Goal: Task Accomplishment & Management: Manage account settings

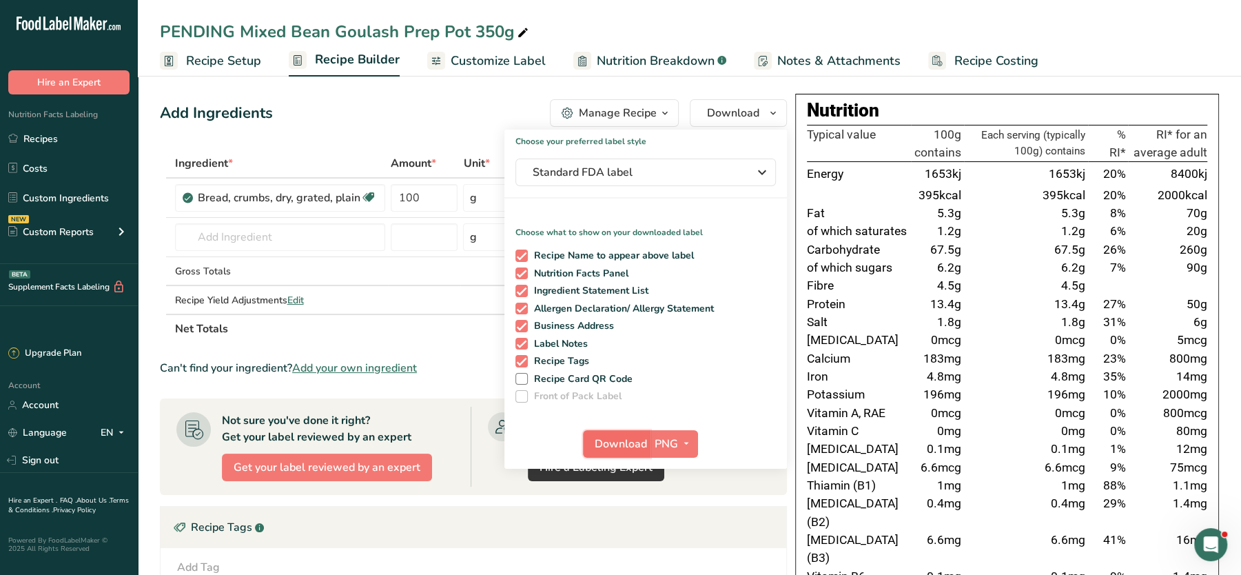
click at [628, 441] on span "Download" at bounding box center [620, 443] width 52 height 17
click at [61, 200] on link "Custom Ingredients" at bounding box center [69, 198] width 138 height 26
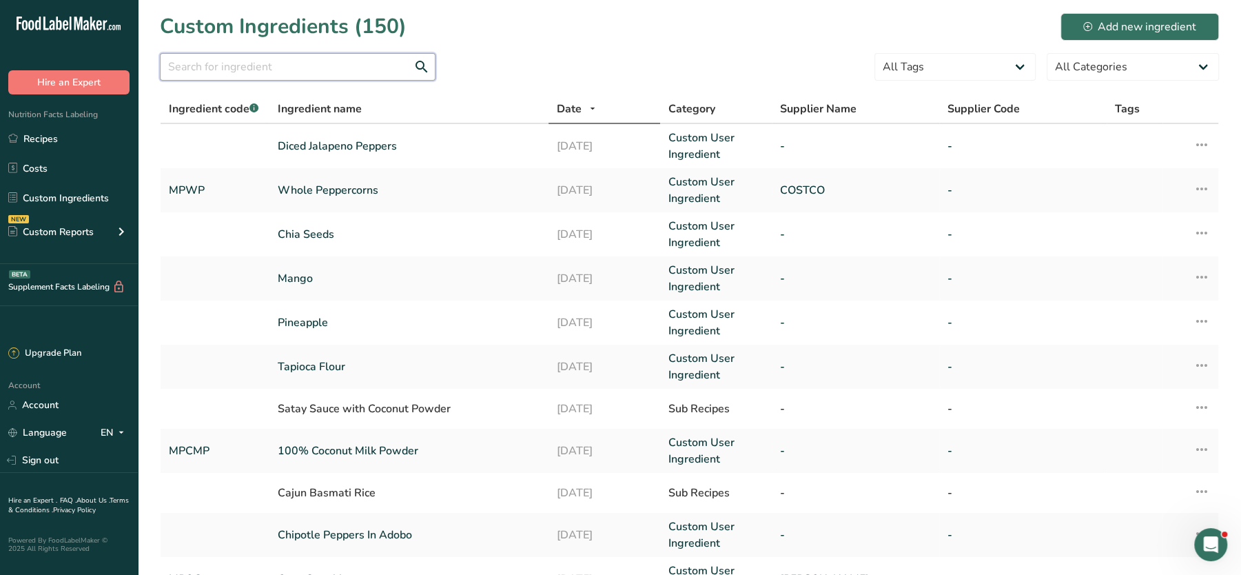
click at [341, 70] on input "text" at bounding box center [298, 67] width 276 height 28
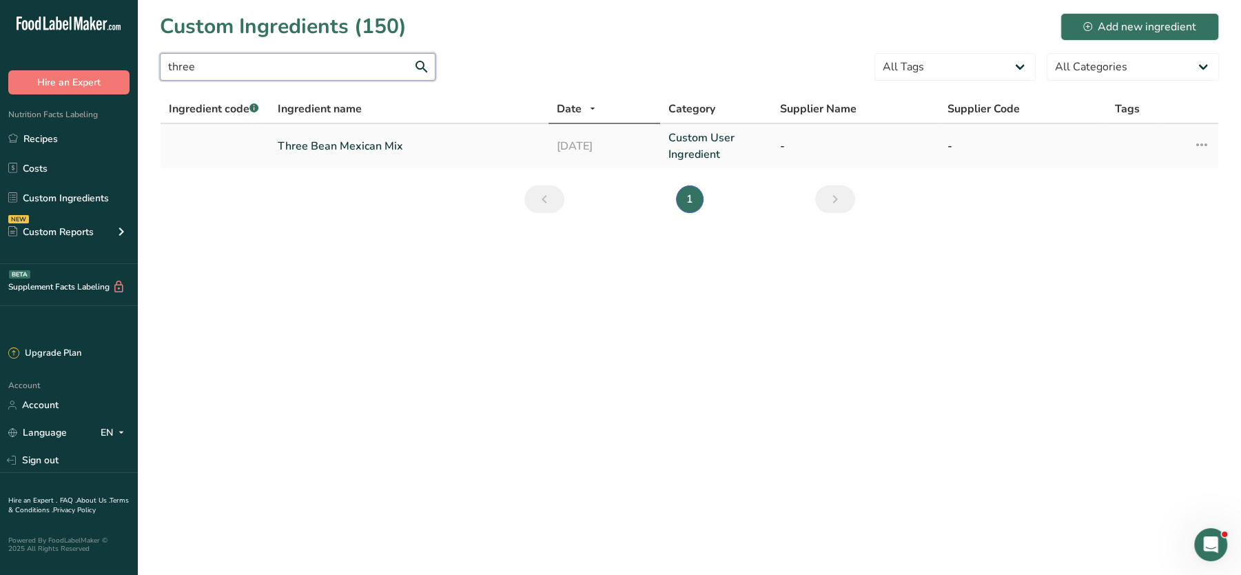
type input "three"
click at [394, 148] on link "Three Bean Mexican Mix" at bounding box center [409, 146] width 262 height 17
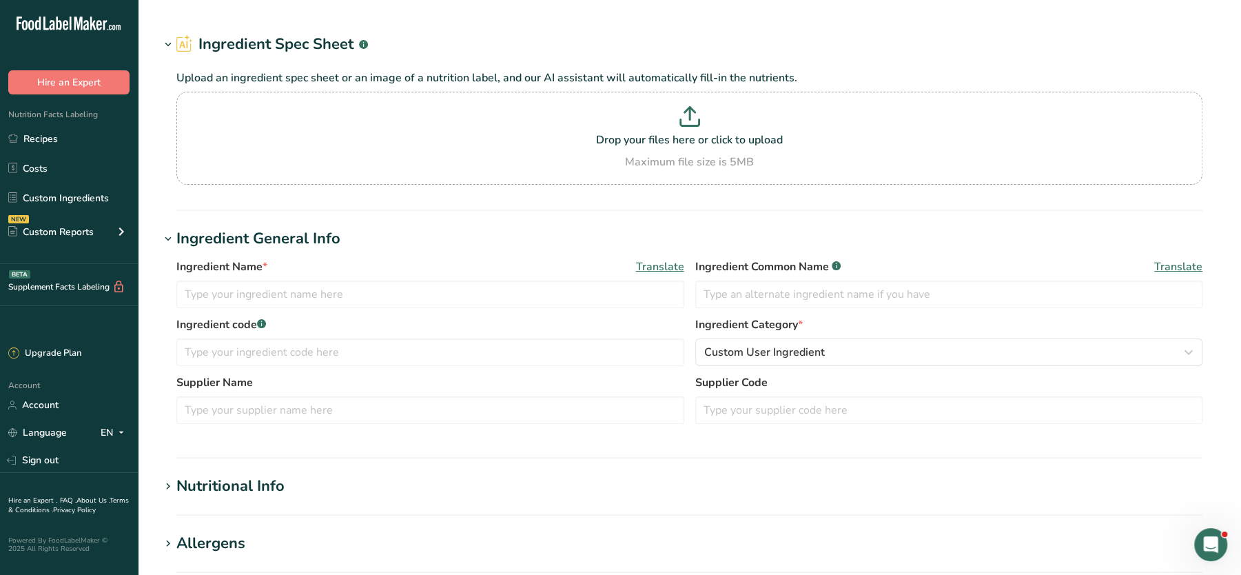
type input "Three Bean Mexican Mix"
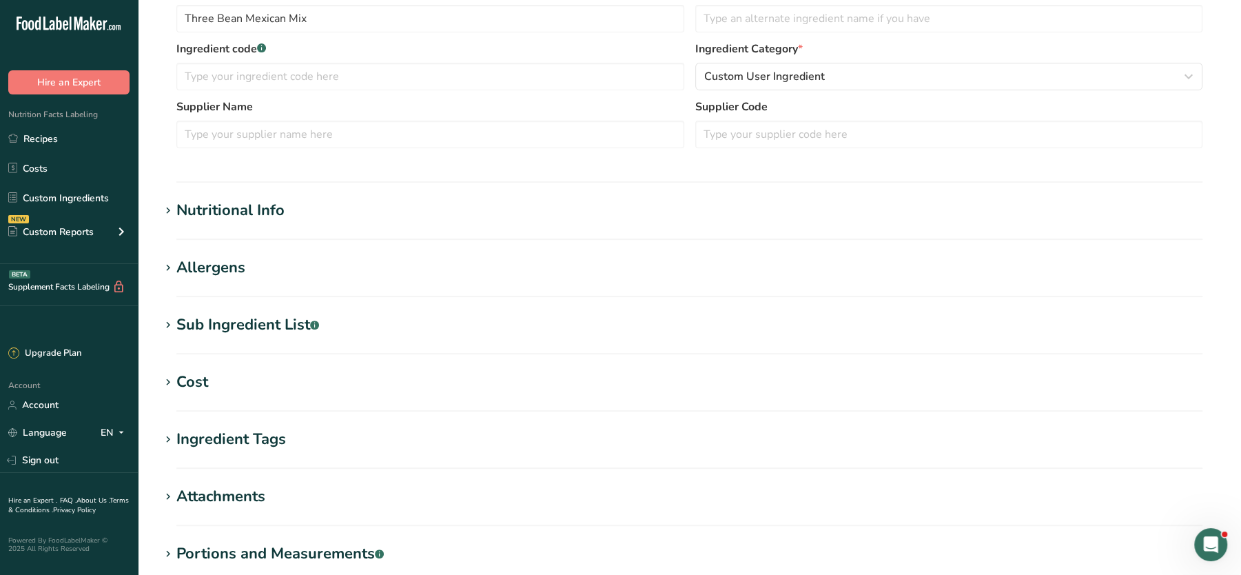
scroll to position [308, 0]
click at [221, 209] on div "Nutritional Info" at bounding box center [230, 209] width 108 height 23
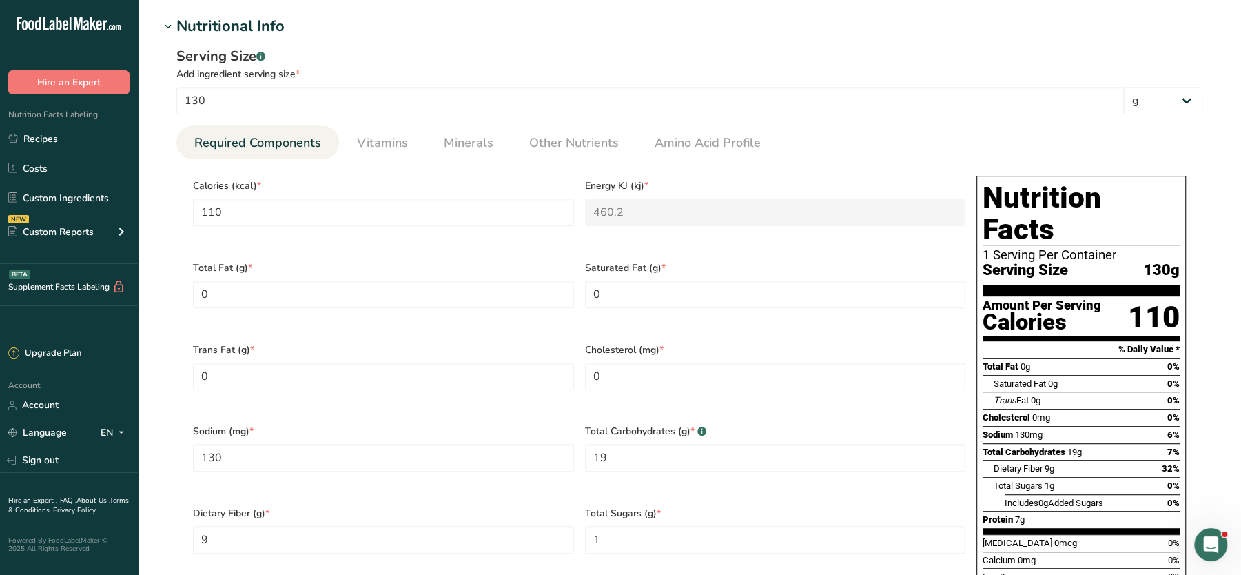
scroll to position [1088, 0]
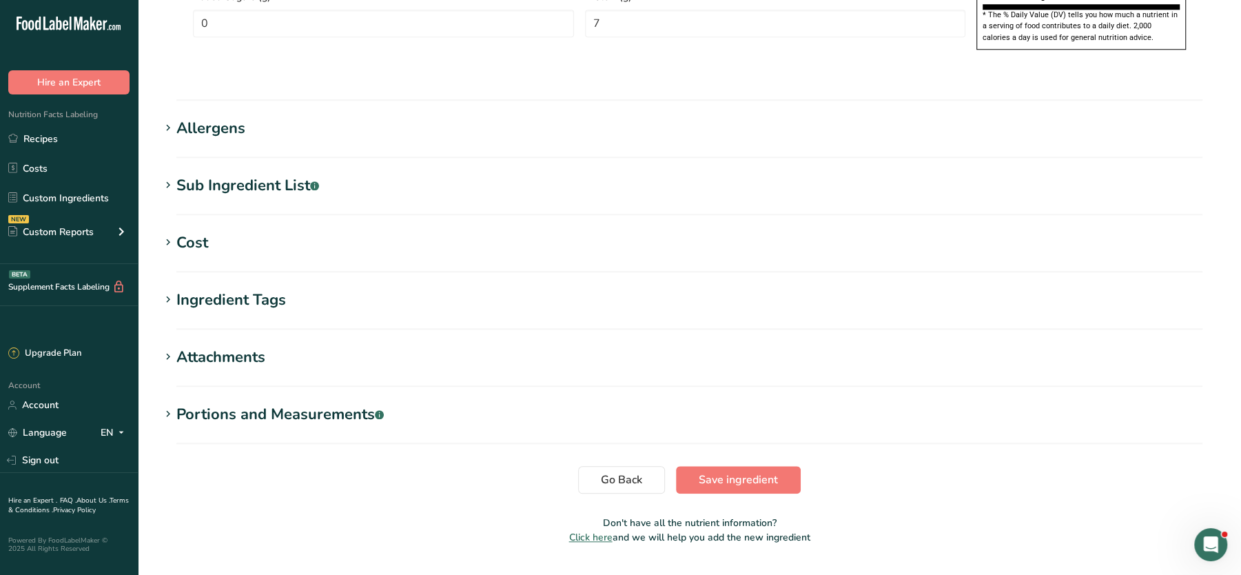
click at [247, 289] on section "Ingredient Tags Add tags Standard Tags Custom Tags Source of Antioxidants Prebi…" at bounding box center [689, 309] width 1059 height 41
click at [245, 289] on section "Ingredient Tags Add tags Standard Tags Custom Tags Source of Antioxidants Prebi…" at bounding box center [689, 309] width 1059 height 41
click at [231, 289] on div "Ingredient Tags" at bounding box center [231, 300] width 110 height 23
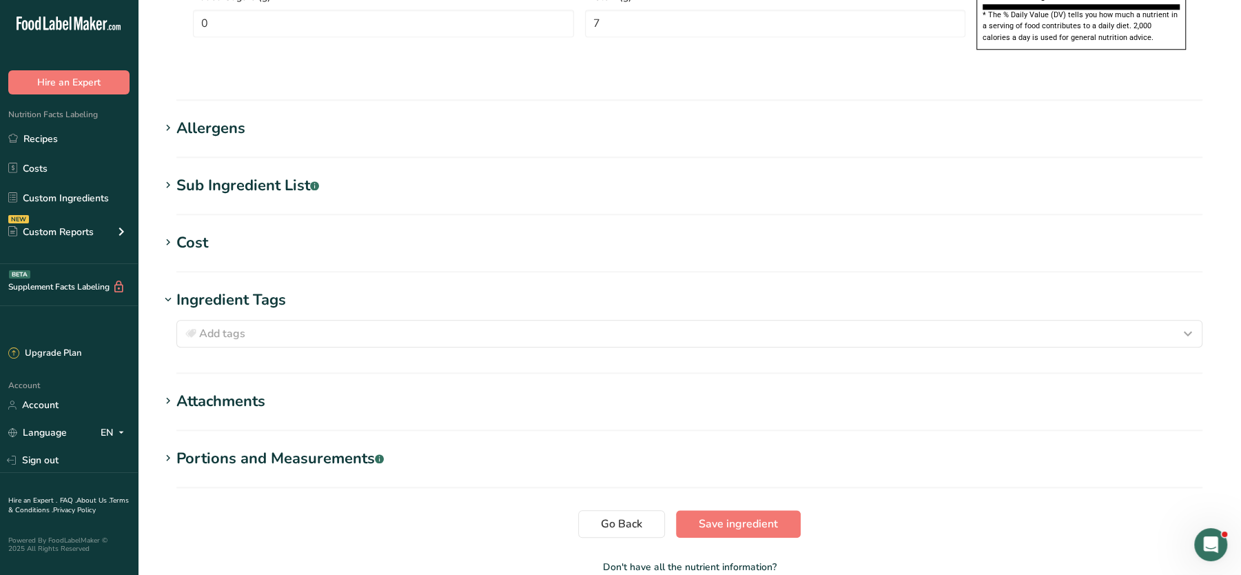
click at [209, 231] on h1 "Cost" at bounding box center [689, 242] width 1059 height 23
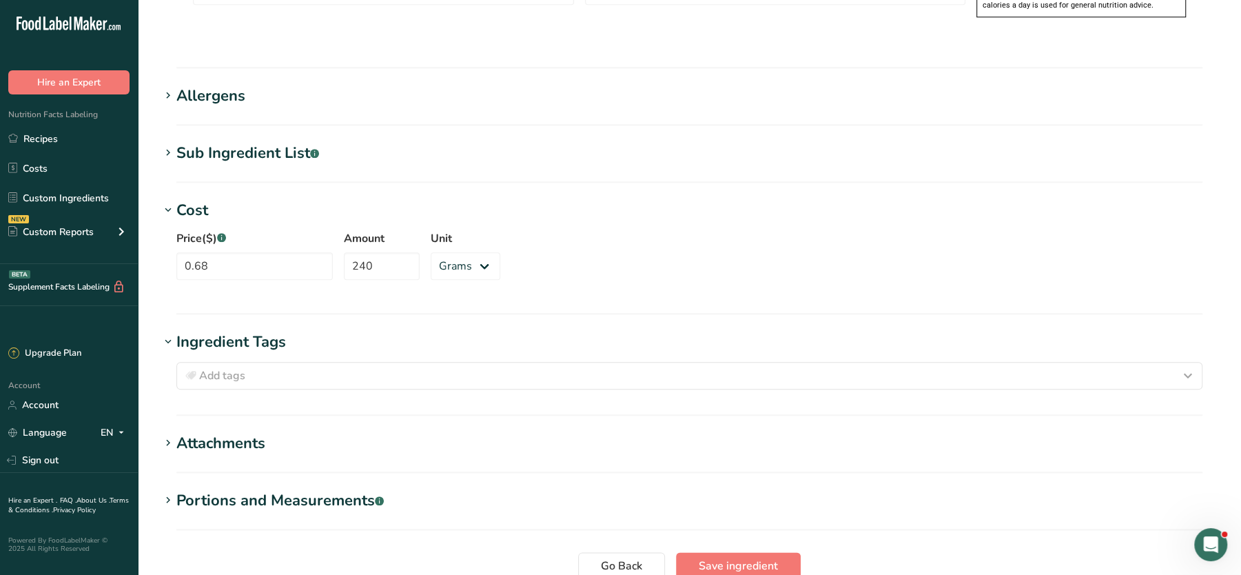
scroll to position [1123, 0]
click at [216, 140] on div "Sub Ingredient List .a-a{fill:#347362;}.b-a{fill:#fff;}" at bounding box center [247, 151] width 143 height 23
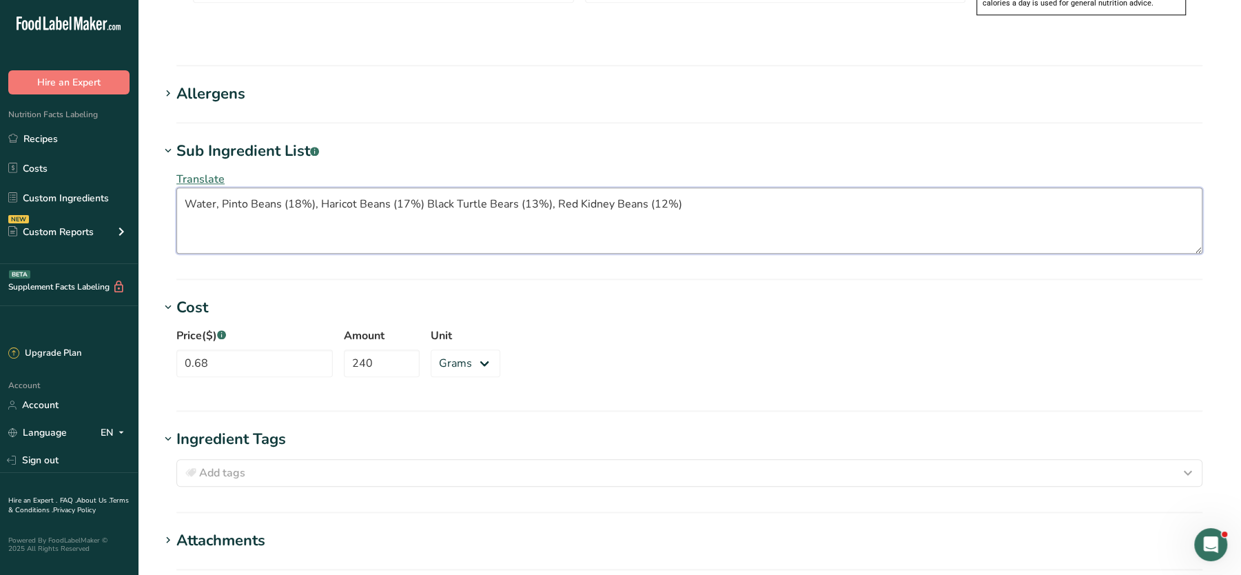
drag, startPoint x: 291, startPoint y: 171, endPoint x: 642, endPoint y: 178, distance: 351.4
click at [642, 187] on textarea "Water, Pinto Beans (18%), Haricot Beans (17%) Black Turtle Bears (13%), Red Kid…" at bounding box center [689, 220] width 1026 height 66
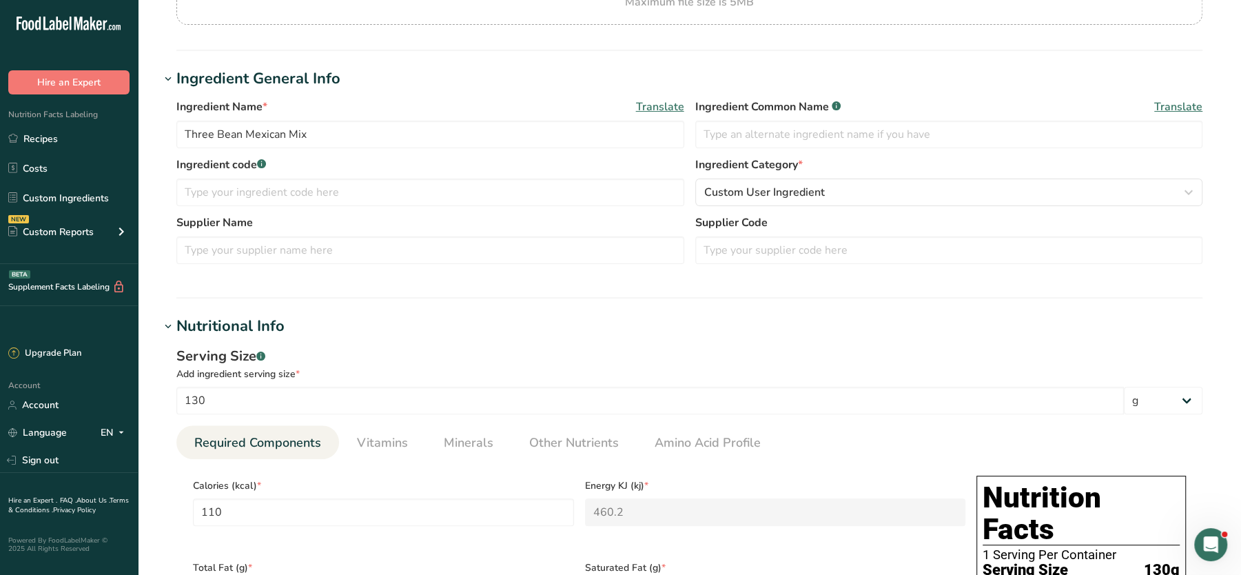
scroll to position [0, 0]
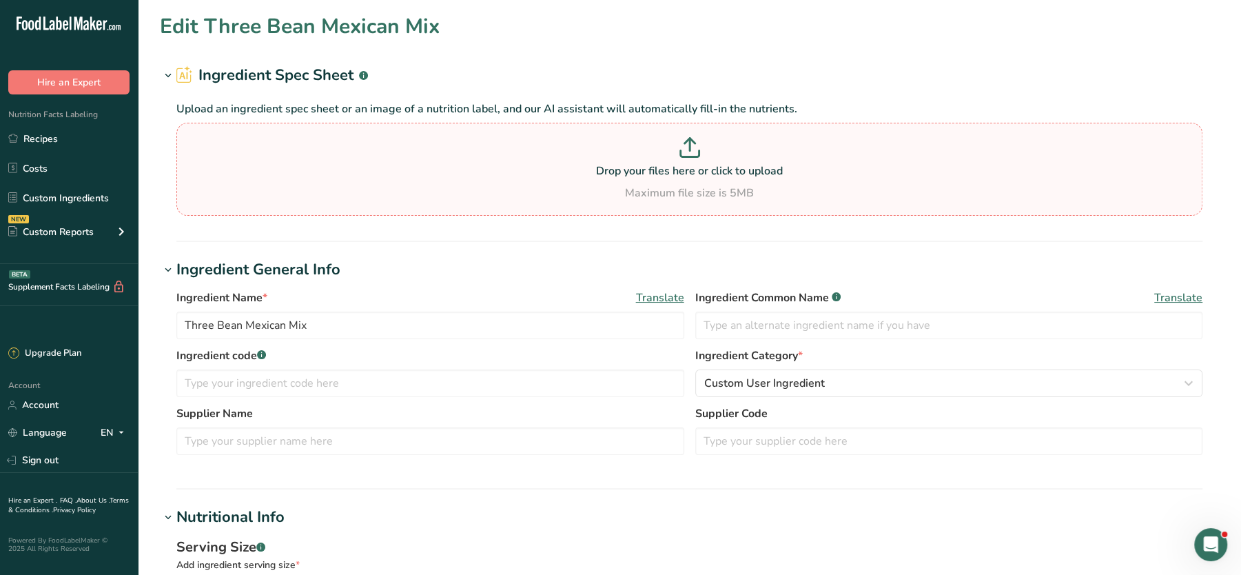
click at [751, 147] on p at bounding box center [689, 149] width 1019 height 25
click at [751, 147] on input "Drop your files here or click to upload Maximum file size is 5MB" at bounding box center [689, 169] width 1026 height 93
drag, startPoint x: 356, startPoint y: 329, endPoint x: 139, endPoint y: 325, distance: 217.0
click at [341, 141] on p at bounding box center [689, 149] width 1019 height 25
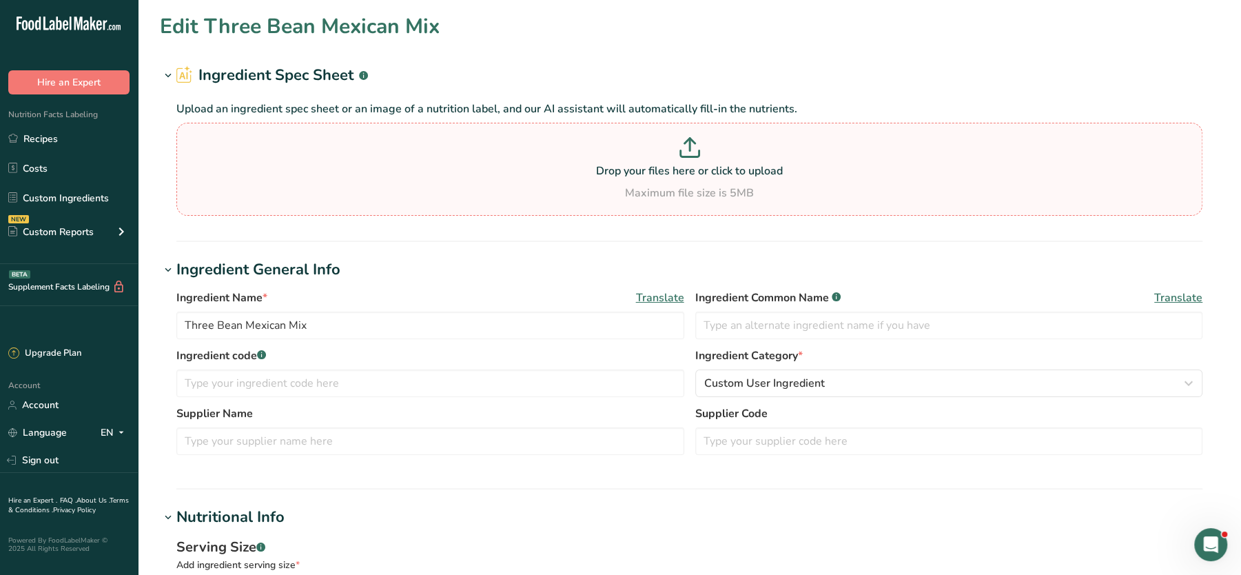
click at [341, 141] on input "Drop your files here or click to upload Maximum file size is 5MB" at bounding box center [689, 169] width 1026 height 93
type input "C:\fakepath\Screenshot 2025-09-11 080654.png"
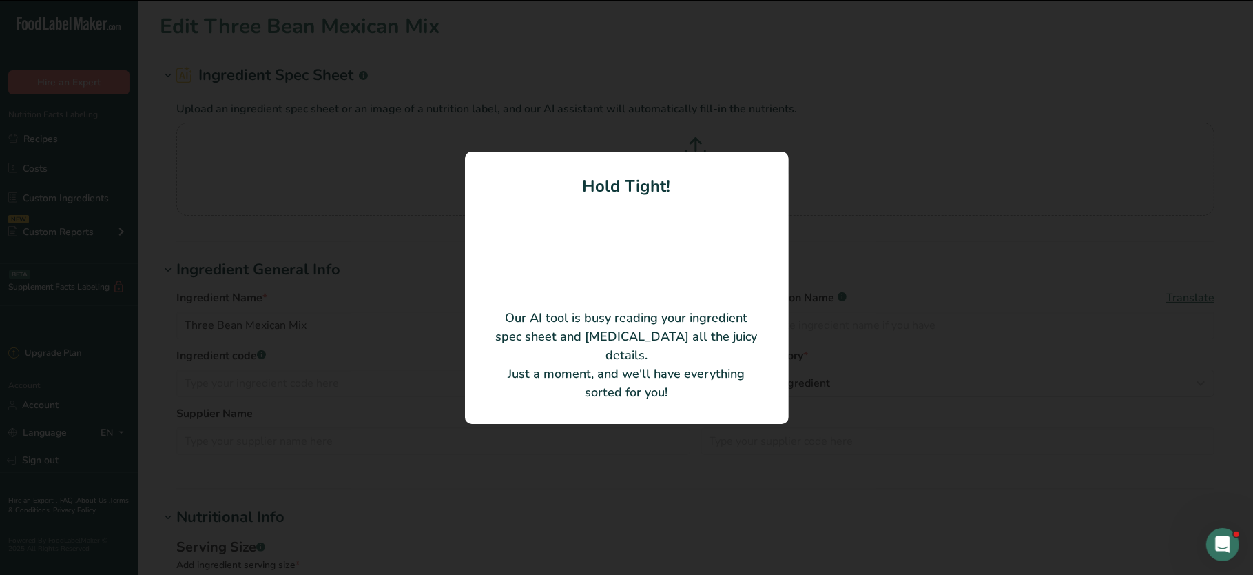
type input "100"
type KJ "420"
type Fat "0.6"
type input "0"
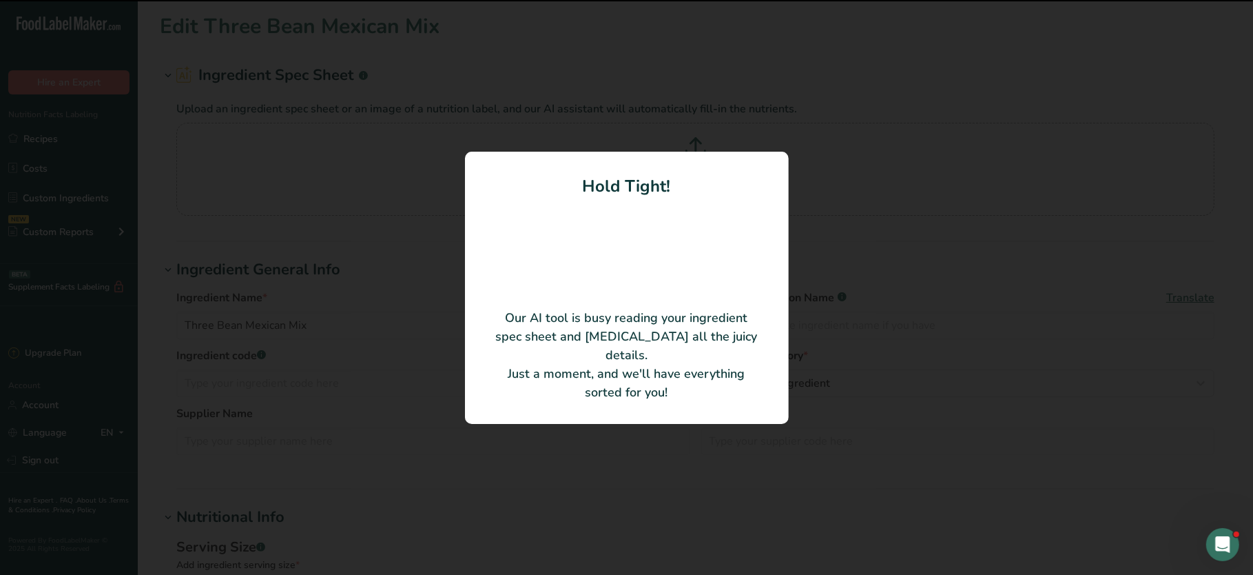
type Carbohydrates "12"
type Fiber "9.5"
type Sugars "0"
type input "7.3"
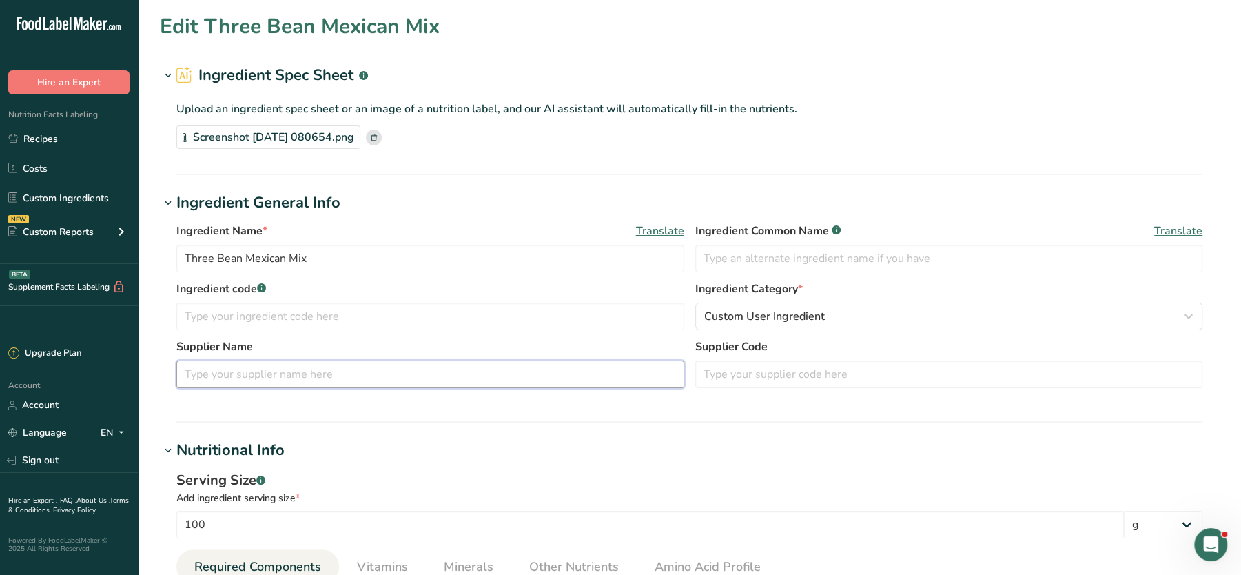
click at [459, 366] on input "text" at bounding box center [430, 374] width 508 height 28
type input "asda"
click at [434, 315] on input "text" at bounding box center [430, 316] width 508 height 28
type input "m"
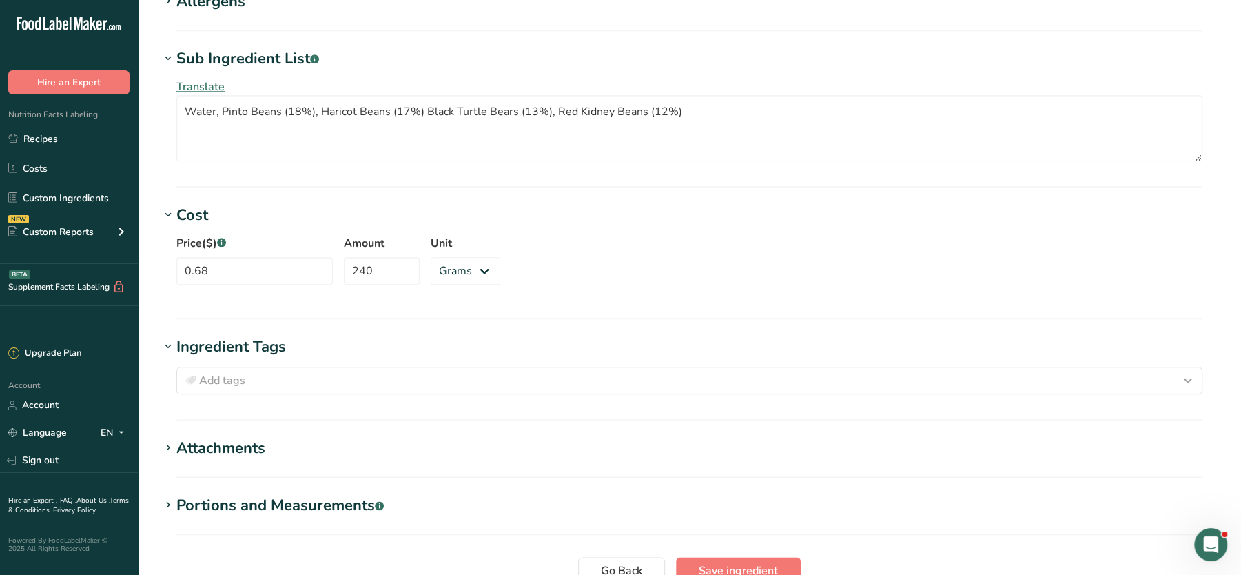
scroll to position [1238, 0]
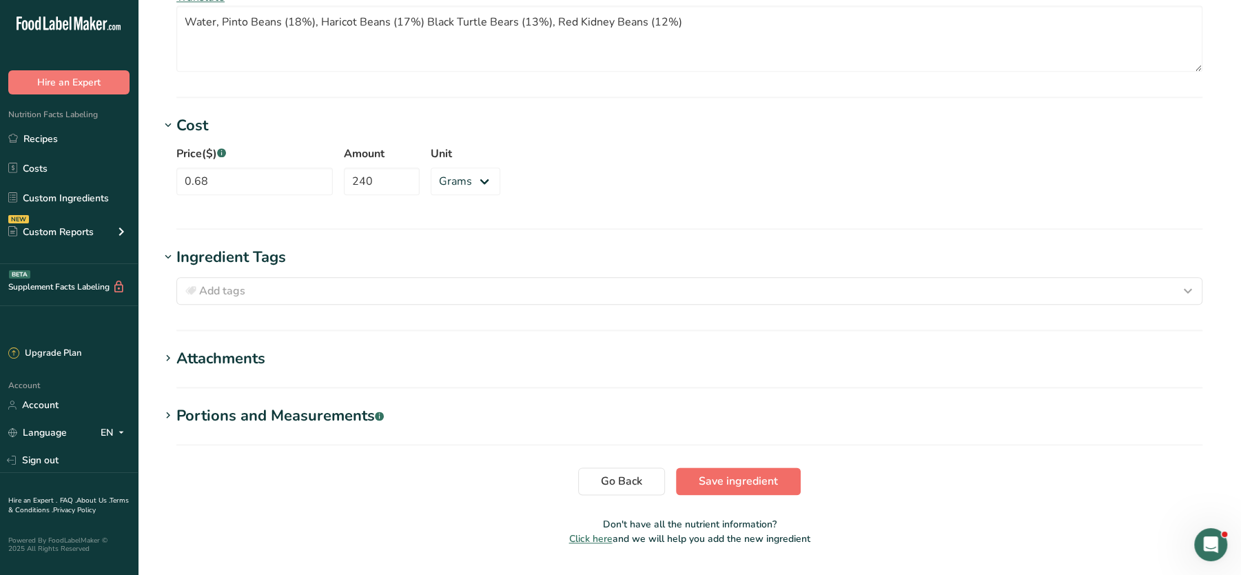
type input "MPTBMM"
click at [698, 467] on button "Save ingredient" at bounding box center [738, 481] width 125 height 28
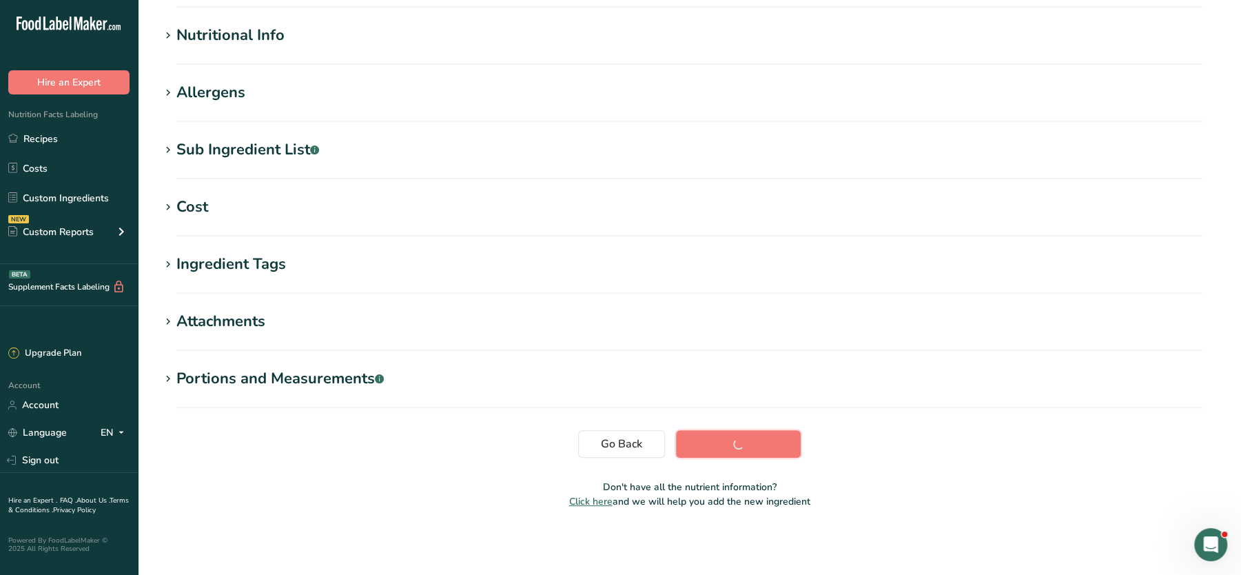
scroll to position [154, 0]
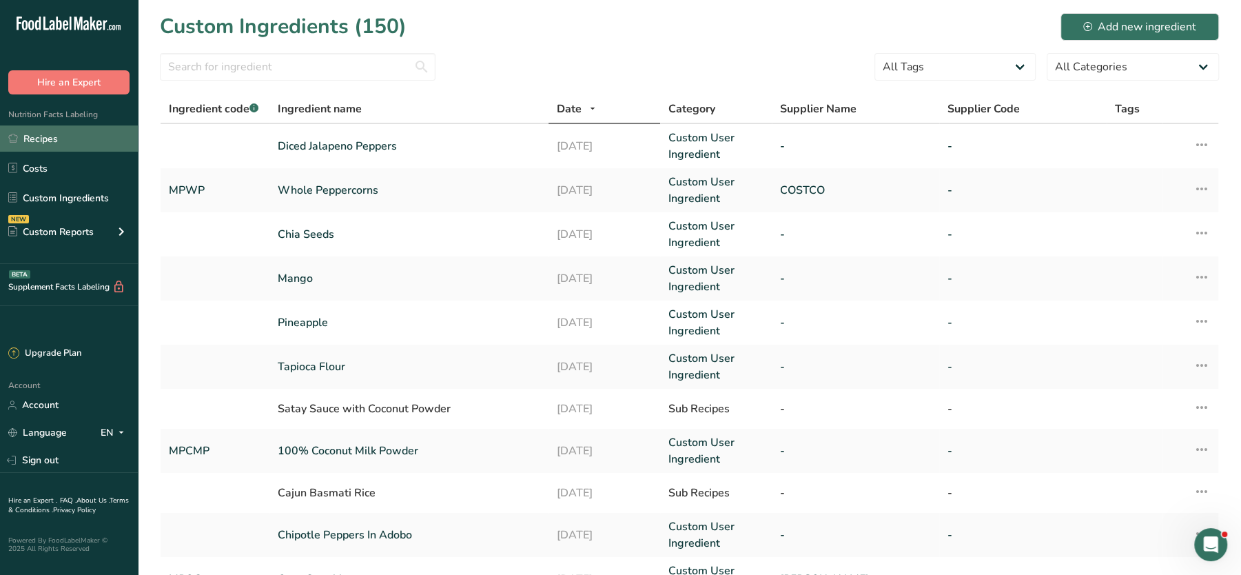
click at [62, 130] on link "Recipes" at bounding box center [69, 138] width 138 height 26
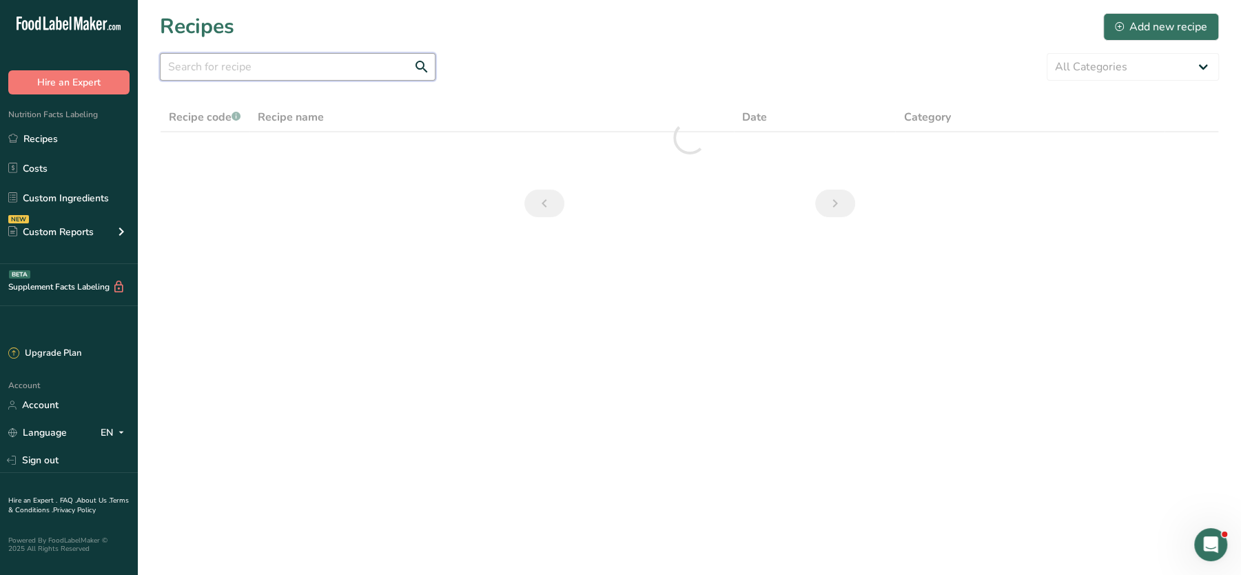
click at [315, 77] on input "text" at bounding box center [298, 67] width 276 height 28
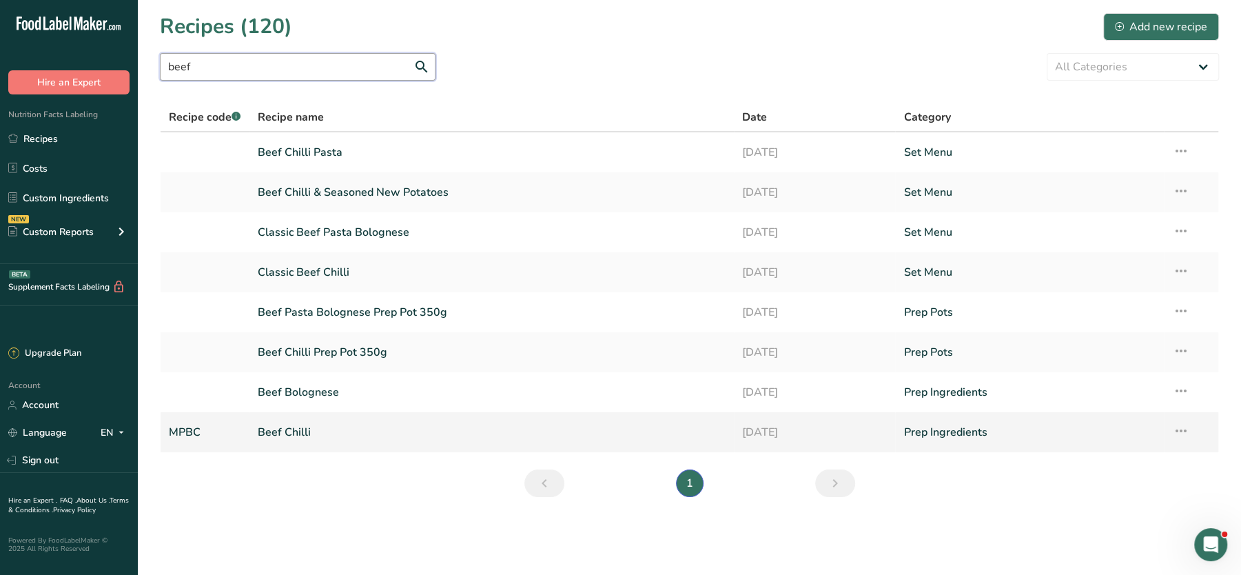
type input "beef"
click at [307, 437] on link "Beef Chilli" at bounding box center [492, 431] width 468 height 29
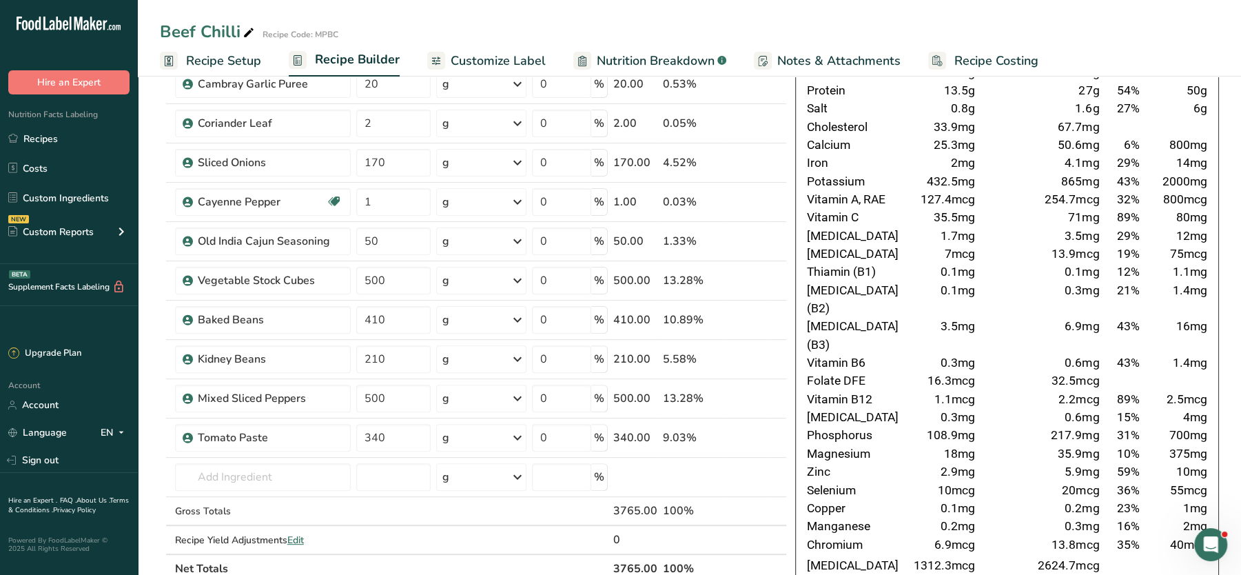
scroll to position [233, 0]
drag, startPoint x: 46, startPoint y: 138, endPoint x: 217, endPoint y: 136, distance: 170.8
click at [45, 138] on link "Recipes" at bounding box center [69, 138] width 138 height 26
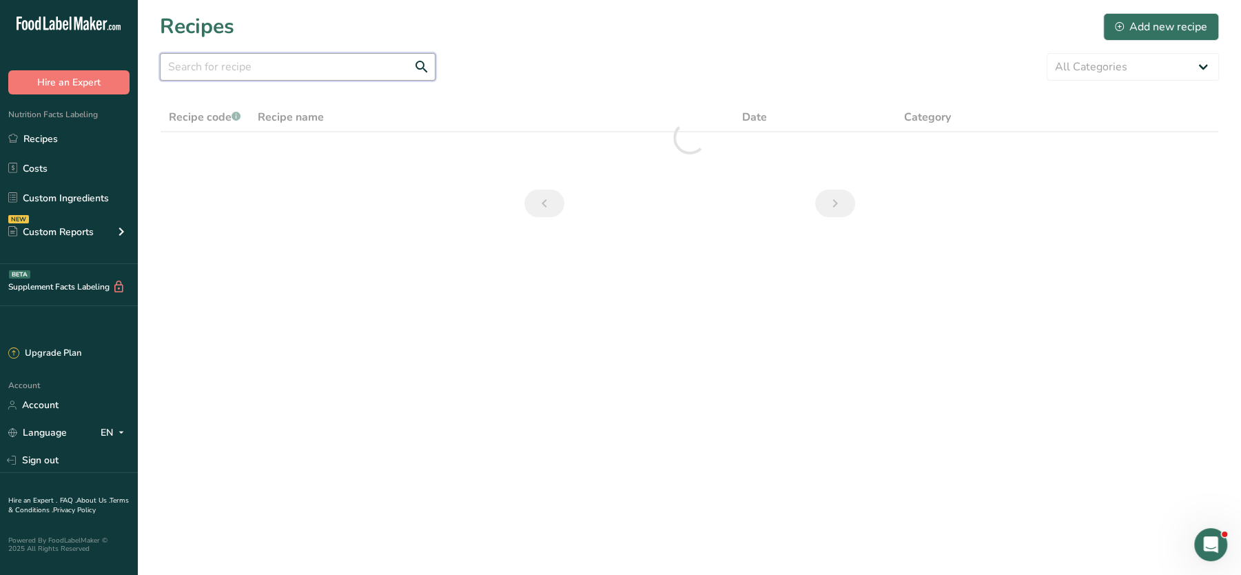
click at [350, 71] on input "text" at bounding box center [298, 67] width 276 height 28
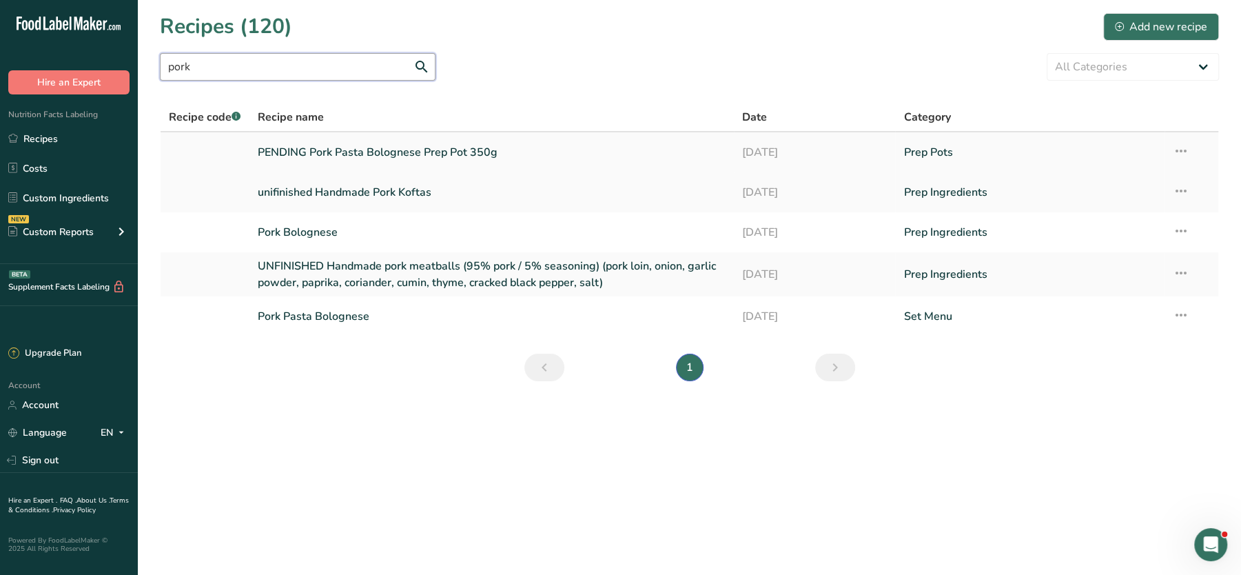
type input "pork"
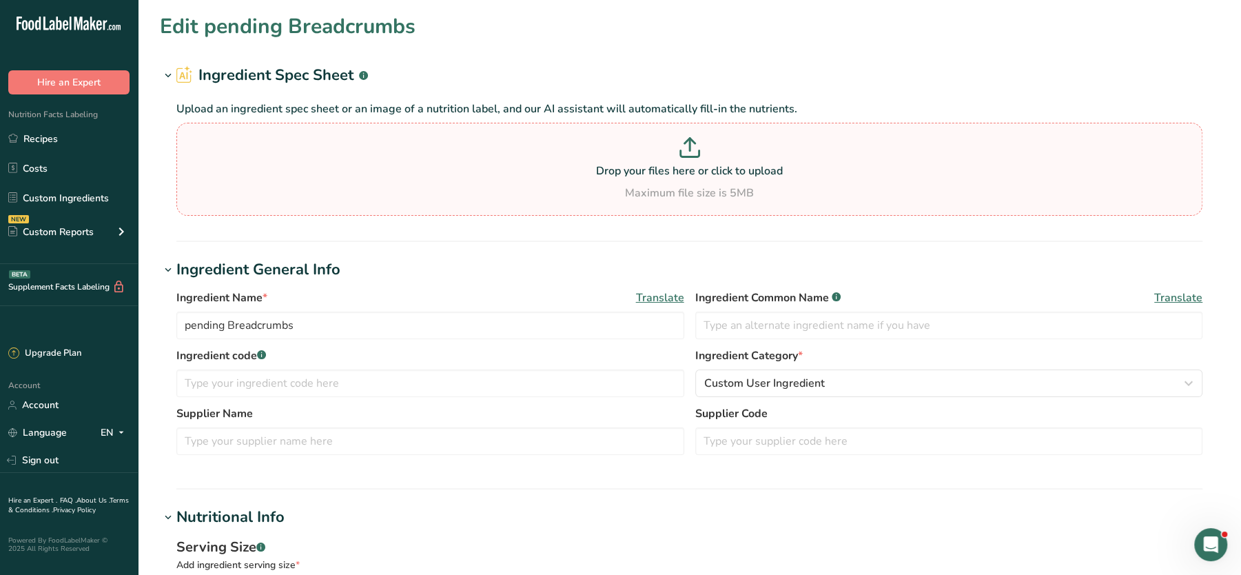
click at [599, 159] on p at bounding box center [689, 149] width 1019 height 25
click at [599, 159] on input "Drop your files here or click to upload Maximum file size is 5MB" at bounding box center [689, 169] width 1026 height 93
type input "C:\fakepath\PENDING Mixed Bean Goulash Prep Pot 350g_11_09_2025, 07_51_50.png"
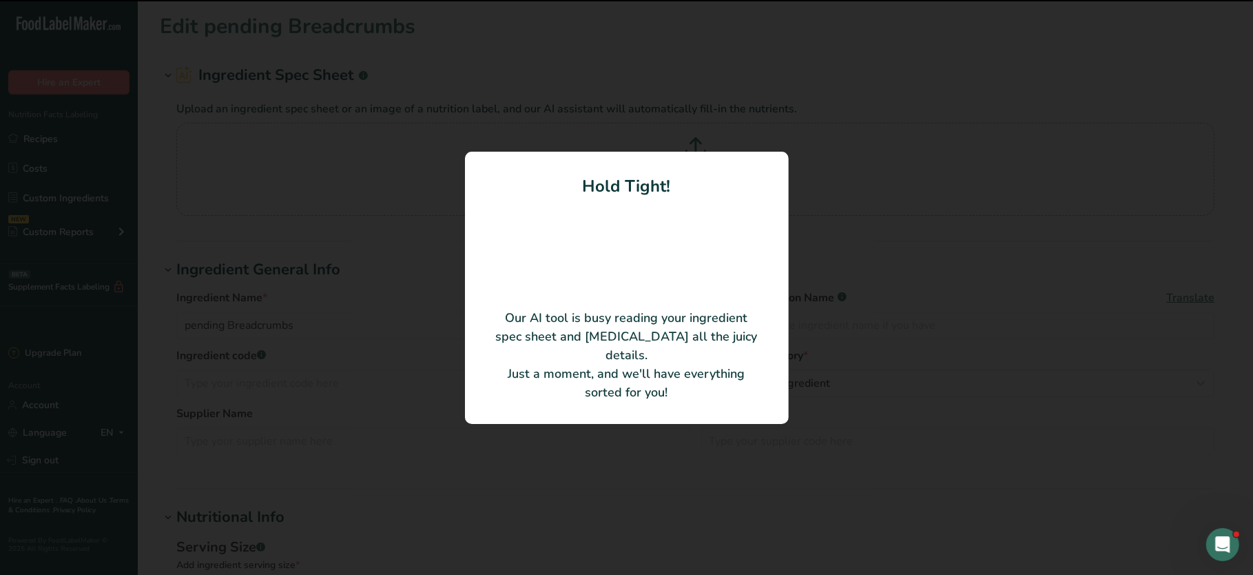
type input "400"
type KJ "1673.6"
type Fat "5"
type input "730"
type Carbohydrates "72"
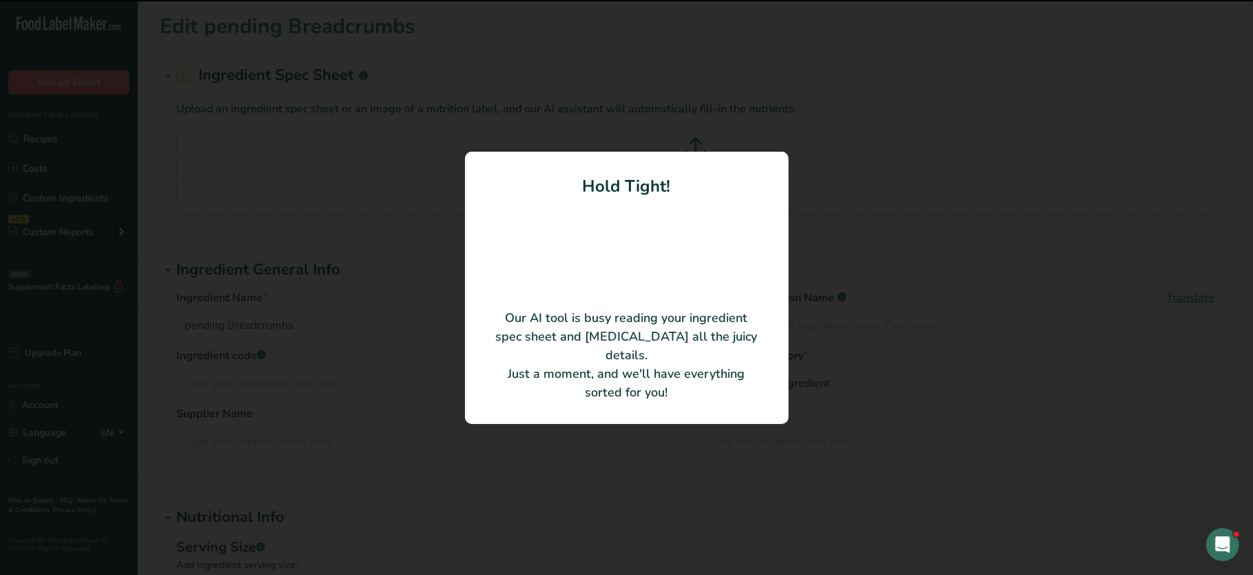
type Fiber "5"
type Sugars "6"
type input "13"
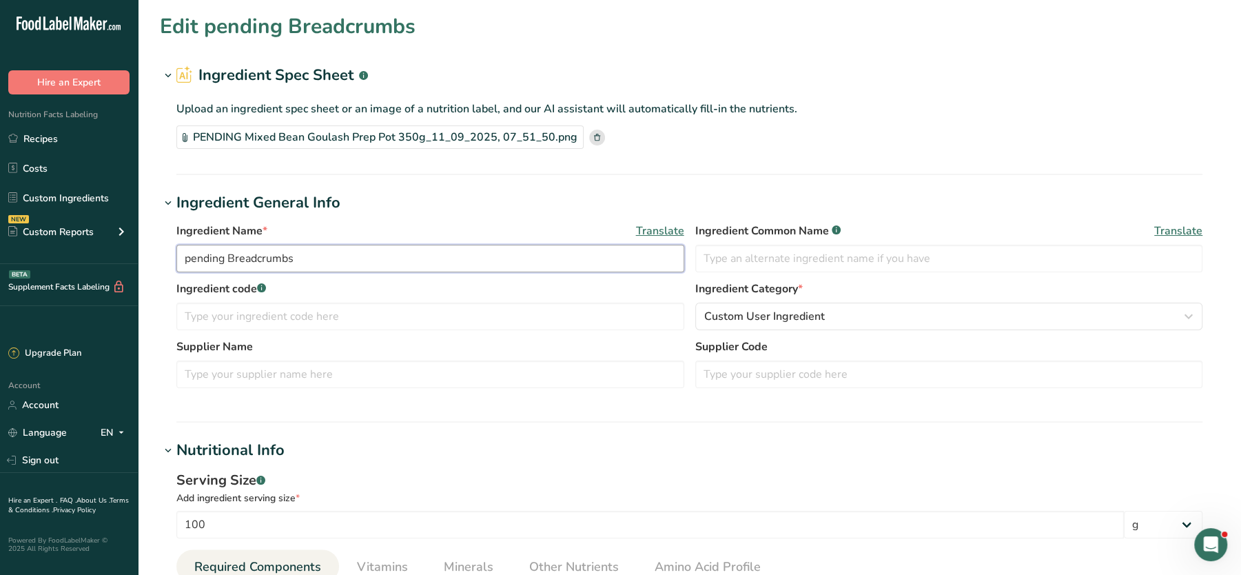
click at [227, 260] on input "pending Breadcrumbs" at bounding box center [430, 259] width 508 height 28
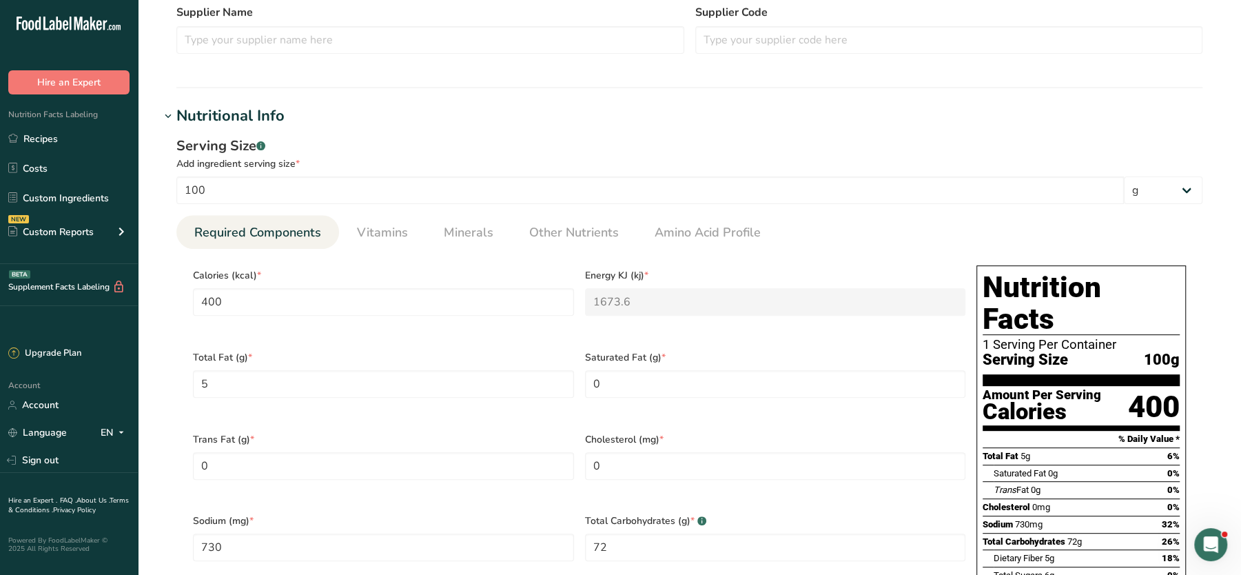
scroll to position [340, 0]
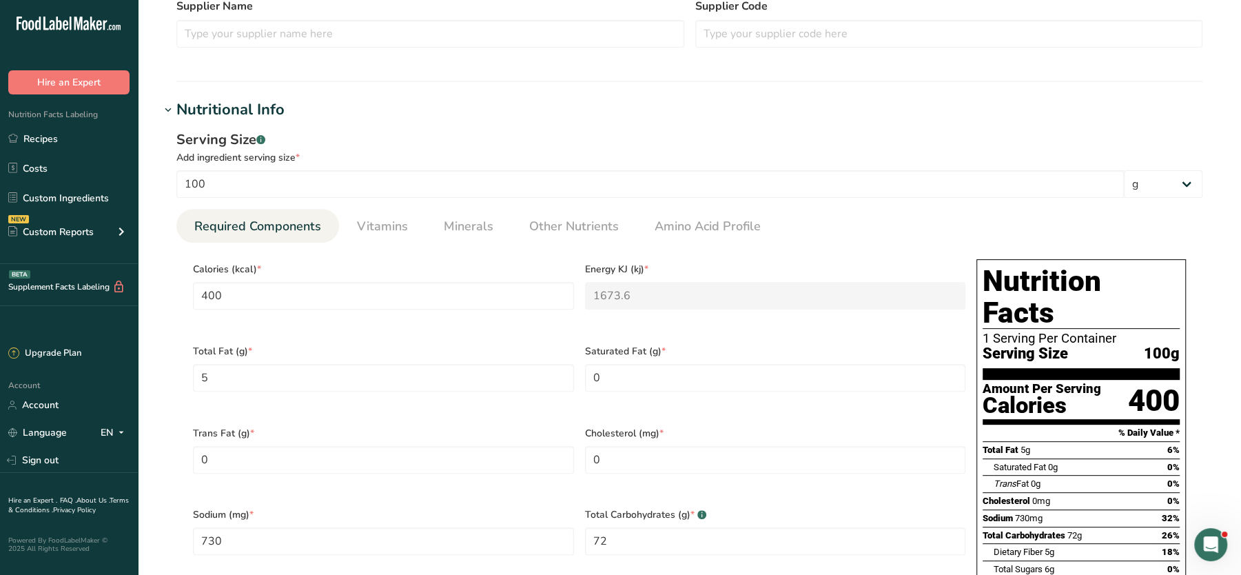
type input "Breadcrumbs"
drag, startPoint x: 239, startPoint y: 284, endPoint x: 167, endPoint y: 296, distance: 72.7
click at [167, 296] on div "Serving Size .a-a{fill:#347362;}.b-a{fill:#fff;} Add ingredient serving size * …" at bounding box center [689, 442] width 1059 height 643
type input "3"
type KJ "12.6"
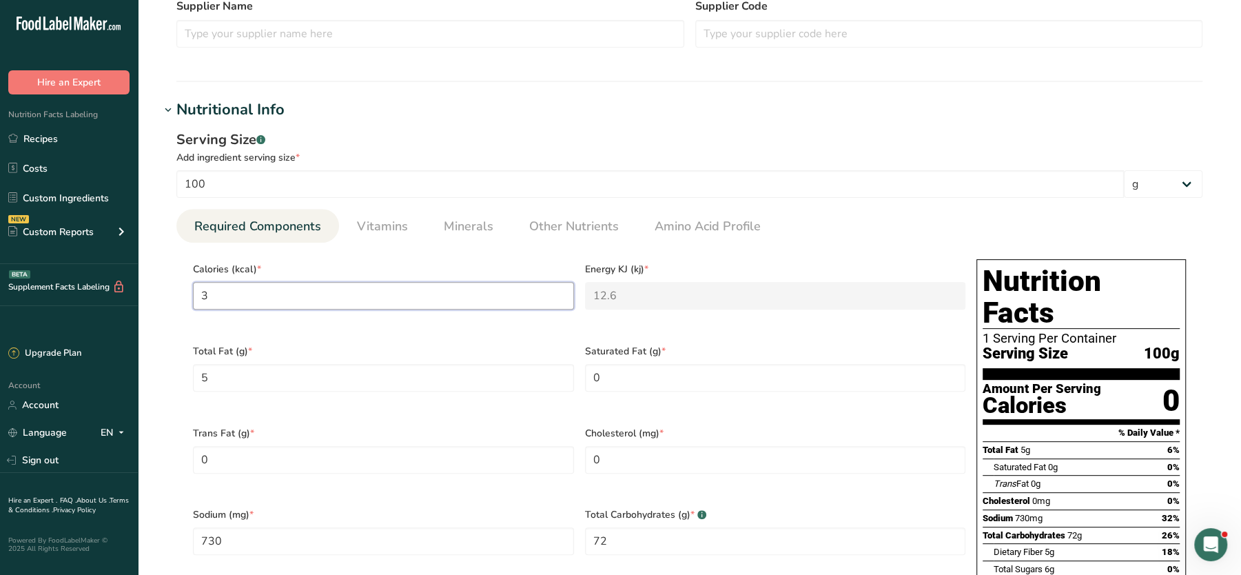
type input "35"
type KJ "146.4"
type input "355"
type KJ "1485.3"
type input "355"
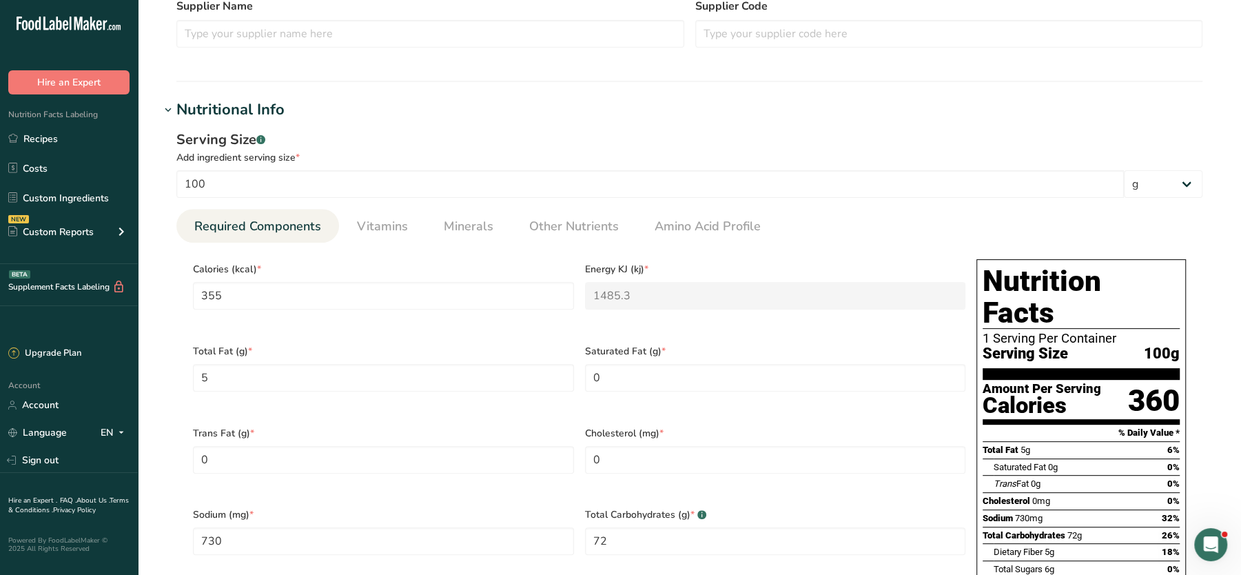
click at [386, 386] on div "Total Fat (g) * 5" at bounding box center [383, 376] width 392 height 82
drag, startPoint x: 360, startPoint y: 370, endPoint x: 154, endPoint y: 331, distance: 209.7
click at [154, 331] on section "Edit Breadcrumbs Ingredient Spec Sheet .a-a{fill:#347362;}.b-a{fill:#fff;} Uplo…" at bounding box center [689, 454] width 1103 height 1588
type Fat "0.9"
drag, startPoint x: 619, startPoint y: 370, endPoint x: 566, endPoint y: 370, distance: 53.0
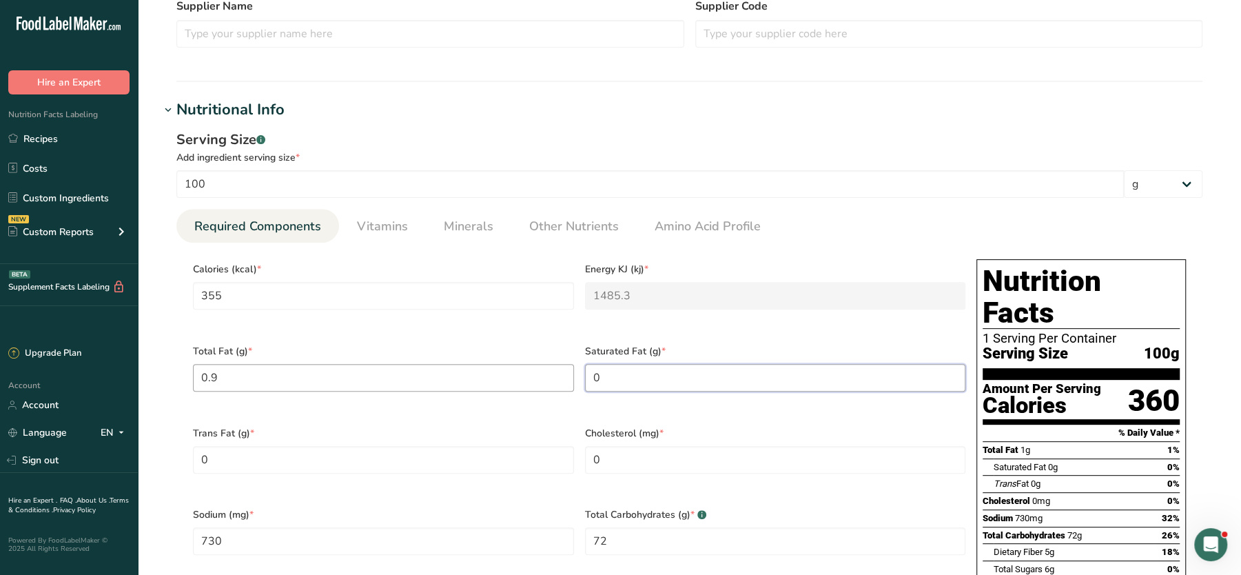
click at [566, 370] on div "Calories (kcal) * 355 Energy KJ (kj) * 1485.3 Total Fat (g) * 0.9 Saturated Fat…" at bounding box center [578, 499] width 783 height 491
type Fat "0.3"
drag, startPoint x: 618, startPoint y: 515, endPoint x: 524, endPoint y: 499, distance: 94.9
click at [524, 499] on div "Calories (kcal) * 355 Energy KJ (kj) * 1485.3 Total Fat (g) * 0.9 Saturated Fat…" at bounding box center [578, 499] width 783 height 491
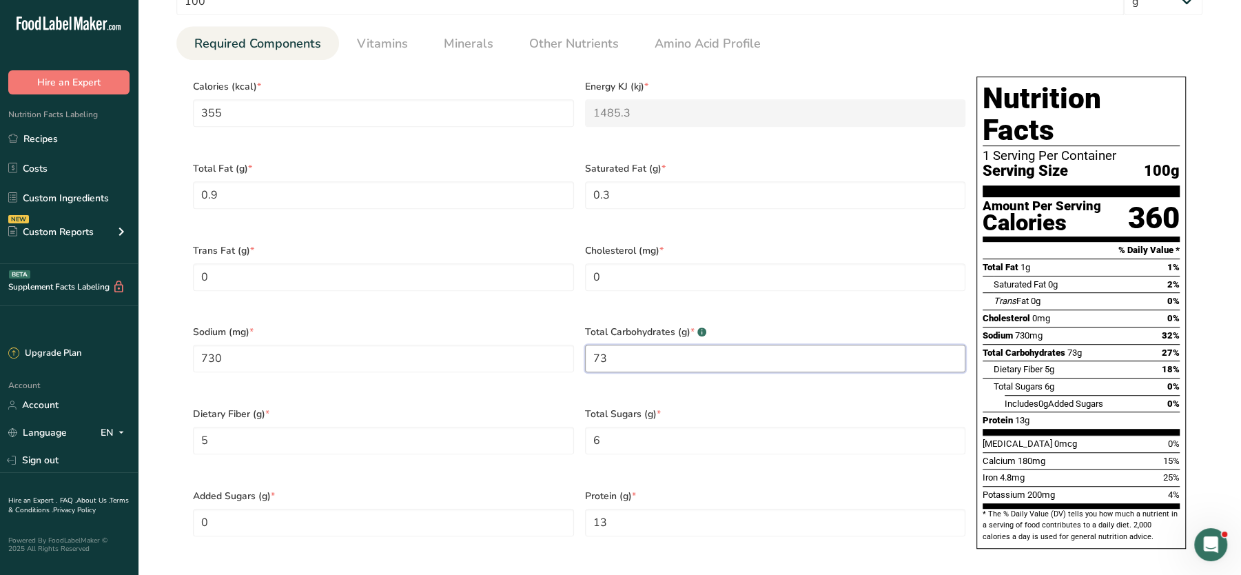
scroll to position [536, 0]
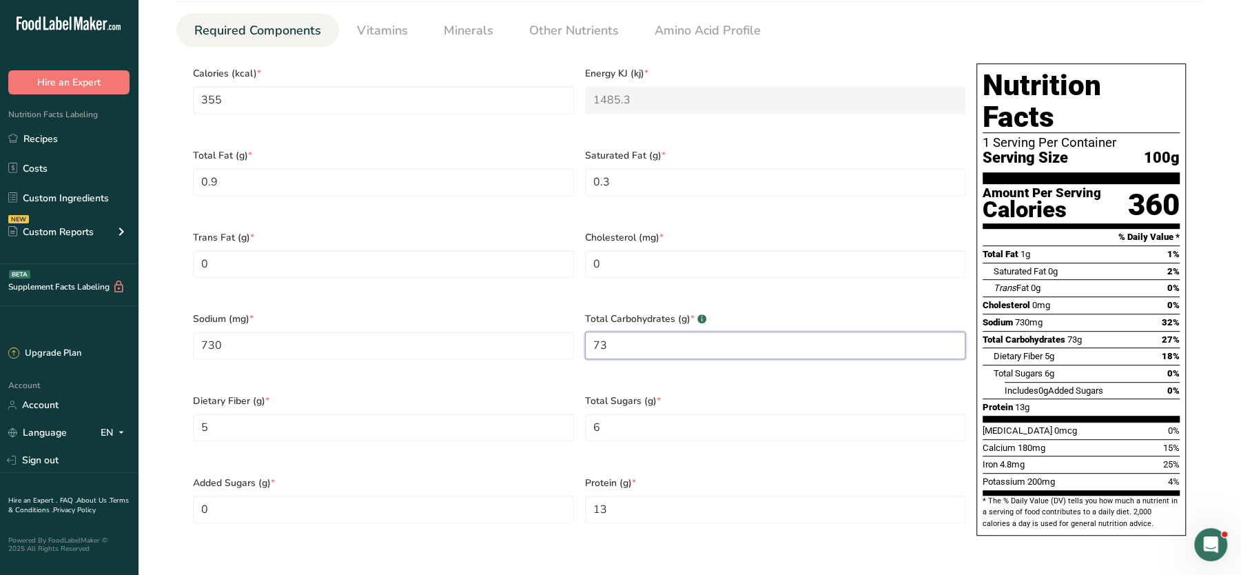
type Carbohydrates "73"
drag, startPoint x: 610, startPoint y: 396, endPoint x: 568, endPoint y: 402, distance: 41.7
click at [568, 402] on div "Calories (kcal) * 355 Energy KJ (kj) * 1485.3 Total Fat (g) * 0.9 Saturated Fat…" at bounding box center [578, 303] width 783 height 491
type Sugars "3.8"
drag, startPoint x: 240, startPoint y: 396, endPoint x: 128, endPoint y: 408, distance: 112.3
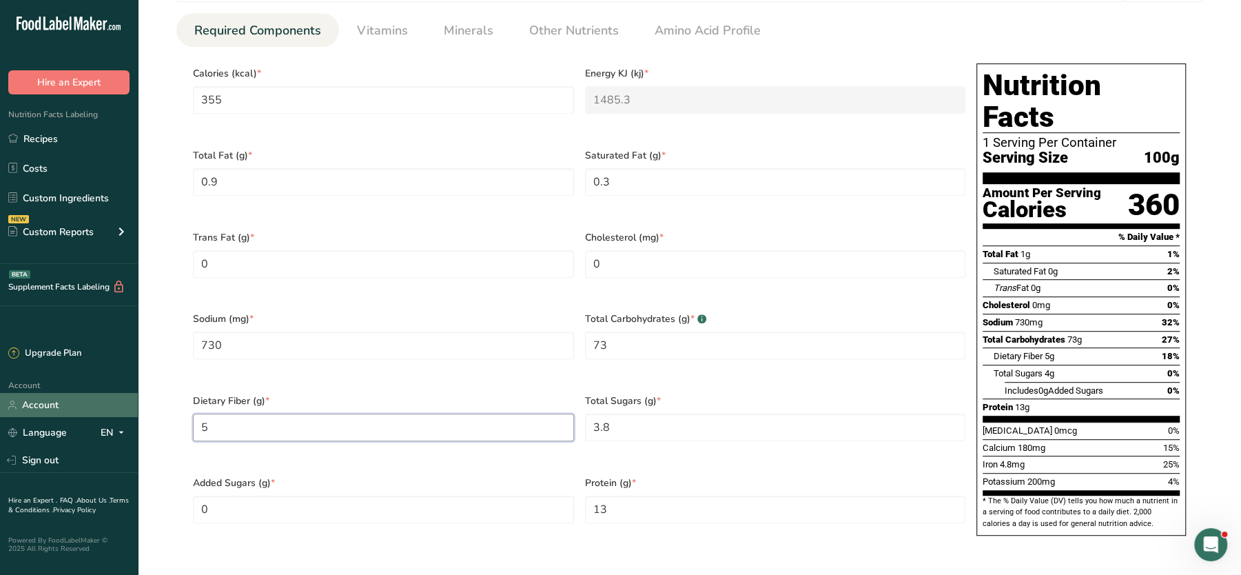
click at [128, 408] on div ".a-20{fill:#fff;} Hire an Expert Nutrition Facts Labeling Recipes Costs Custom …" at bounding box center [620, 280] width 1241 height 1632
type Fiber "4.5"
drag, startPoint x: 625, startPoint y: 473, endPoint x: 495, endPoint y: 445, distance: 133.1
click at [495, 445] on div "Calories (kcal) * 355 Energy KJ (kj) * 1485.3 Total Fat (g) * 0.9 Saturated Fat…" at bounding box center [578, 303] width 783 height 491
type input "12"
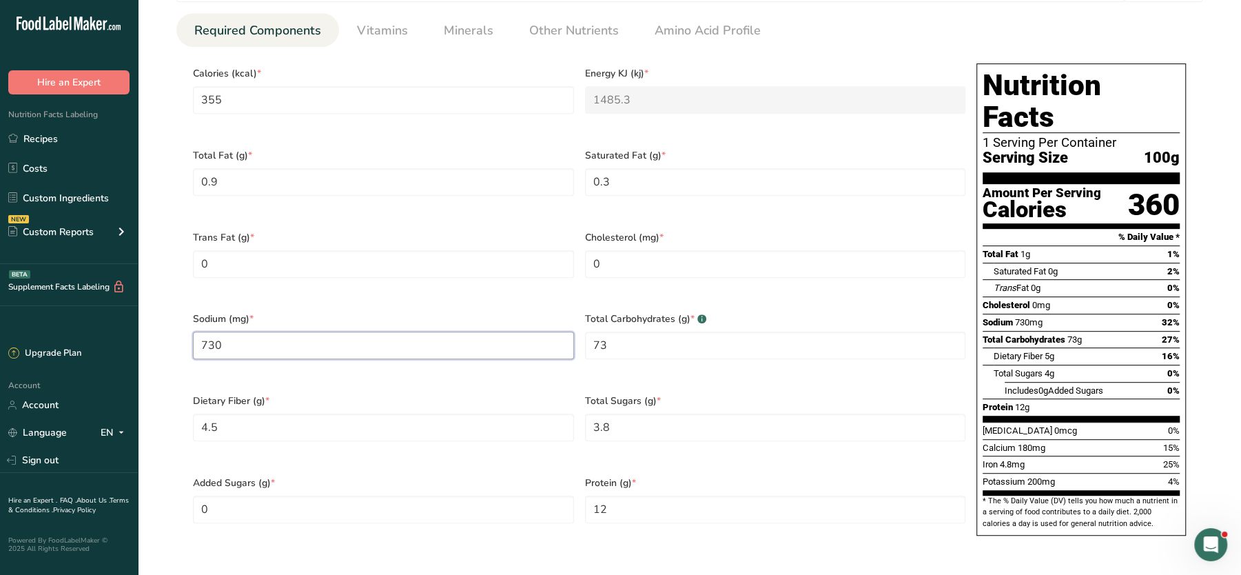
drag, startPoint x: 301, startPoint y: 322, endPoint x: 154, endPoint y: 315, distance: 147.6
click at [154, 315] on section "Edit Breadcrumbs Ingredient Spec Sheet .a-a{fill:#347362;}.b-a{fill:#fff;} Uplo…" at bounding box center [689, 258] width 1103 height 1588
type input "480"
click at [1053, 313] on div "Sodium 480mg 21%" at bounding box center [1080, 321] width 197 height 17
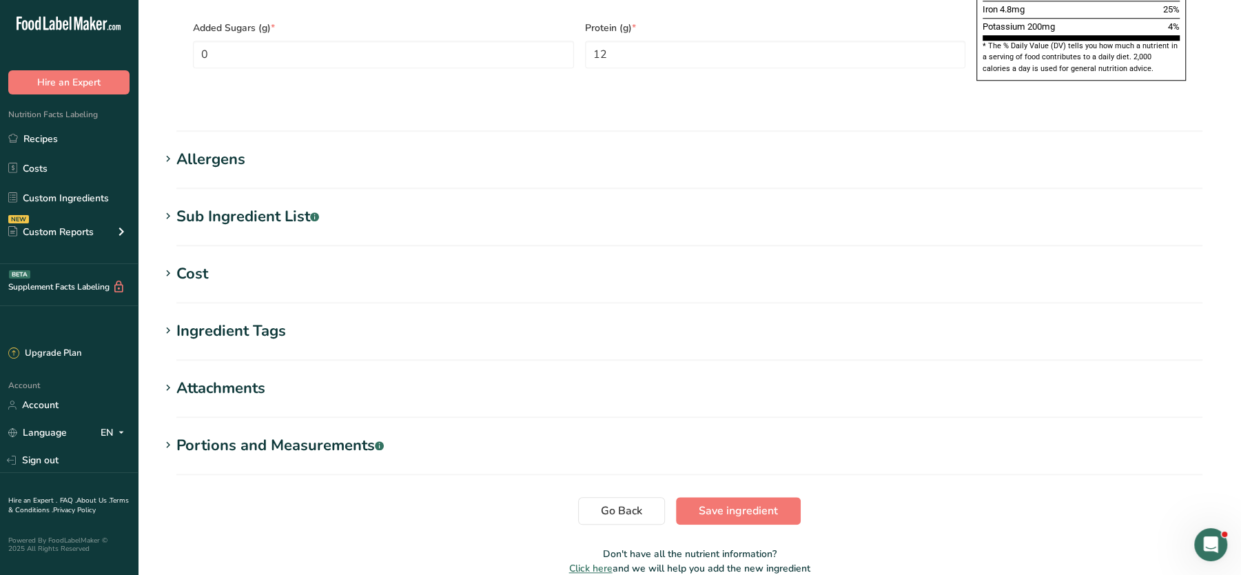
scroll to position [992, 0]
click at [251, 204] on div "Sub Ingredient List .a-a{fill:#347362;}.b-a{fill:#fff;}" at bounding box center [247, 215] width 143 height 23
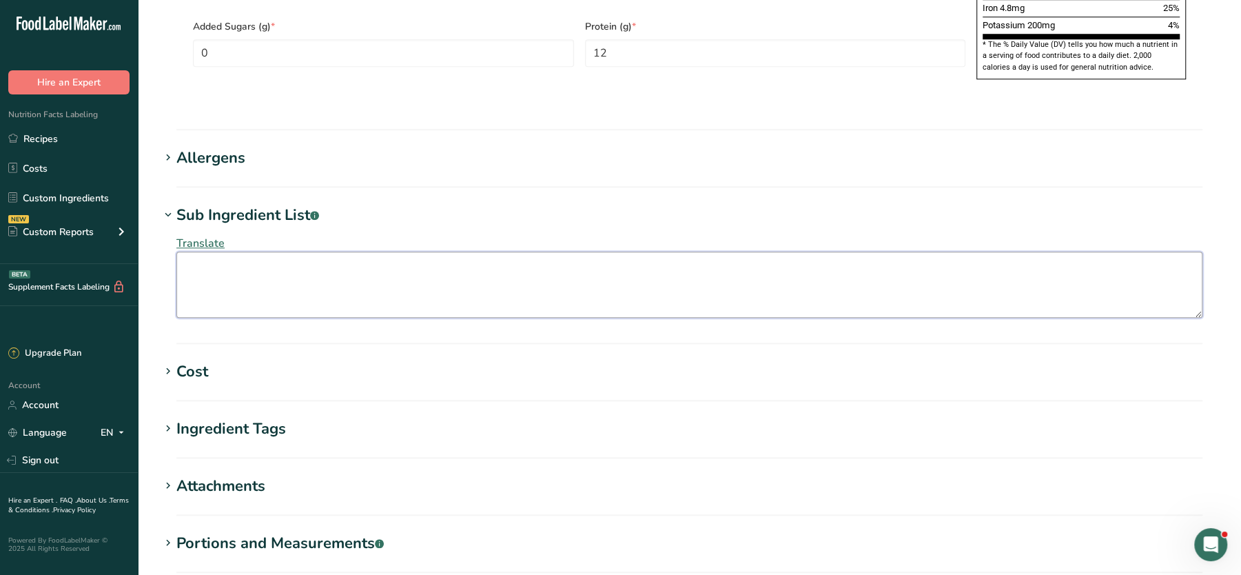
click at [252, 251] on textarea at bounding box center [689, 284] width 1026 height 66
paste textarea "Fortified Wheat Flour [Wheat Flour, Calcium Carbonate, Iron, Niacin (B3), Thiam…"
type textarea "Fortified Wheat Flour [Wheat Flour, Calcium Carbonate, Iron, Niacin (B3), Thiam…"
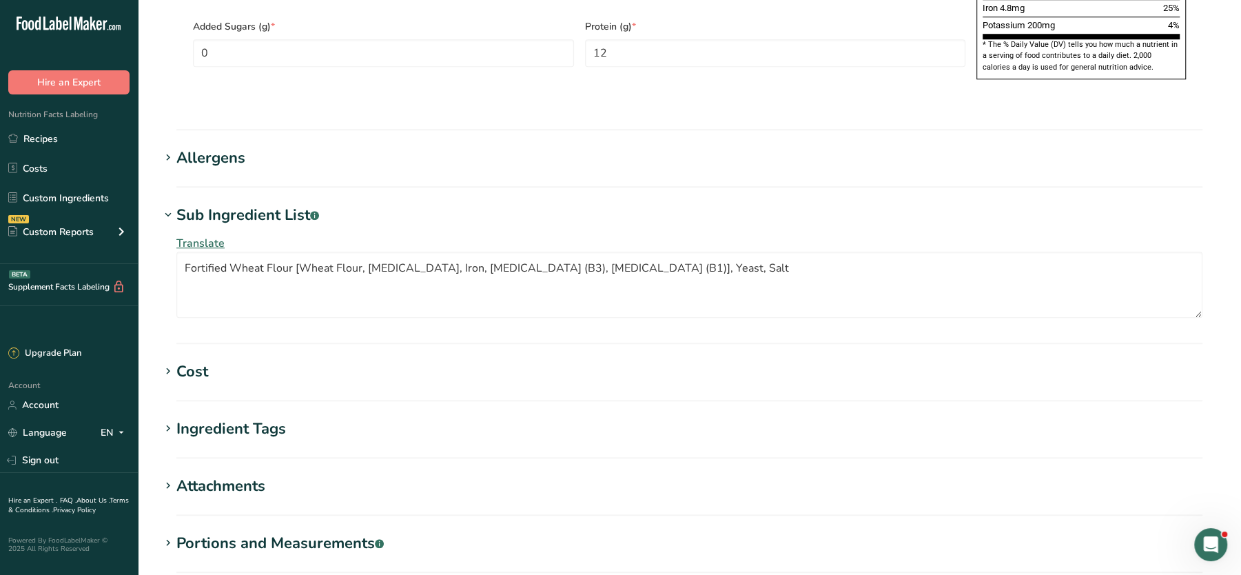
click at [220, 147] on div "Allergens" at bounding box center [210, 158] width 69 height 23
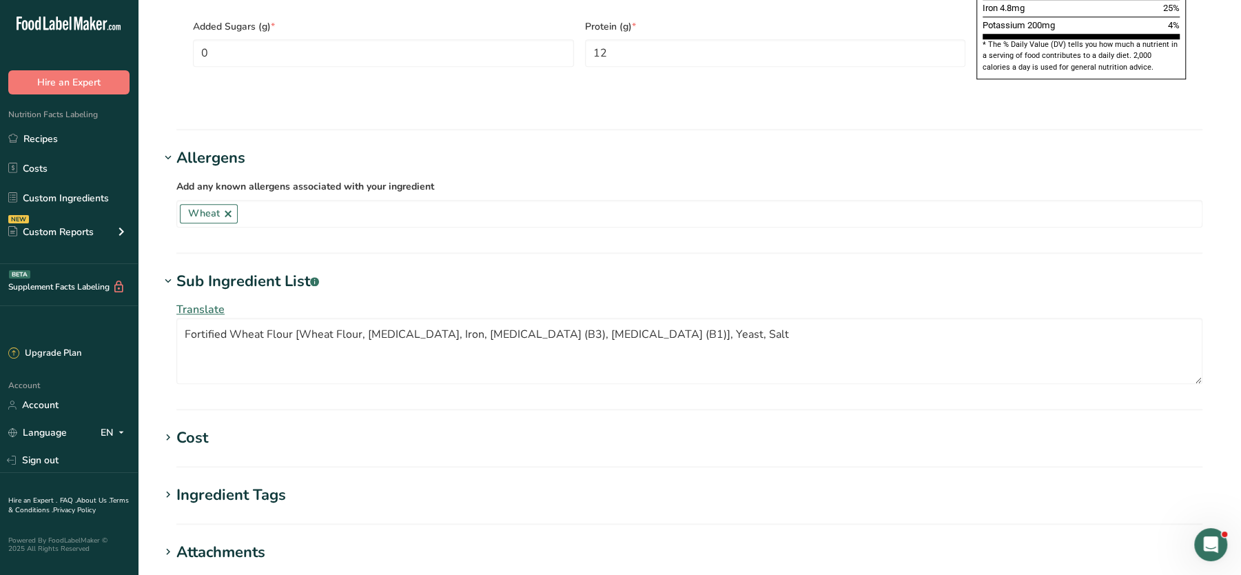
scroll to position [1186, 0]
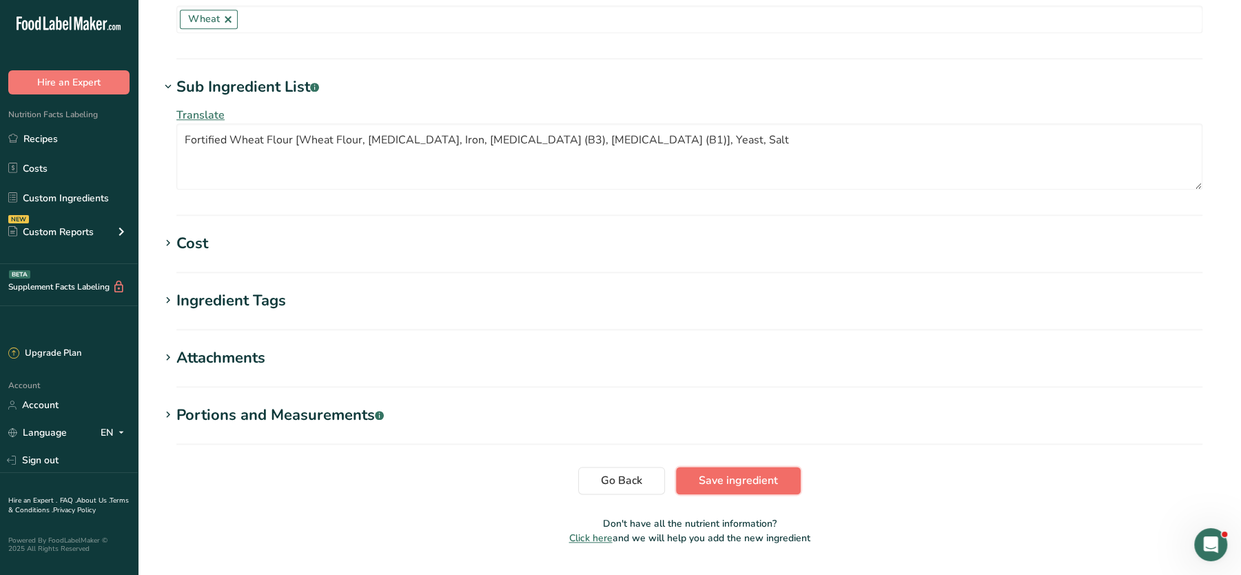
click at [696, 466] on button "Save ingredient" at bounding box center [738, 480] width 125 height 28
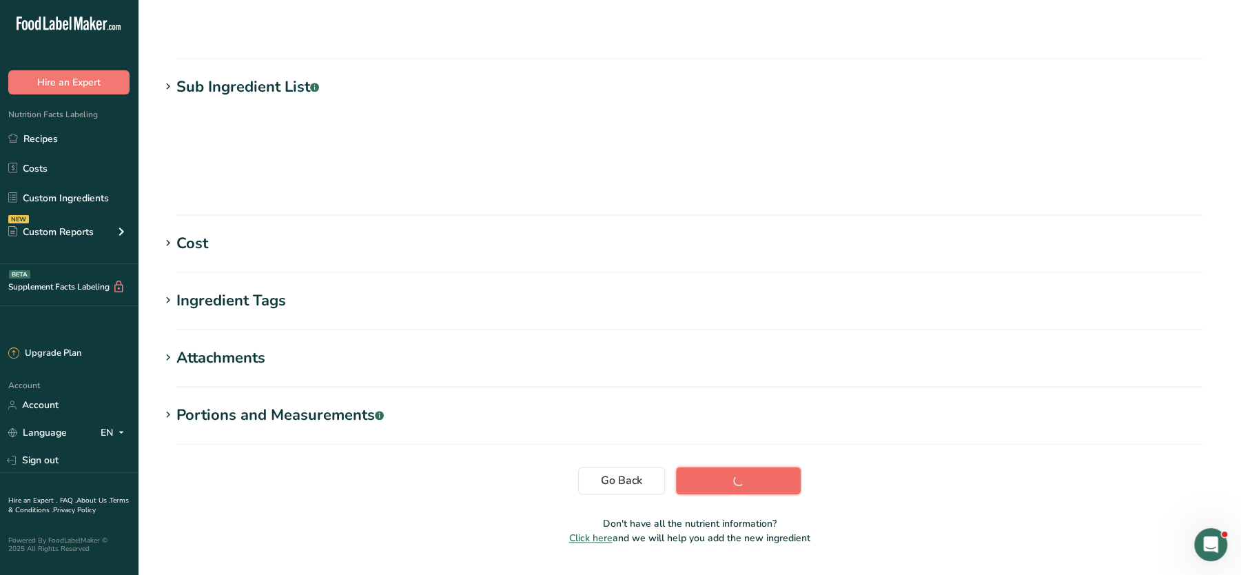
scroll to position [154, 0]
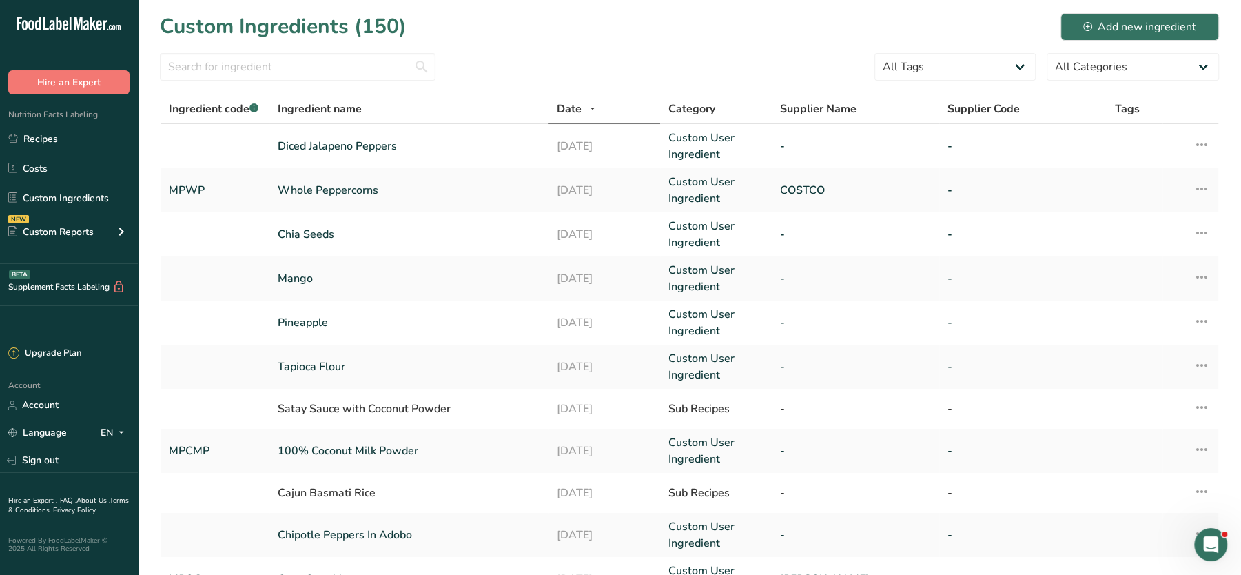
click at [263, 52] on section "Custom Ingredients (150) Add new ingredient All Tags High Protein Source of Ant…" at bounding box center [689, 420] width 1103 height 840
click at [258, 54] on input "text" at bounding box center [298, 67] width 276 height 28
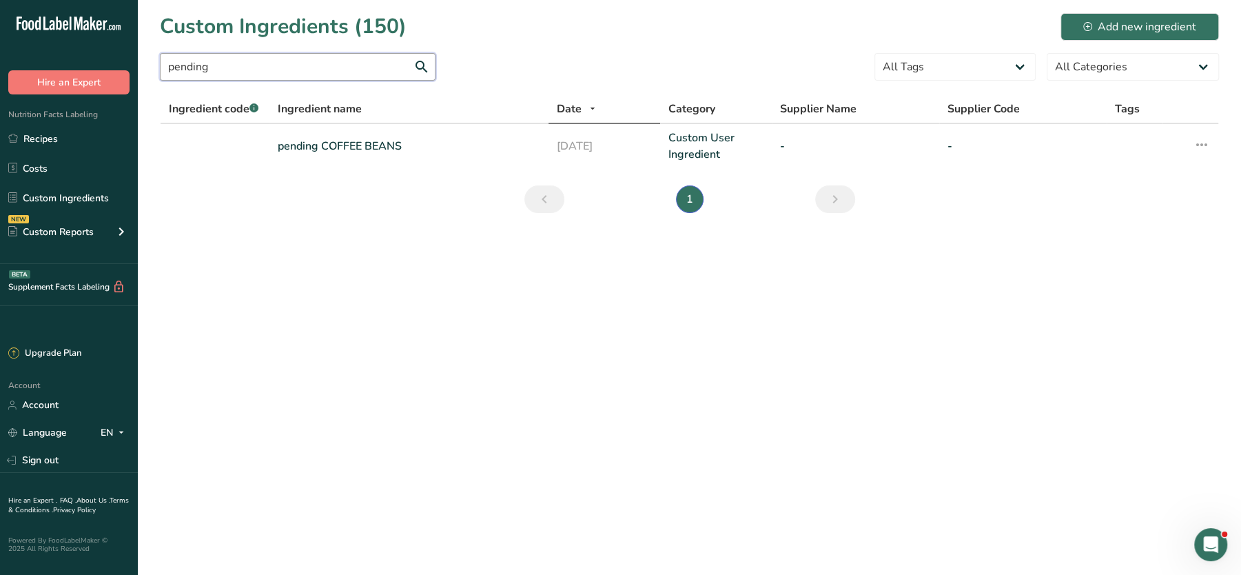
click at [251, 62] on input "pending" at bounding box center [298, 67] width 276 height 28
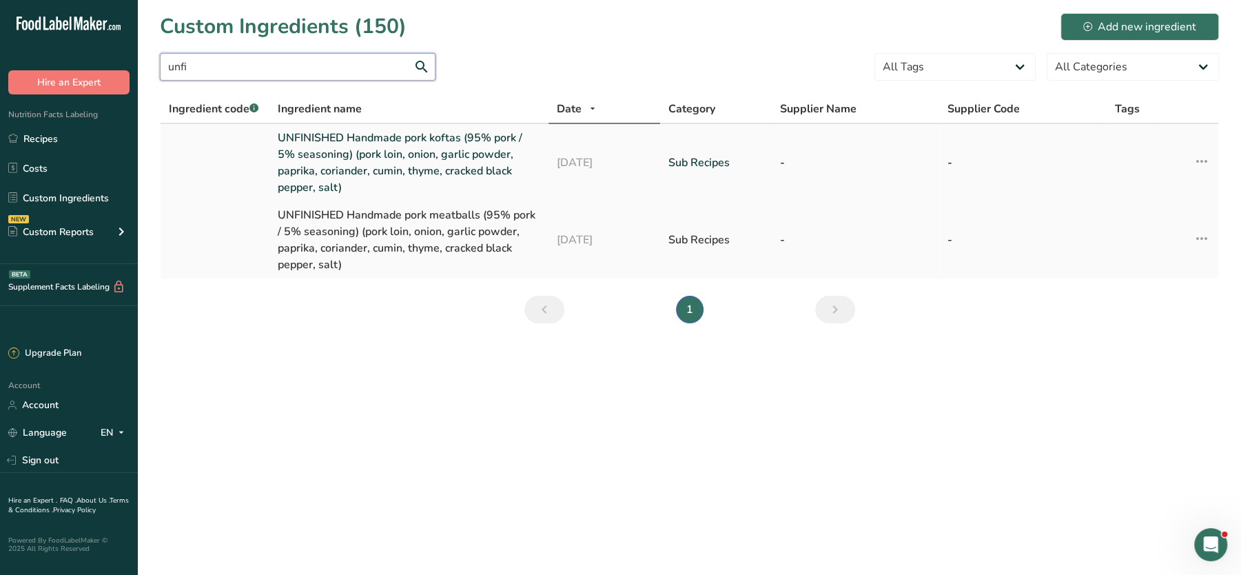
type input "unfi"
drag, startPoint x: 272, startPoint y: 131, endPoint x: 356, endPoint y: 186, distance: 100.5
click at [356, 186] on td "UNFINISHED Handmade pork koftas (95% pork / 5% seasoning) (pork loin, onion, ga…" at bounding box center [408, 162] width 279 height 77
copy link "UNFINISHED Handmade pork koftas (95% pork / 5% seasoning) (pork loin, onion, ga…"
drag, startPoint x: 280, startPoint y: 216, endPoint x: 358, endPoint y: 264, distance: 91.6
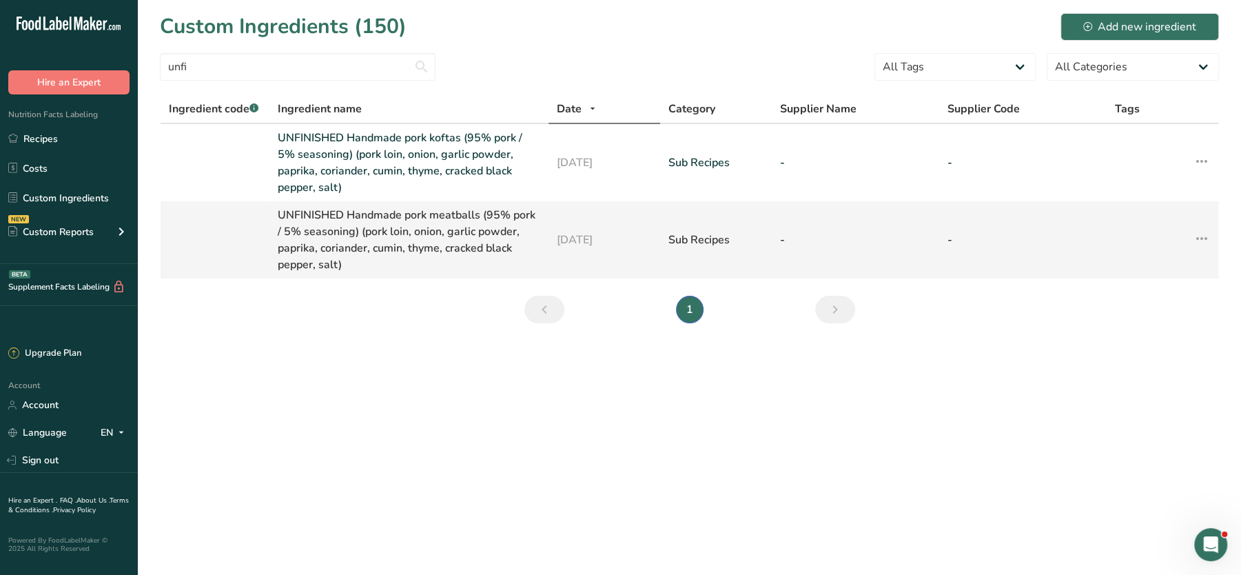
click at [358, 264] on div "UNFINISHED Handmade pork meatballs (95% pork / 5% seasoning) (pork loin, onion,…" at bounding box center [409, 240] width 262 height 66
copy div "UNFINISHED Handmade pork meatballs (95% pork / 5% seasoning) (pork loin, onion,…"
click at [49, 140] on link "Recipes" at bounding box center [69, 138] width 138 height 26
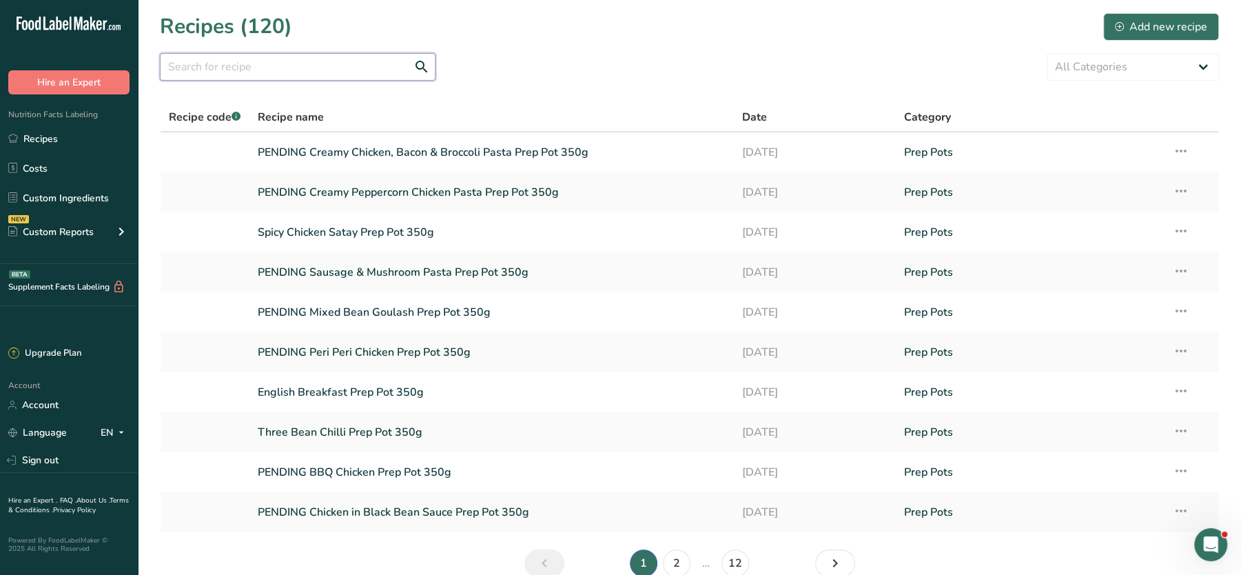
click at [282, 67] on input "text" at bounding box center [298, 67] width 276 height 28
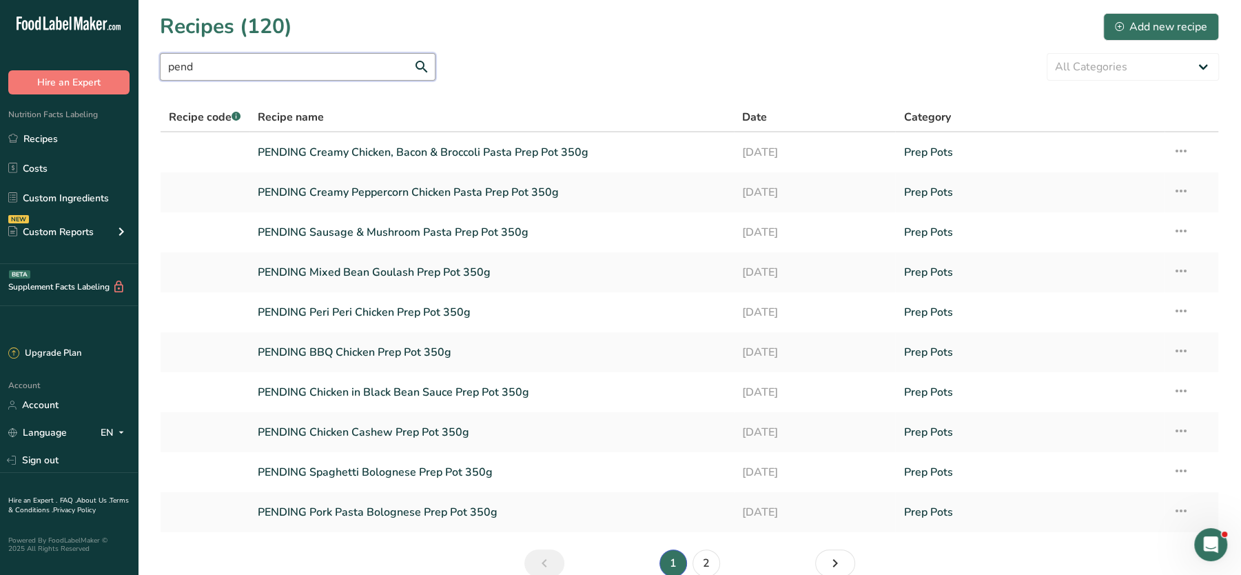
click at [282, 67] on input "pend" at bounding box center [298, 67] width 276 height 28
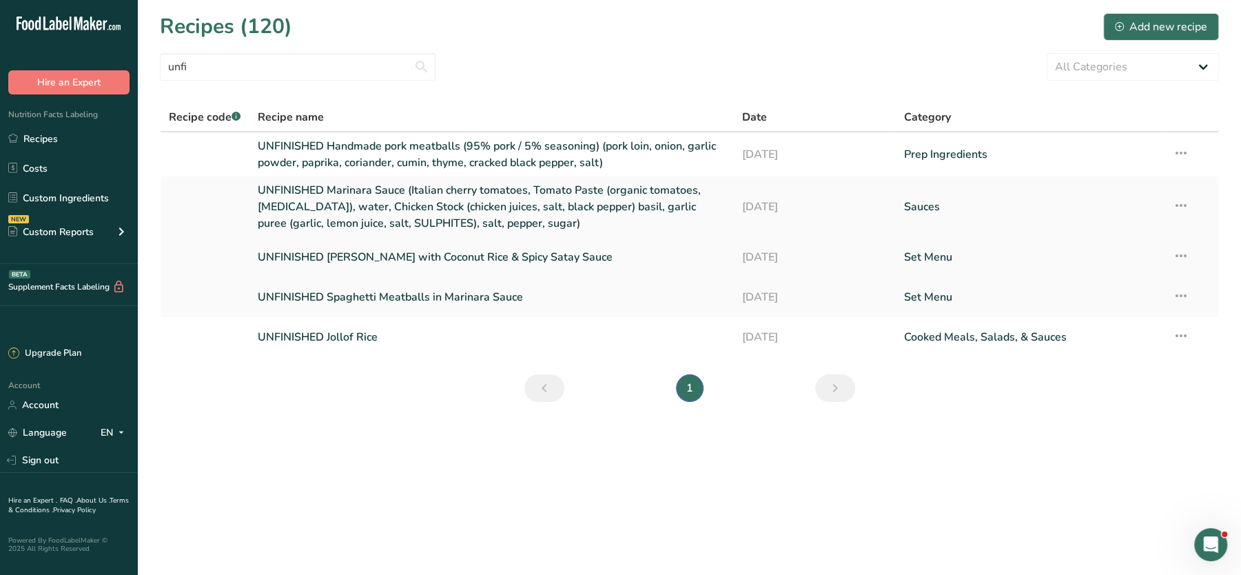
click at [1181, 257] on icon at bounding box center [1180, 255] width 17 height 25
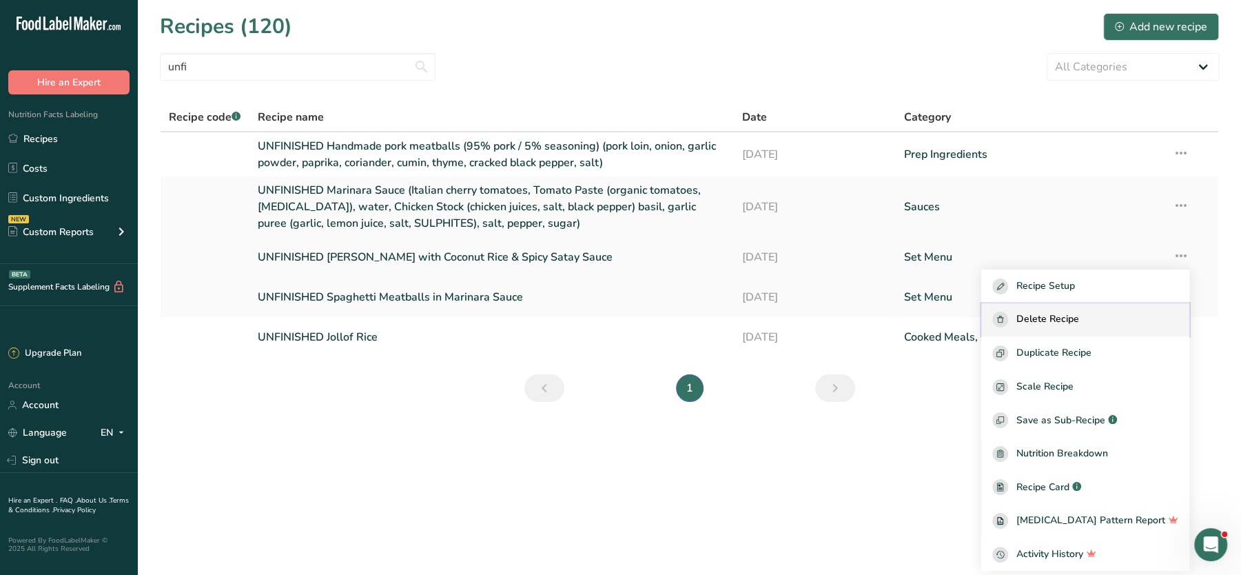
click at [1079, 315] on span "Delete Recipe" at bounding box center [1047, 319] width 63 height 16
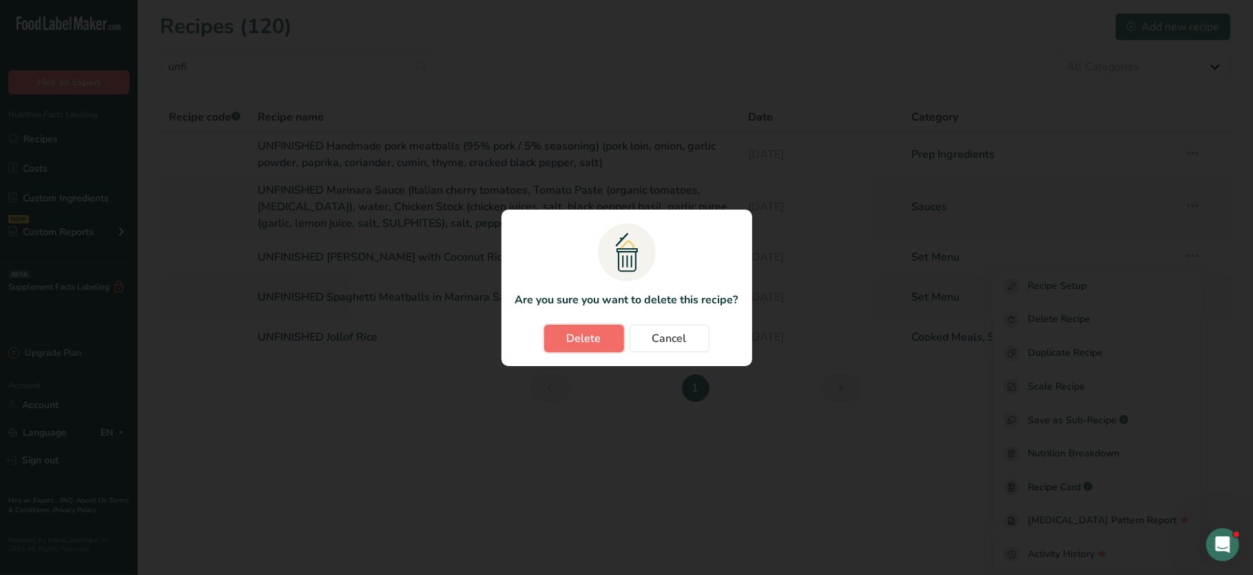
click at [597, 332] on span "Delete" at bounding box center [584, 338] width 34 height 17
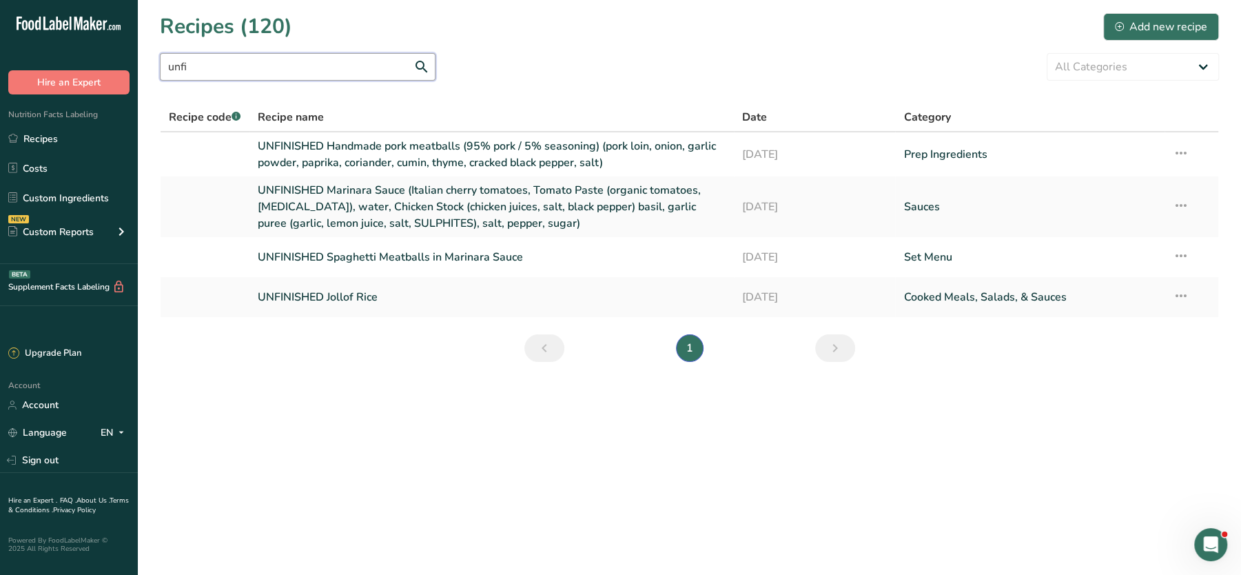
click at [263, 68] on input "unfi" at bounding box center [298, 67] width 276 height 28
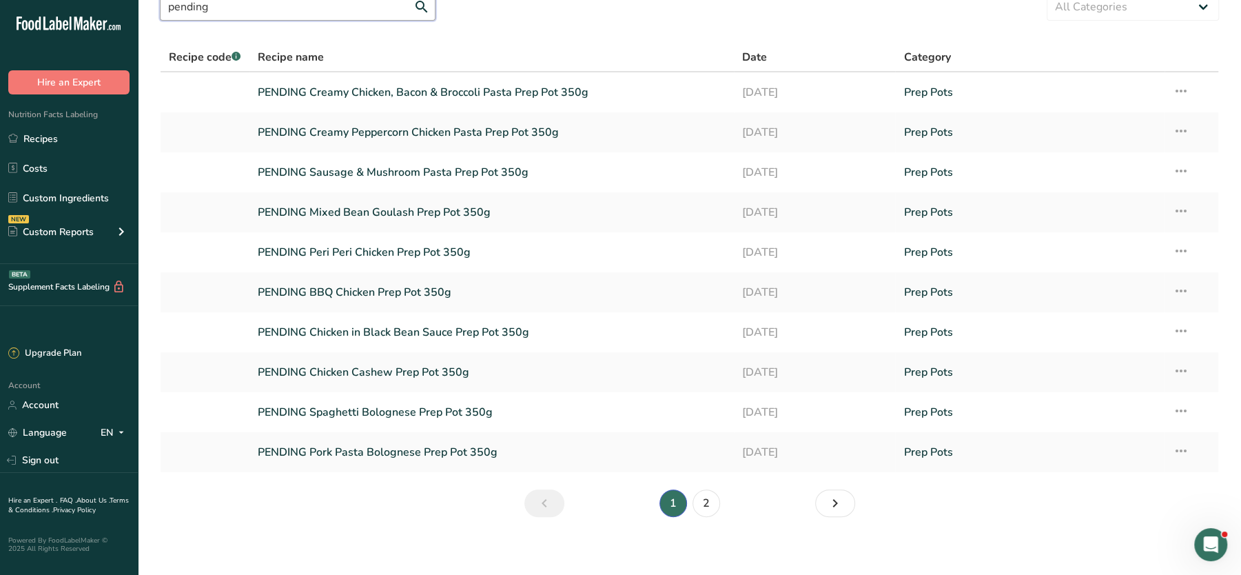
scroll to position [67, 0]
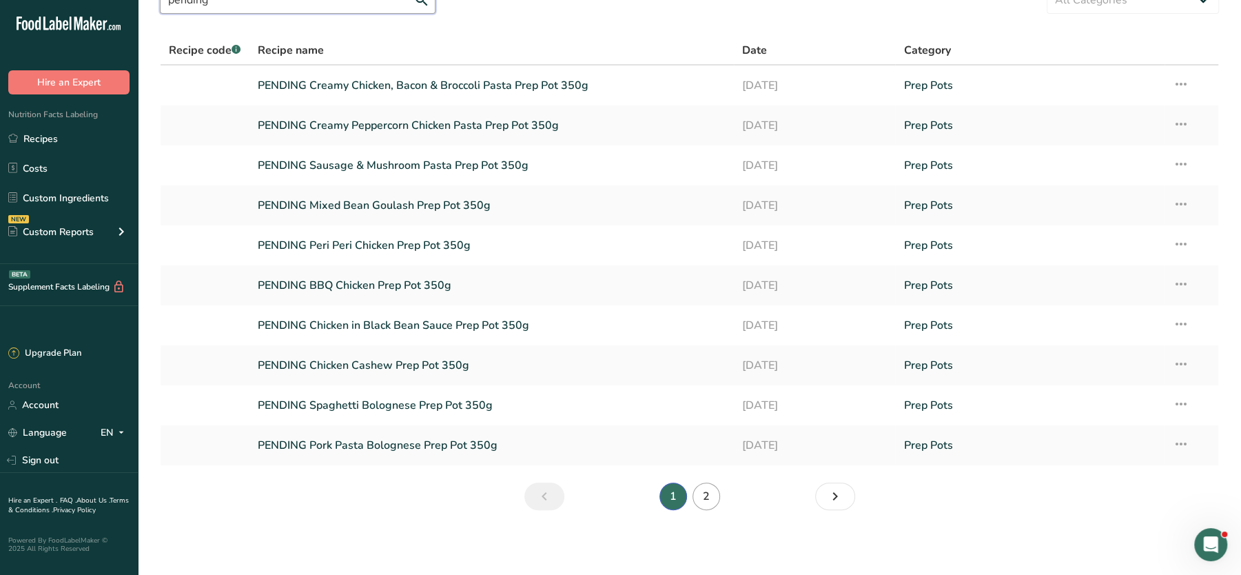
type input "pending"
click at [707, 499] on link "2" at bounding box center [706, 496] width 28 height 28
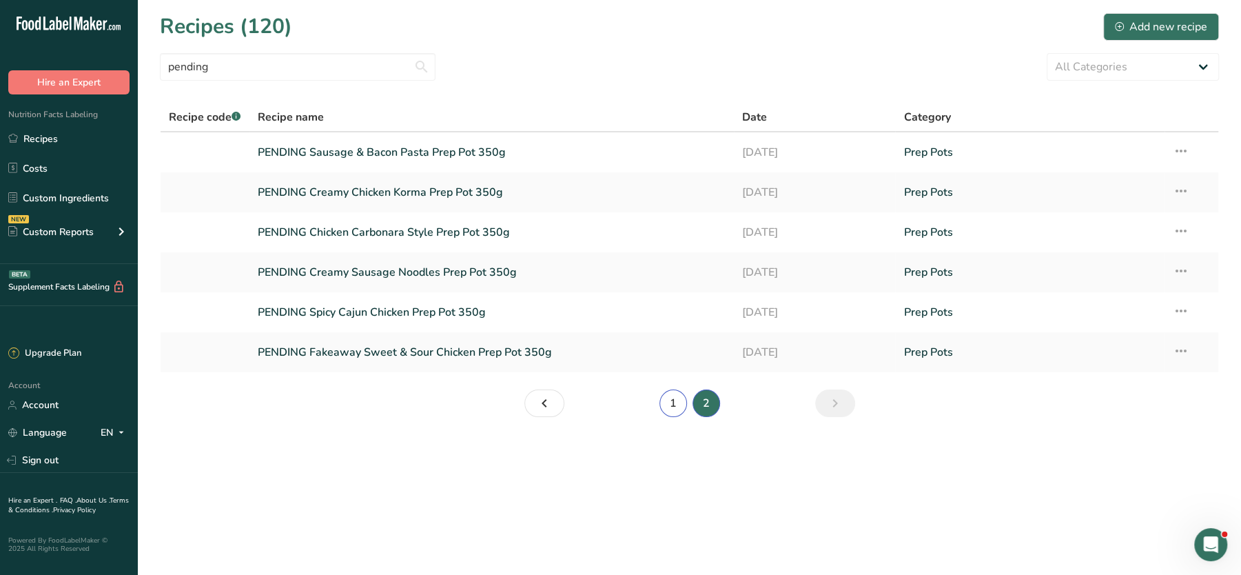
click at [673, 402] on link "1" at bounding box center [673, 403] width 28 height 28
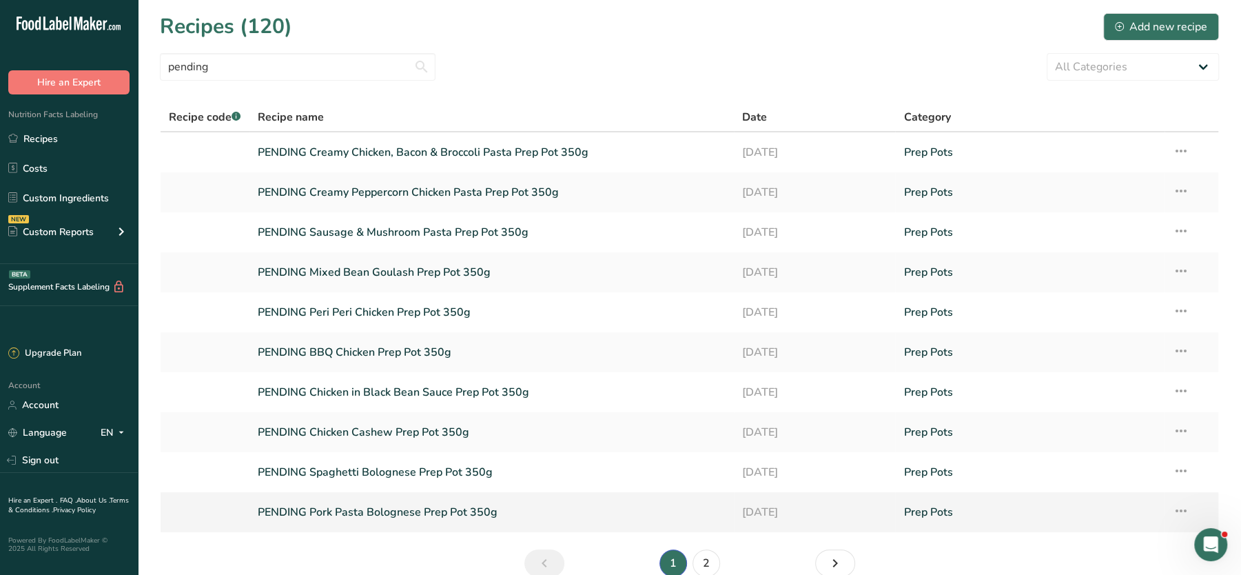
drag, startPoint x: 256, startPoint y: 147, endPoint x: 512, endPoint y: 520, distance: 452.8
click at [512, 520] on tbody "PENDING Creamy Chicken, Bacon & Broccoli Pasta Prep Pot 350g 07-09-2025 Prep Po…" at bounding box center [689, 332] width 1057 height 400
copy tbody "PENDING Creamy Chicken, Bacon & Broccoli Pasta Prep Pot 350g 07-09-2025 Prep Po…"
click at [602, 52] on section "Recipes (120) Add new recipe pending All Categories Baked Goods Beverages Confe…" at bounding box center [689, 299] width 1103 height 599
drag, startPoint x: 242, startPoint y: 152, endPoint x: 595, endPoint y: 170, distance: 353.9
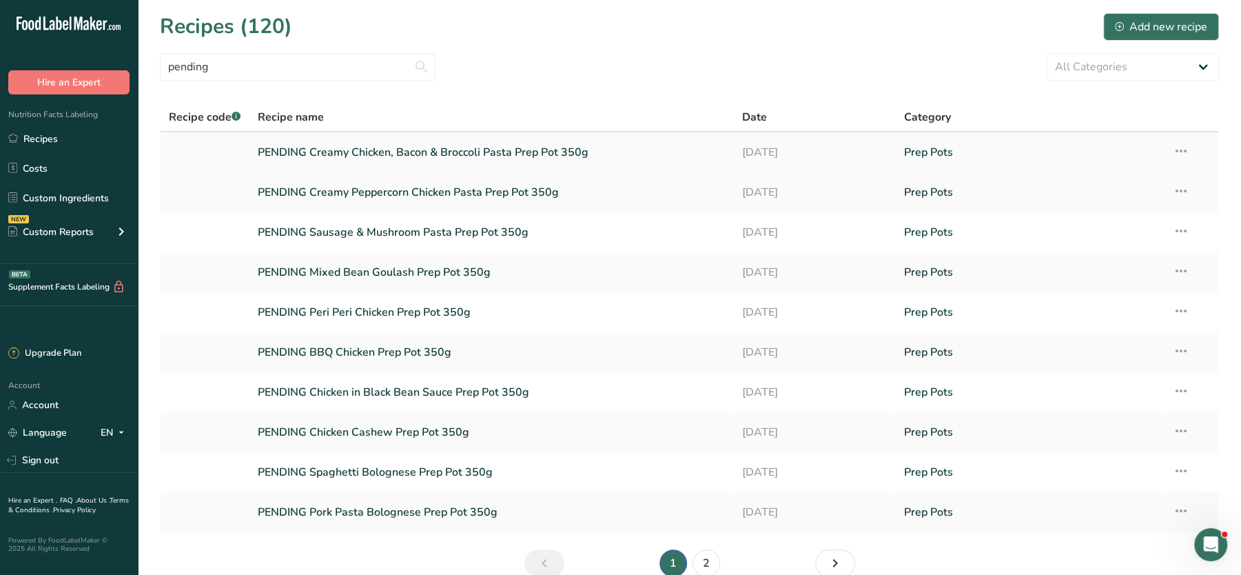
click at [595, 170] on tr "PENDING Creamy Chicken, Bacon & Broccoli Pasta Prep Pot 350g 07-09-2025 Prep Po…" at bounding box center [689, 152] width 1057 height 40
copy tr "PENDING Creamy Chicken, Bacon & Broccoli Pasta Prep Pot 350g"
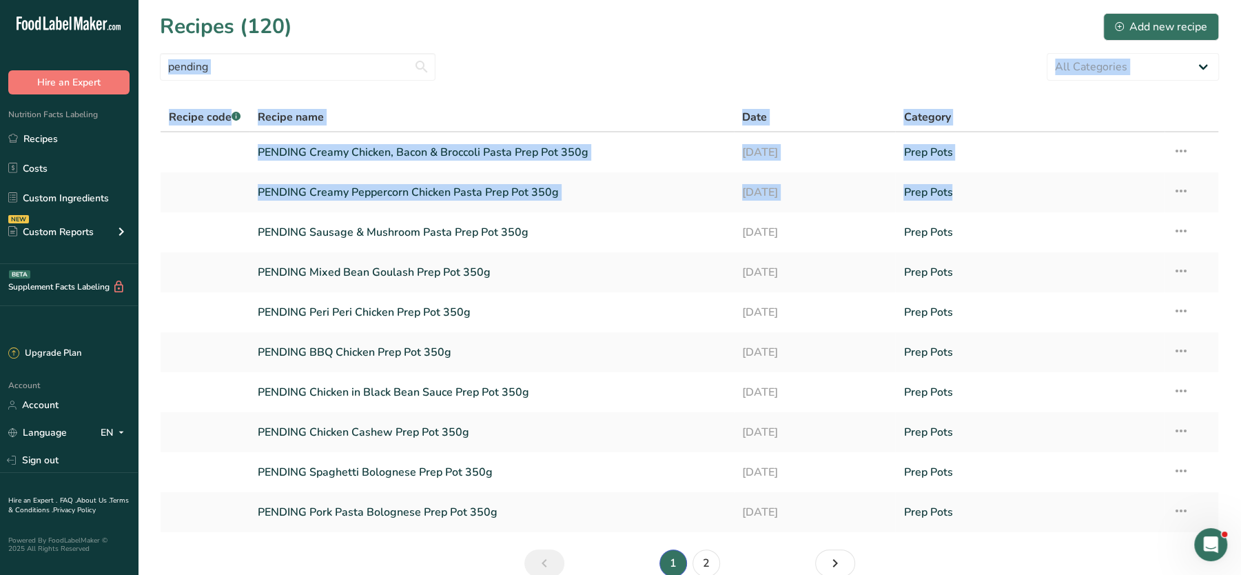
drag, startPoint x: 245, startPoint y: 231, endPoint x: 606, endPoint y: 50, distance: 404.5
click at [606, 50] on section "Recipes (120) Add new recipe pending All Categories Baked Goods Beverages Confe…" at bounding box center [689, 299] width 1103 height 599
click at [448, 99] on section "Recipes (120) Add new recipe pending All Categories Baked Goods Beverages Confe…" at bounding box center [689, 299] width 1103 height 599
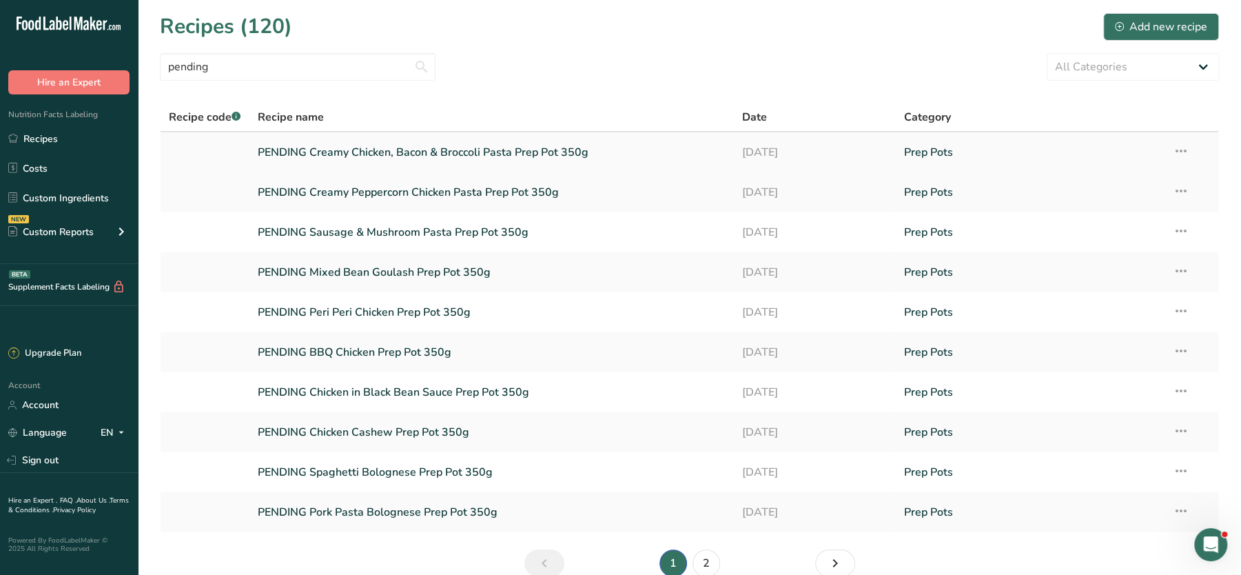
click at [377, 145] on link "PENDING Creamy Chicken, Bacon & Broccoli Pasta Prep Pot 350g" at bounding box center [492, 152] width 468 height 29
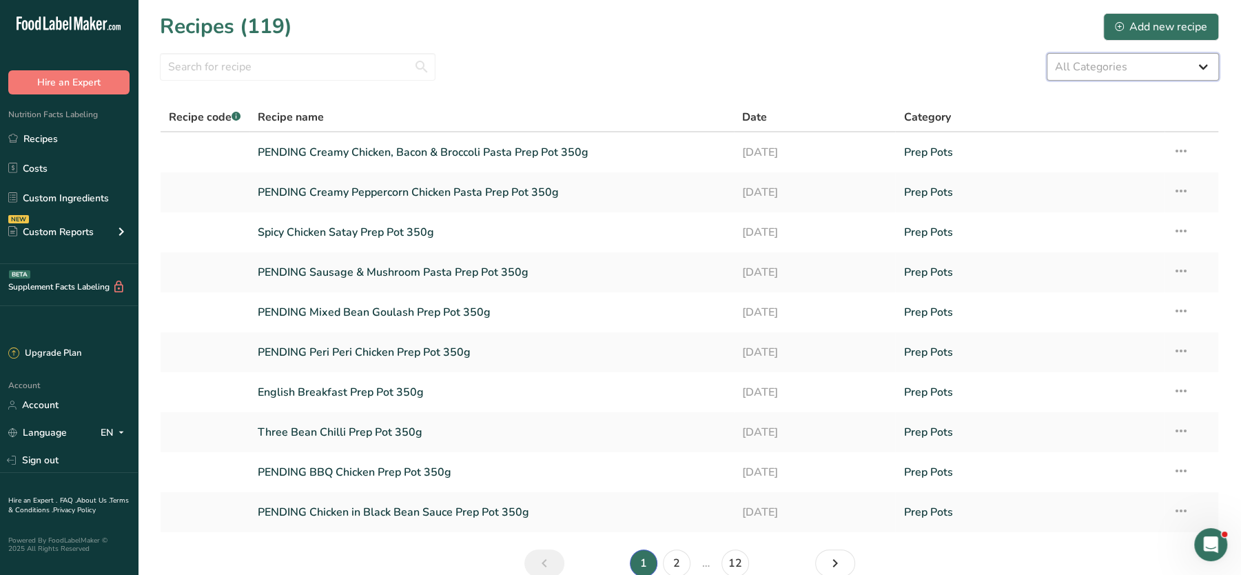
click at [1154, 63] on select "All Categories Baked Goods Beverages Confectionery Cooked Meals, Salads, & Sauc…" at bounding box center [1132, 67] width 172 height 28
select select "2502"
click at [1046, 53] on select "All Categories Baked Goods Beverages Confectionery Cooked Meals, Salads, & Sauc…" at bounding box center [1132, 67] width 172 height 28
click at [338, 435] on link "Three Bean Chilli Prep Pot 350g" at bounding box center [492, 431] width 468 height 29
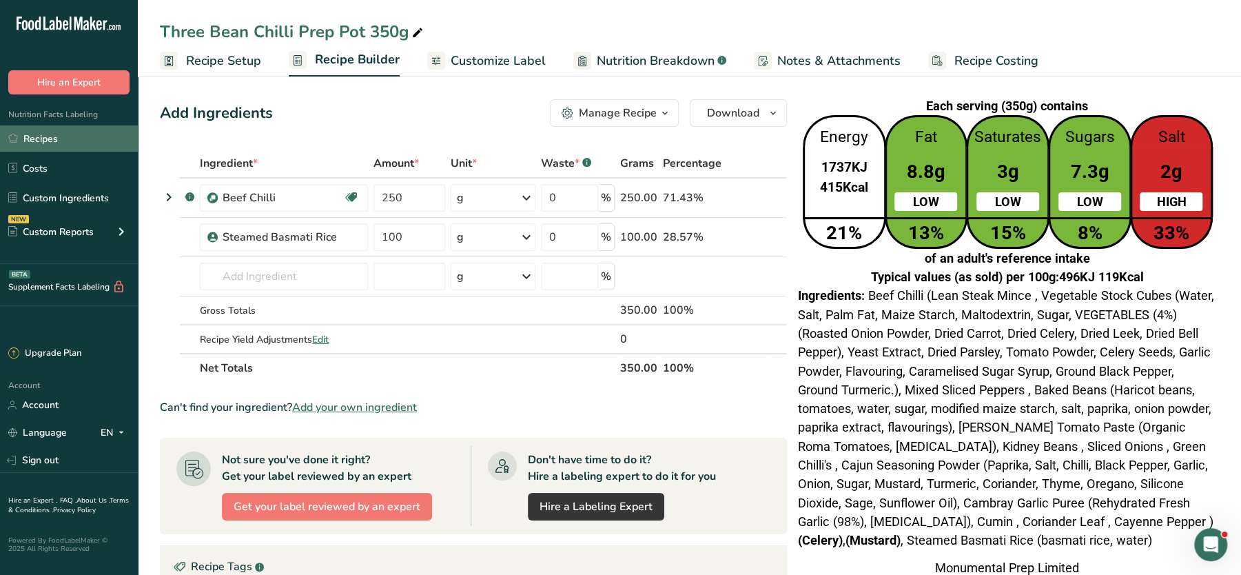
click at [39, 135] on link "Recipes" at bounding box center [69, 138] width 138 height 26
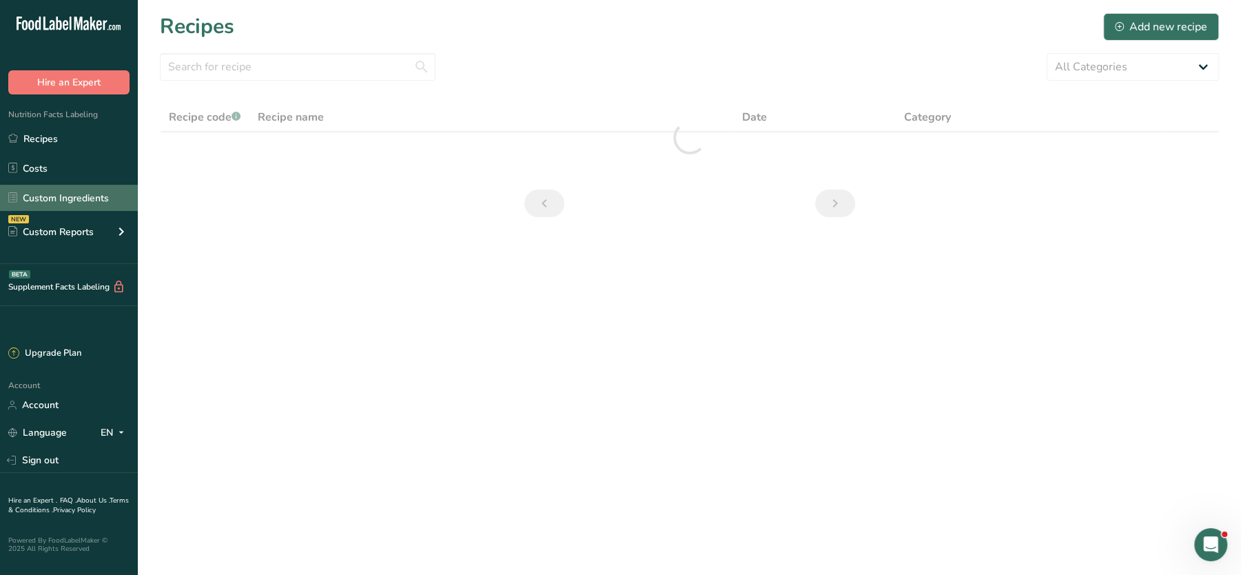
click at [55, 187] on link "Custom Ingredients" at bounding box center [69, 198] width 138 height 26
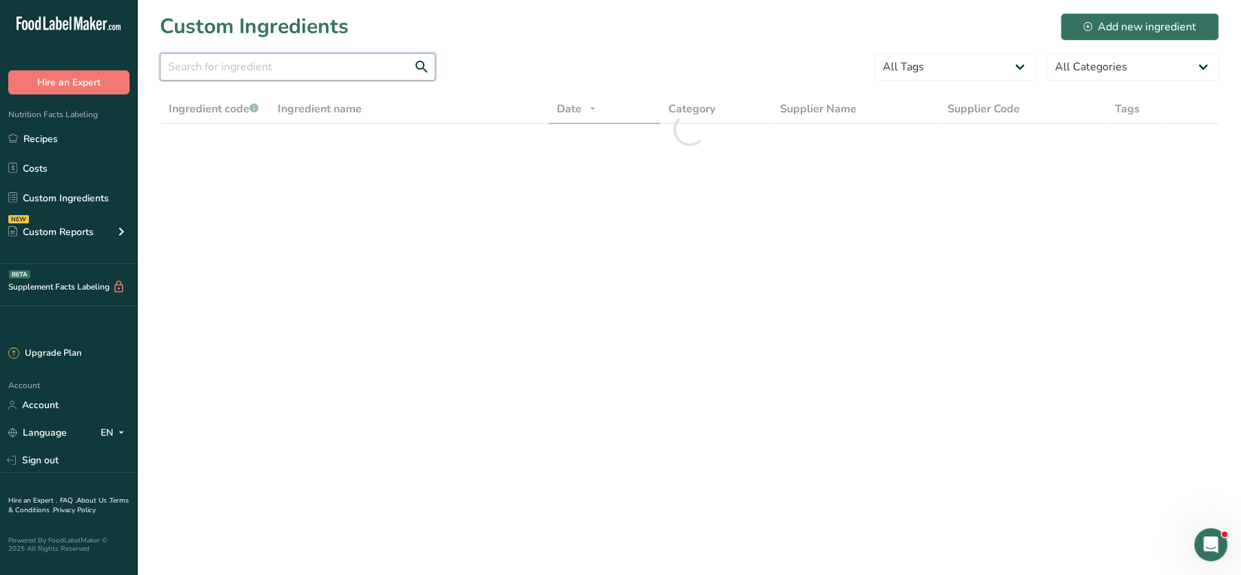
click at [238, 67] on input "text" at bounding box center [298, 67] width 276 height 28
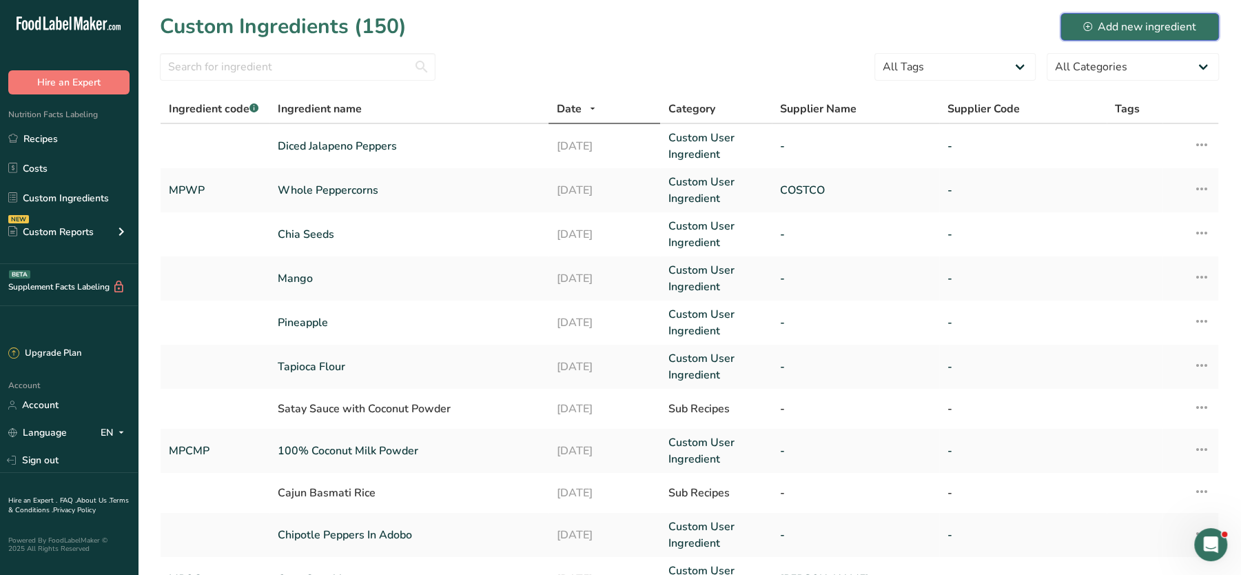
click at [1094, 17] on button "Add new ingredient" at bounding box center [1139, 27] width 158 height 28
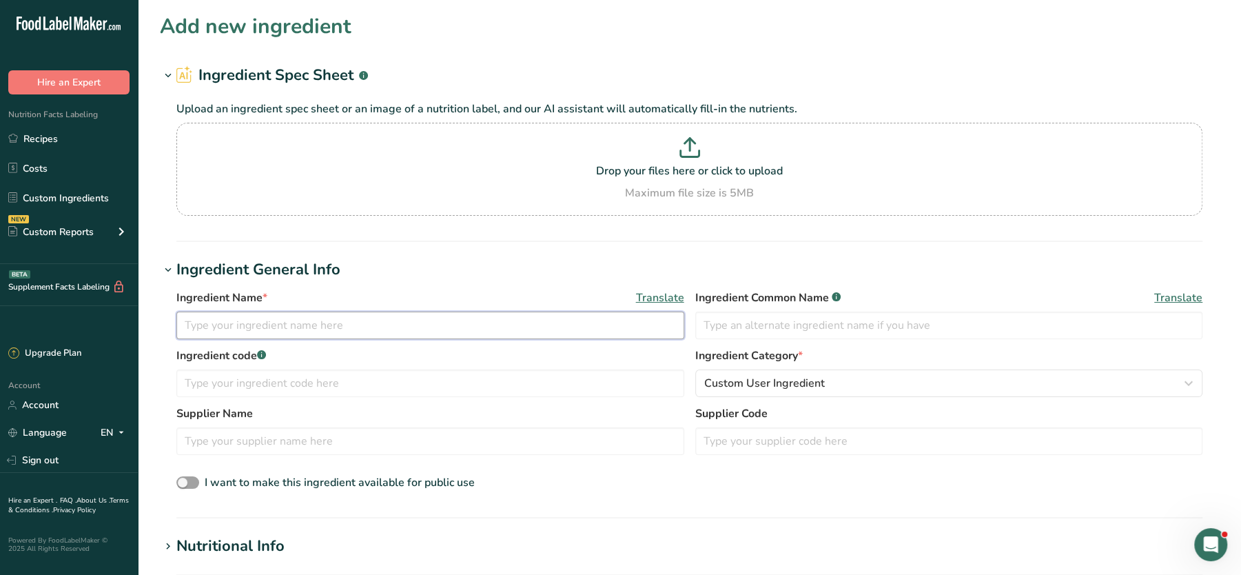
click at [304, 322] on input "text" at bounding box center [430, 325] width 508 height 28
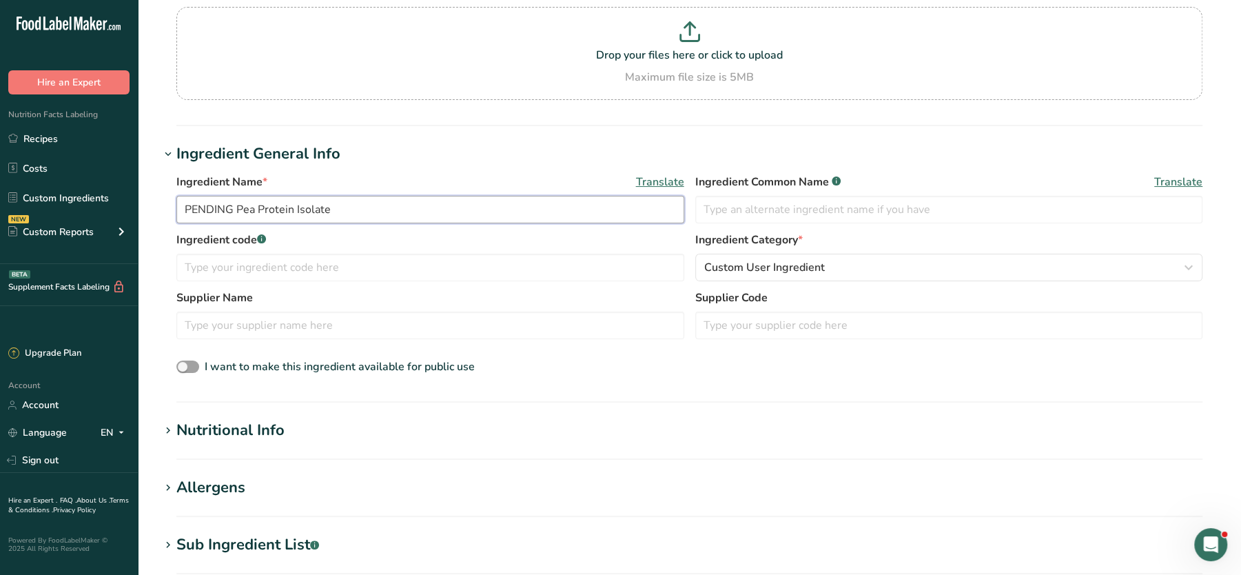
scroll to position [115, 0]
type input "PENDING Pea Protein Isolate"
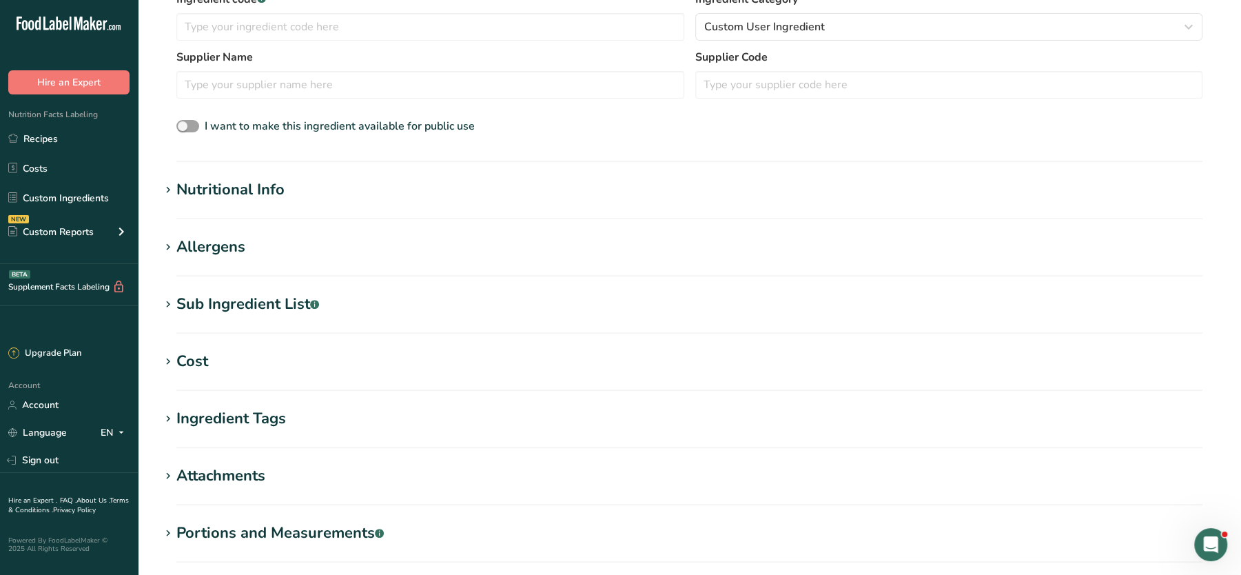
scroll to position [358, 0]
click at [234, 191] on div "Nutritional Info" at bounding box center [230, 187] width 108 height 23
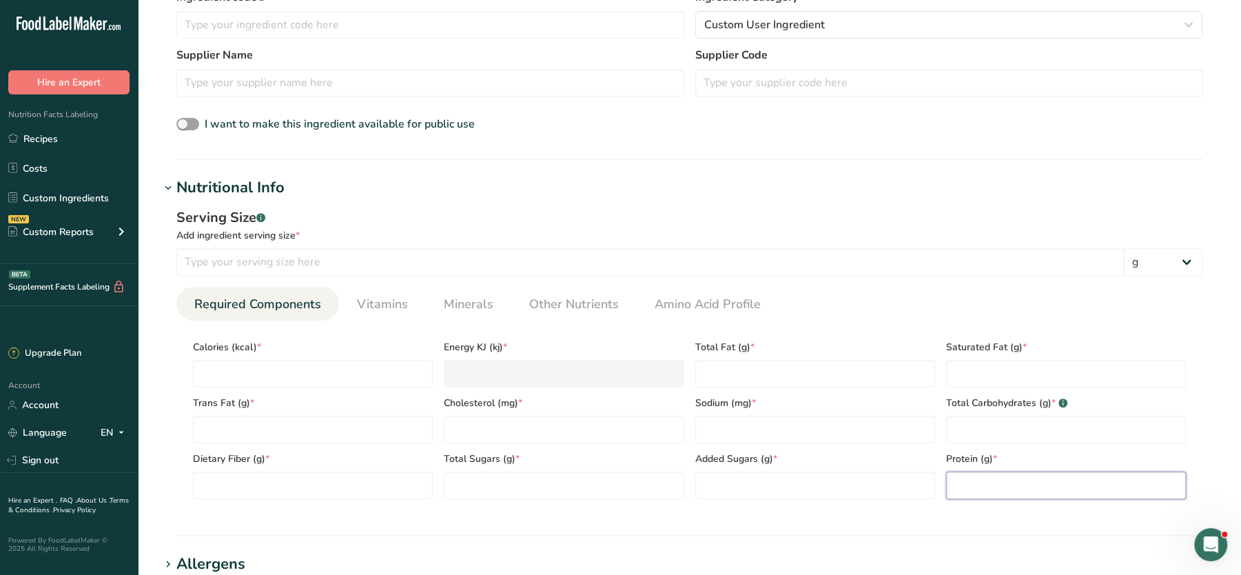
click at [993, 484] on input "number" at bounding box center [1066, 485] width 240 height 28
type input "85"
click at [270, 384] on input "number" at bounding box center [313, 374] width 240 height 28
type input "0"
type KJ "0"
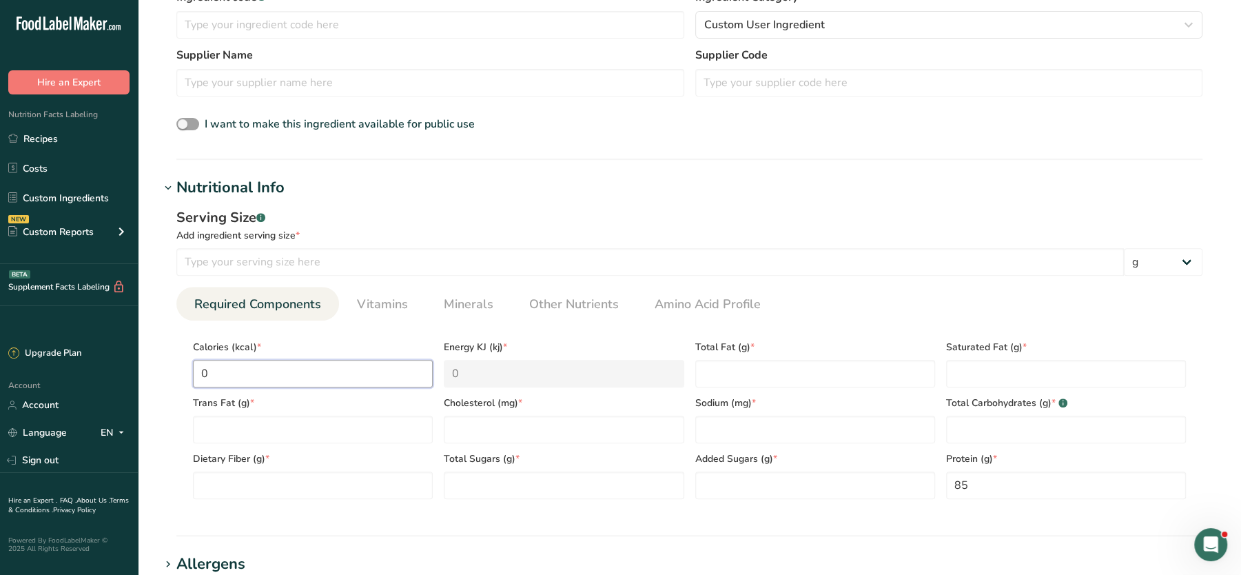
type input "0"
type Fat "0"
type input "0"
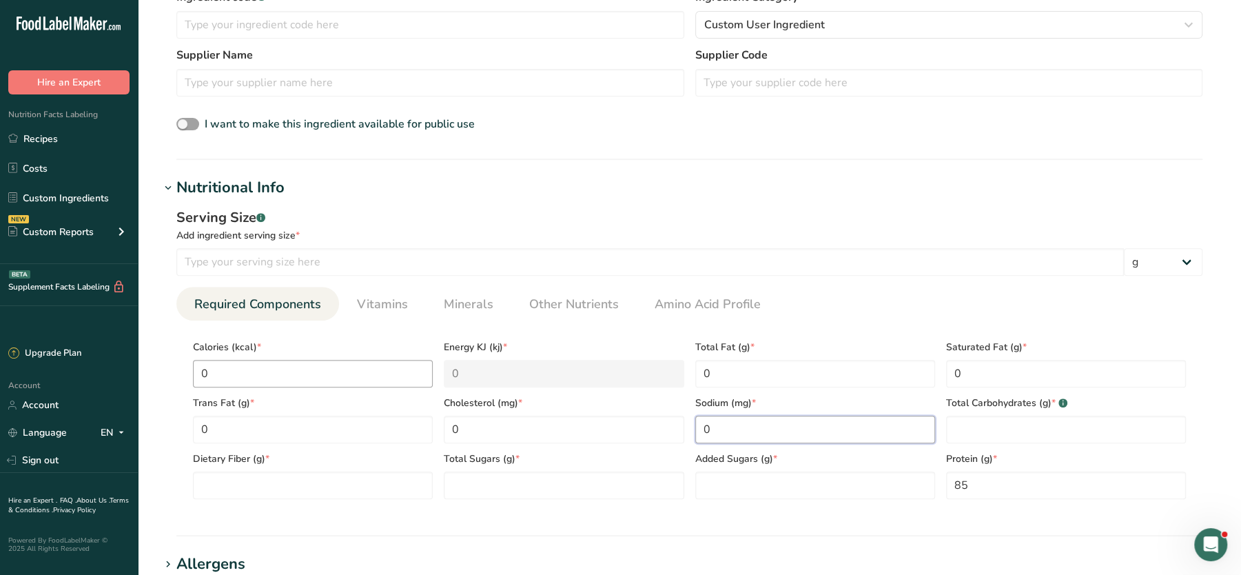
type input "0"
type Carbohydrates "0"
type Fiber "0"
type Sugars "0"
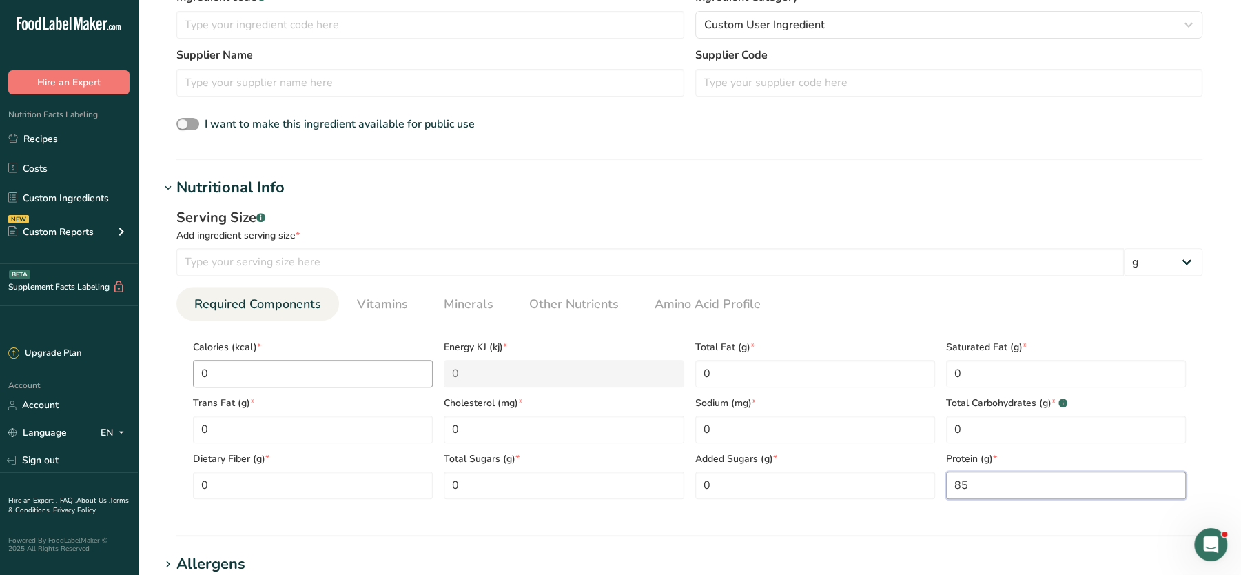
type input "0"
type input "85"
click at [307, 260] on input "number" at bounding box center [649, 262] width 947 height 28
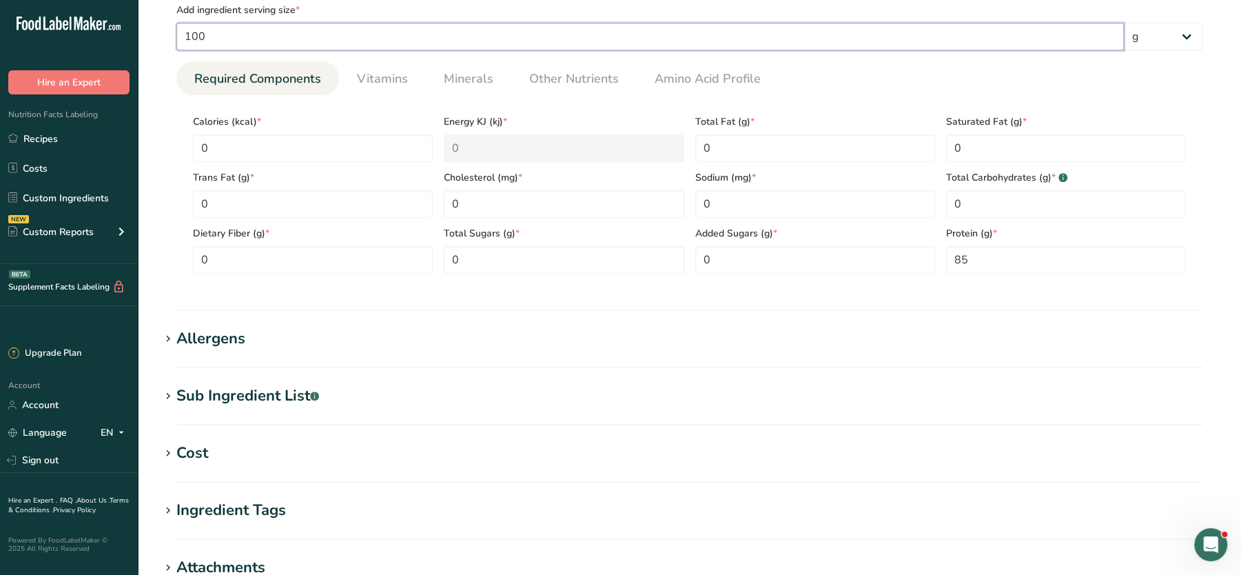
scroll to position [828, 0]
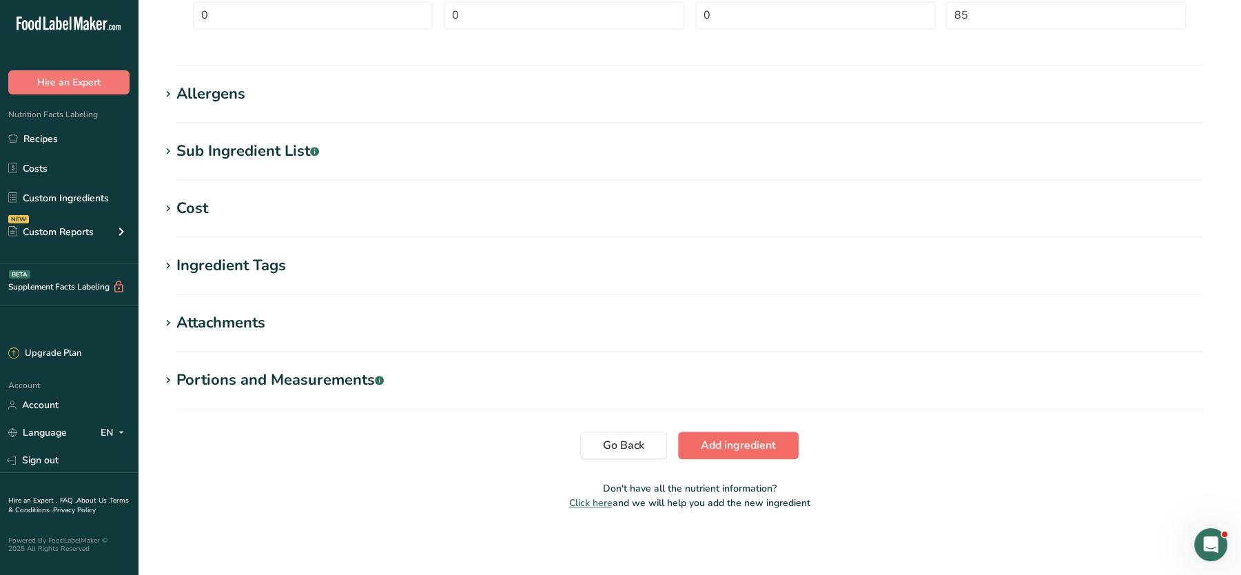
type input "100"
click at [758, 447] on span "Add ingredient" at bounding box center [738, 445] width 75 height 17
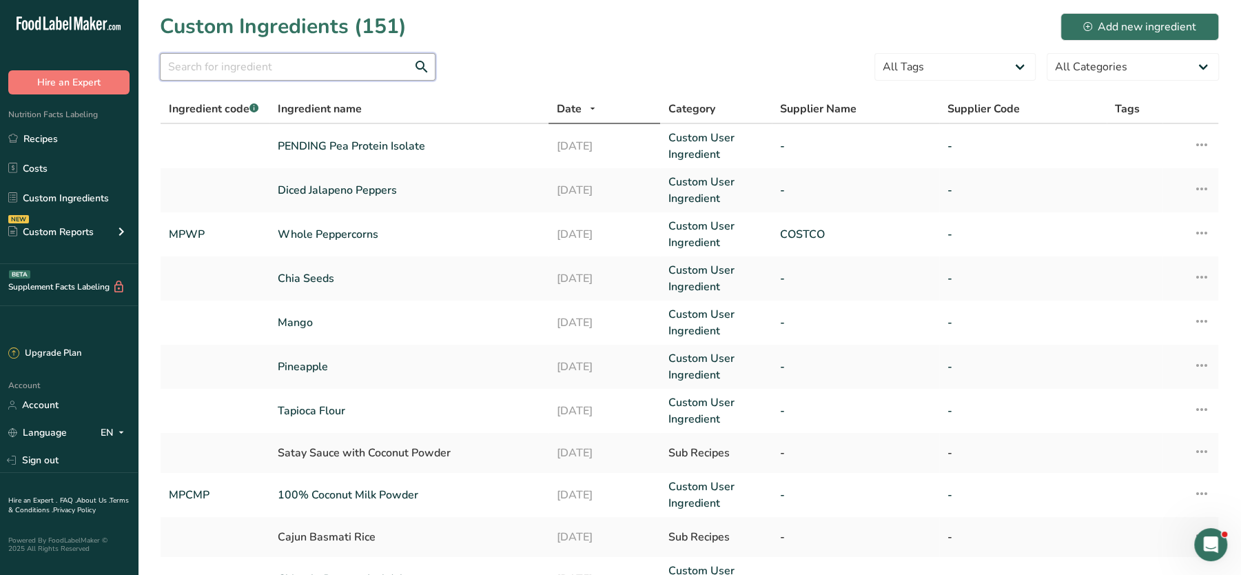
click at [281, 69] on input "text" at bounding box center [298, 67] width 276 height 28
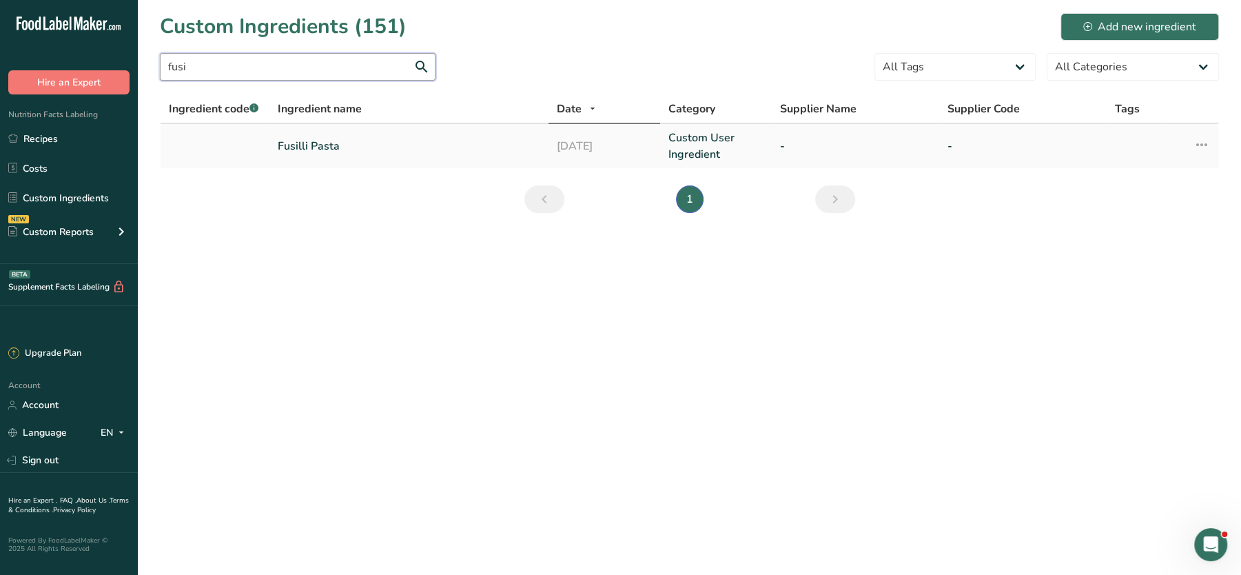
type input "fusi"
click at [298, 146] on link "Fusilli Pasta" at bounding box center [409, 146] width 262 height 17
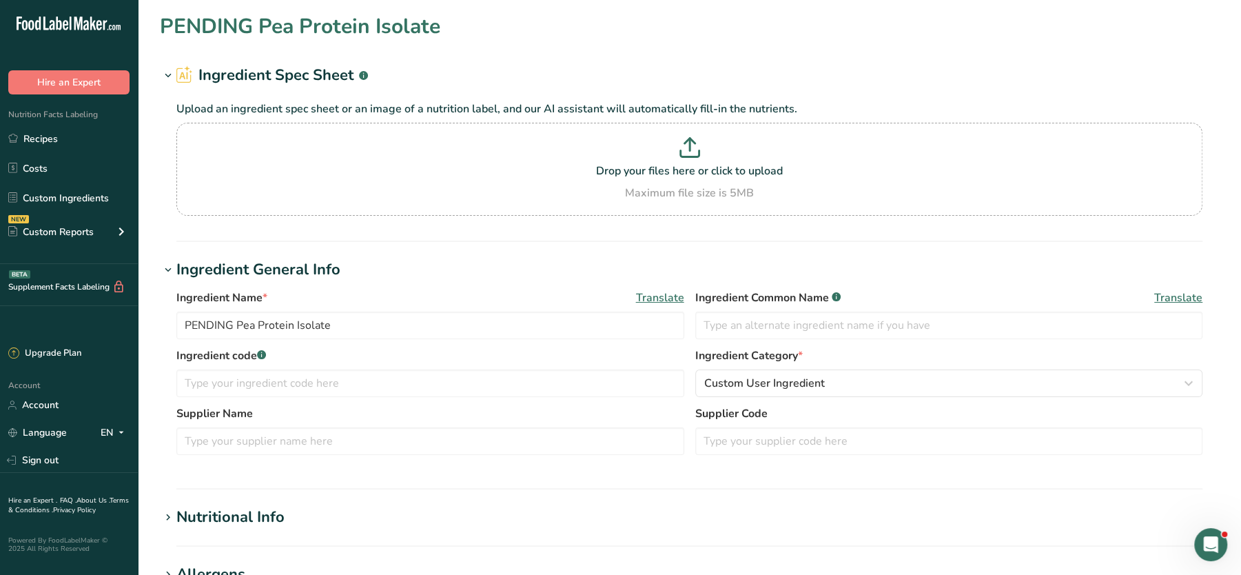
type input "Fusilli Pasta"
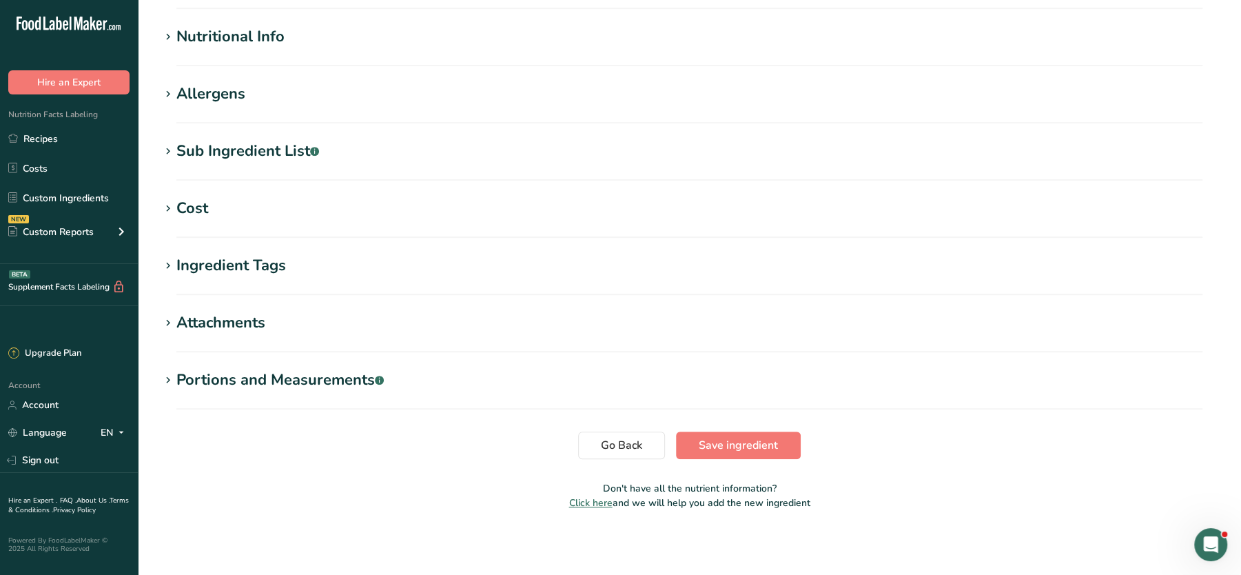
click at [221, 153] on div "Sub Ingredient List .a-a{fill:#347362;}.b-a{fill:#fff;}" at bounding box center [247, 151] width 143 height 23
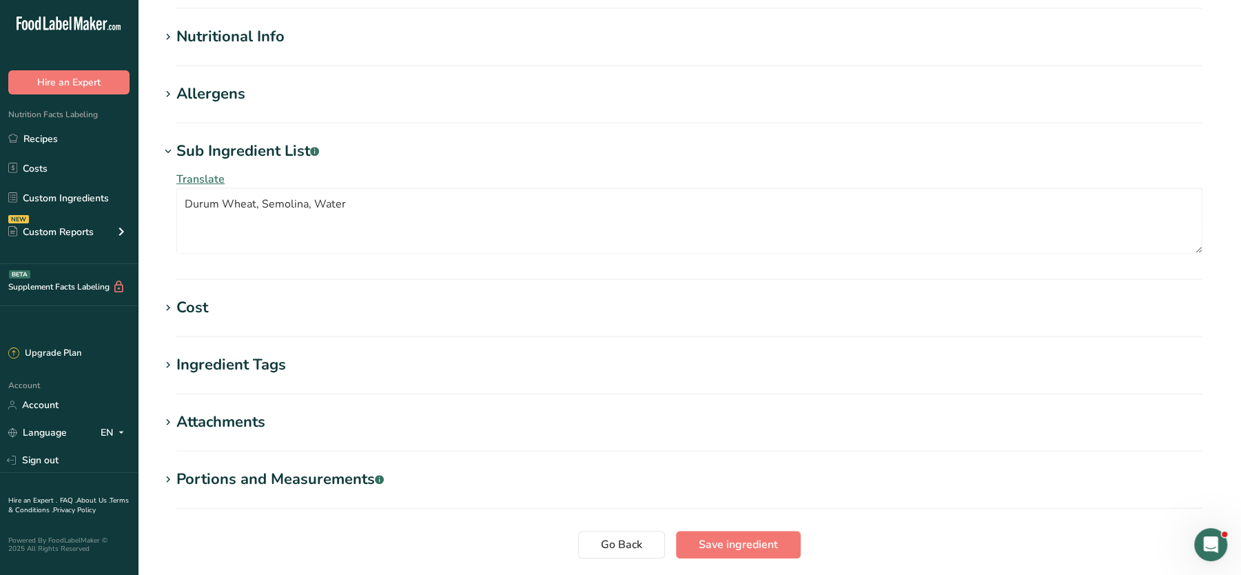
click at [223, 92] on div "Allergens" at bounding box center [210, 94] width 69 height 23
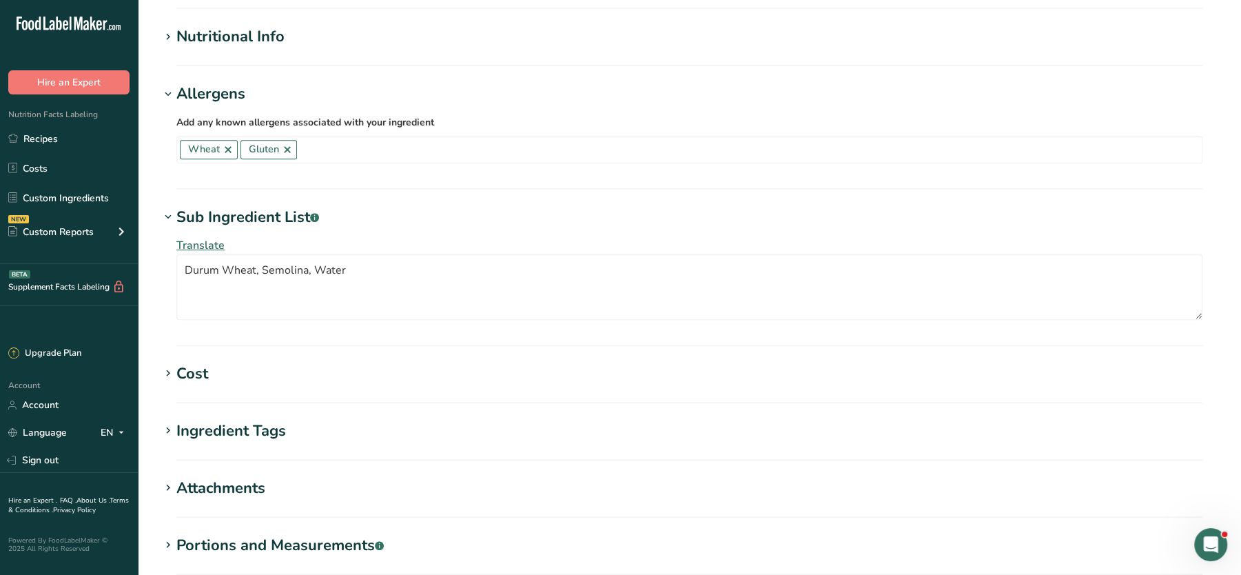
click at [256, 34] on div "Nutritional Info" at bounding box center [230, 36] width 108 height 23
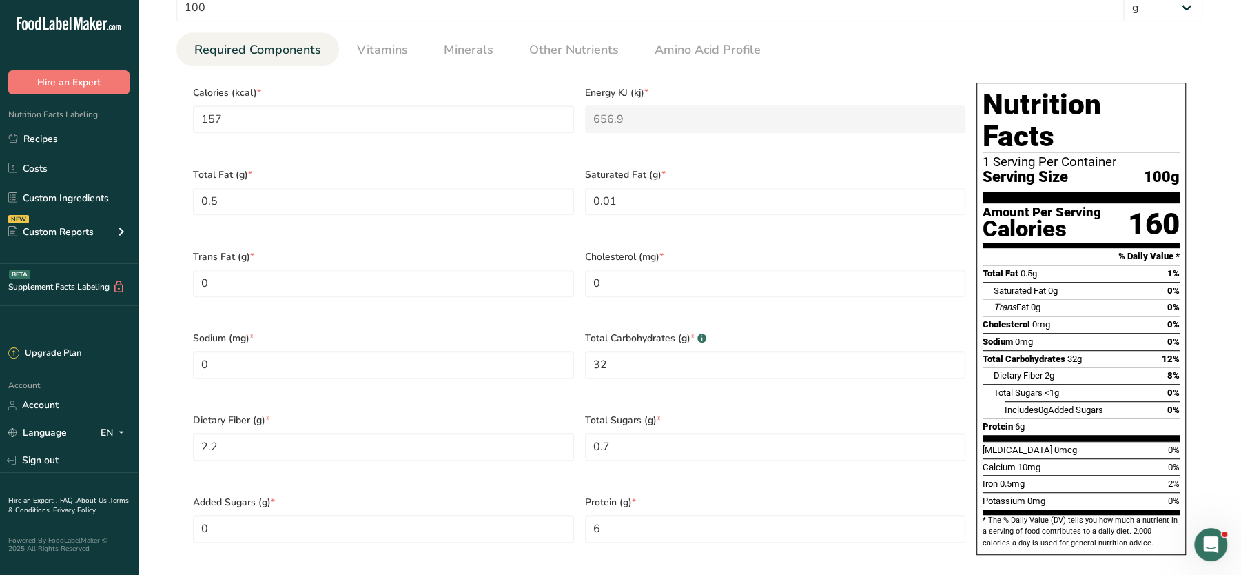
scroll to position [589, 0]
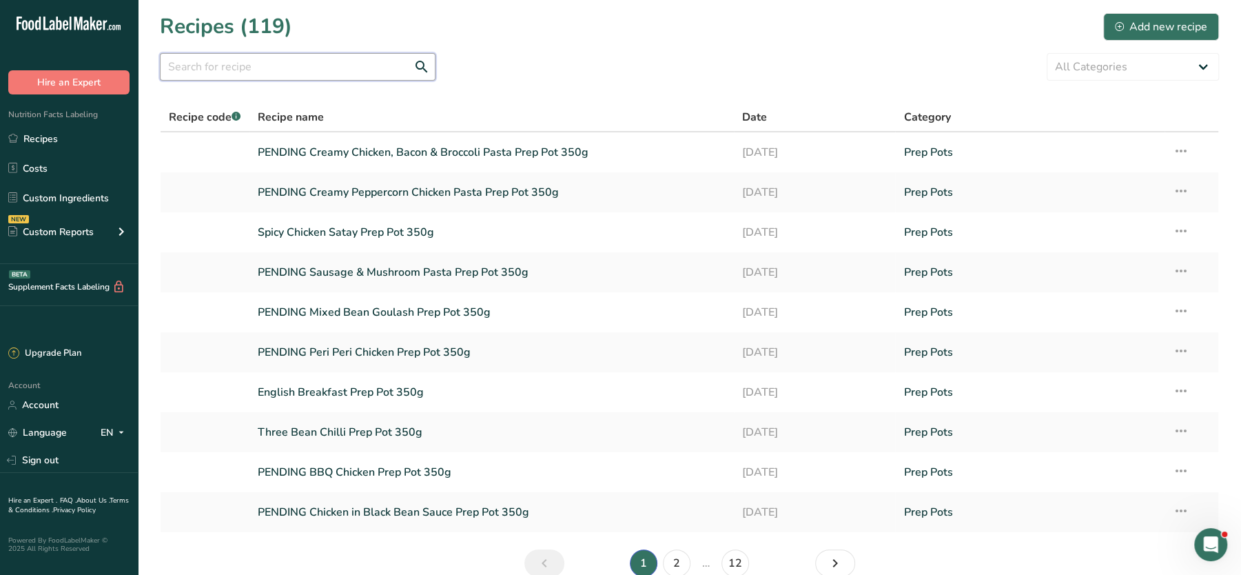
click at [346, 77] on input "text" at bounding box center [298, 67] width 276 height 28
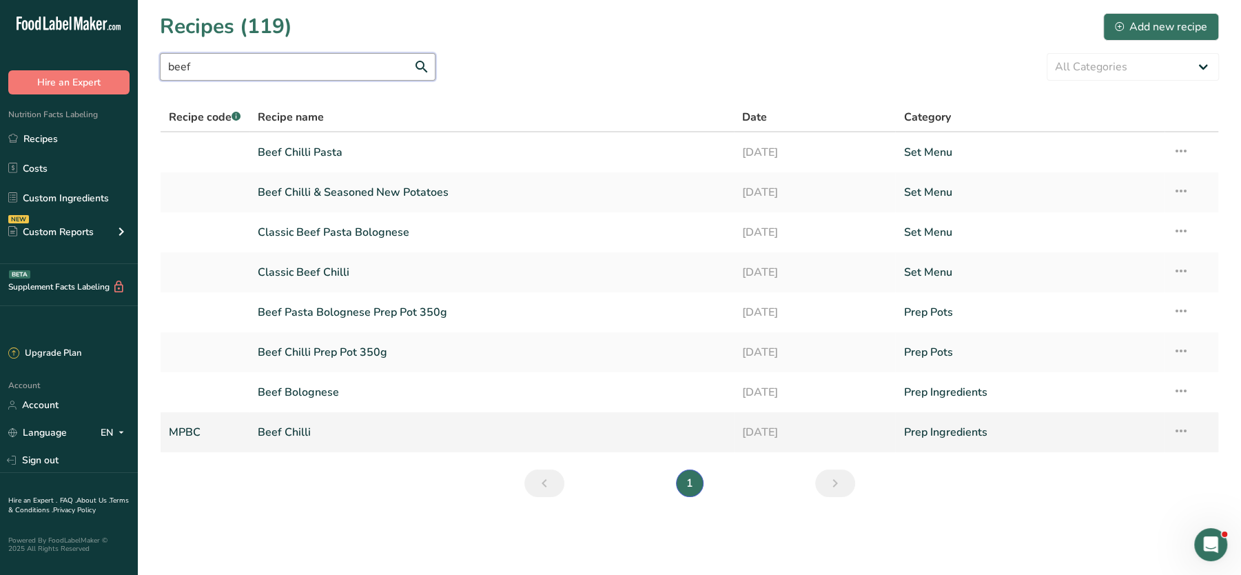
type input "beef"
click at [1175, 431] on icon at bounding box center [1180, 430] width 17 height 25
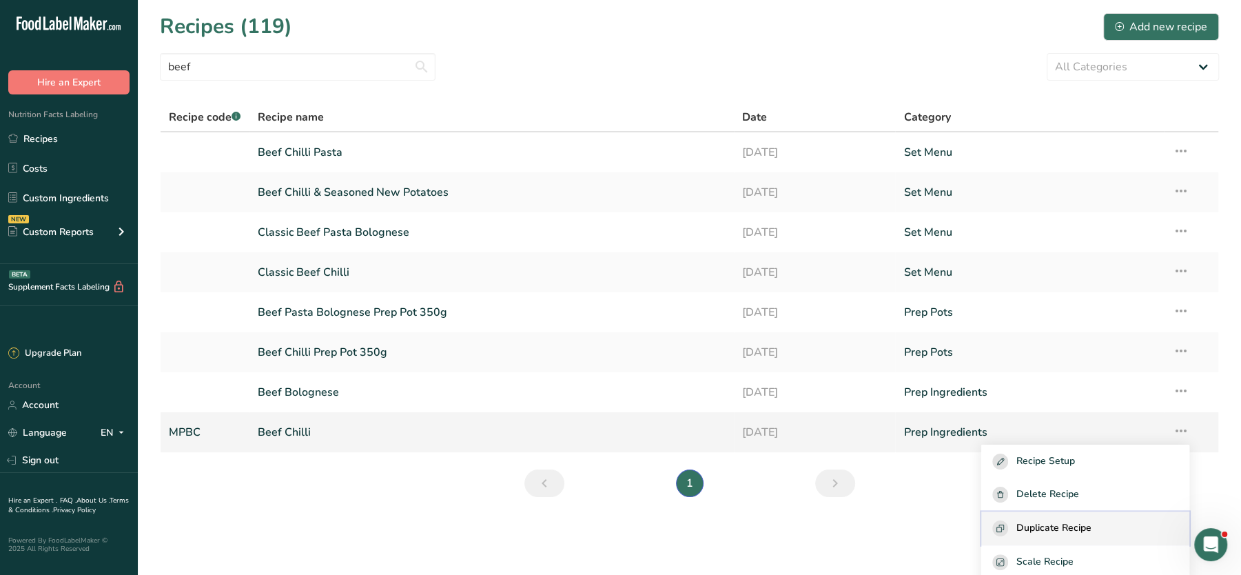
click at [1042, 529] on span "Duplicate Recipe" at bounding box center [1053, 528] width 75 height 16
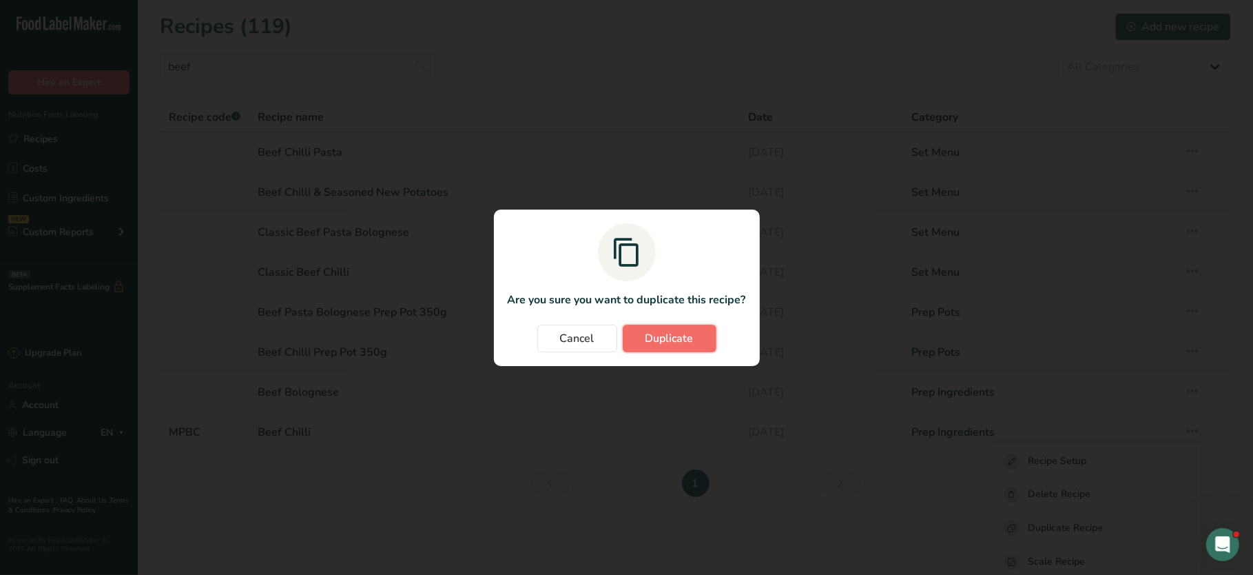
click at [687, 338] on span "Duplicate" at bounding box center [669, 338] width 48 height 17
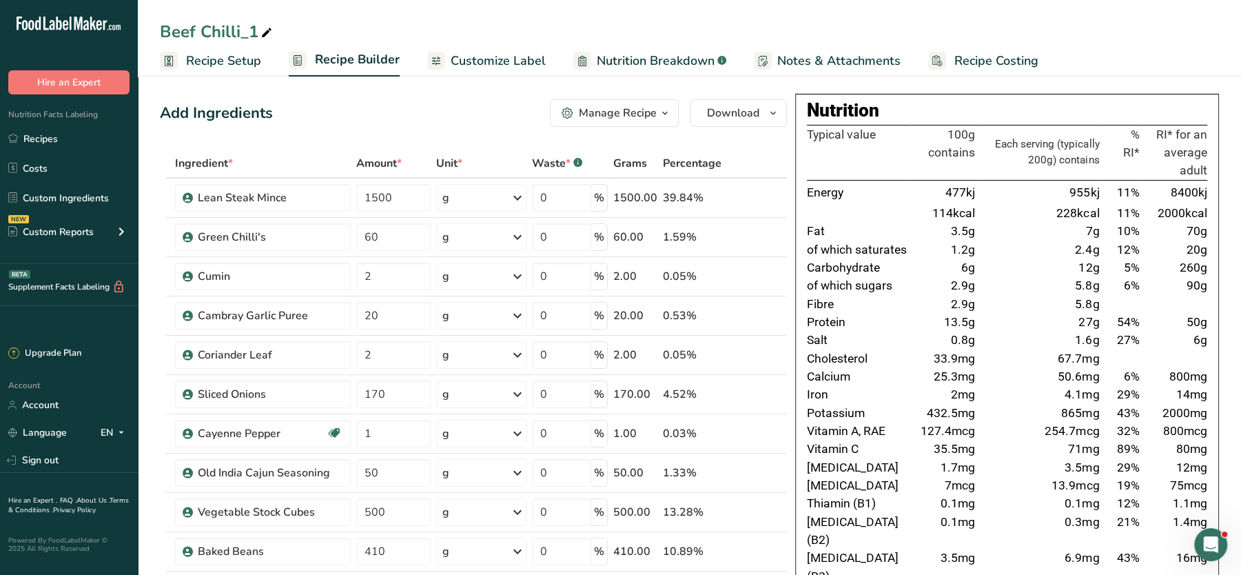
click at [271, 32] on icon at bounding box center [266, 32] width 12 height 19
click at [164, 31] on input "Beef Chilli_1" at bounding box center [689, 31] width 1059 height 25
click at [340, 24] on input "Mexican 3 Bean Chilli_1" at bounding box center [689, 31] width 1059 height 25
type input "Mexican 3 Bean Chilli"
click at [825, 172] on th "Typical value" at bounding box center [859, 152] width 104 height 55
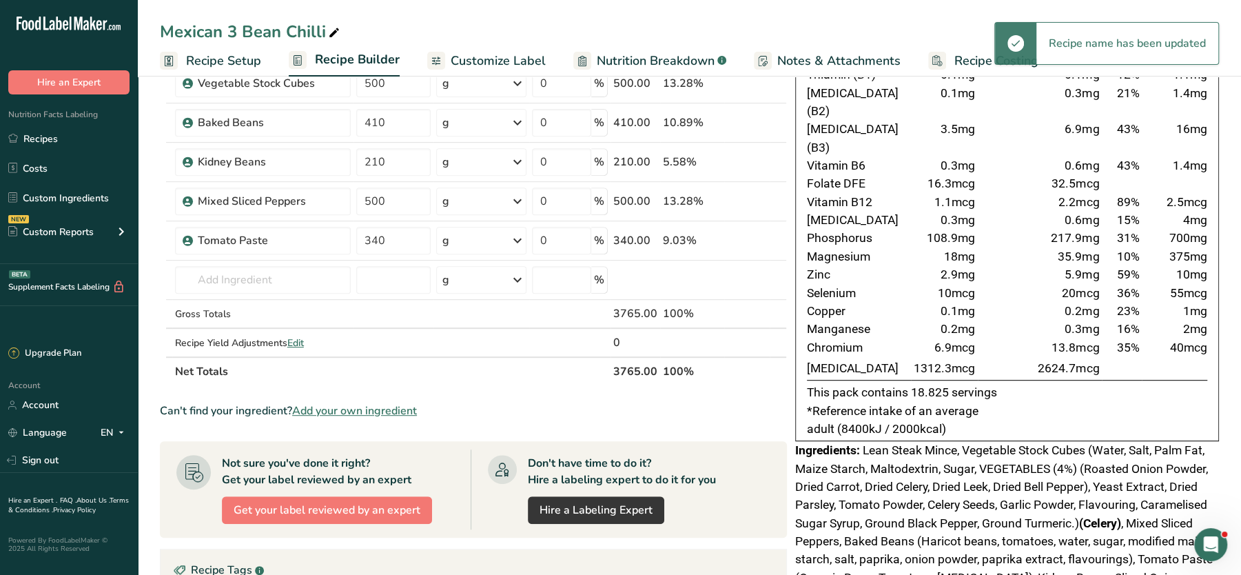
scroll to position [431, 0]
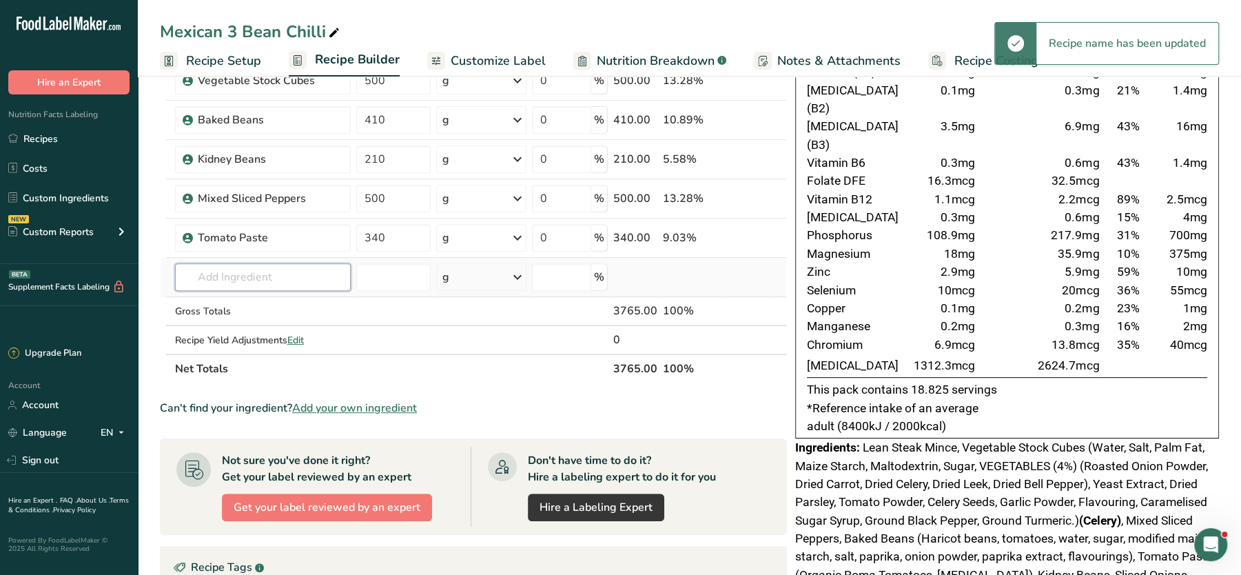
click at [303, 265] on input "text" at bounding box center [263, 277] width 176 height 28
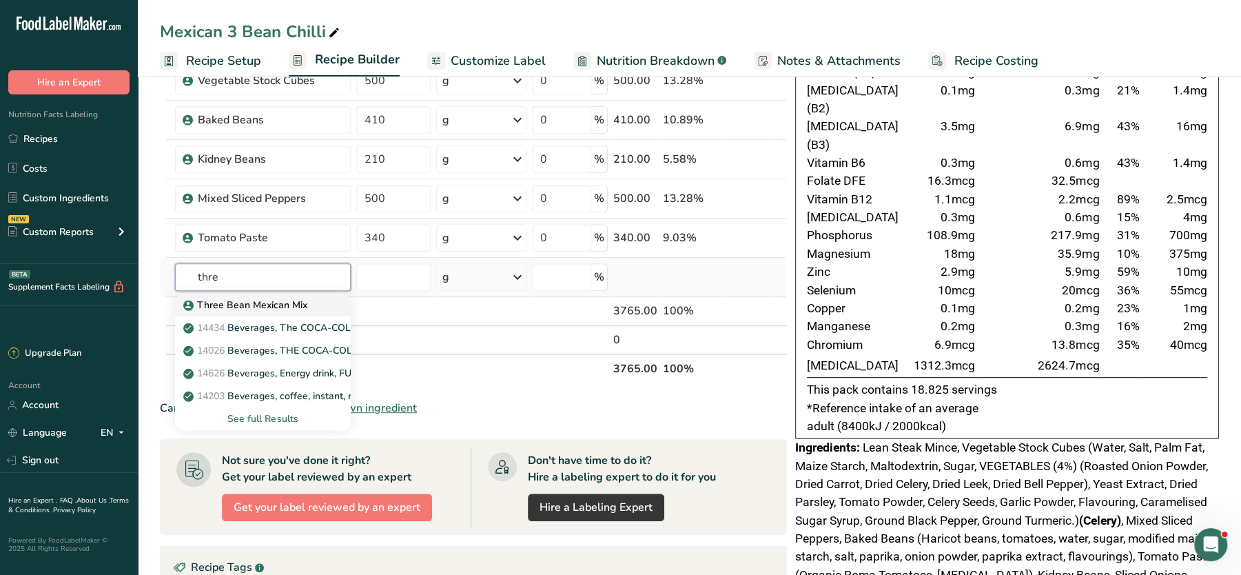
type input "thre"
click at [254, 298] on p "Three Bean Mexican Mix" at bounding box center [246, 305] width 121 height 14
type input "Three Bean Mexican Mix"
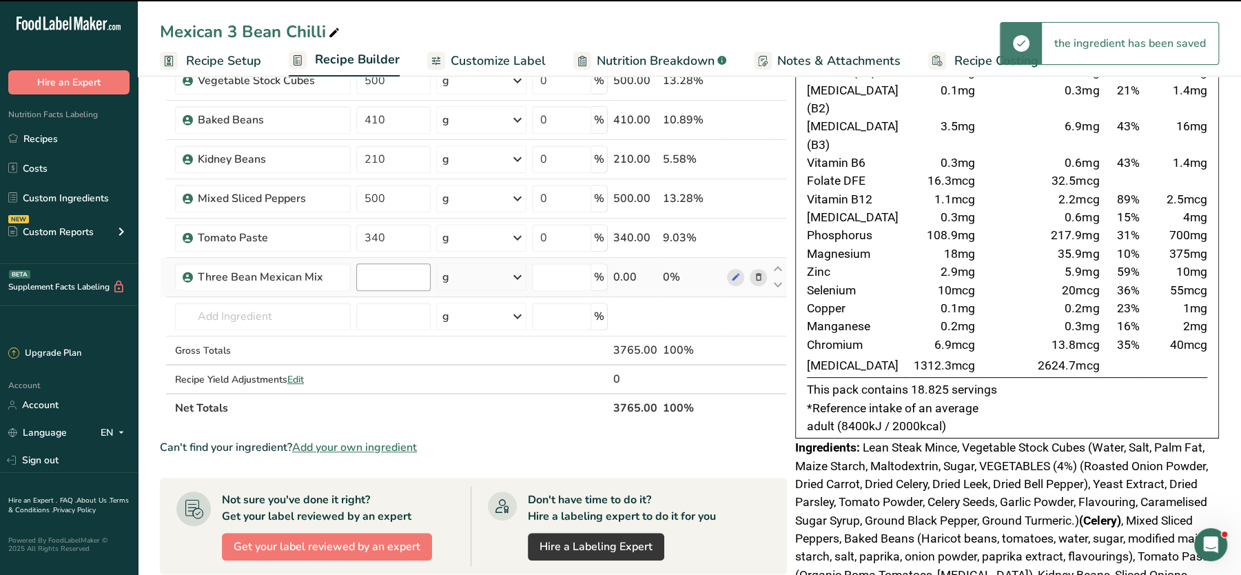
type input "0"
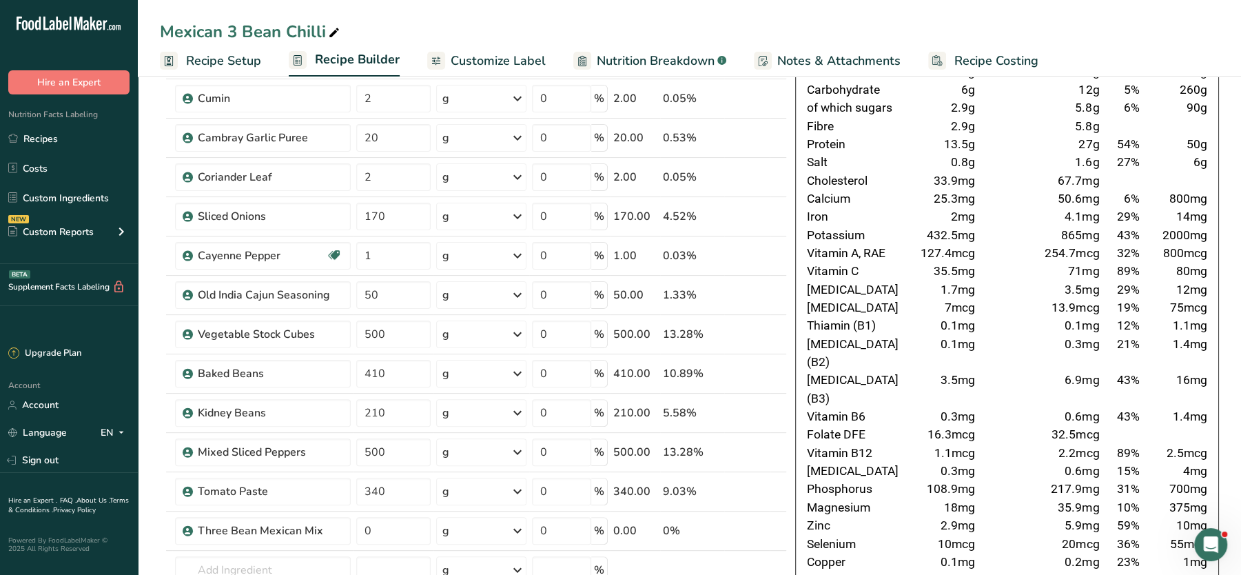
scroll to position [176, 0]
drag, startPoint x: 391, startPoint y: 525, endPoint x: 338, endPoint y: 525, distance: 53.0
click at [338, 525] on tr "Three Bean Mexican Mix 0 g Weight Units g kg mg See more Volume Units l Volume …" at bounding box center [473, 532] width 625 height 39
click at [736, 530] on div "Ingredient * Amount * Unit * Waste * .a-a{fill:#347362;}.b-a{fill:#fff;} Grams …" at bounding box center [473, 324] width 627 height 705
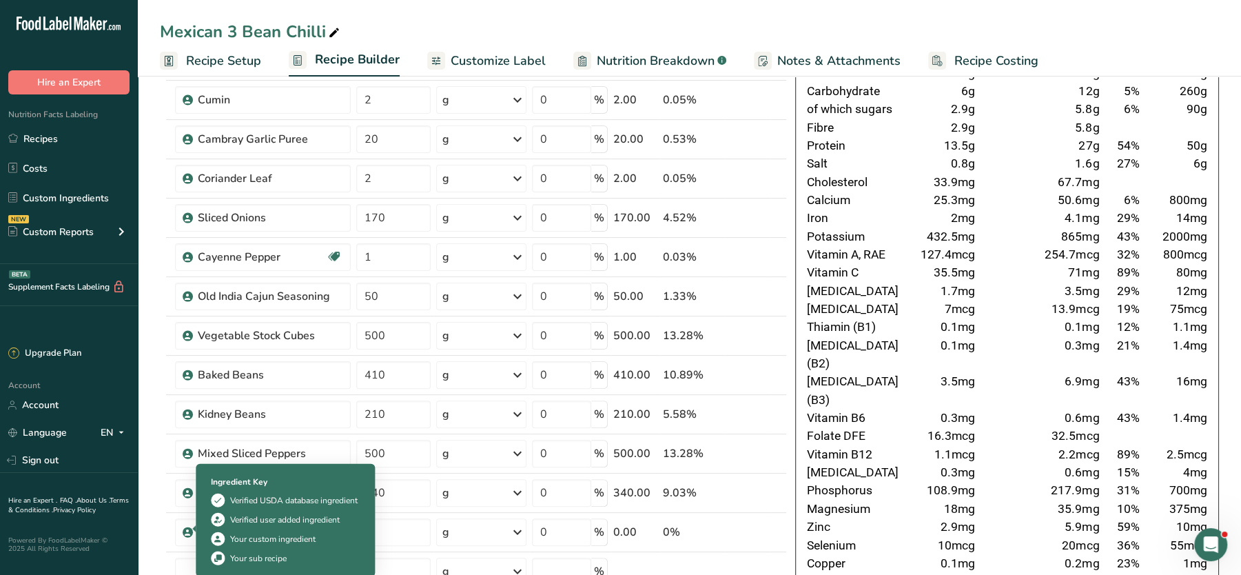
click at [186, 526] on icon at bounding box center [187, 532] width 8 height 12
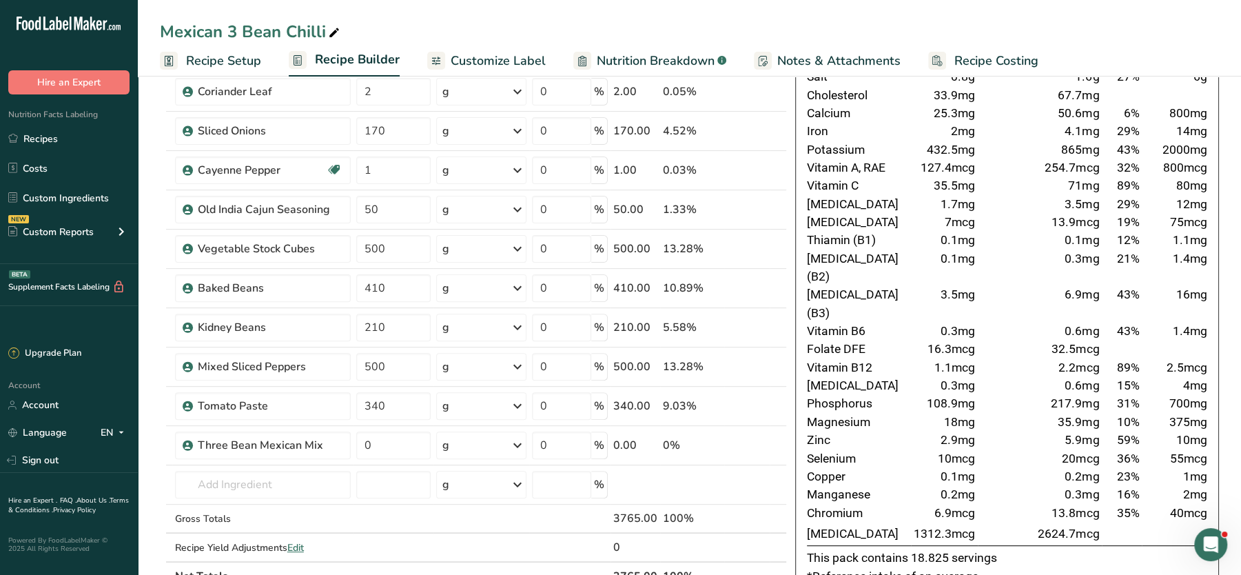
scroll to position [0, 0]
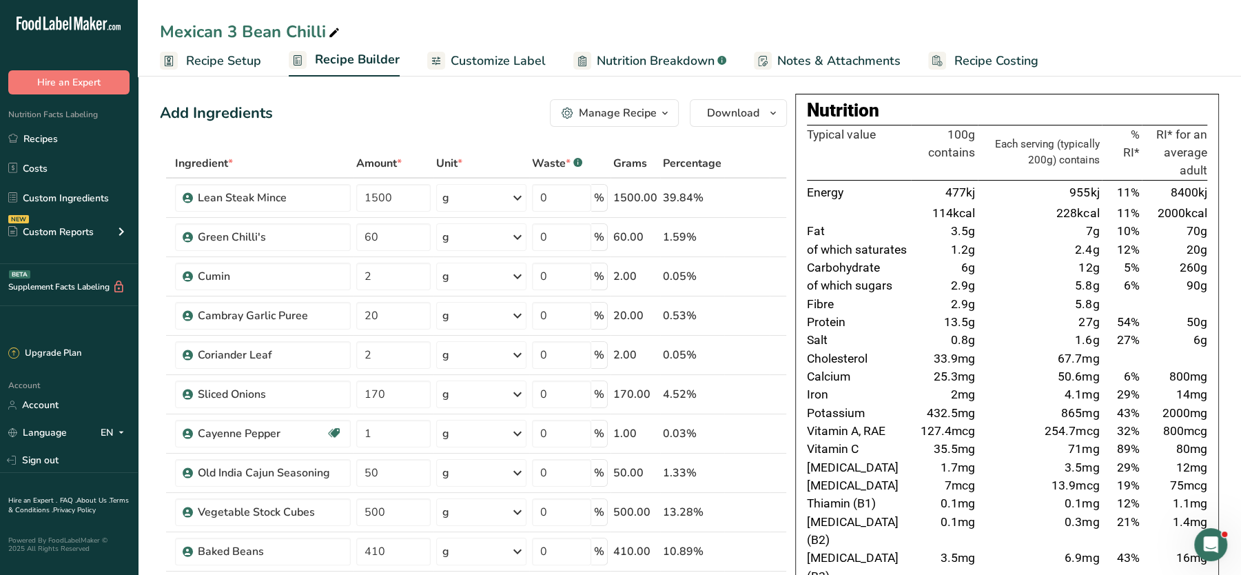
click at [971, 48] on link "Recipe Costing" at bounding box center [983, 60] width 110 height 31
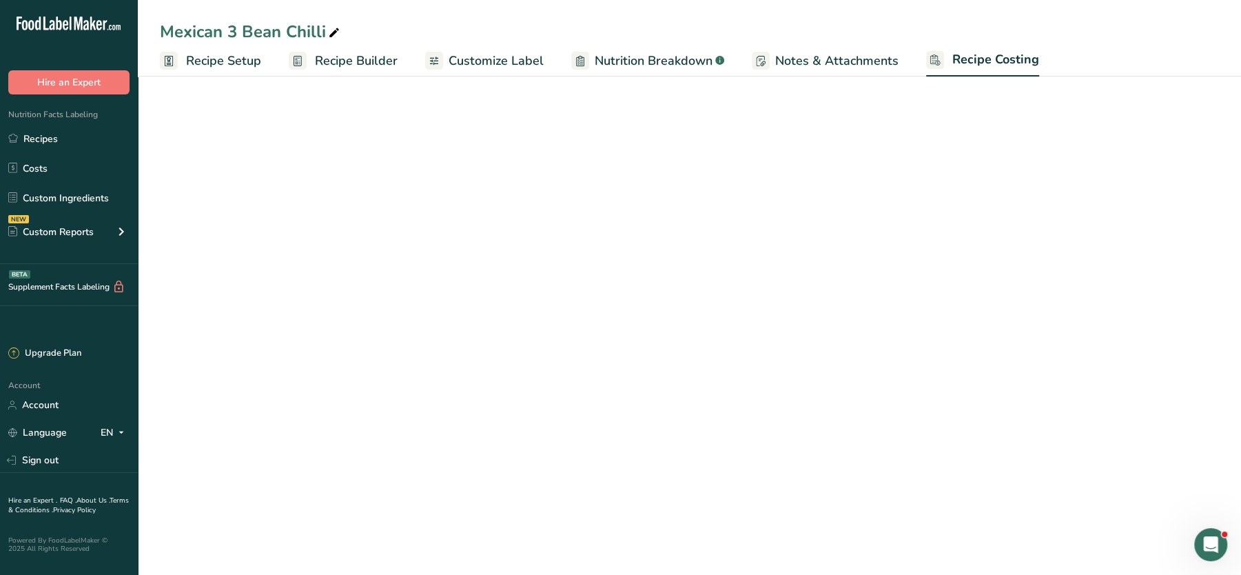
select select "1"
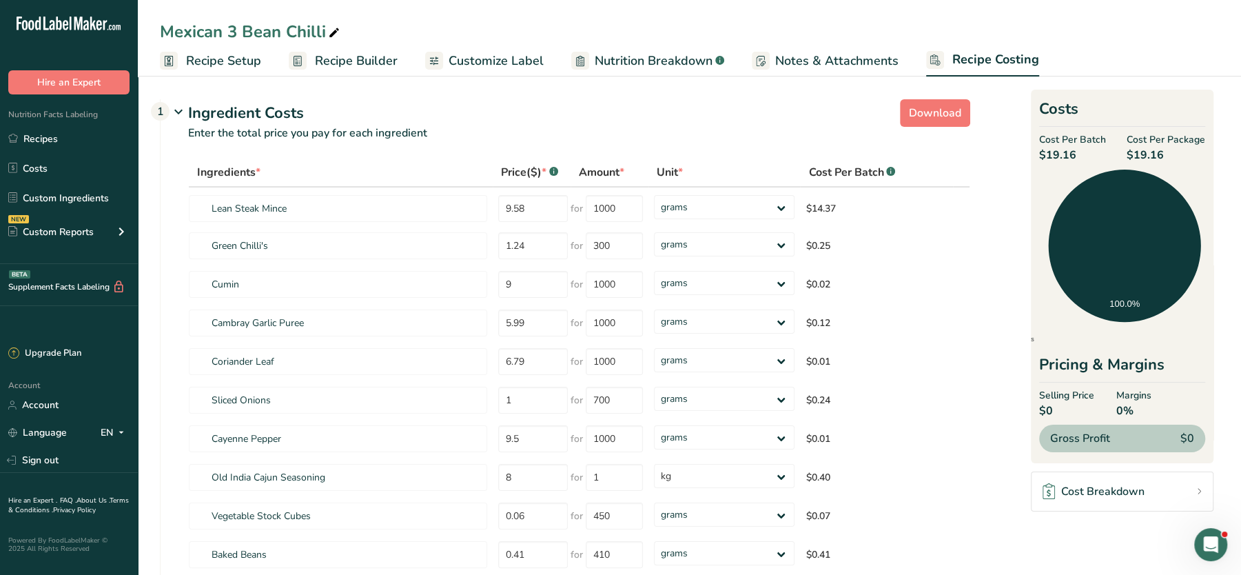
scroll to position [1, 0]
click at [377, 66] on span "Recipe Builder" at bounding box center [356, 61] width 83 height 19
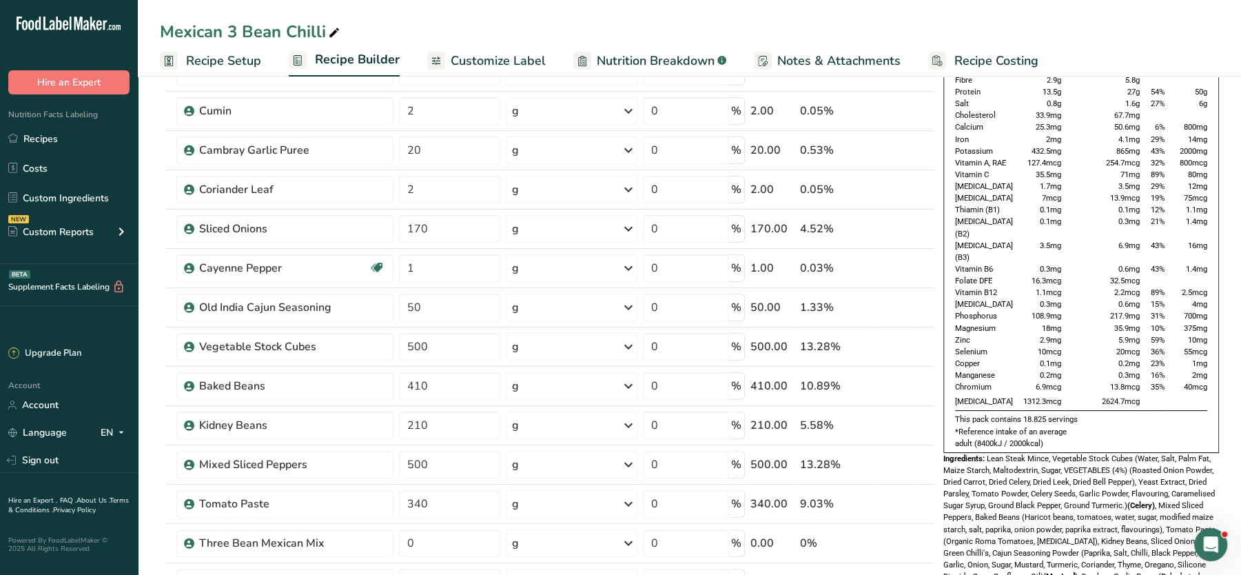
scroll to position [166, 0]
drag, startPoint x: 451, startPoint y: 537, endPoint x: 377, endPoint y: 540, distance: 73.8
click at [377, 540] on tr "Three Bean Mexican Mix 0 g Weight Units g kg mg See more Volume Units l Volume …" at bounding box center [548, 542] width 774 height 39
type input "1200"
click at [1017, 500] on span "Lean Steak Mince, Vegetable Stock Cubes (Water, Salt, Palm Fat, Maize Starch, M…" at bounding box center [1079, 534] width 273 height 163
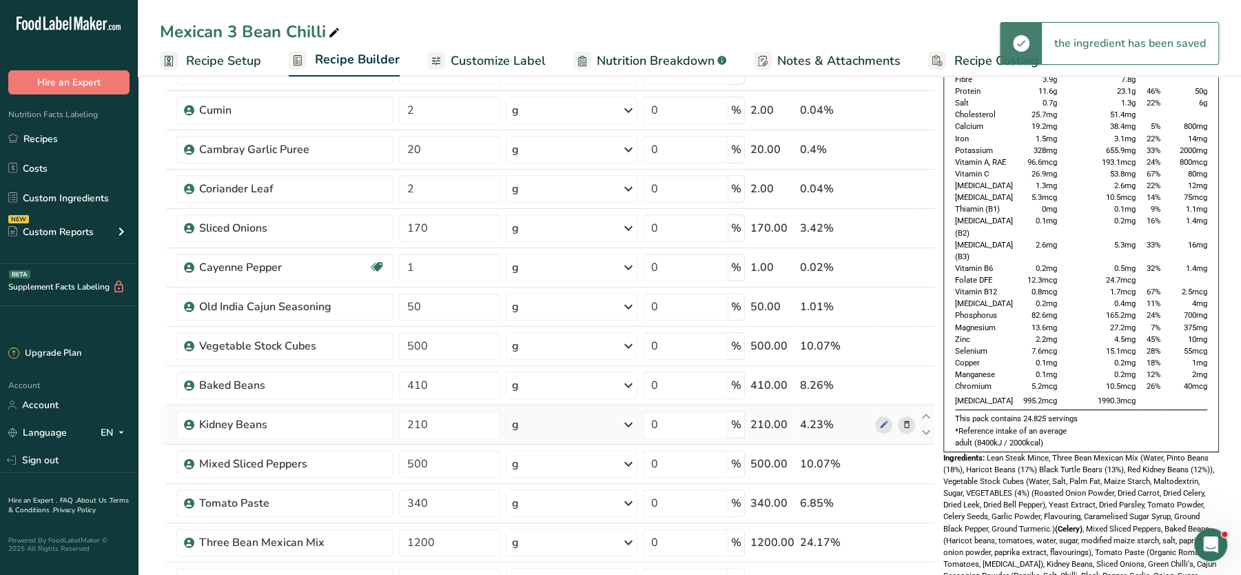
click at [910, 420] on icon at bounding box center [906, 424] width 10 height 14
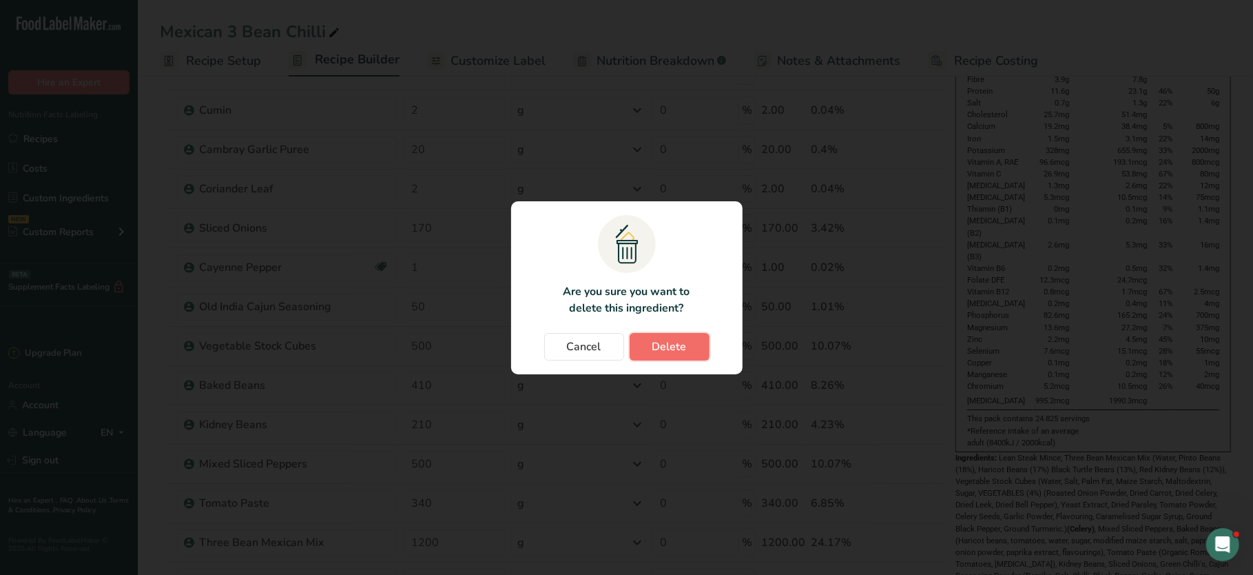
click at [691, 345] on button "Delete" at bounding box center [670, 347] width 80 height 28
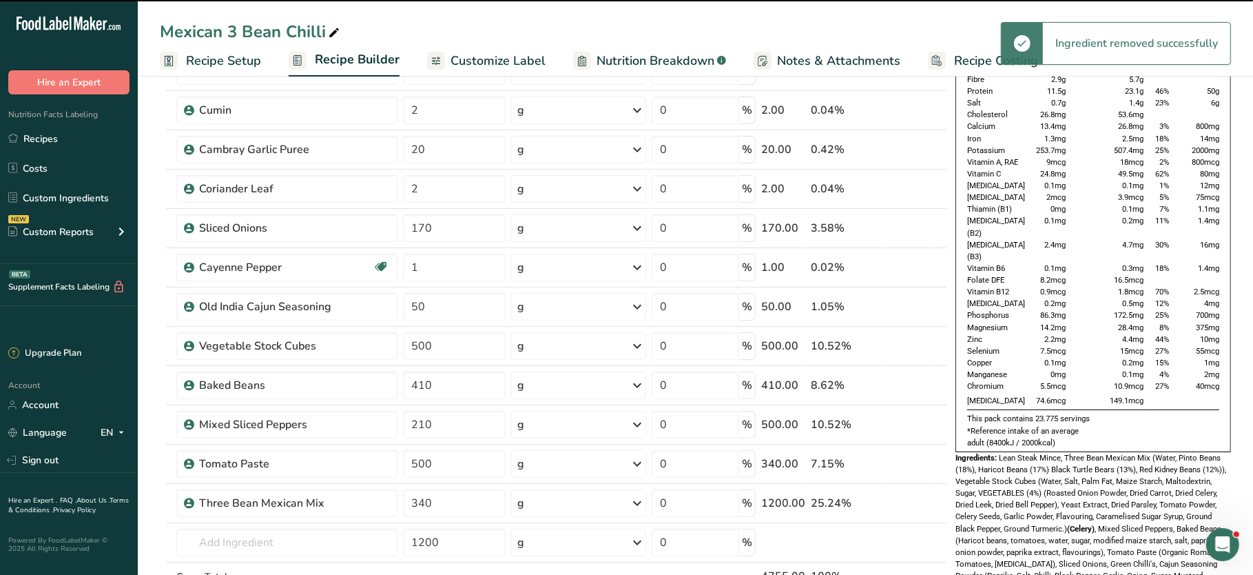
type input "500"
type input "340"
type input "1200"
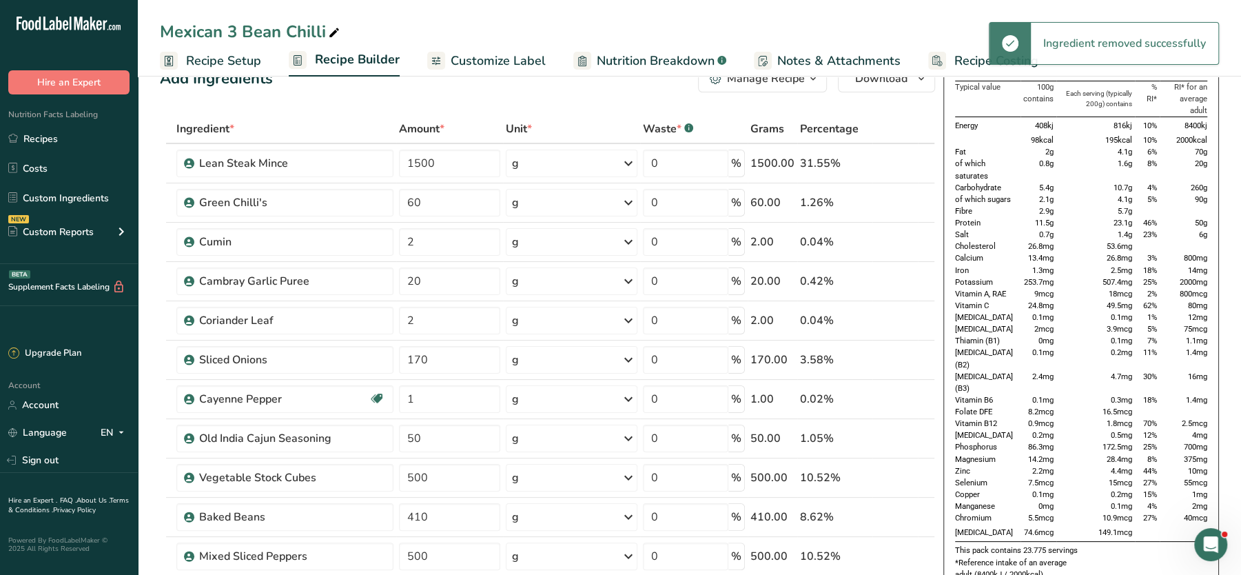
scroll to position [32, 0]
click at [902, 165] on icon at bounding box center [906, 165] width 10 height 14
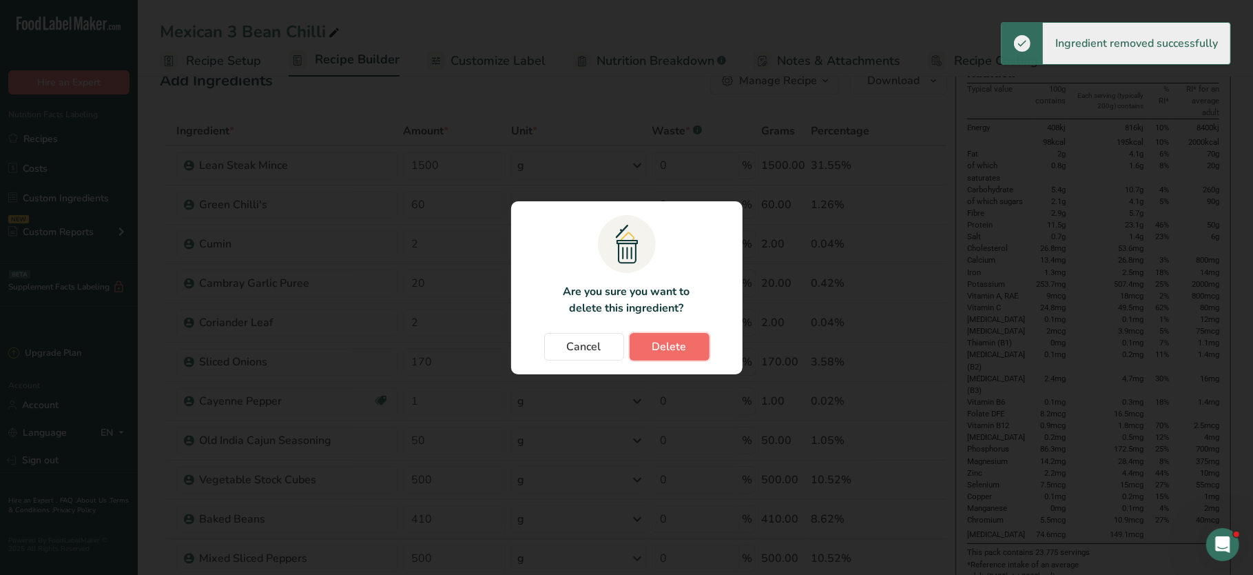
click at [683, 347] on span "Delete" at bounding box center [669, 346] width 34 height 17
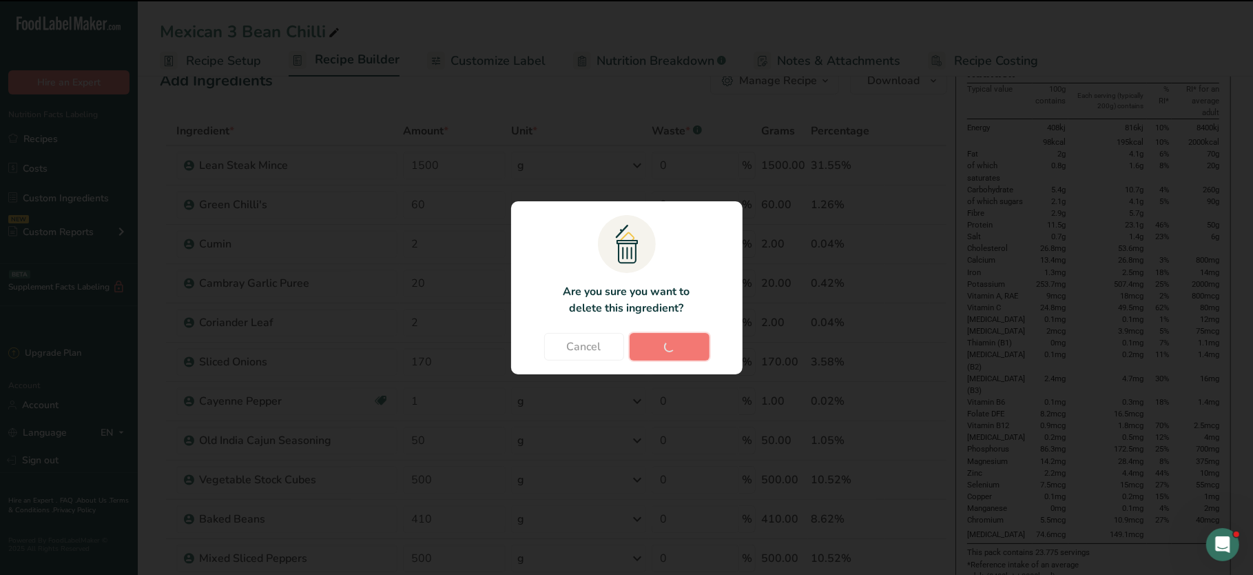
type input "60"
type input "2"
type input "20"
type input "2"
type input "170"
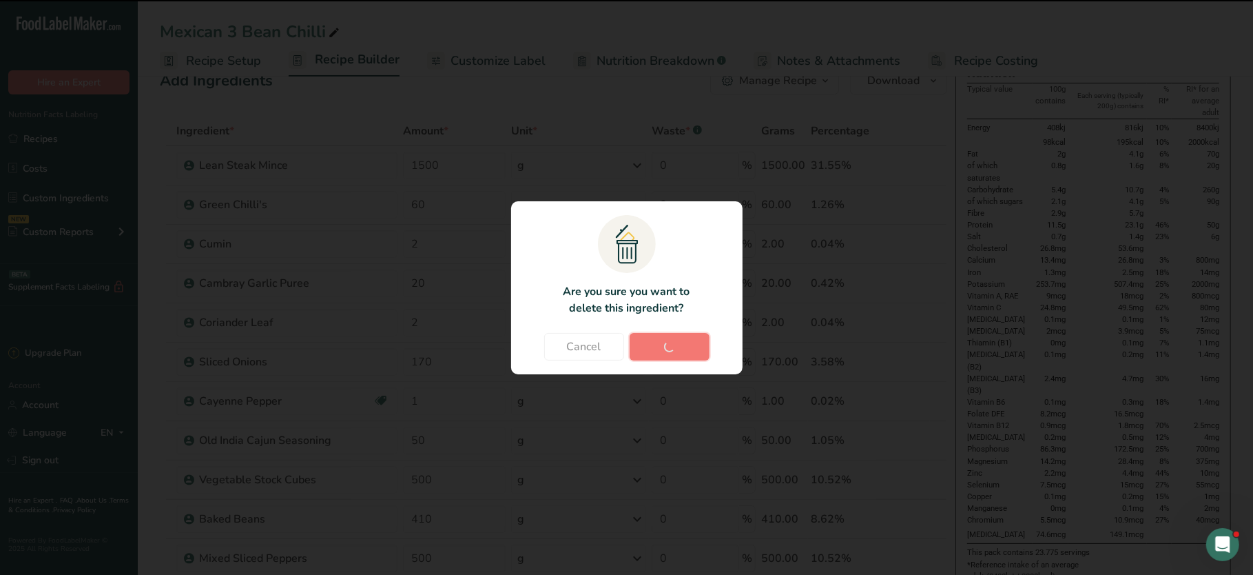
type input "1"
type input "50"
type input "500"
type input "410"
type input "500"
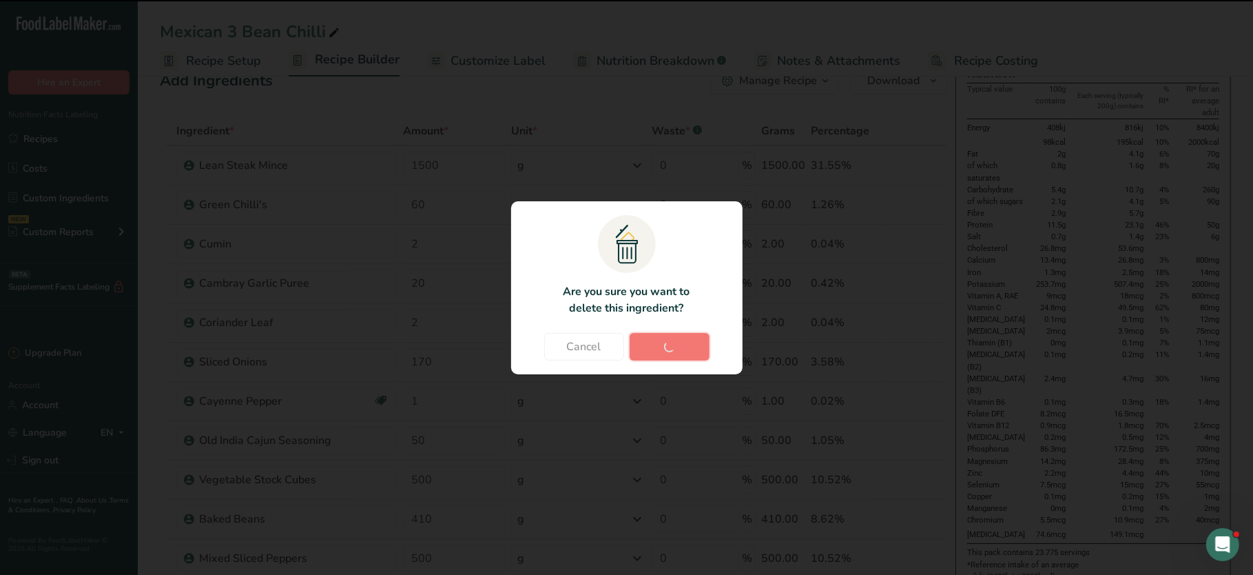
type input "340"
type input "1200"
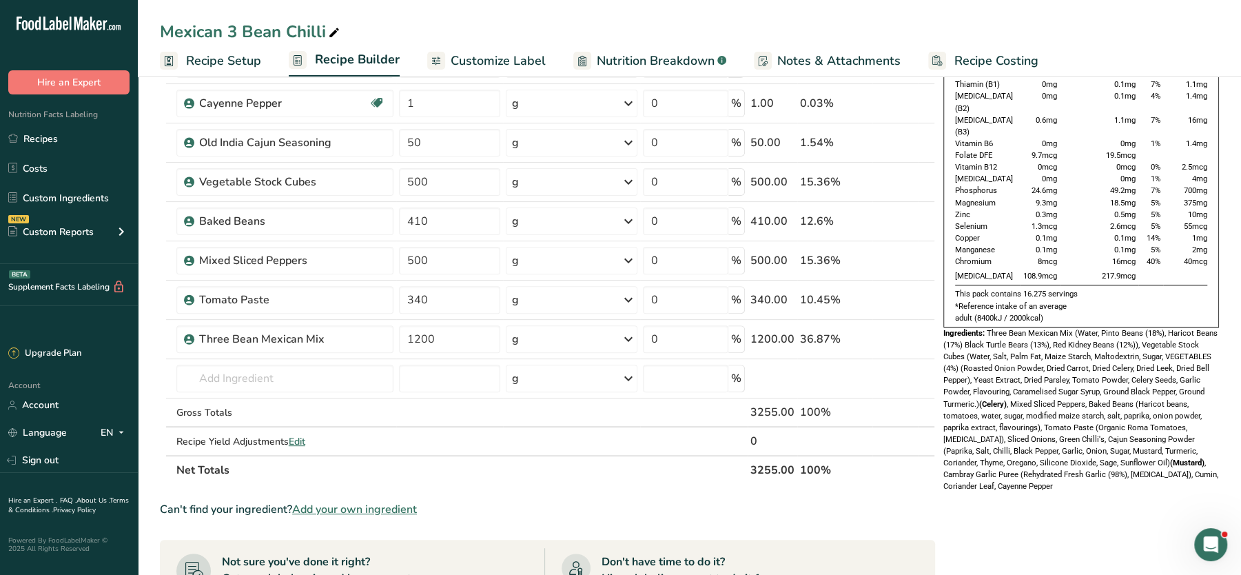
scroll to position [211, 0]
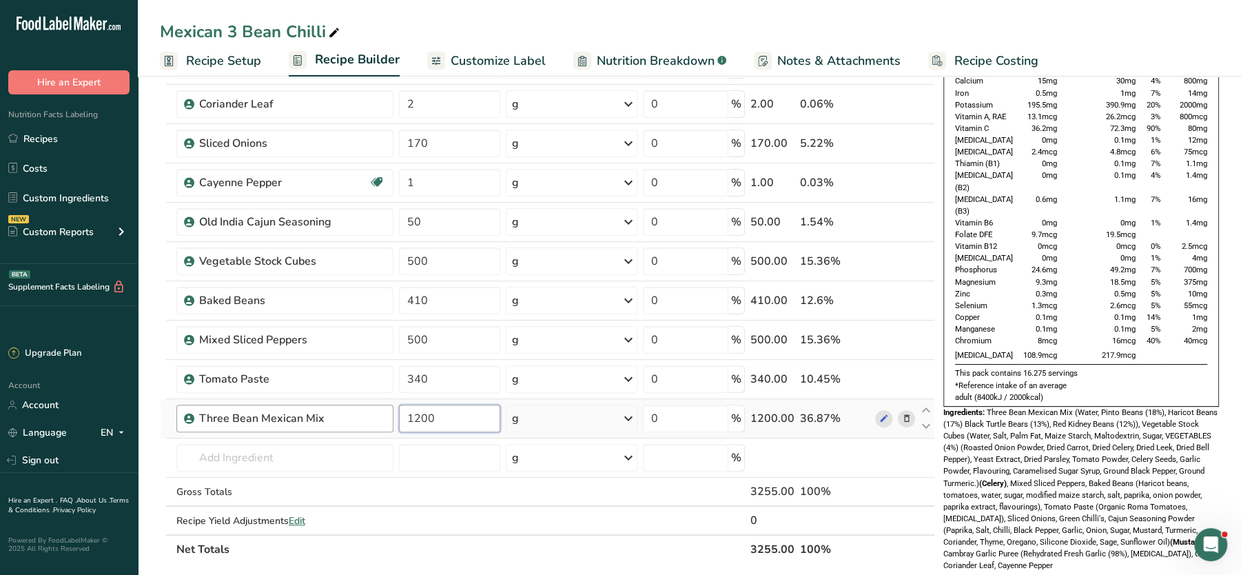
drag, startPoint x: 467, startPoint y: 418, endPoint x: 360, endPoint y: 411, distance: 107.7
click at [360, 411] on tr "Three Bean Mexican Mix 1200 g Weight Units g kg mg See more Volume Units l Volu…" at bounding box center [548, 418] width 774 height 39
type input "1680"
click at [1126, 441] on div "Ingredients: Three Bean Mexican Mix (Water, Pinto Beans (18%), Haricot Beans (1…" at bounding box center [1081, 488] width 276 height 165
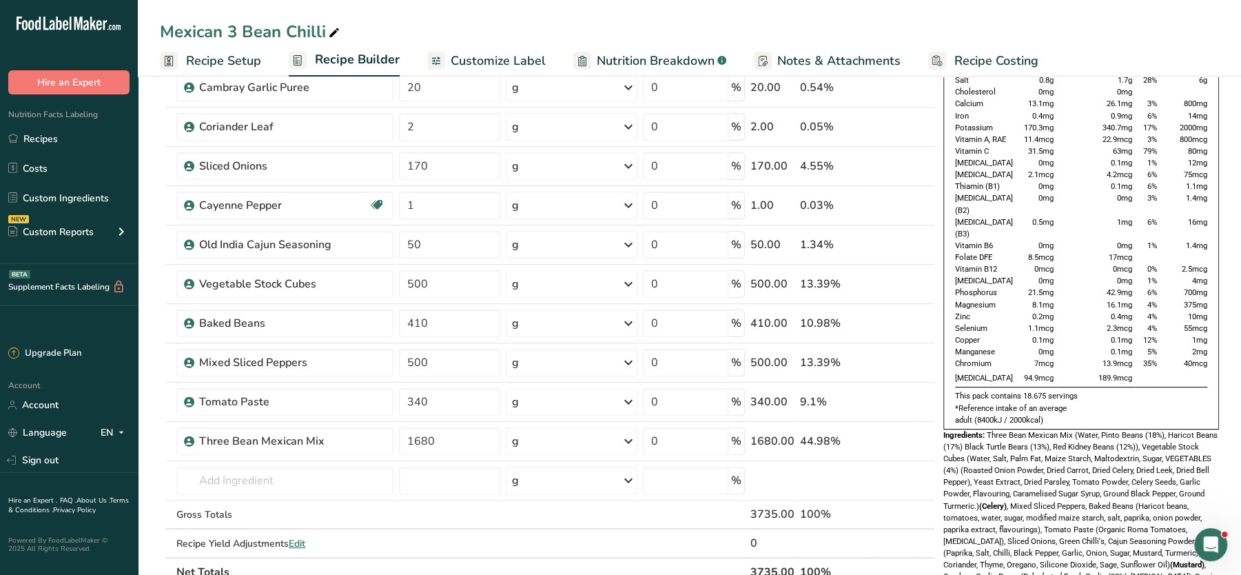
scroll to position [187, 0]
click at [331, 478] on input "text" at bounding box center [284, 482] width 217 height 28
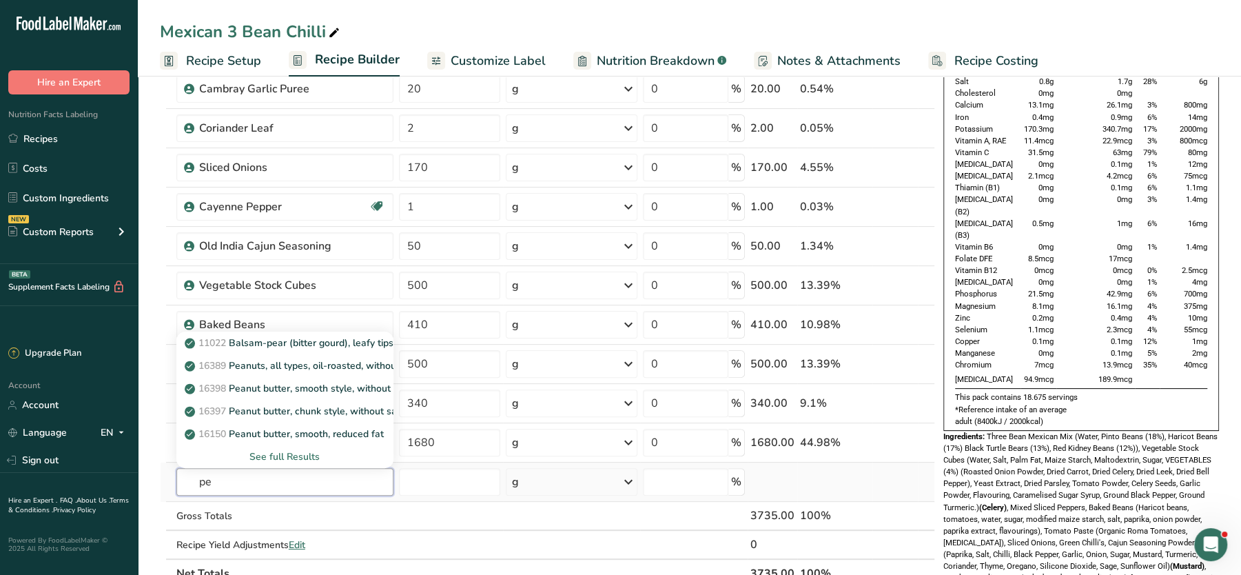
type input "p"
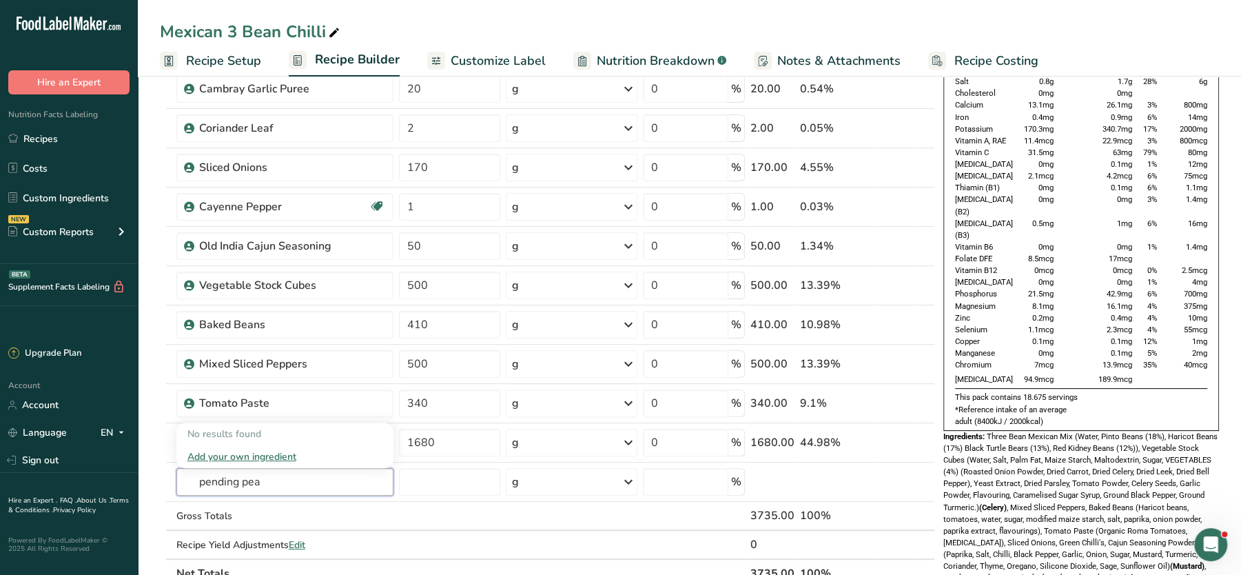
type input "pending pea"
click at [1075, 371] on td "189.9mcg" at bounding box center [1095, 380] width 78 height 18
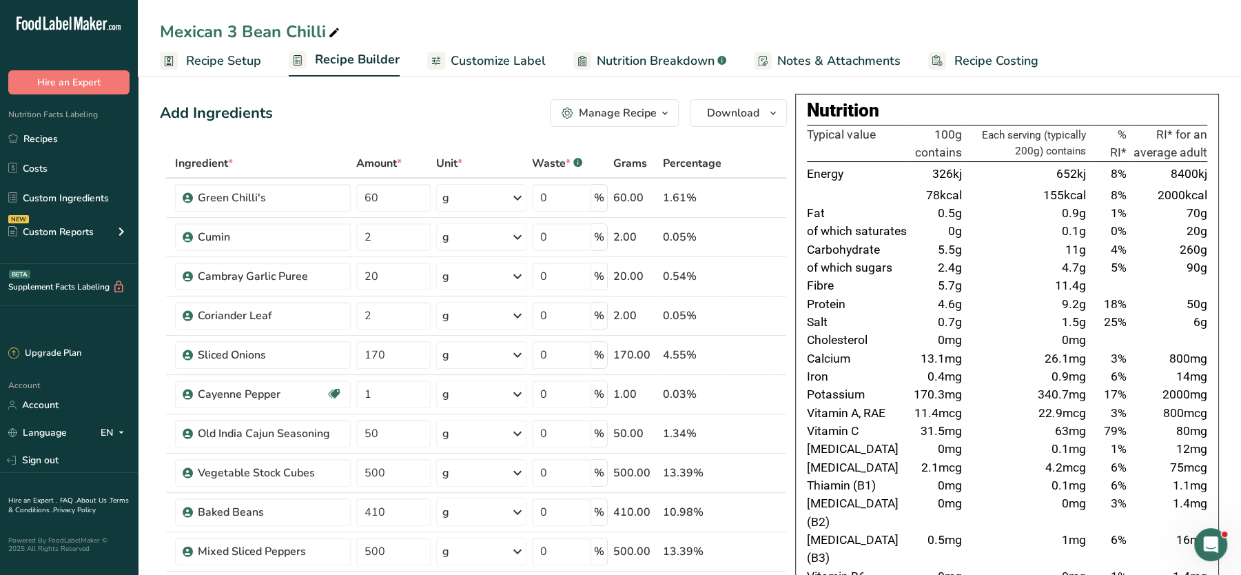
click at [242, 28] on div "Mexican 3 Bean Chilli" at bounding box center [251, 31] width 183 height 25
click at [242, 28] on input "Mexican 3 Bean Chilli" at bounding box center [689, 31] width 1059 height 25
type input "Mexican Three Bean Chilli"
click at [988, 322] on td "1.5g" at bounding box center [1026, 322] width 124 height 18
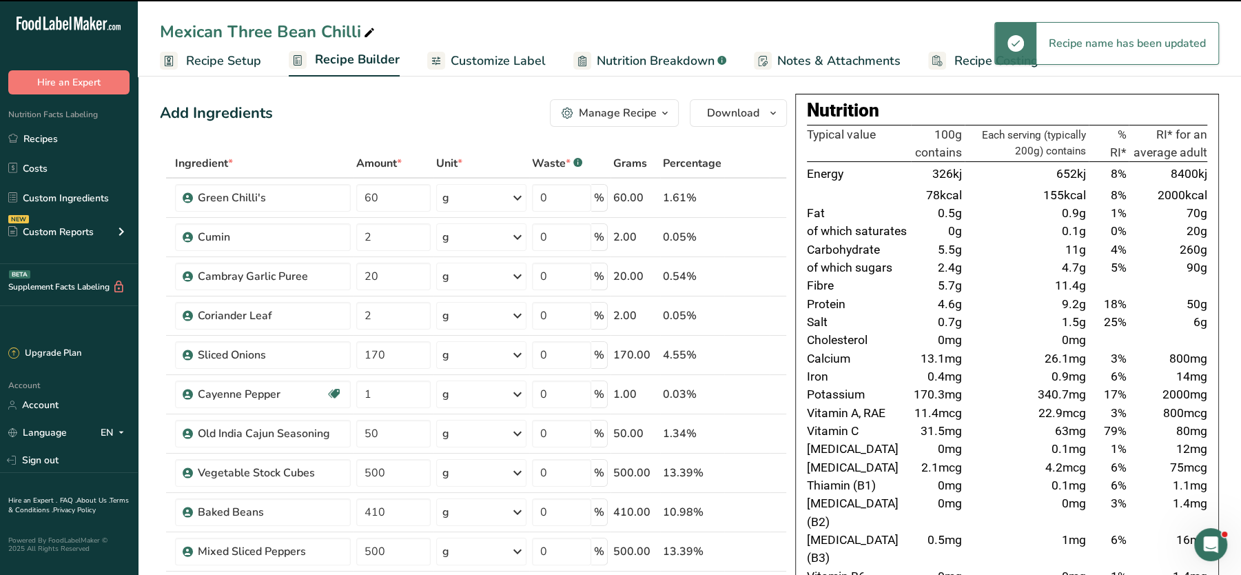
scroll to position [332, 0]
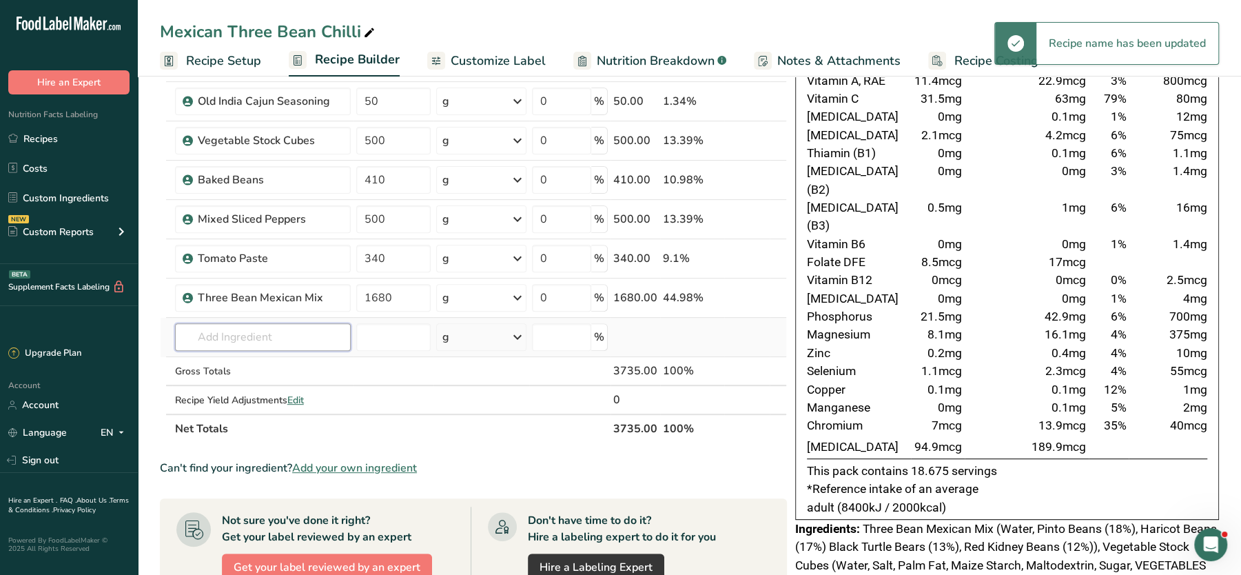
click at [207, 339] on input "text" at bounding box center [263, 337] width 176 height 28
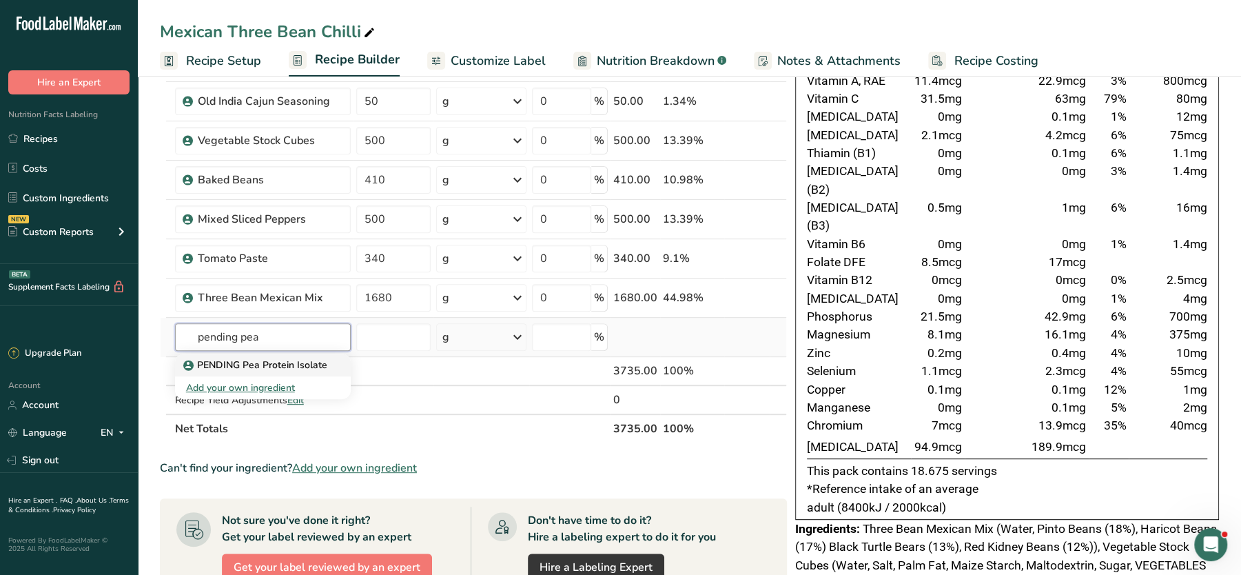
type input "pending pea"
click at [231, 358] on p "PENDING Pea Protein Isolate" at bounding box center [256, 365] width 141 height 14
type input "PENDING Pea Protein Isolate"
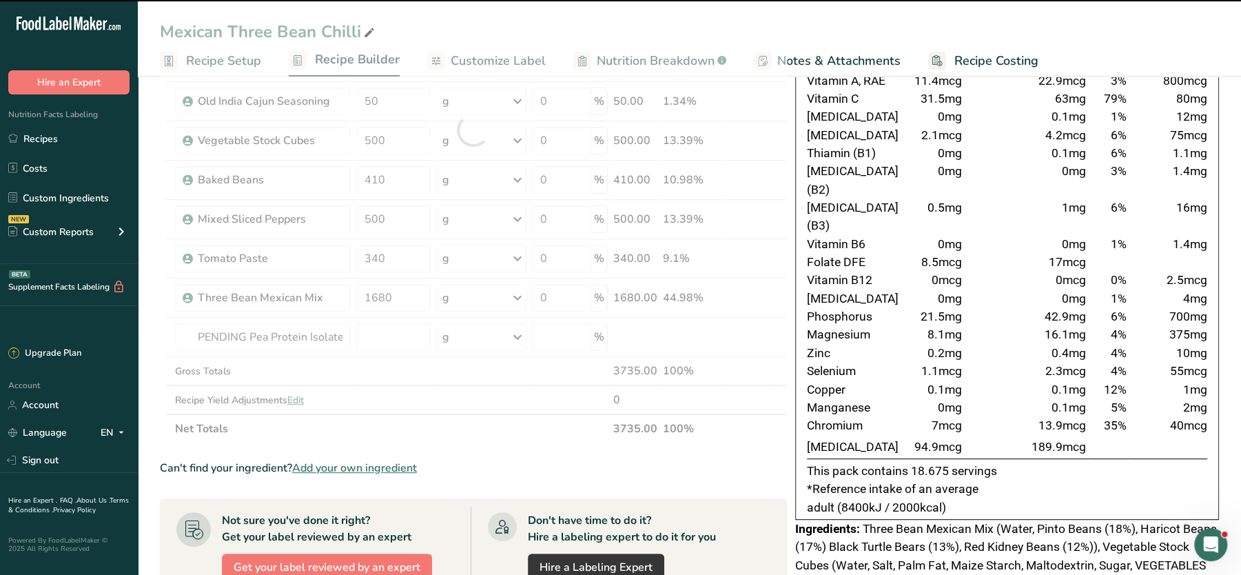
type input "0"
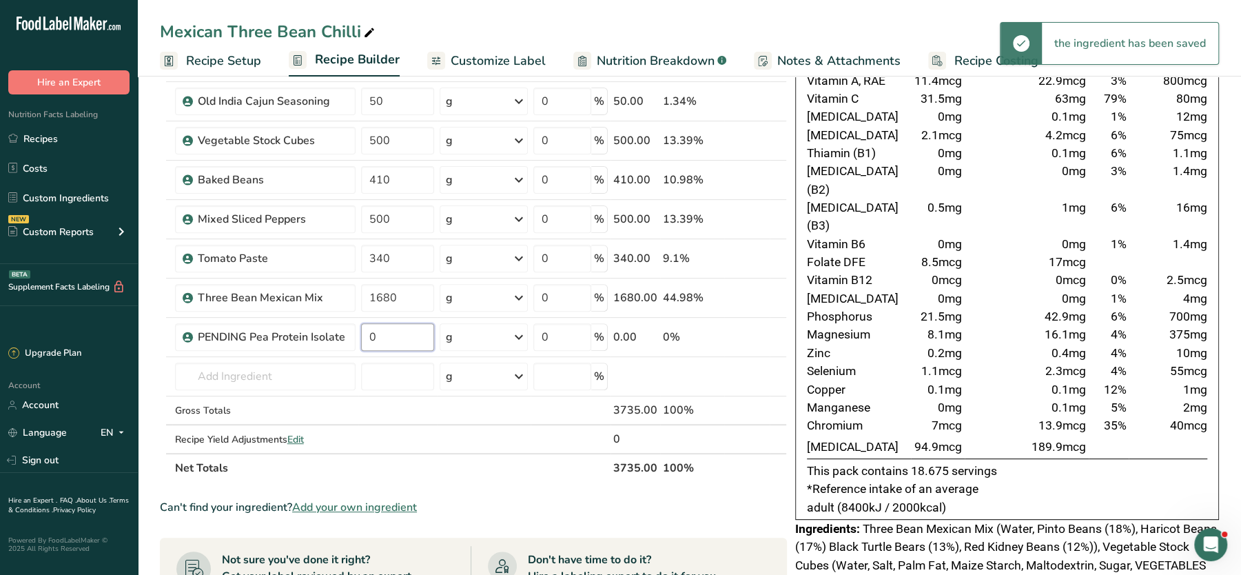
click at [398, 340] on input "0" at bounding box center [397, 337] width 73 height 28
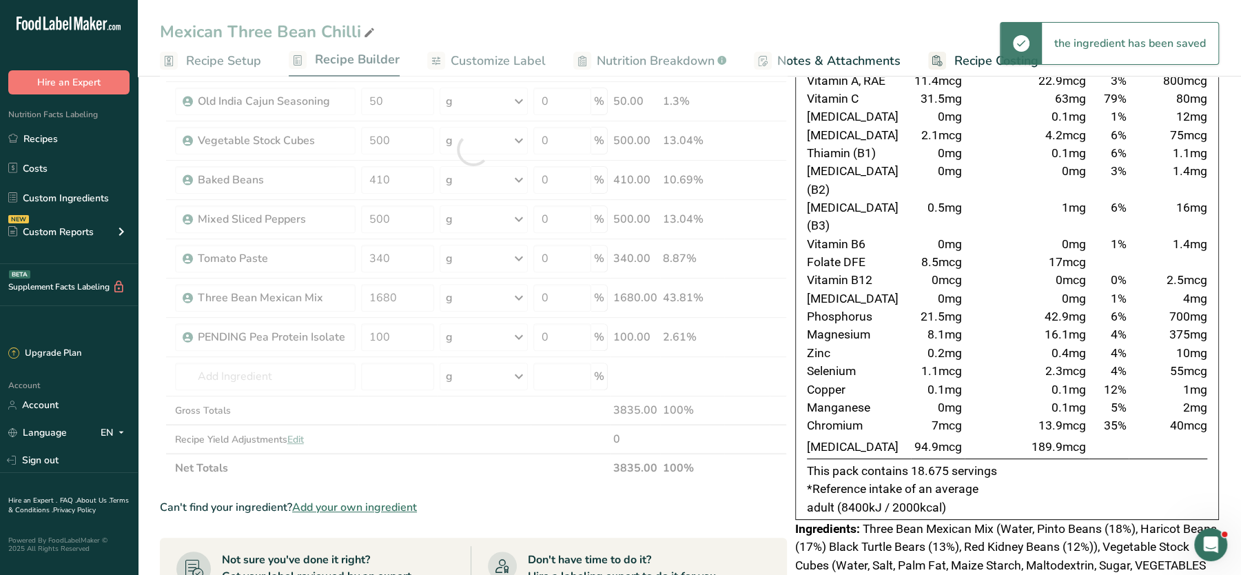
click at [1044, 479] on p "*Reference intake of an average adult (8400kJ / 2000kcal)" at bounding box center [1007, 497] width 400 height 37
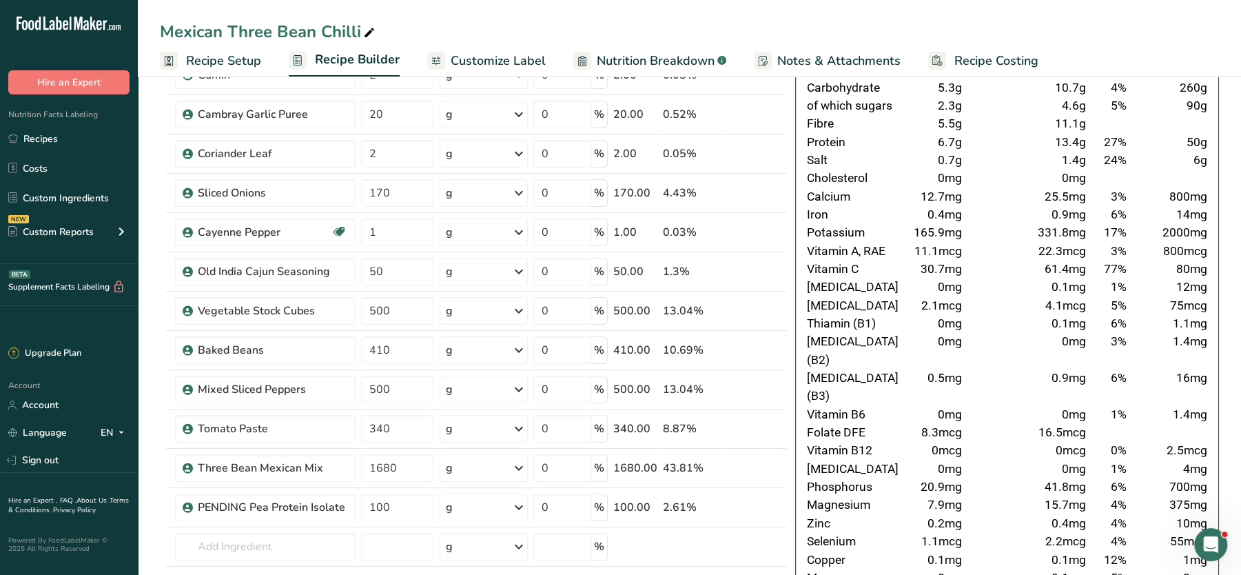
scroll to position [196, 0]
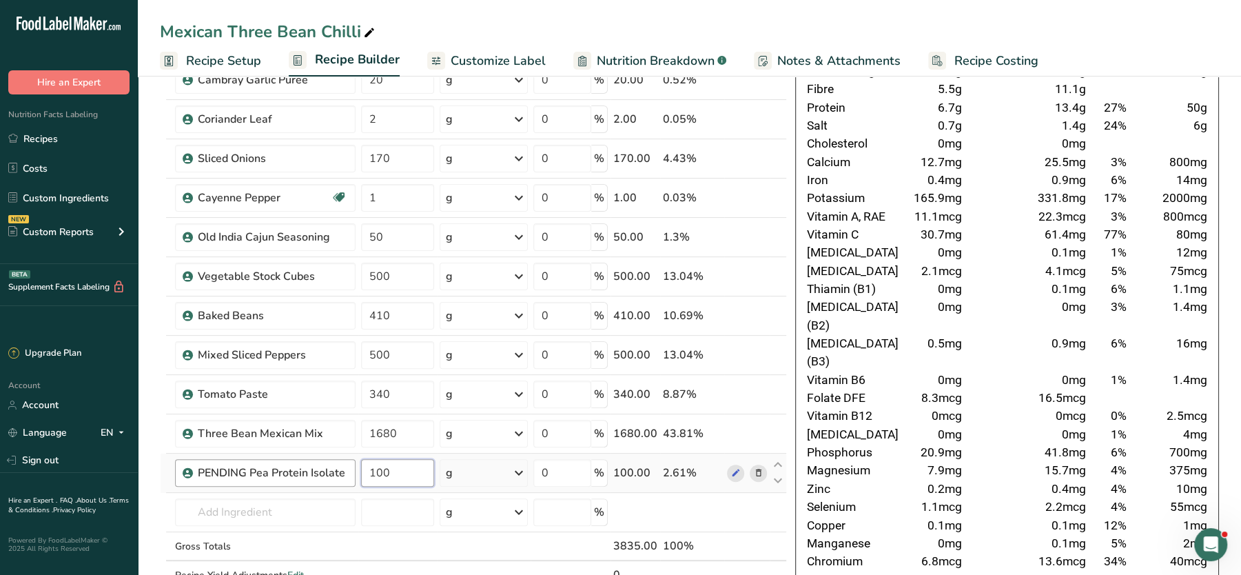
drag, startPoint x: 415, startPoint y: 470, endPoint x: 324, endPoint y: 475, distance: 90.4
click at [324, 475] on tr "PENDING Pea Protein Isolate 100 g Weight Units g kg mg See more Volume Units l …" at bounding box center [473, 472] width 625 height 39
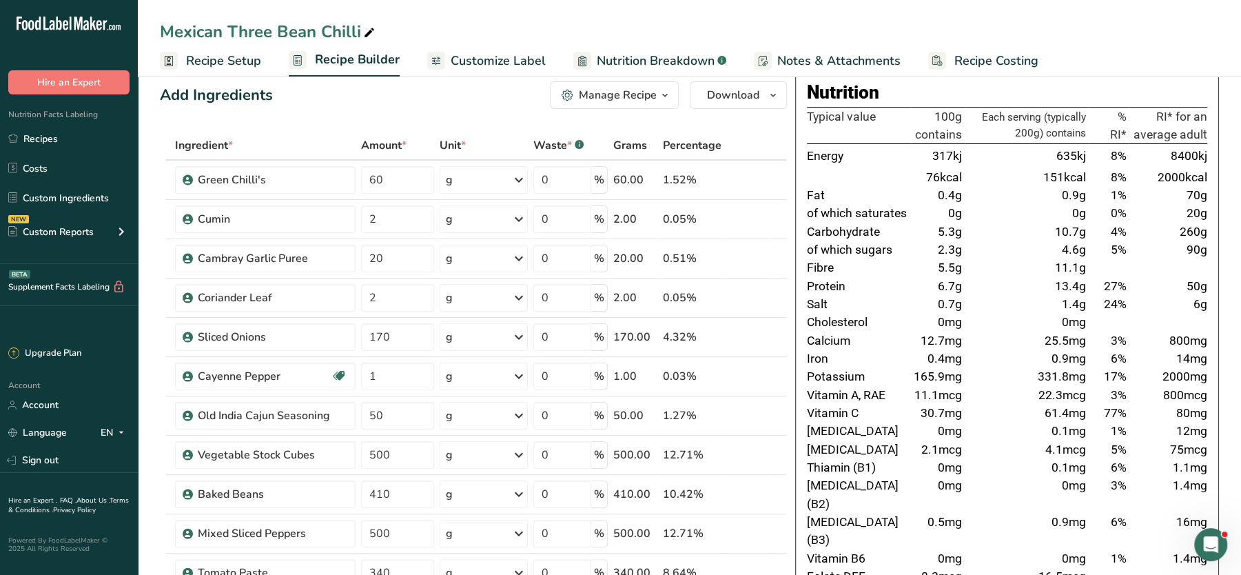
scroll to position [0, 0]
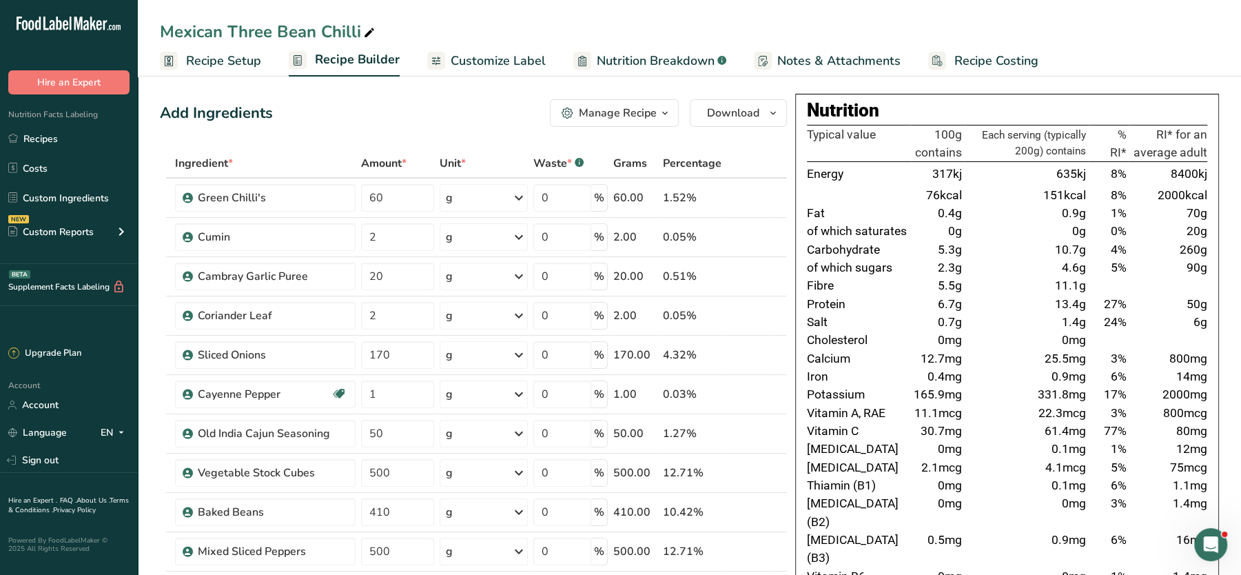
type input "200"
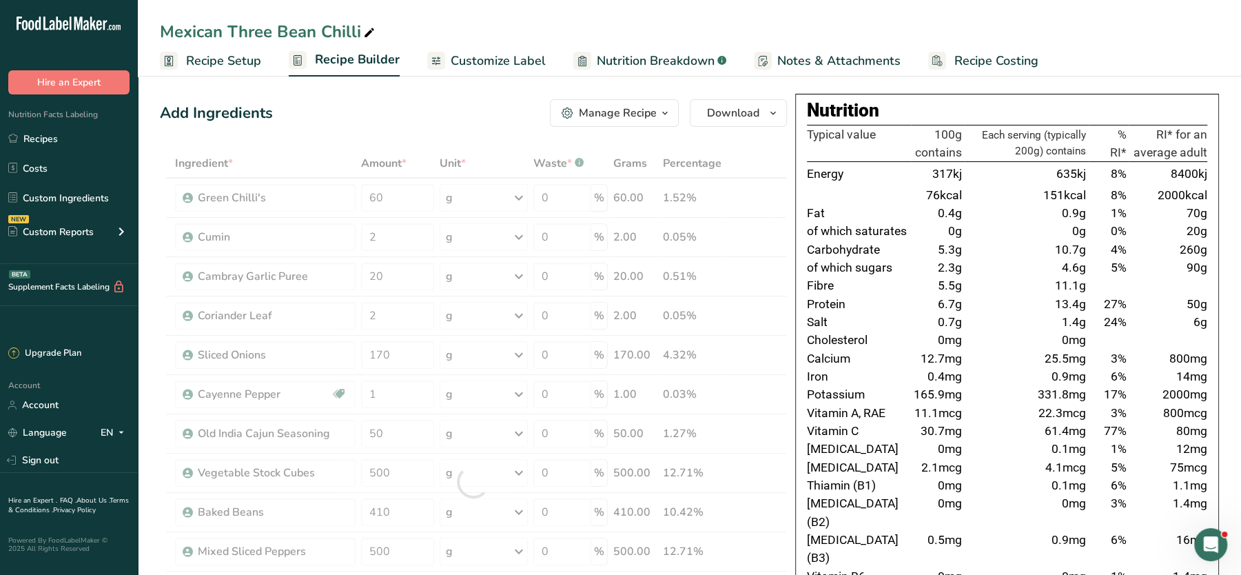
click at [1127, 199] on td "8%" at bounding box center [1108, 195] width 40 height 18
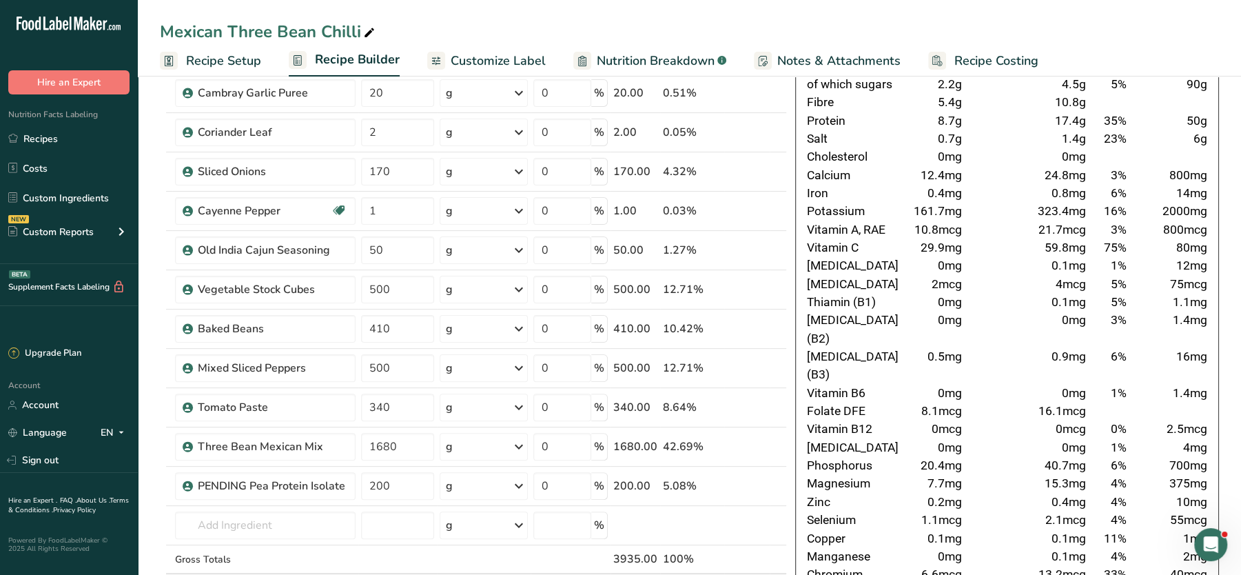
scroll to position [180, 0]
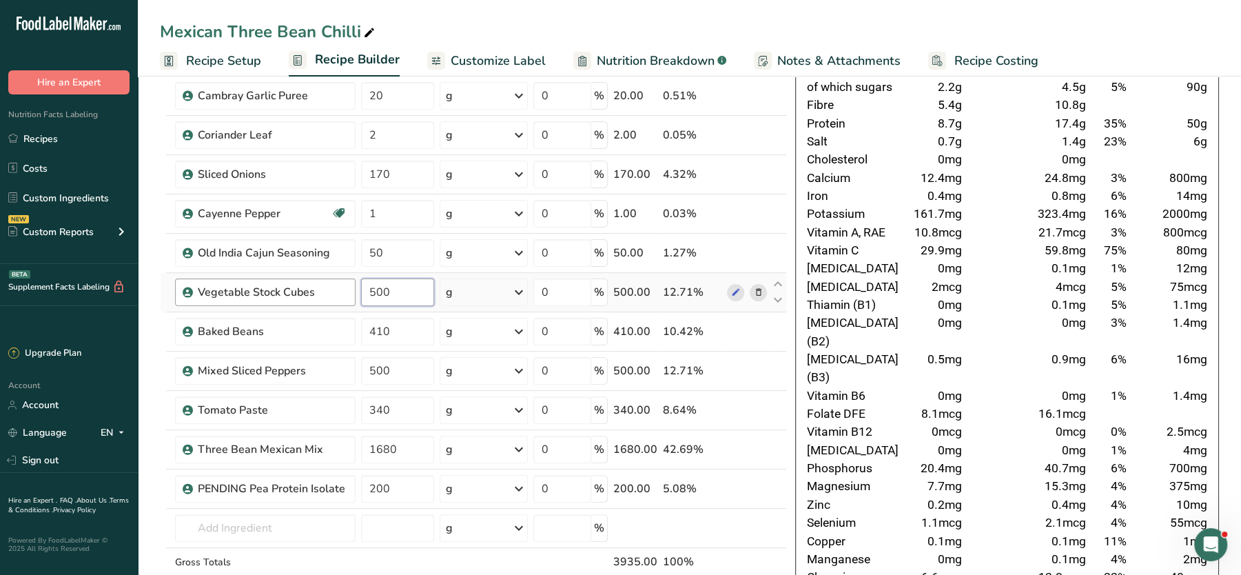
drag, startPoint x: 413, startPoint y: 296, endPoint x: 354, endPoint y: 298, distance: 58.6
click at [354, 298] on tr "Vegetable Stock Cubes 500 g Weight Units g kg mg See more Volume Units l Volume…" at bounding box center [473, 292] width 625 height 39
type input "1"
type input "700"
click at [1077, 257] on td "59.8mg" at bounding box center [1026, 250] width 124 height 18
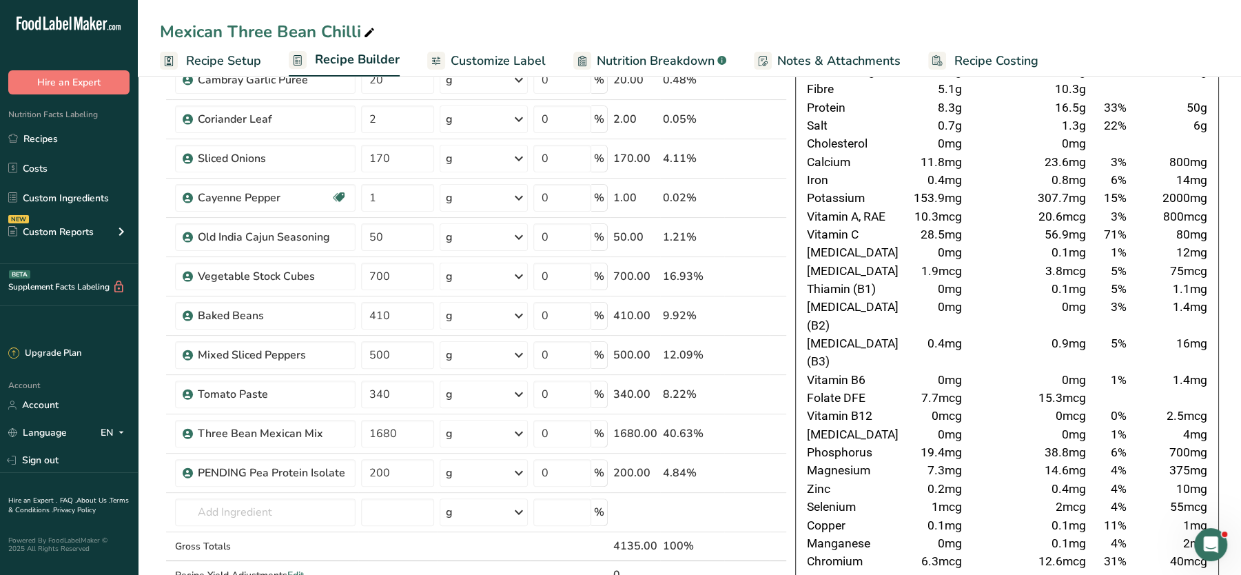
scroll to position [198, 0]
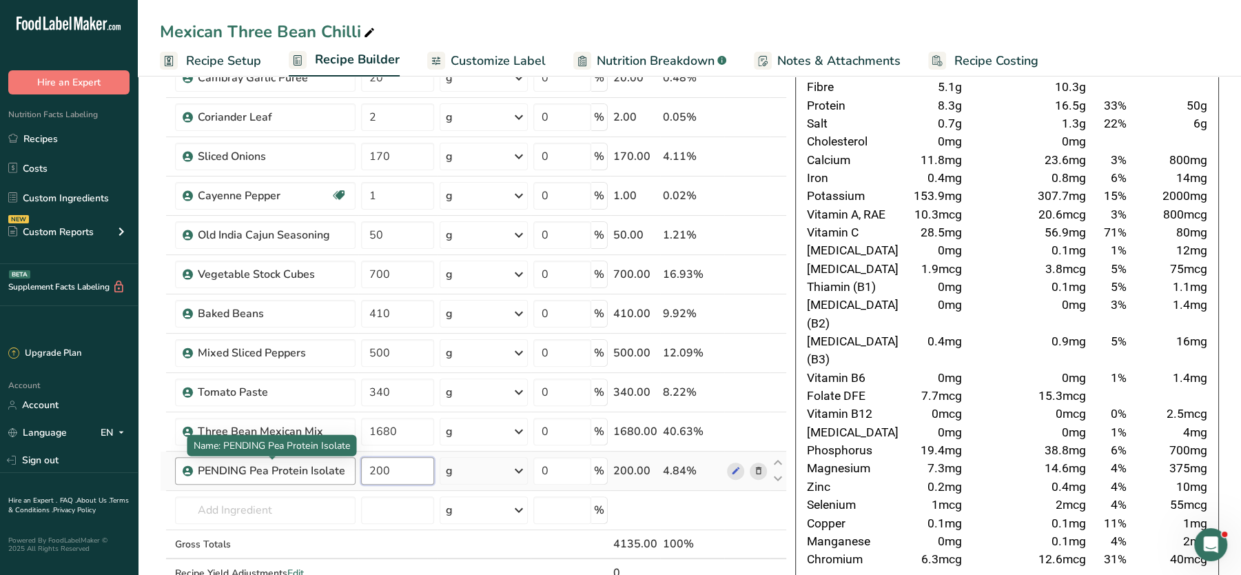
drag, startPoint x: 413, startPoint y: 466, endPoint x: 326, endPoint y: 470, distance: 86.9
click at [326, 470] on tr "PENDING Pea Protein Isolate 200 g Weight Units g kg mg See more Volume Units l …" at bounding box center [473, 470] width 625 height 39
type input "300"
click at [976, 332] on td "0.9mg" at bounding box center [1026, 350] width 124 height 37
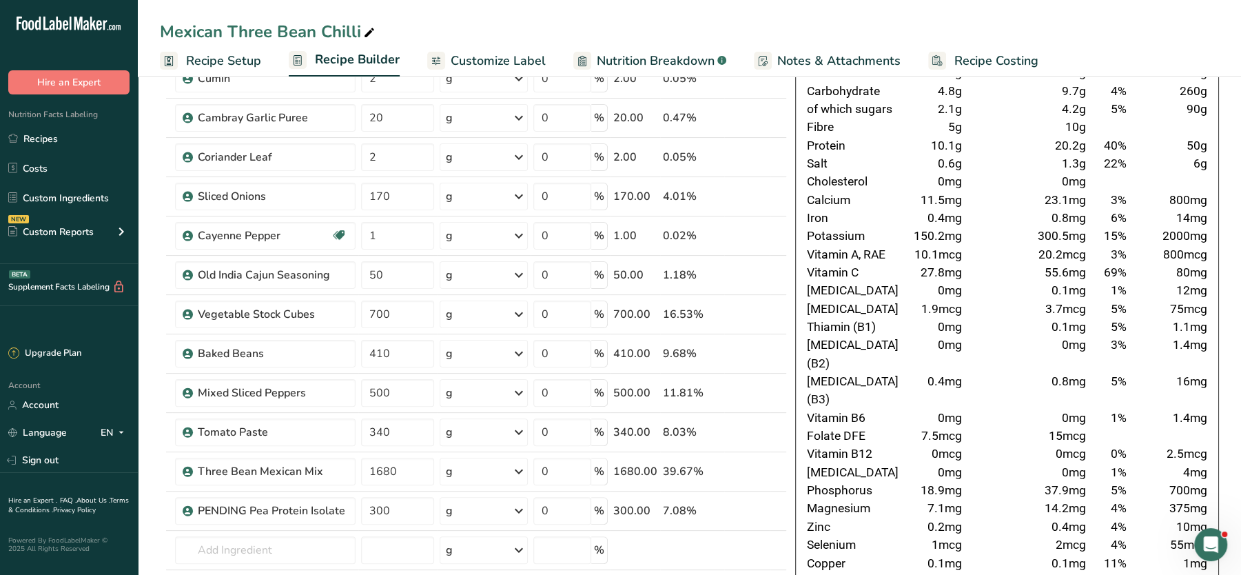
scroll to position [157, 0]
click at [1084, 412] on span "0mg" at bounding box center [1074, 419] width 24 height 14
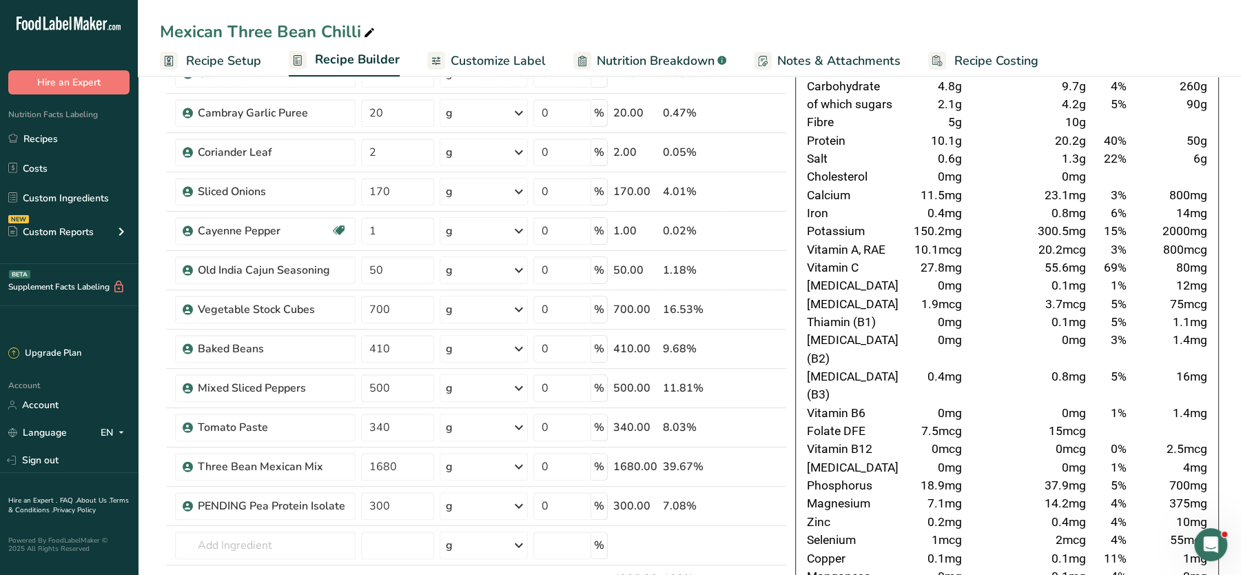
scroll to position [165, 0]
click at [758, 340] on icon at bounding box center [759, 347] width 10 height 14
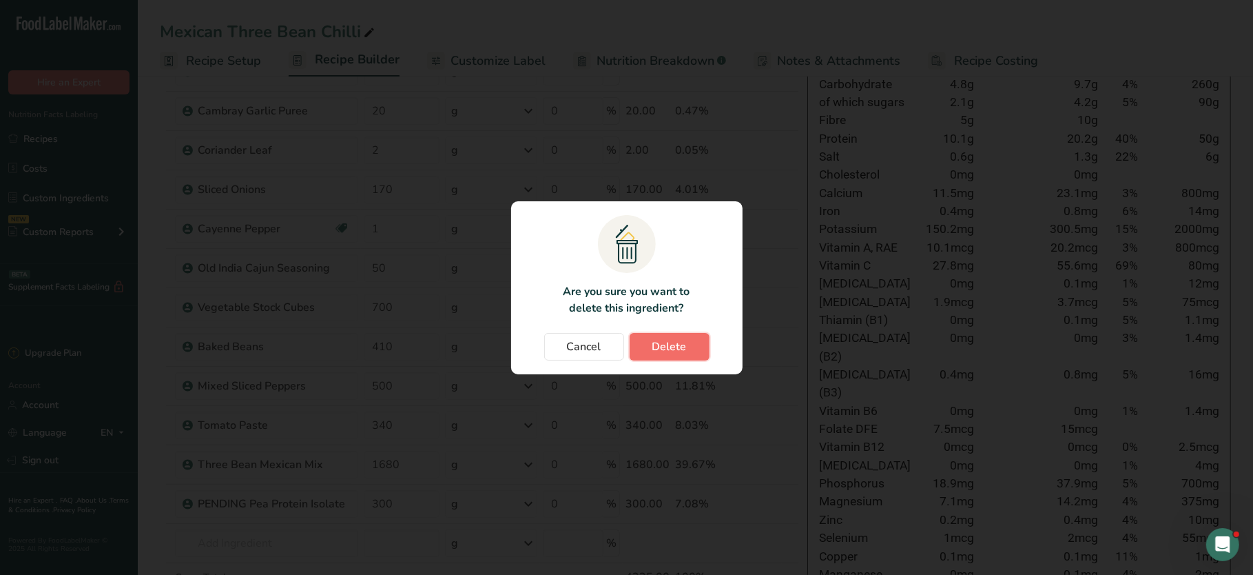
click at [690, 348] on button "Delete" at bounding box center [670, 347] width 80 height 28
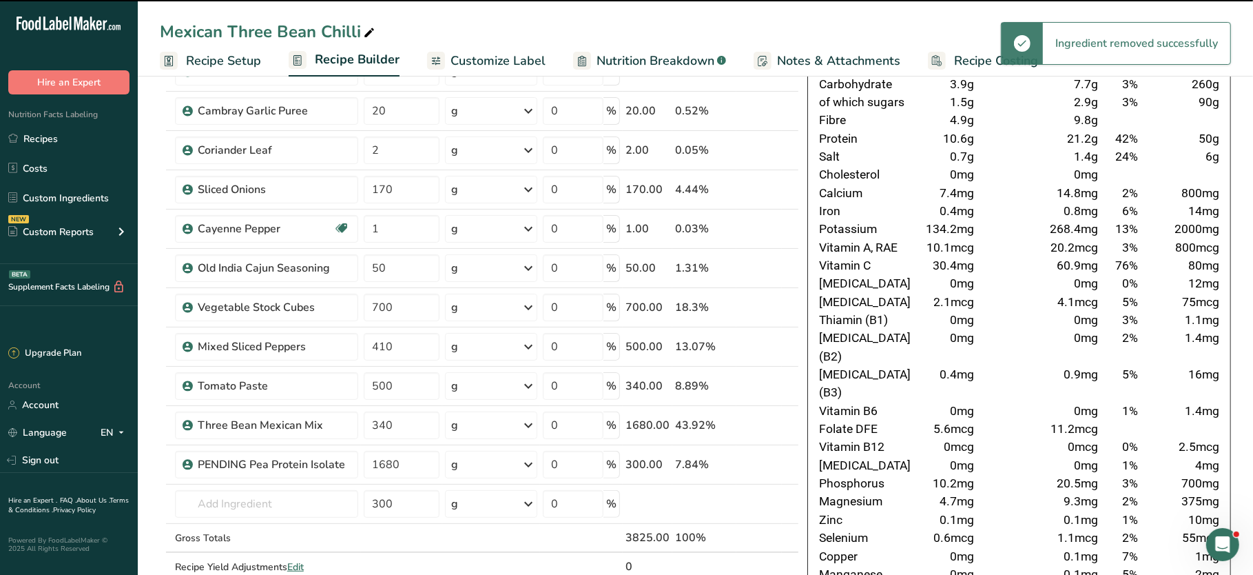
type input "500"
type input "340"
type input "1680"
type input "300"
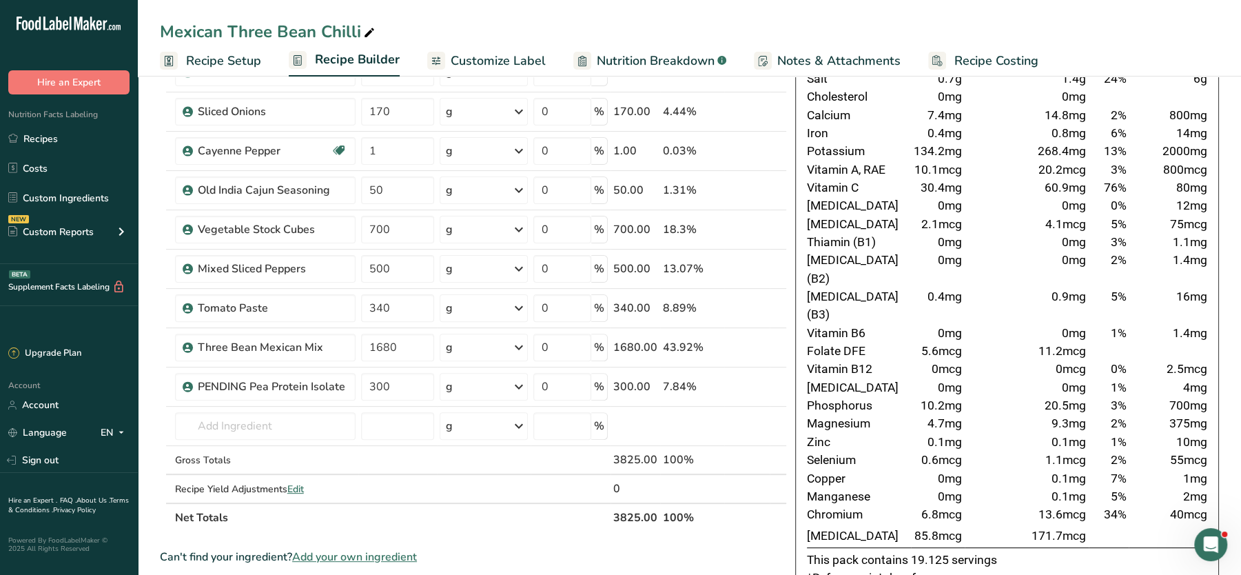
scroll to position [245, 0]
drag, startPoint x: 406, startPoint y: 366, endPoint x: 355, endPoint y: 390, distance: 56.7
click at [355, 390] on tr "PENDING Pea Protein Isolate 300 g Weight Units g kg mg See more Volume Units l …" at bounding box center [473, 385] width 625 height 39
click at [380, 378] on input "300" at bounding box center [397, 385] width 73 height 28
click at [403, 380] on input "300" at bounding box center [397, 385] width 73 height 28
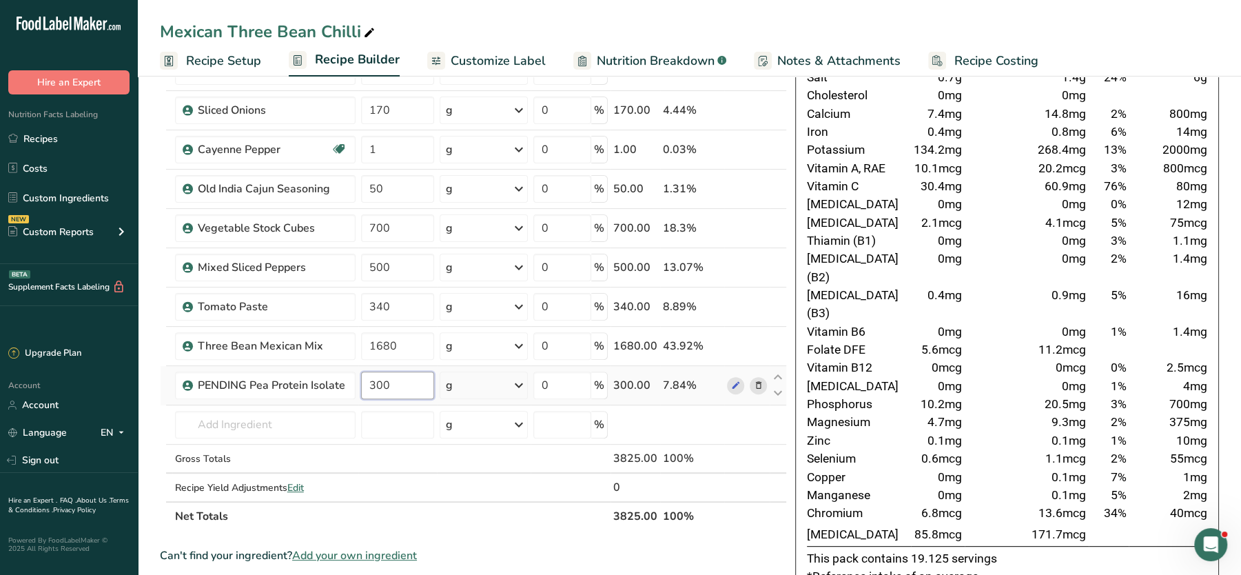
click at [403, 380] on input "300" at bounding box center [397, 385] width 73 height 28
type input "290"
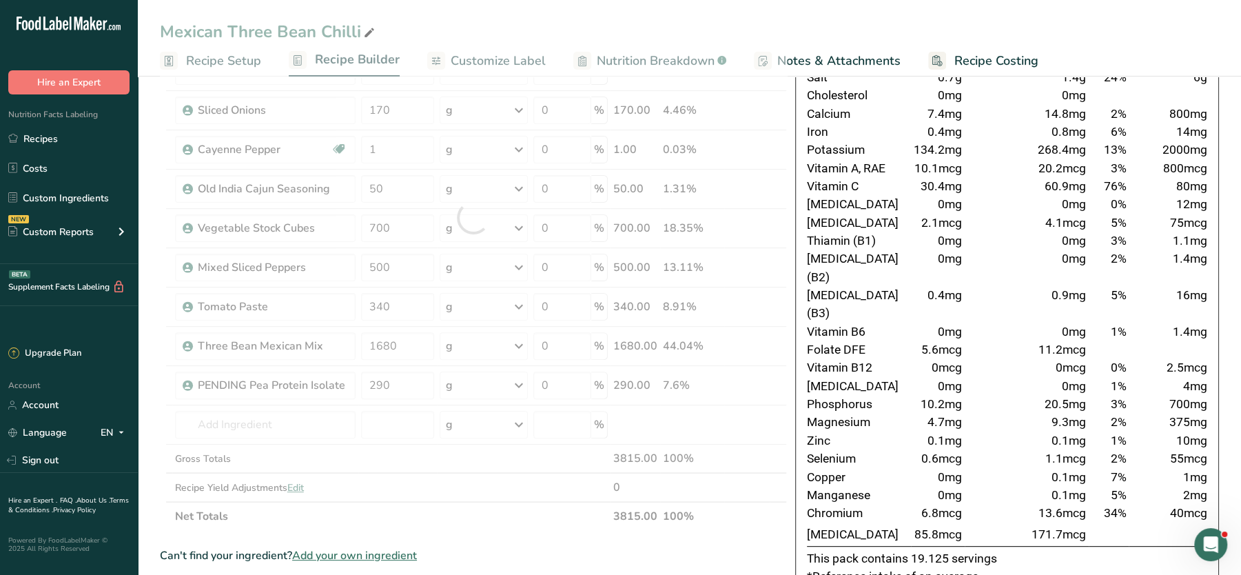
click at [1088, 256] on td "2%" at bounding box center [1108, 267] width 40 height 37
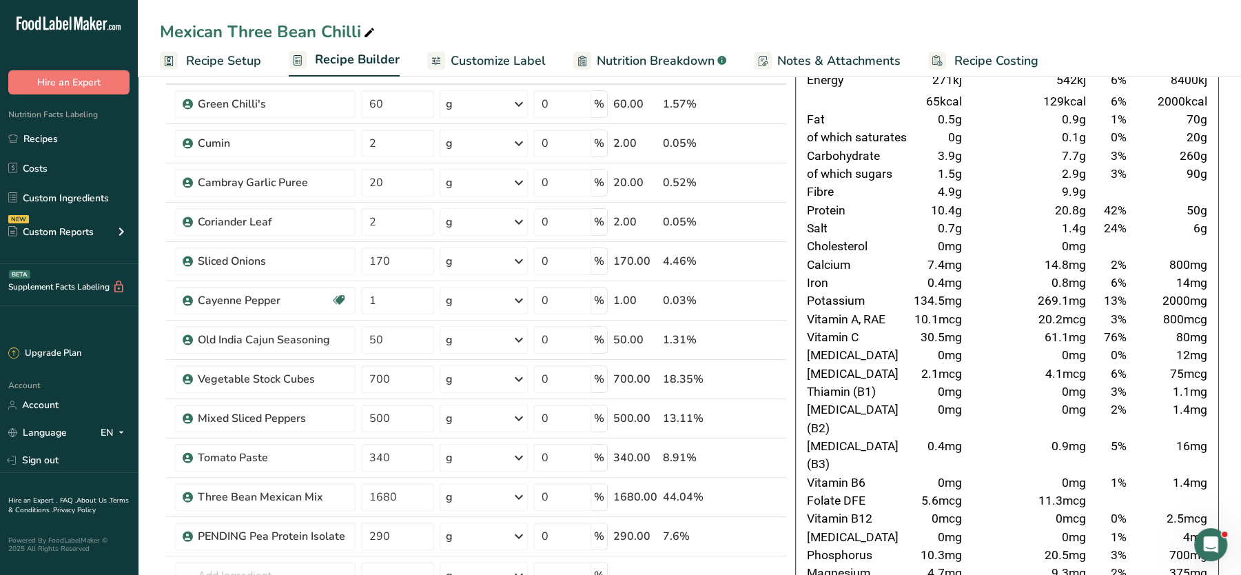
scroll to position [94, 0]
drag, startPoint x: 401, startPoint y: 376, endPoint x: 315, endPoint y: 382, distance: 85.6
click at [315, 382] on tr "Vegetable Stock Cubes 700 g Weight Units g kg mg See more Volume Units l Volume…" at bounding box center [473, 378] width 625 height 39
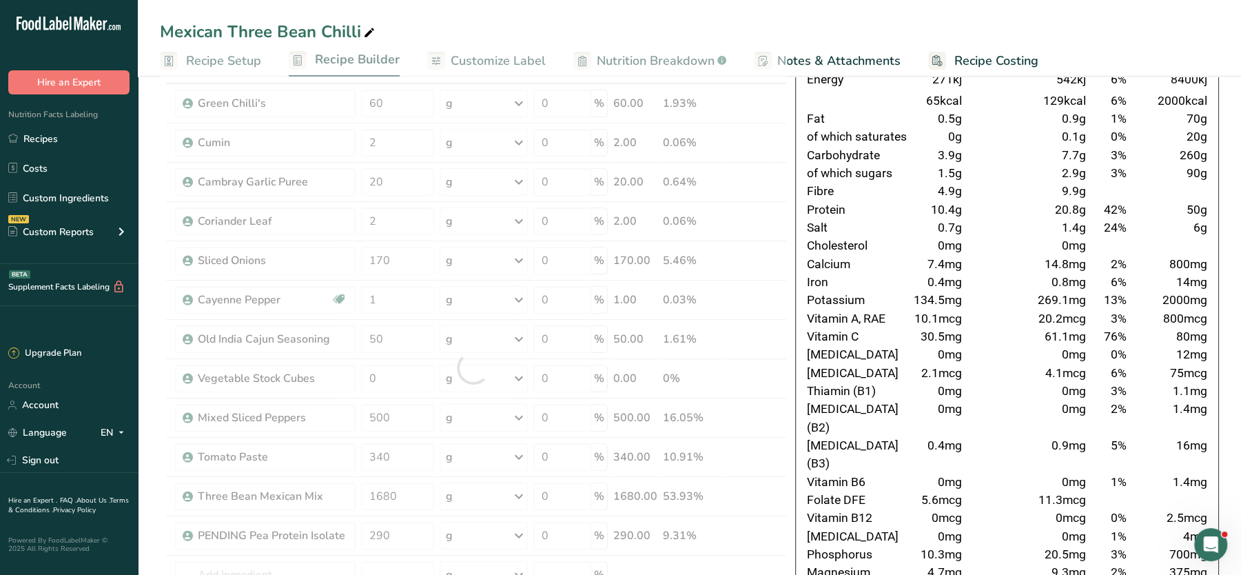
click at [962, 339] on td "30.5mg" at bounding box center [938, 336] width 54 height 18
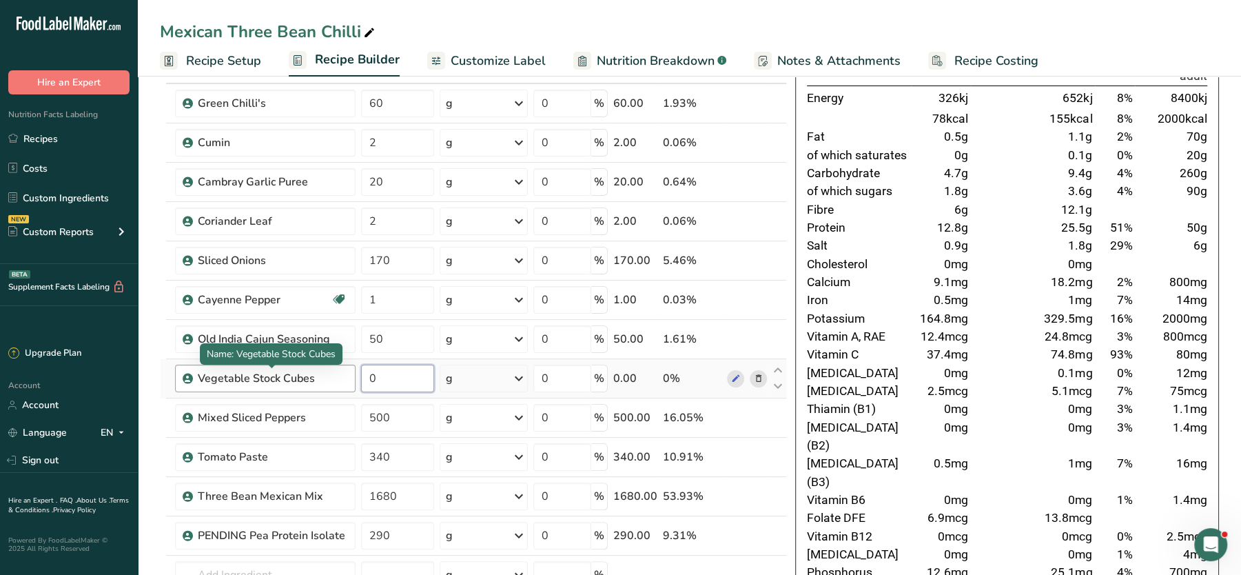
drag, startPoint x: 391, startPoint y: 373, endPoint x: 337, endPoint y: 371, distance: 53.8
click at [337, 371] on tr "Vegetable Stock Cubes 0 g Weight Units g kg mg See more Volume Units l Volume u…" at bounding box center [473, 378] width 625 height 39
type input "500"
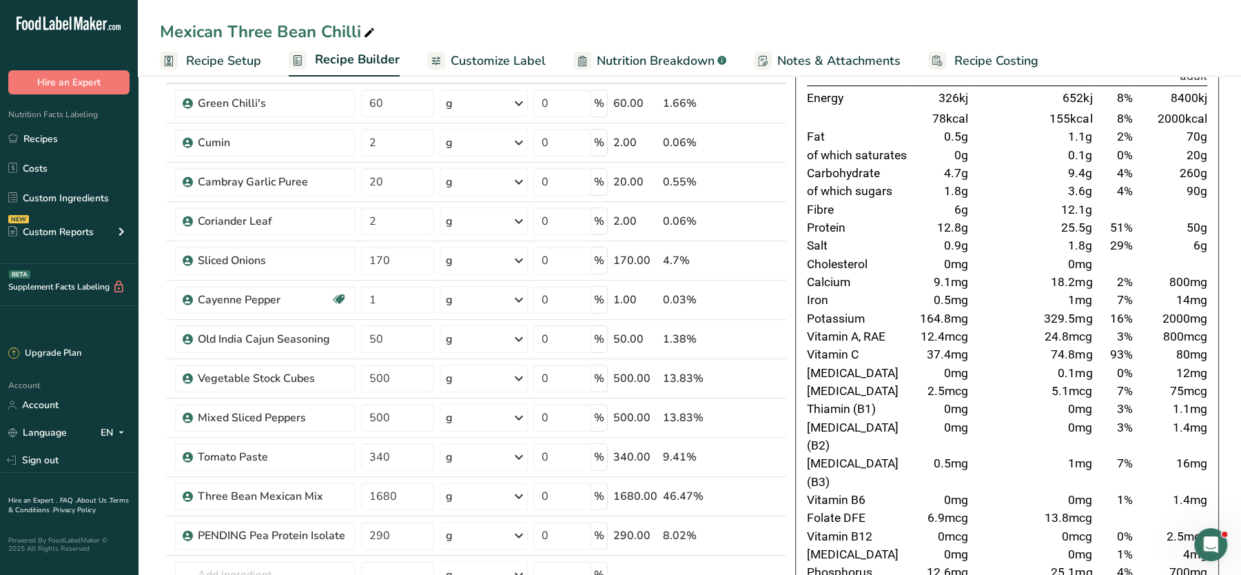
click at [1053, 354] on span "74.8mg" at bounding box center [1071, 354] width 41 height 14
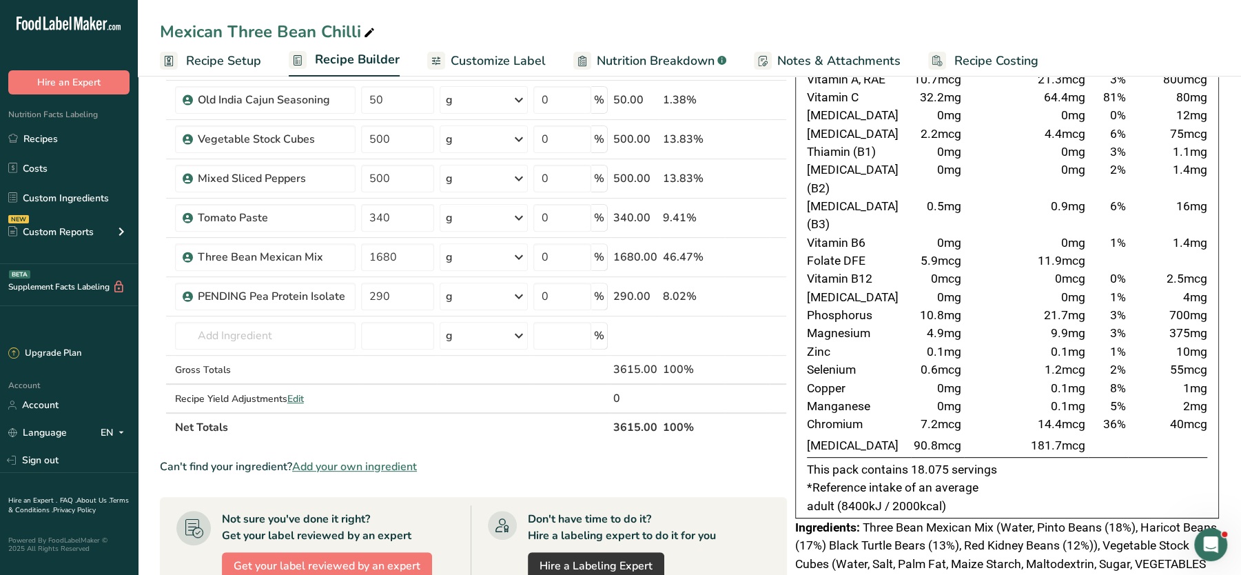
scroll to position [334, 0]
click at [313, 324] on input "text" at bounding box center [265, 335] width 181 height 28
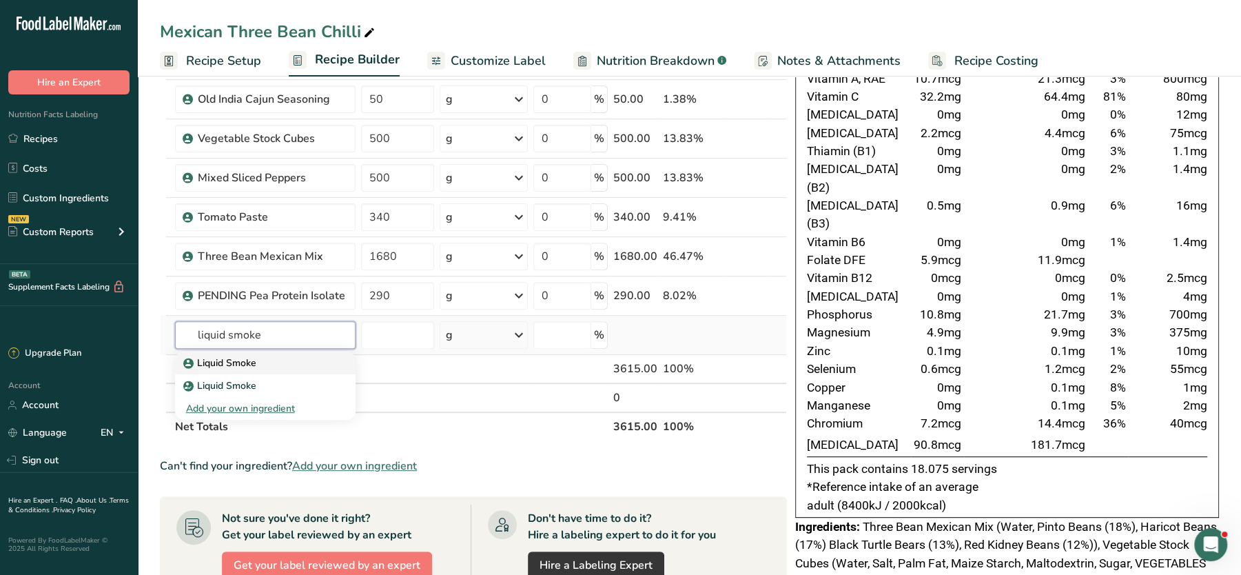
type input "liquid smoke"
click at [214, 361] on p "Liquid Smoke" at bounding box center [221, 362] width 70 height 14
type input "Liquid Smoke"
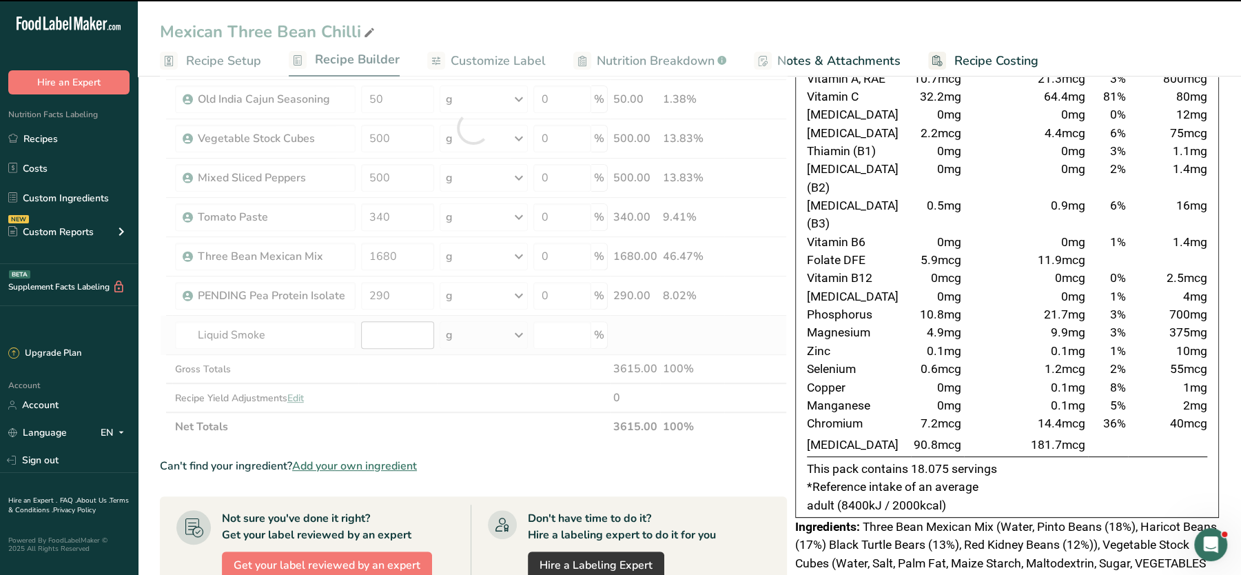
type input "0"
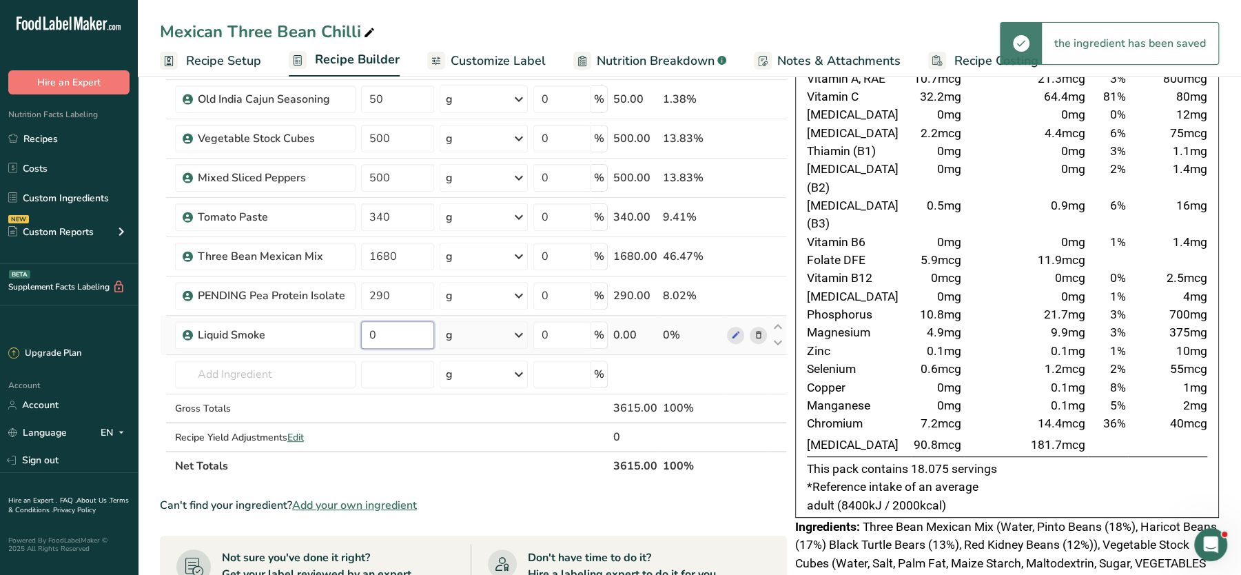
click at [382, 335] on input "0" at bounding box center [397, 335] width 73 height 28
type input "50"
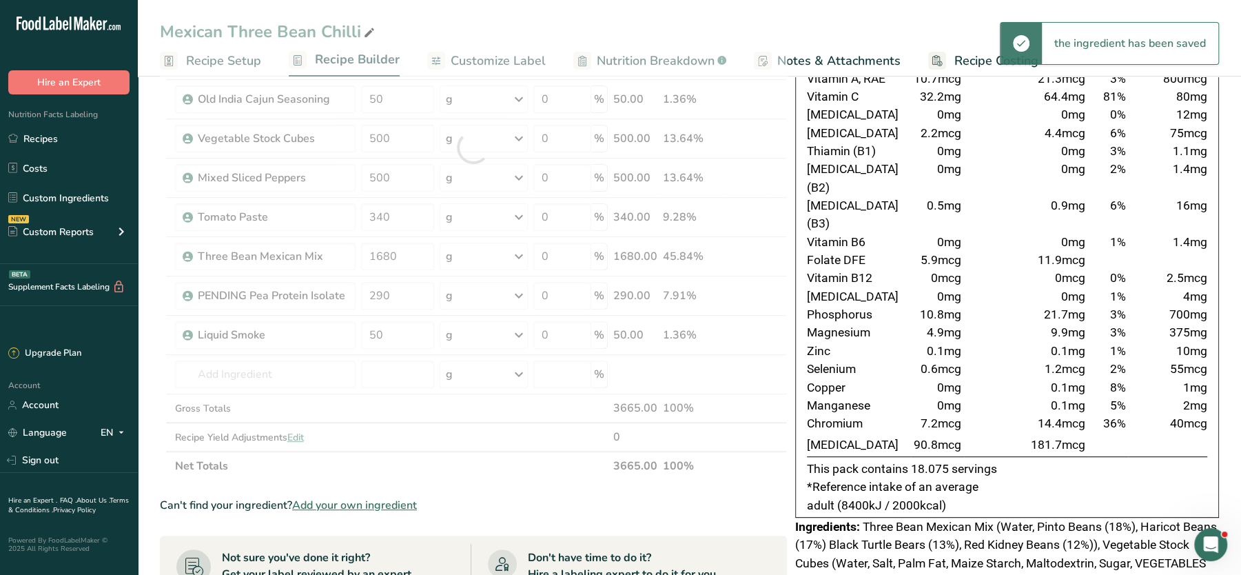
click at [925, 414] on td "7.2mcg" at bounding box center [937, 423] width 53 height 18
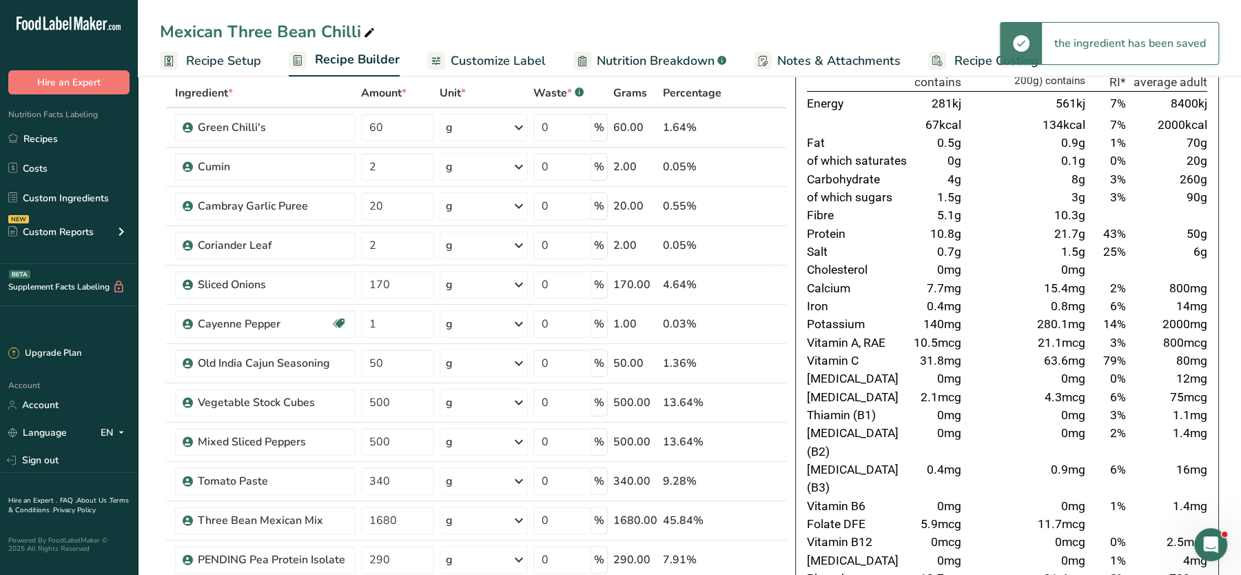
scroll to position [0, 0]
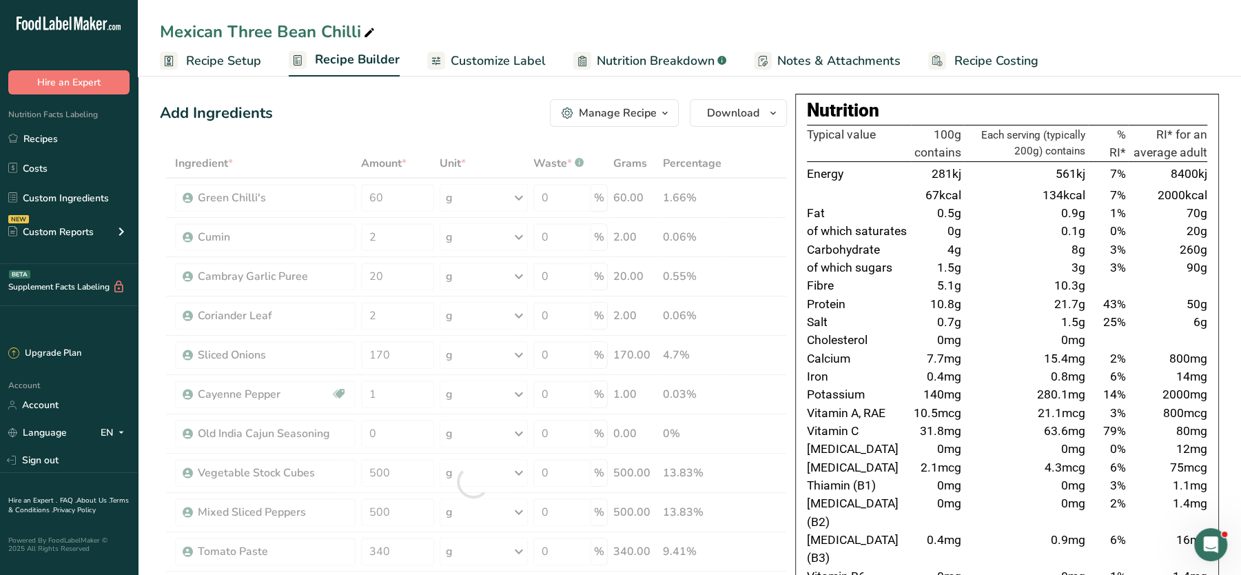
click at [857, 413] on td "Vitamin A, RAE" at bounding box center [859, 413] width 104 height 18
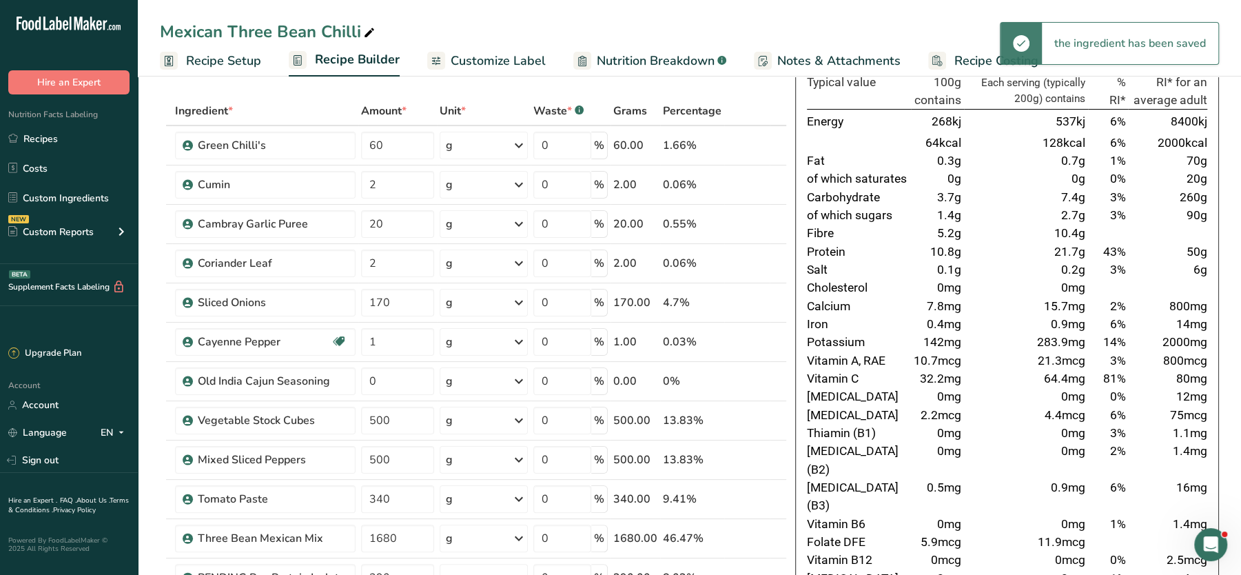
scroll to position [56, 0]
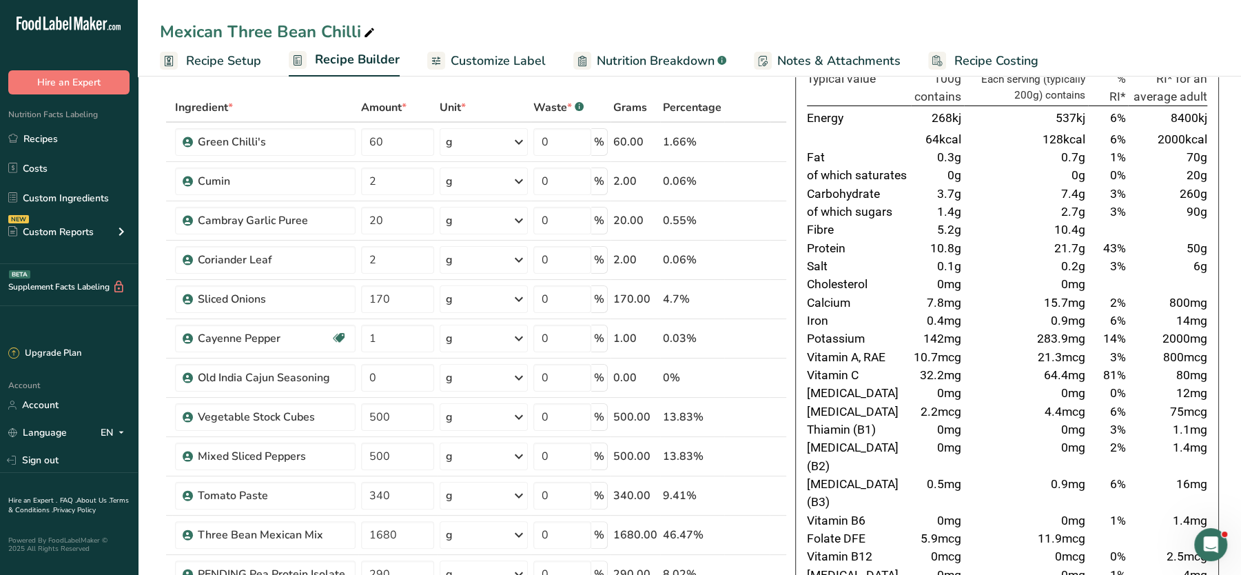
drag, startPoint x: 807, startPoint y: 267, endPoint x: 1117, endPoint y: 271, distance: 310.0
click at [1117, 271] on tr "Salt 0.1g 0.2g 3% 6g" at bounding box center [1007, 266] width 400 height 18
drag, startPoint x: 1117, startPoint y: 271, endPoint x: 1055, endPoint y: 312, distance: 75.1
click at [1055, 312] on td "0.9mg" at bounding box center [1026, 320] width 124 height 18
drag, startPoint x: 384, startPoint y: 375, endPoint x: 301, endPoint y: 378, distance: 82.7
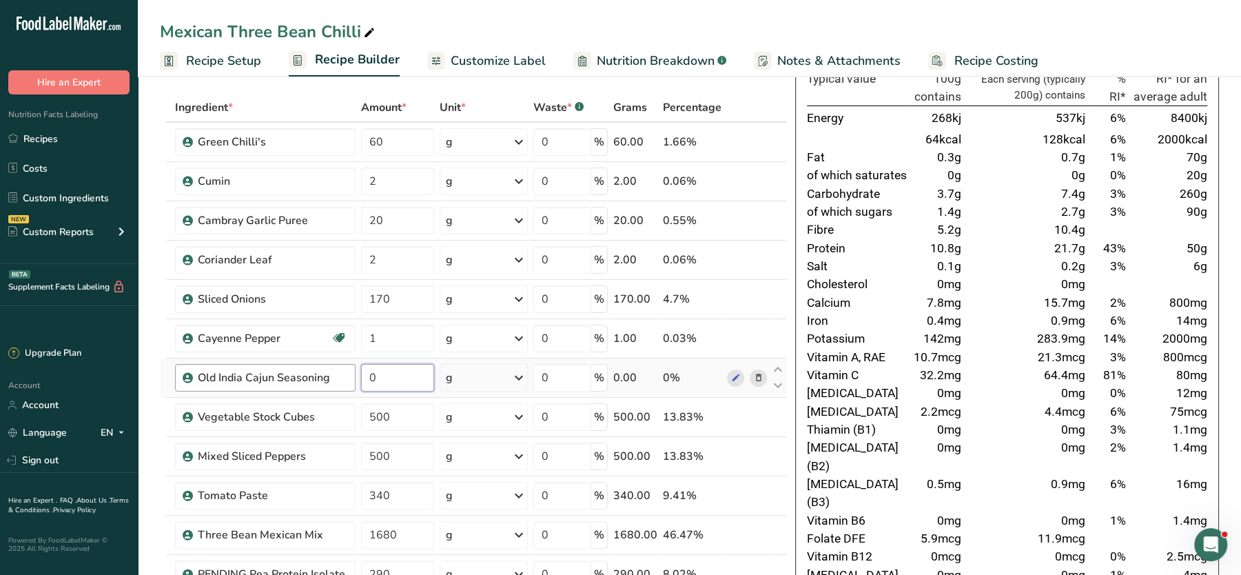
click at [301, 378] on tr "Old India Cajun Seasoning 0 g Weight Units g kg mg See more Volume Units l Volu…" at bounding box center [473, 377] width 625 height 39
click at [1085, 351] on td "21.3mcg" at bounding box center [1026, 357] width 124 height 18
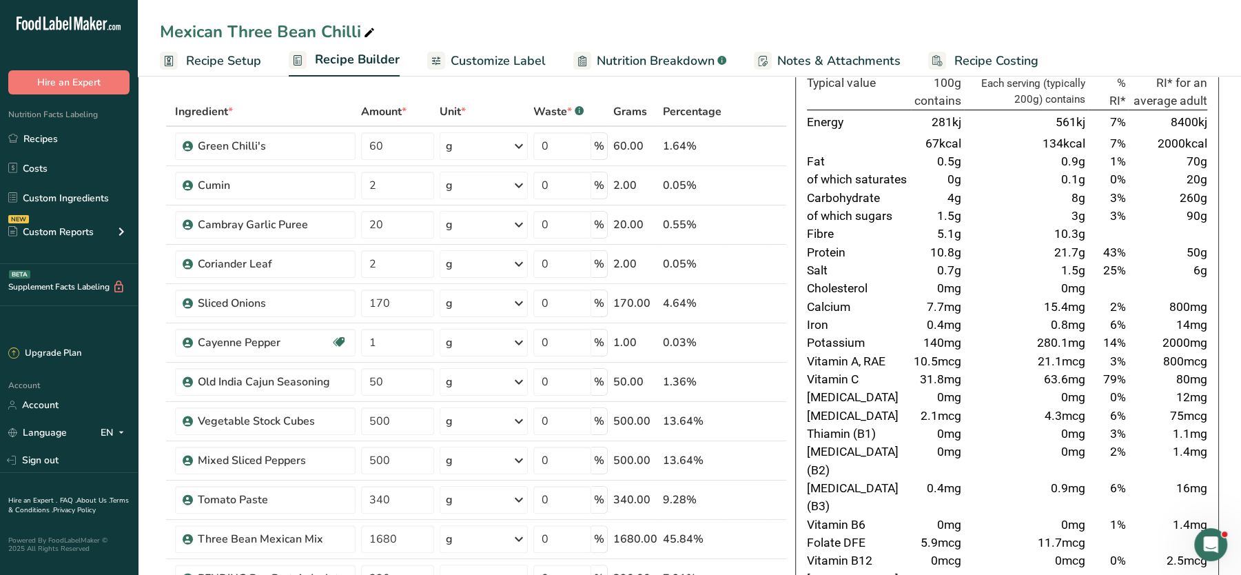
scroll to position [50, 0]
drag, startPoint x: 414, startPoint y: 382, endPoint x: 351, endPoint y: 349, distance: 71.5
click at [351, 349] on tbody "Green Chilli's 60 g Weight Units g kg mg See more Volume Units l Volume units r…" at bounding box center [473, 431] width 625 height 606
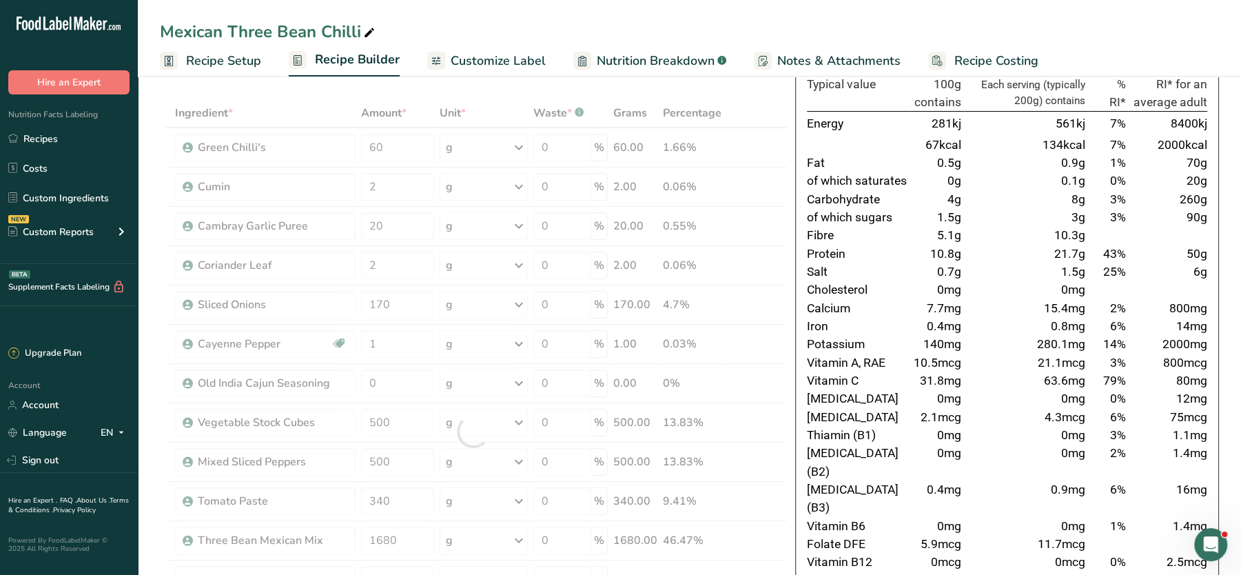
click at [954, 356] on span "10.5mcg" at bounding box center [937, 362] width 48 height 14
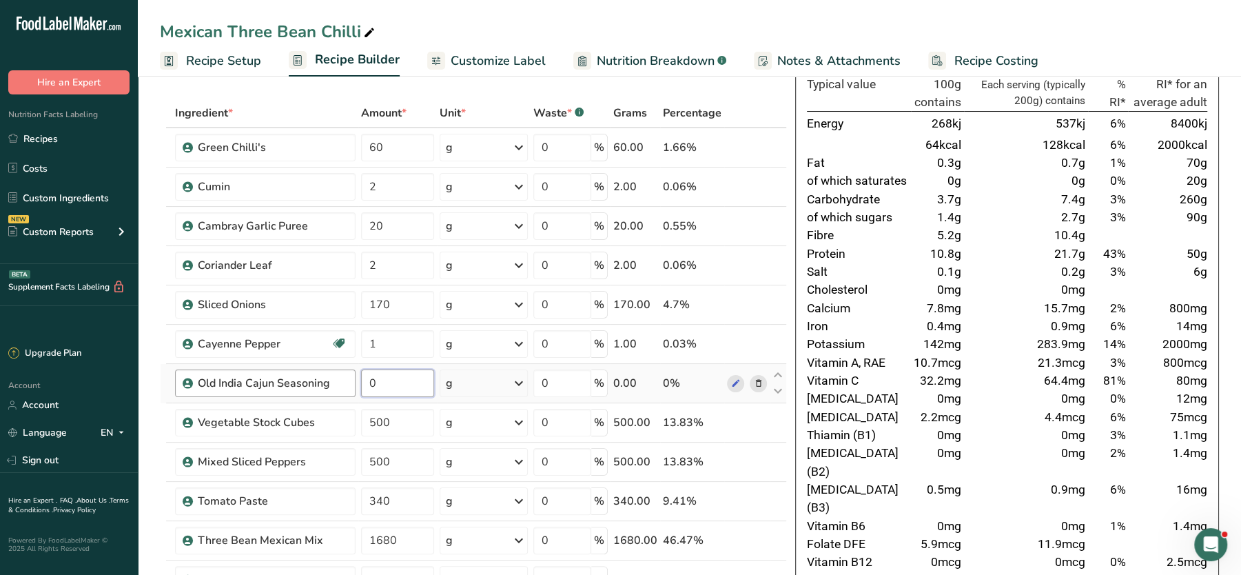
drag, startPoint x: 397, startPoint y: 386, endPoint x: 310, endPoint y: 382, distance: 86.9
click at [310, 382] on tr "Old India Cajun Seasoning 0 g Weight Units g kg mg See more Volume Units l Volu…" at bounding box center [473, 383] width 625 height 39
type input "50"
click at [1059, 288] on td "0mg" at bounding box center [1026, 289] width 124 height 18
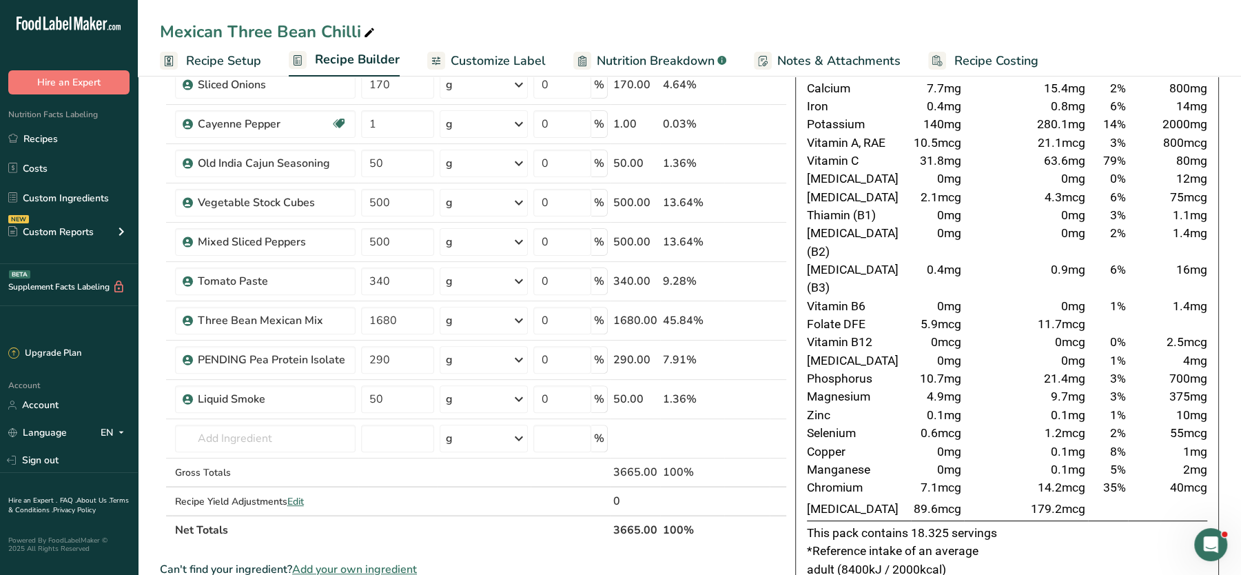
scroll to position [272, 0]
drag, startPoint x: 405, startPoint y: 310, endPoint x: 320, endPoint y: 310, distance: 85.4
click at [320, 310] on tr "Three Bean Mexican Mix 1680 g Weight Units g kg mg See more Volume Units l Volu…" at bounding box center [473, 318] width 625 height 39
click at [1070, 351] on span "0mg" at bounding box center [1073, 358] width 24 height 14
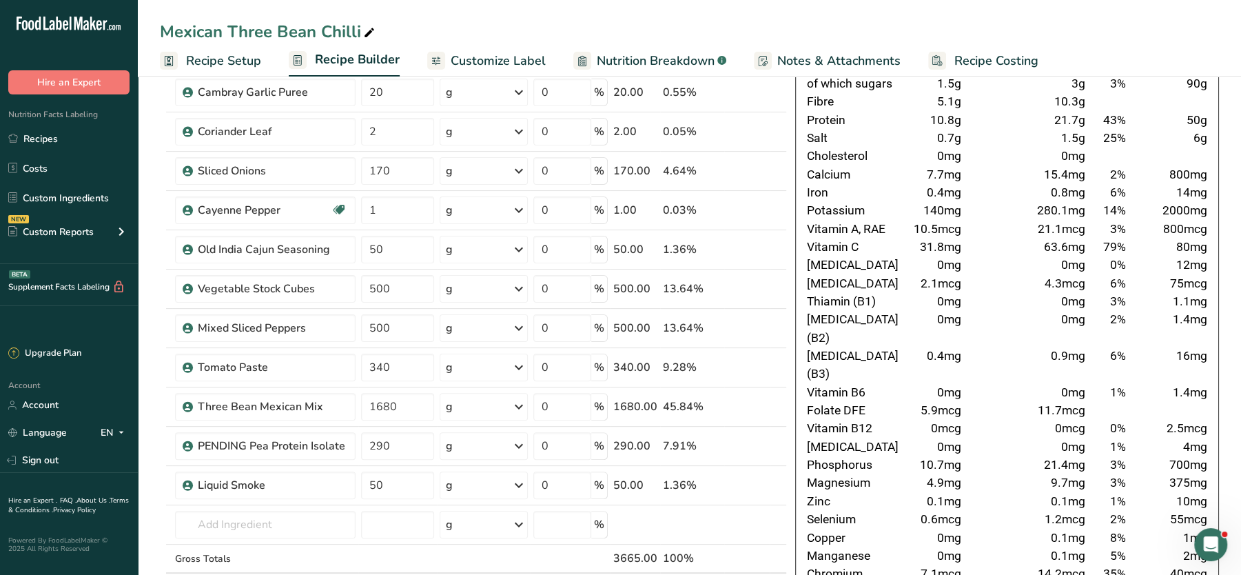
scroll to position [223, 0]
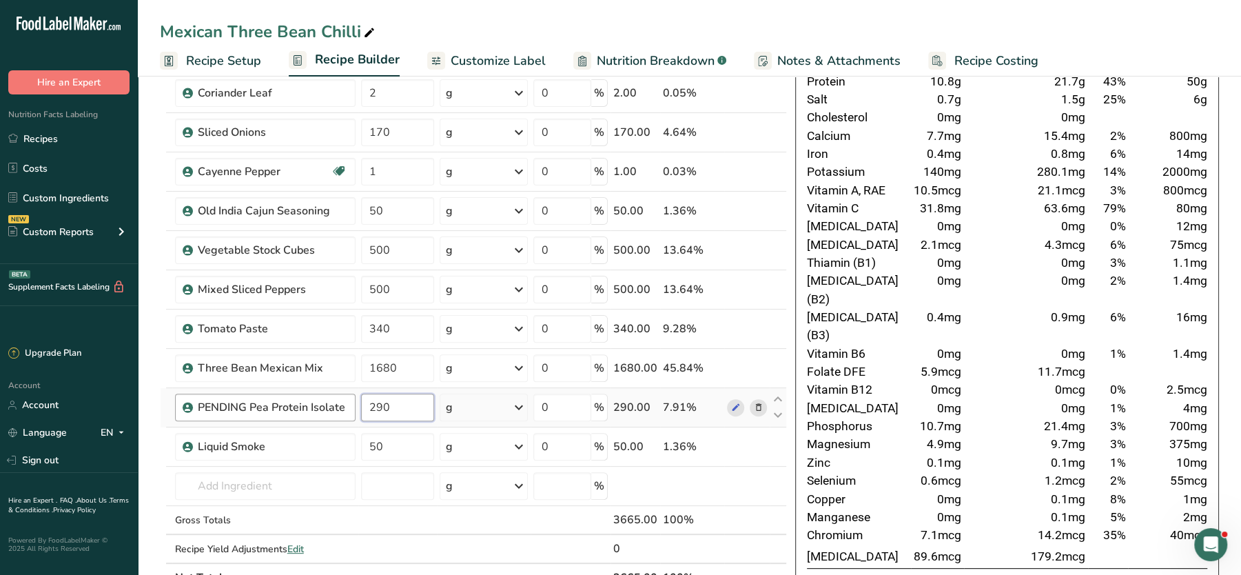
drag, startPoint x: 390, startPoint y: 402, endPoint x: 287, endPoint y: 393, distance: 103.1
click at [287, 393] on tr "PENDING Pea Protein Isolate 290 g Weight Units g kg mg See more Volume Units l …" at bounding box center [473, 407] width 625 height 39
click at [1128, 380] on td "2.5mcg" at bounding box center [1167, 389] width 79 height 18
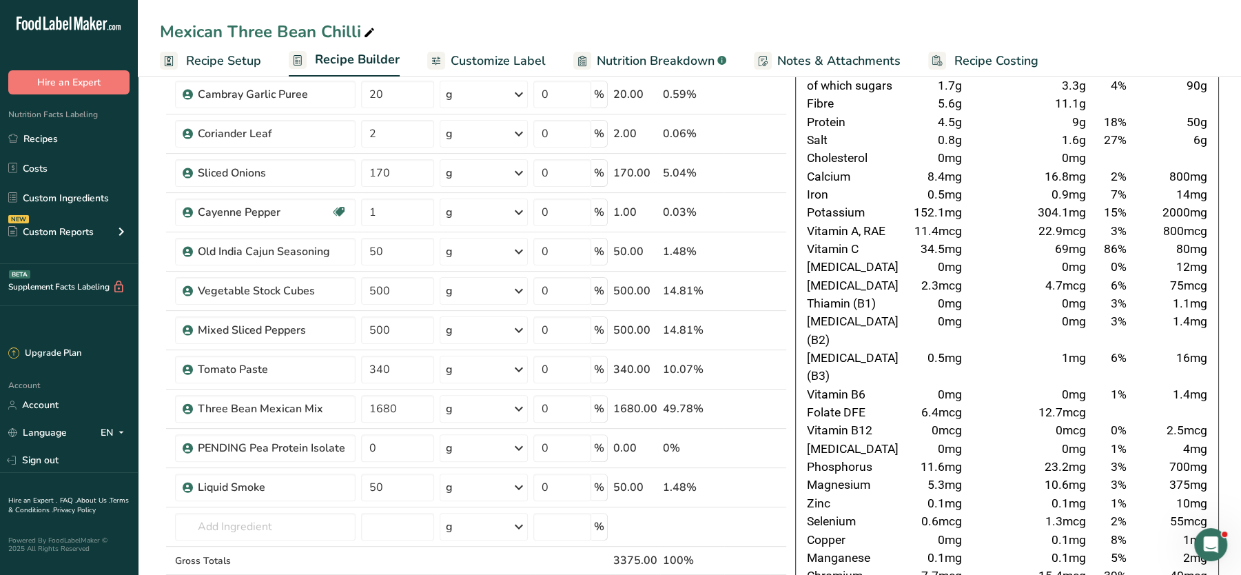
scroll to position [187, 0]
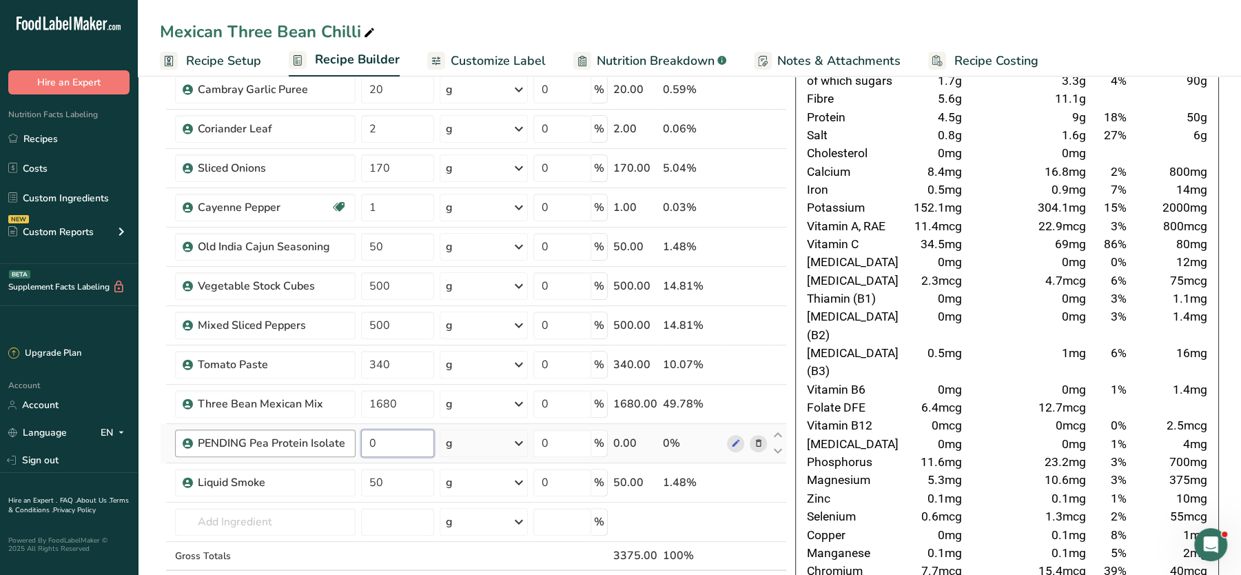
drag, startPoint x: 400, startPoint y: 439, endPoint x: 339, endPoint y: 431, distance: 61.3
click at [339, 431] on tr "PENDING Pea Protein Isolate 0 g Weight Units g kg mg See more Volume Units l Vo…" at bounding box center [473, 443] width 625 height 39
type input "290"
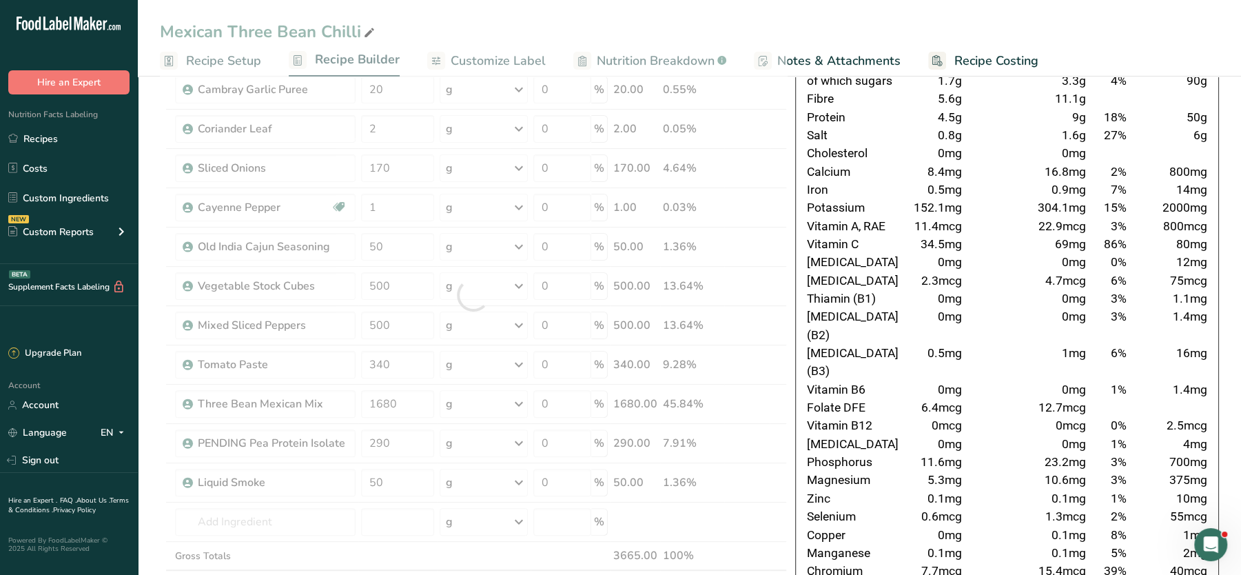
click at [1075, 320] on span "0mg" at bounding box center [1074, 316] width 24 height 14
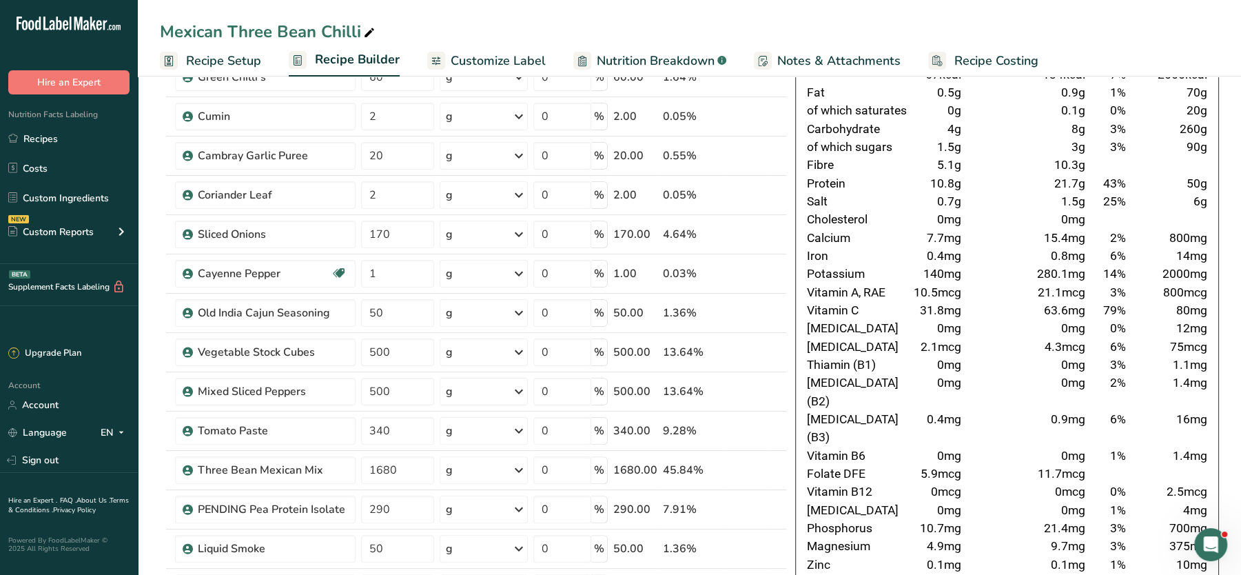
scroll to position [113, 0]
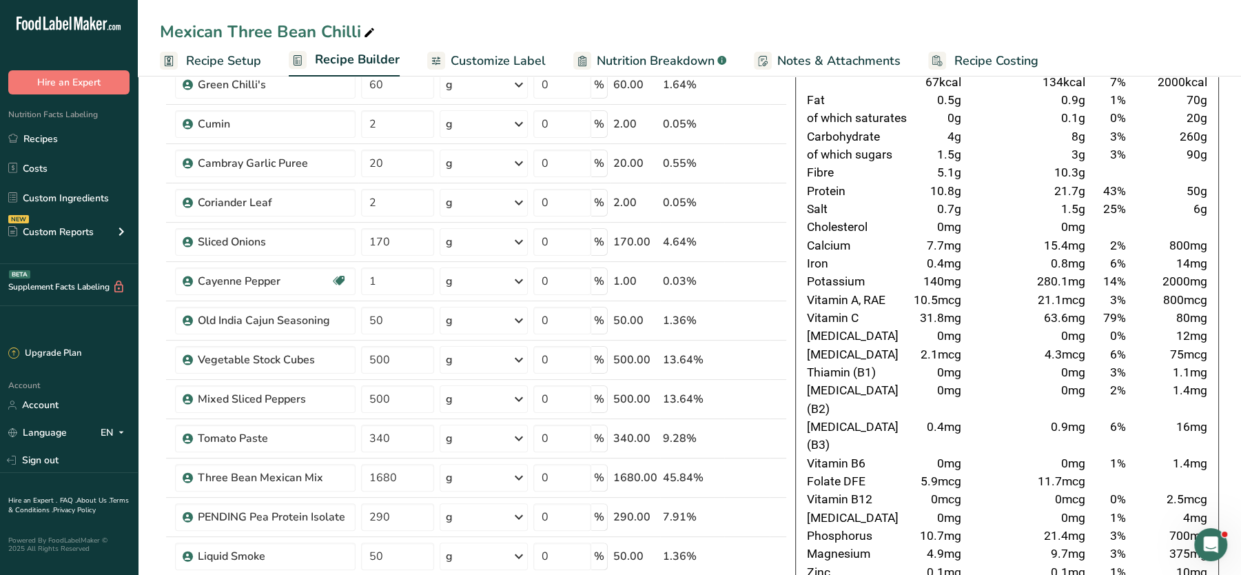
click at [964, 252] on td "15.4mg" at bounding box center [1026, 245] width 124 height 18
click at [168, 30] on div "Mexican Three Bean Chilli" at bounding box center [269, 31] width 218 height 25
click at [165, 32] on input "Mexican Three Bean Chilli" at bounding box center [689, 31] width 1059 height 25
type input "pending Mexican Three Bean Chilli"
click at [1110, 172] on td at bounding box center [1108, 172] width 40 height 18
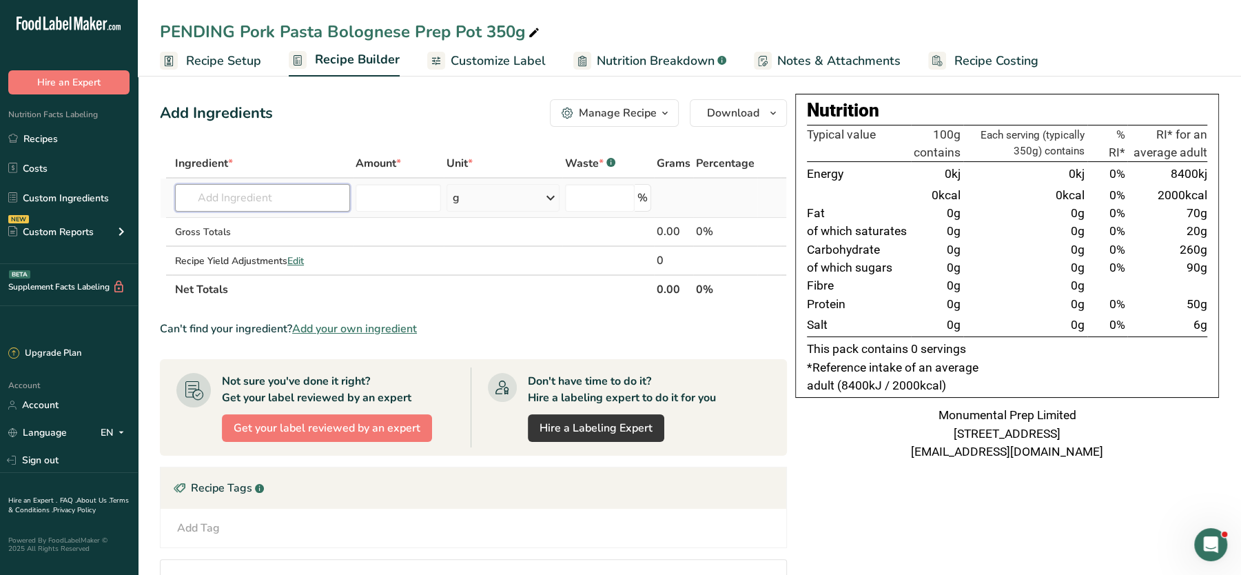
click at [228, 199] on input "text" at bounding box center [262, 198] width 175 height 28
type input "fusili pasta"
click at [218, 216] on link "Fusilli Pasta" at bounding box center [262, 225] width 175 height 23
type input "Fusilli Pasta"
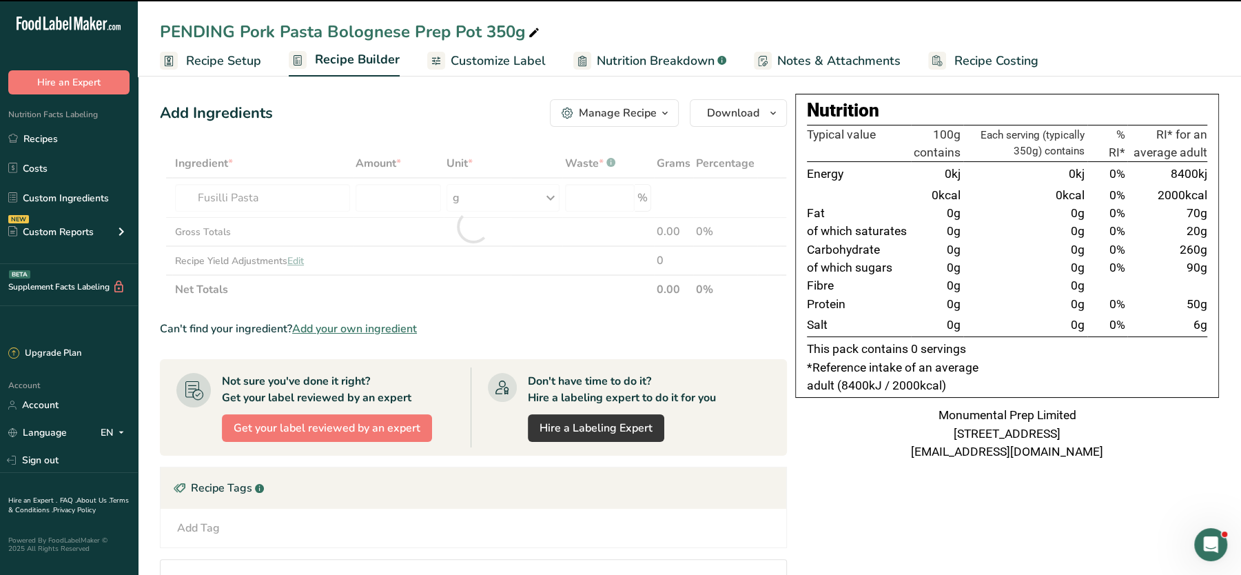
type input "0"
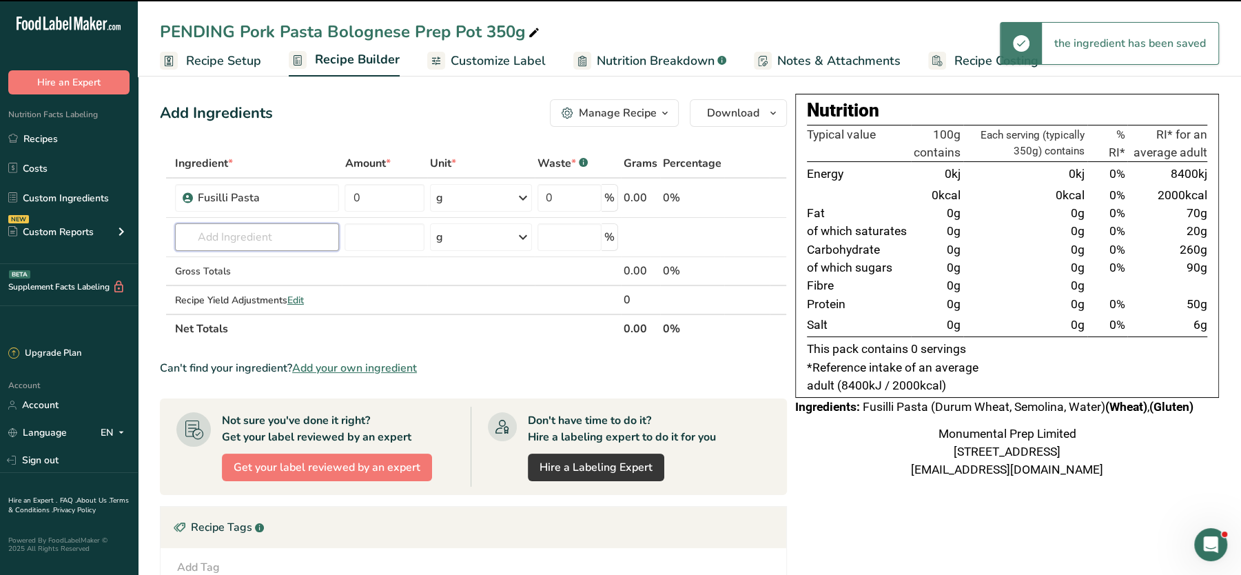
click at [298, 236] on input "text" at bounding box center [257, 237] width 165 height 28
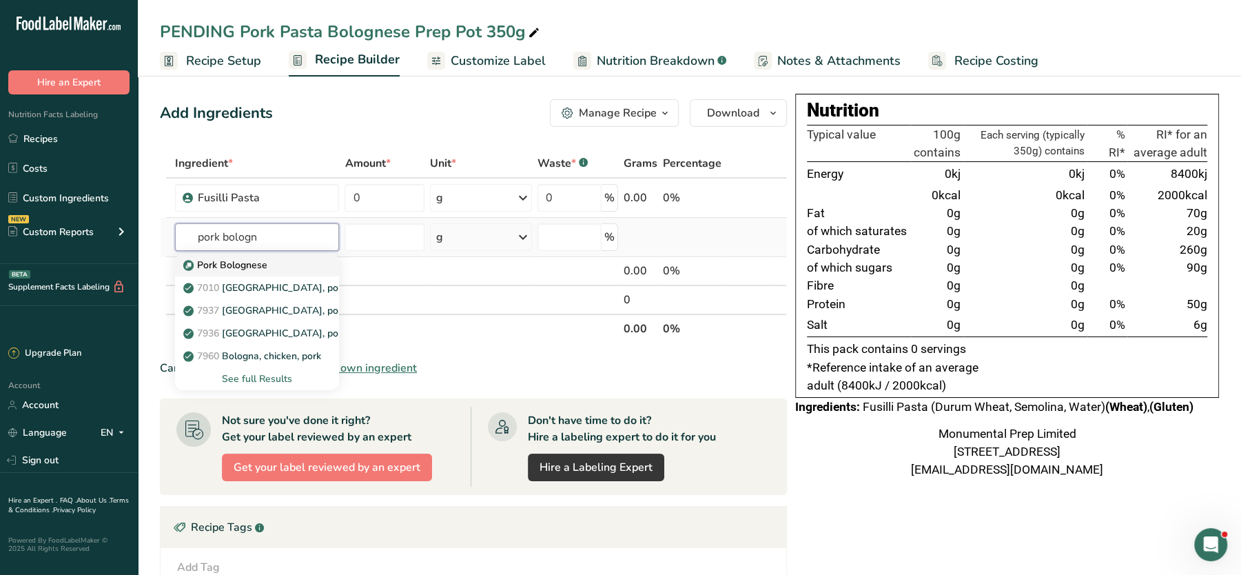
type input "pork bologn"
click at [251, 265] on p "Pork Bolognese" at bounding box center [226, 265] width 81 height 14
type input "Pork Bolognese"
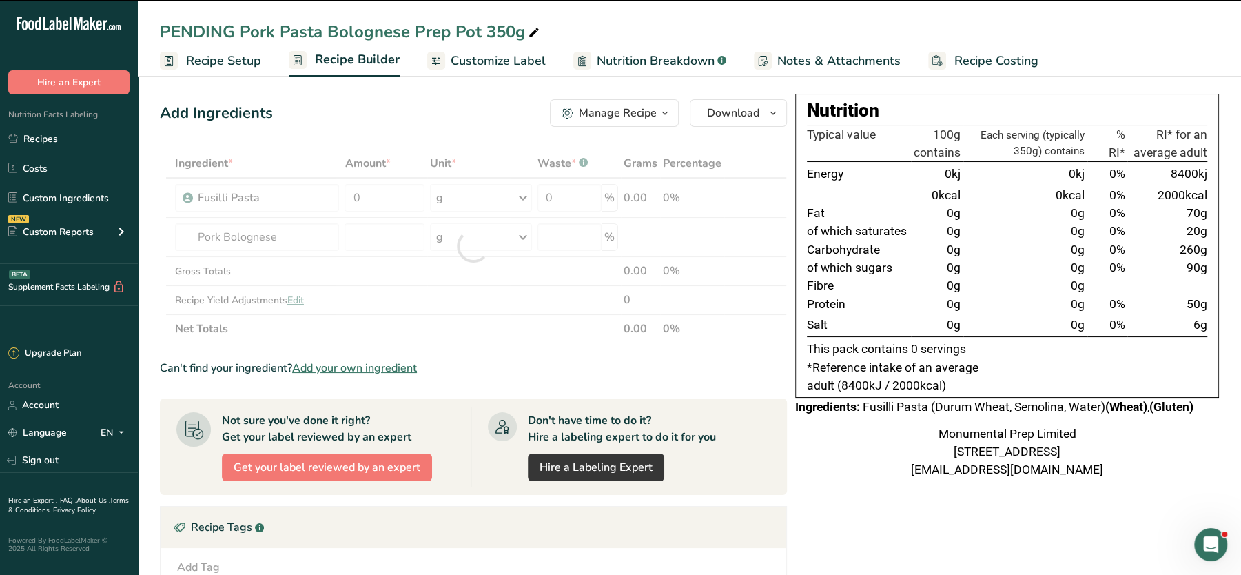
type input "0"
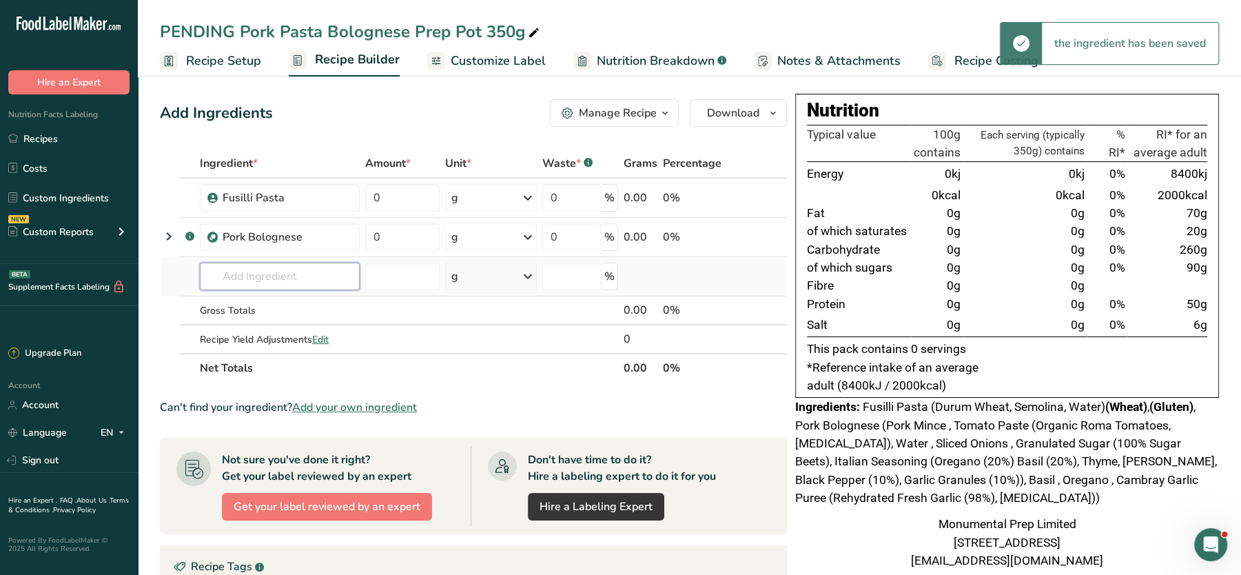
click at [234, 276] on input "text" at bounding box center [280, 276] width 160 height 28
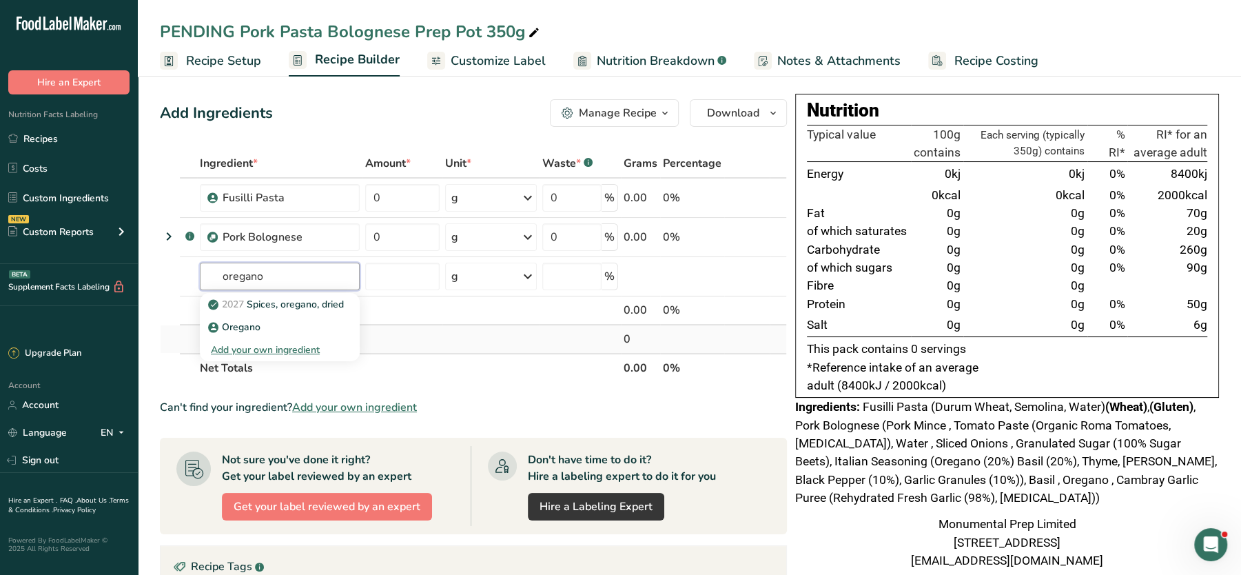
type input "oregano"
click at [469, 345] on td at bounding box center [490, 339] width 96 height 28
click at [263, 267] on input "text" at bounding box center [280, 276] width 160 height 28
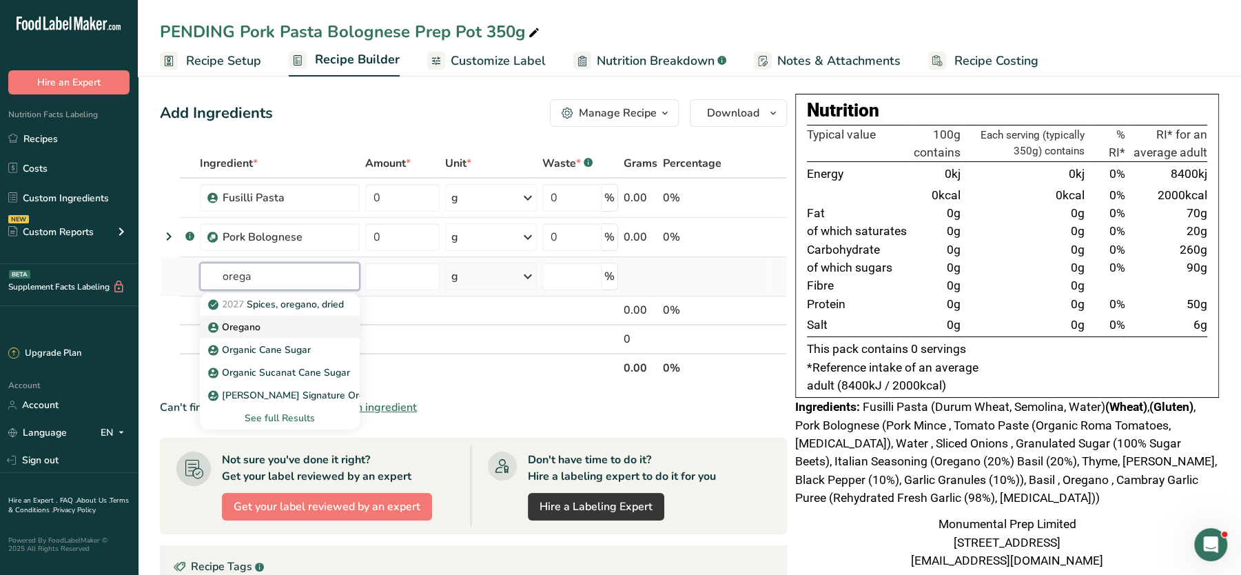
type input "orega"
click at [240, 322] on p "Oregano" at bounding box center [236, 327] width 50 height 14
type input "Oregano"
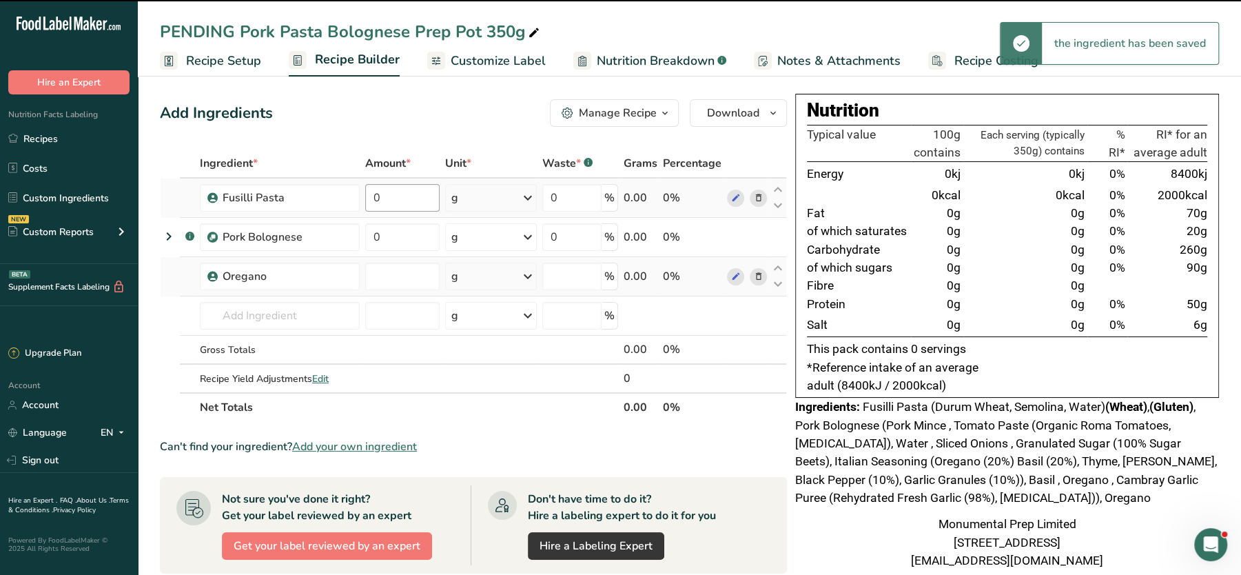
type input "0"
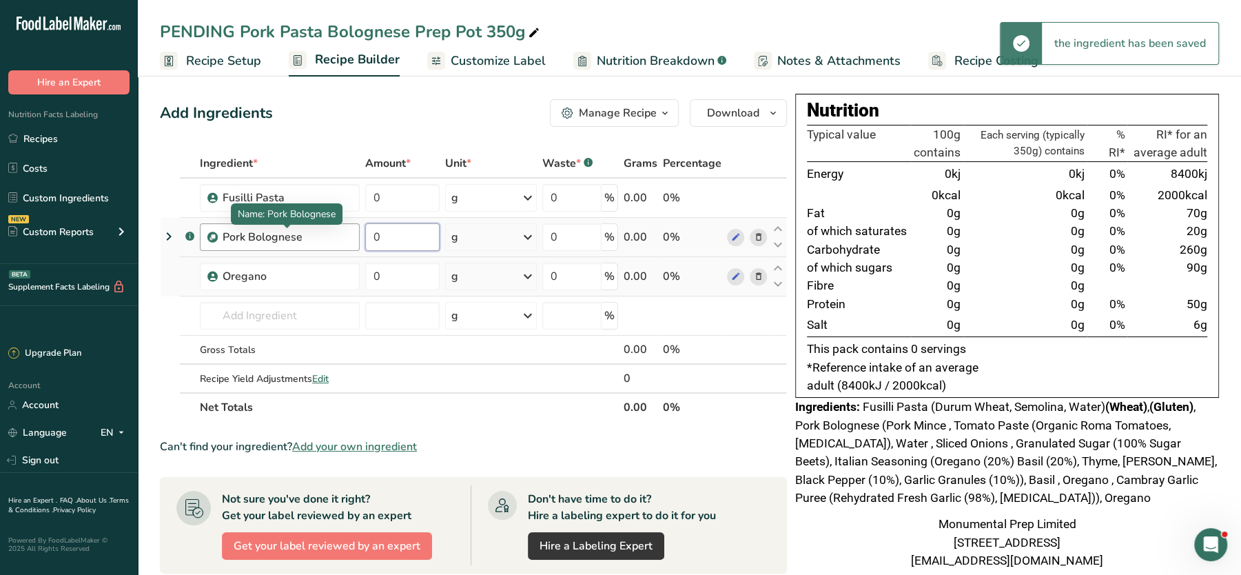
drag, startPoint x: 408, startPoint y: 240, endPoint x: 349, endPoint y: 237, distance: 60.0
click at [349, 237] on tr ".a-a{fill:#347362;}.b-a{fill:#fff;} Pork Bolognese 0 g Weight Units g kg mg See…" at bounding box center [473, 237] width 625 height 39
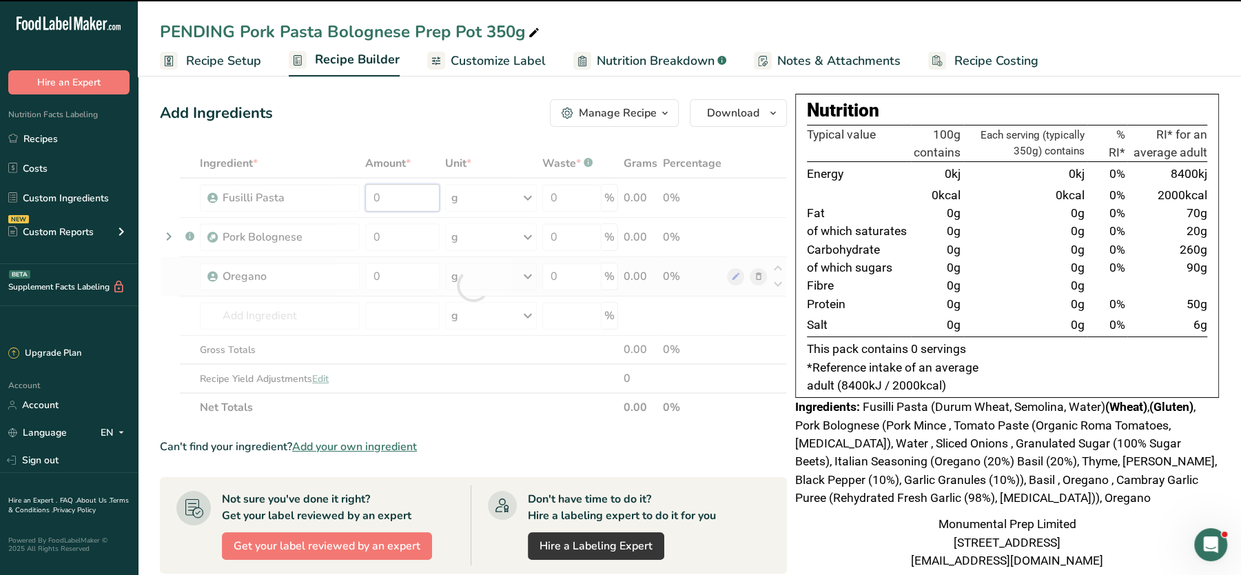
drag, startPoint x: 415, startPoint y: 198, endPoint x: 342, endPoint y: 194, distance: 73.1
click at [342, 194] on div "Ingredient * Amount * Unit * Waste * .a-a{fill:#347362;}.b-a{fill:#fff;} Grams …" at bounding box center [473, 285] width 627 height 273
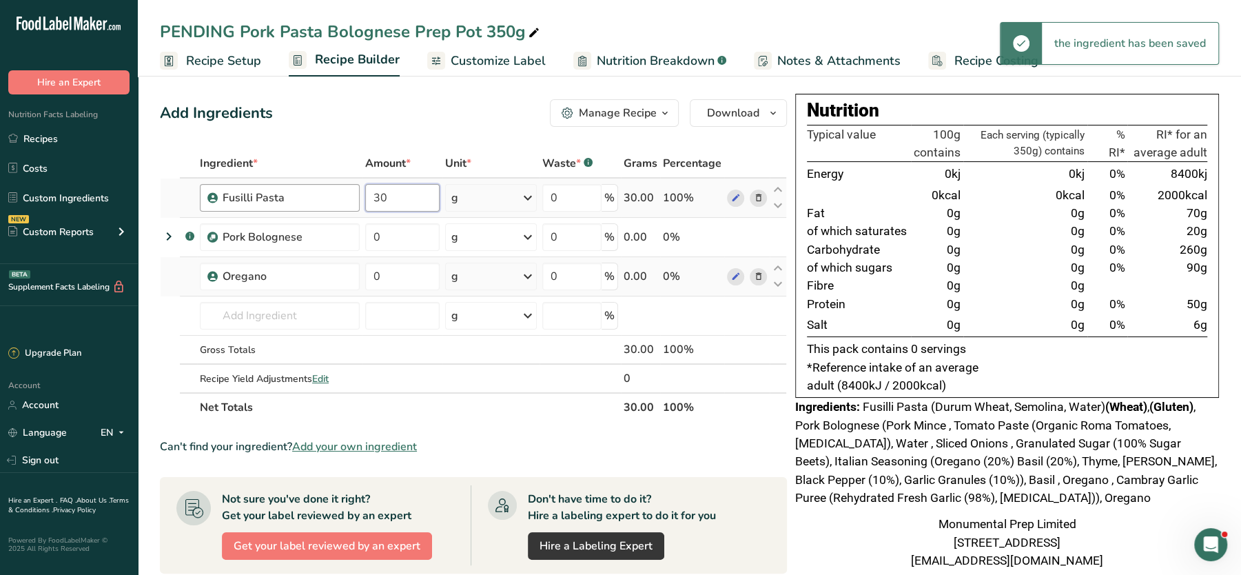
drag, startPoint x: 408, startPoint y: 205, endPoint x: 353, endPoint y: 196, distance: 55.2
click at [353, 196] on tr "Fusilli Pasta 30 g Weight Units g kg mg See more Volume Units l Volume units re…" at bounding box center [473, 197] width 625 height 39
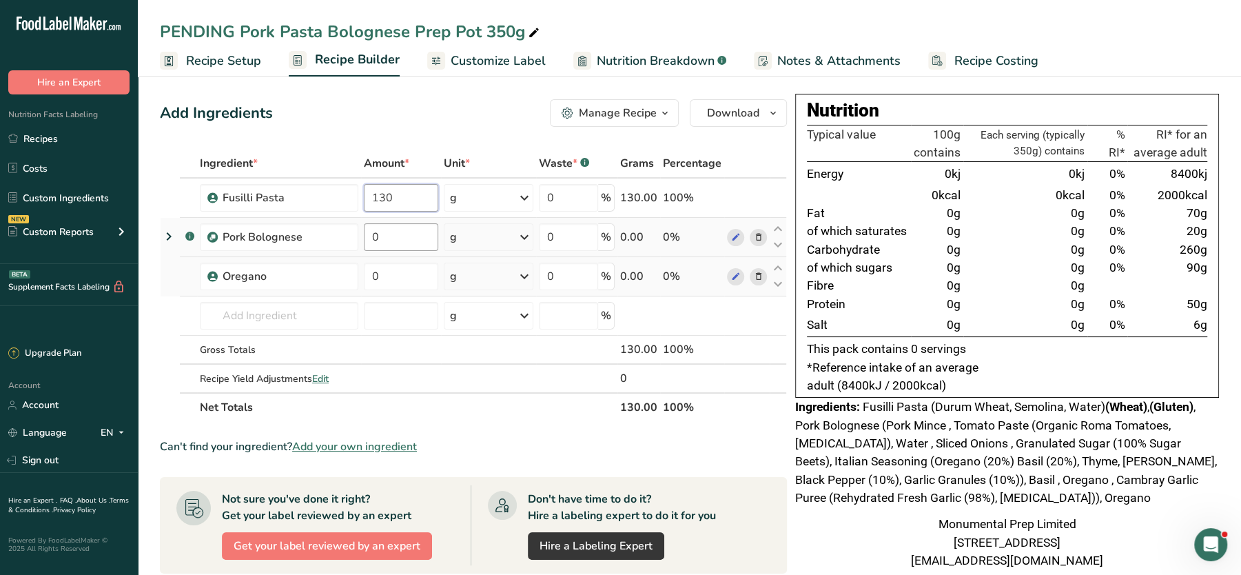
type input "130"
click at [401, 232] on div "Ingredient * Amount * Unit * Waste * .a-a{fill:#347362;}.b-a{fill:#fff;} Grams …" at bounding box center [473, 285] width 627 height 273
click at [397, 225] on input "0" at bounding box center [401, 237] width 74 height 28
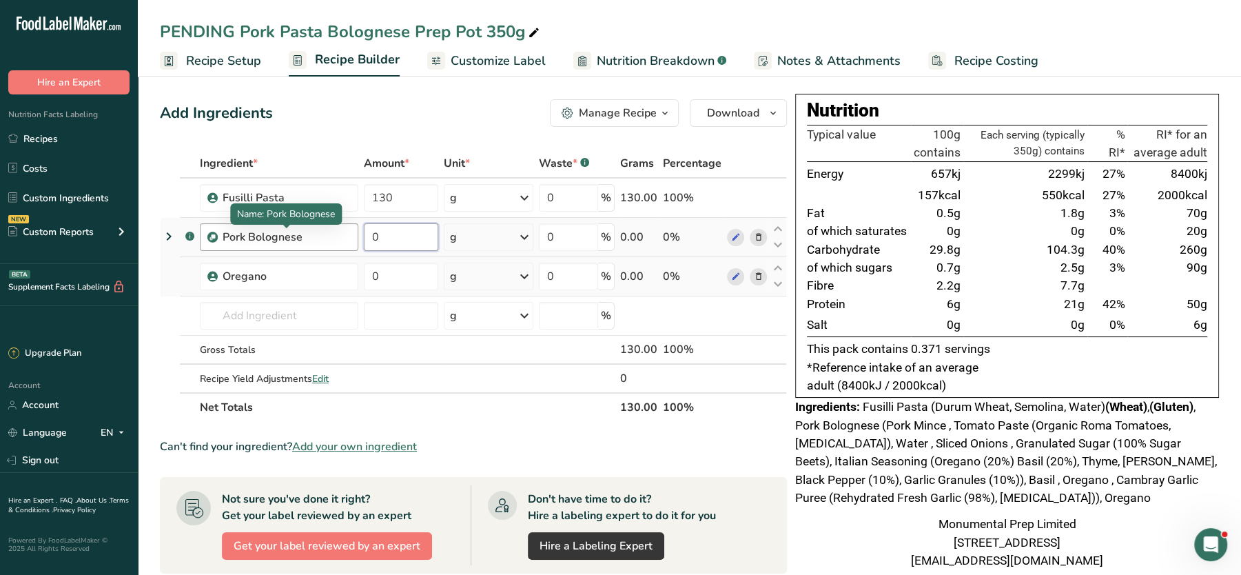
drag, startPoint x: 408, startPoint y: 231, endPoint x: 318, endPoint y: 229, distance: 89.6
click at [318, 229] on tr ".a-a{fill:#347362;}.b-a{fill:#fff;} Pork Bolognese 0 g Weight Units g kg mg See…" at bounding box center [473, 237] width 625 height 39
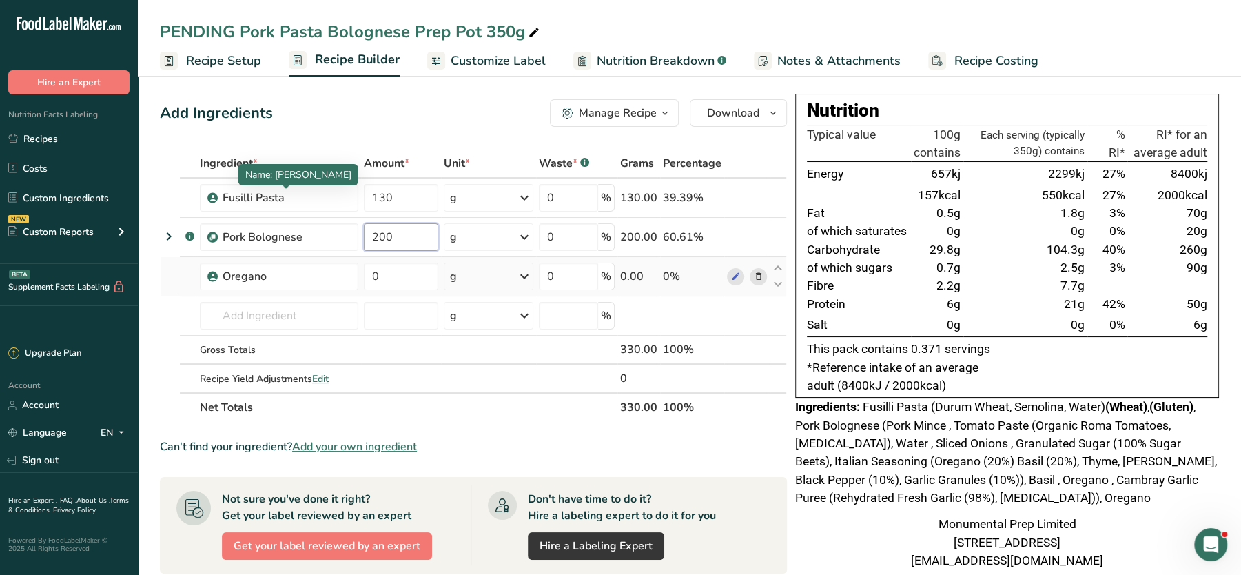
type input "200"
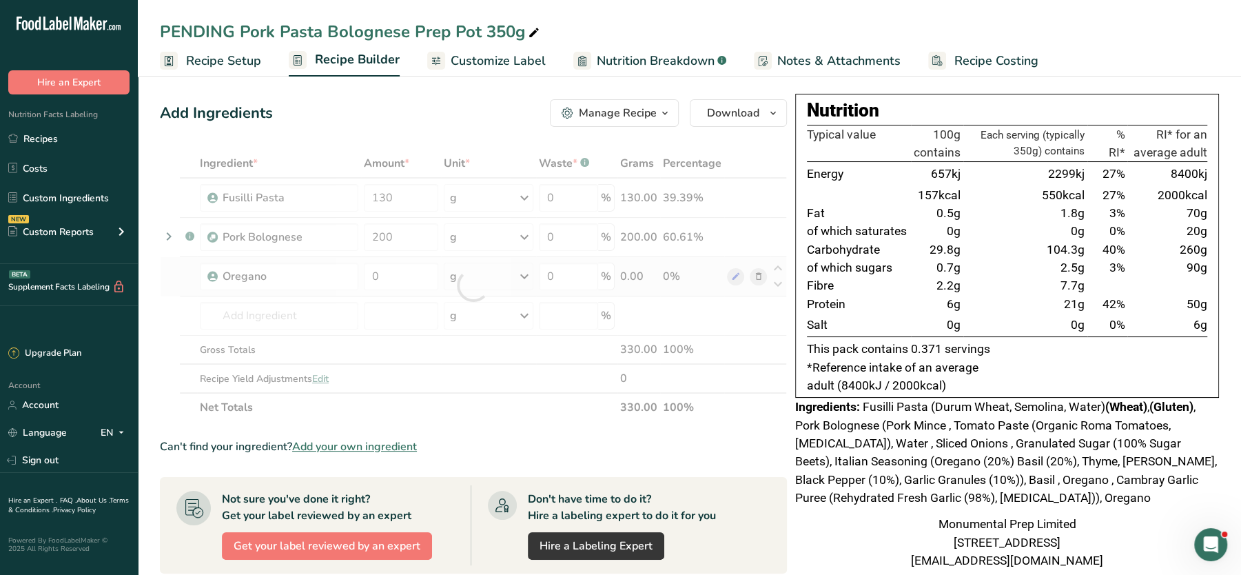
click at [441, 108] on div "Add Ingredients Manage Recipe Delete Recipe Duplicate Recipe Scale Recipe Save …" at bounding box center [473, 113] width 627 height 28
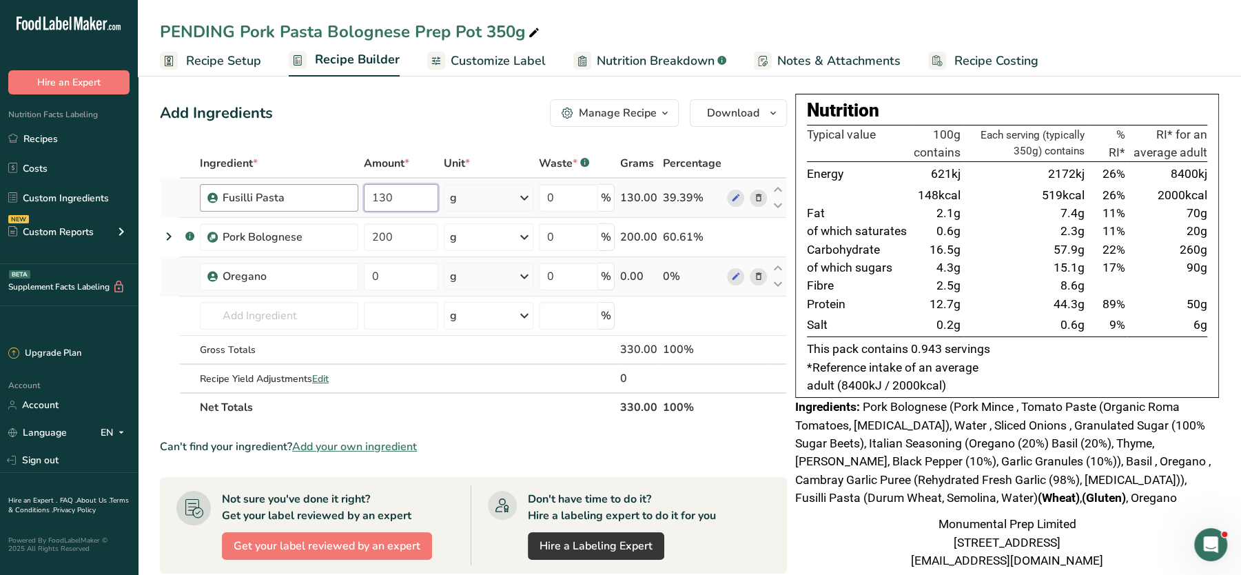
drag, startPoint x: 412, startPoint y: 203, endPoint x: 335, endPoint y: 203, distance: 77.2
click at [335, 203] on tr "Fusilli Pasta 130 g Weight Units g kg mg See more Volume Units l Volume units r…" at bounding box center [473, 197] width 625 height 39
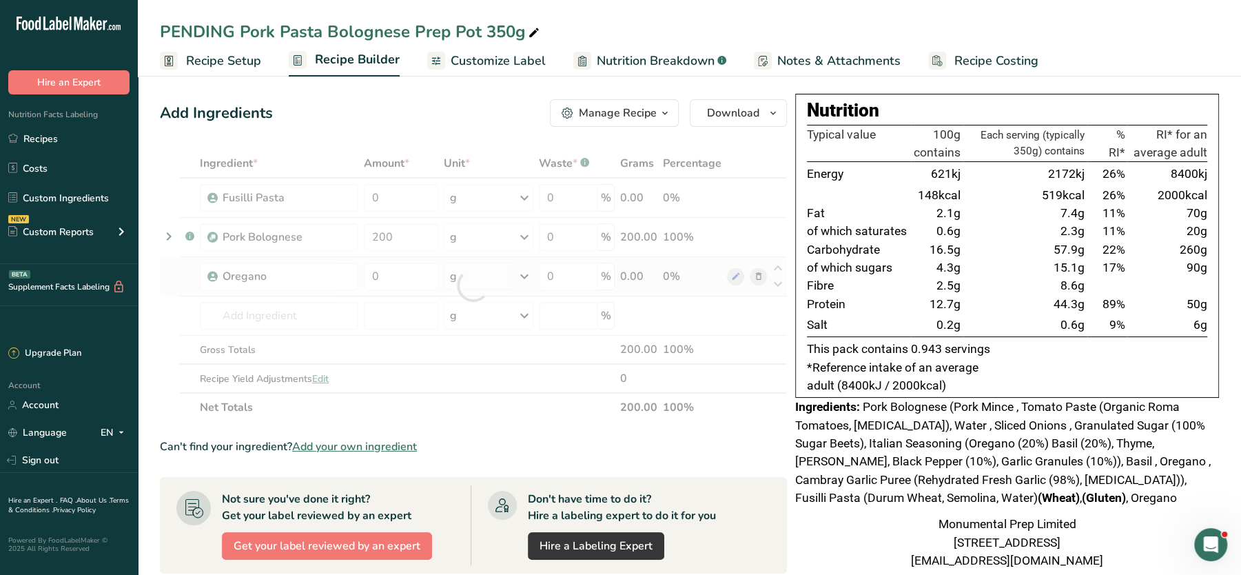
click at [453, 110] on div "Add Ingredients Manage Recipe Delete Recipe Duplicate Recipe Scale Recipe Save …" at bounding box center [473, 113] width 627 height 28
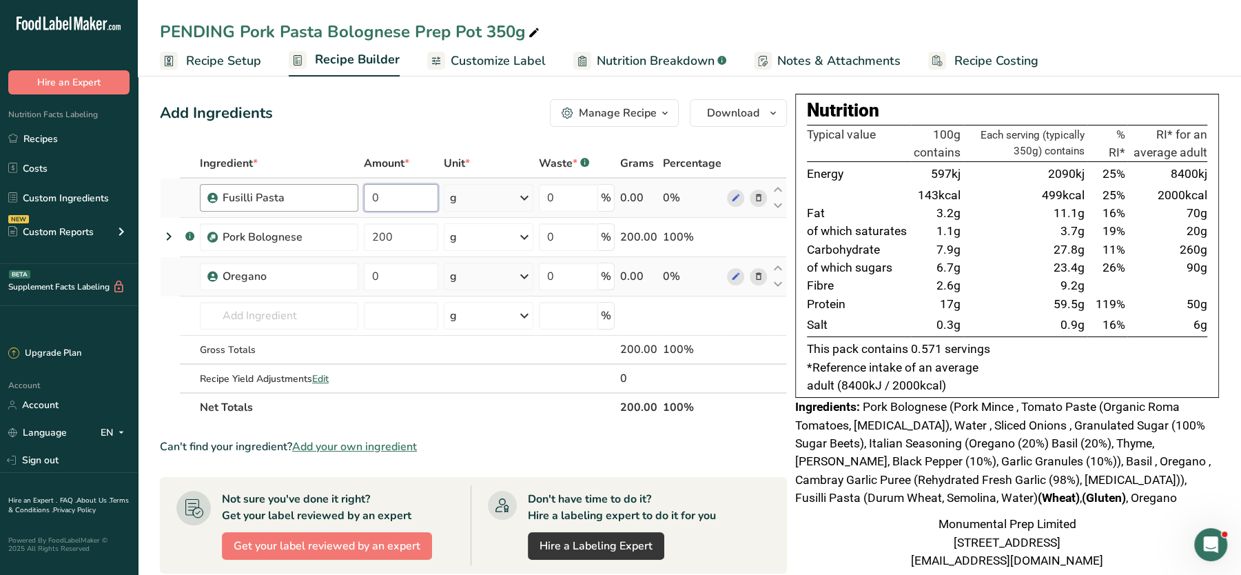
drag, startPoint x: 406, startPoint y: 189, endPoint x: 351, endPoint y: 196, distance: 55.5
click at [351, 196] on tr "Fusilli Pasta 0 g Weight Units g kg mg See more Volume Units l Volume units req…" at bounding box center [473, 197] width 625 height 39
type input "150"
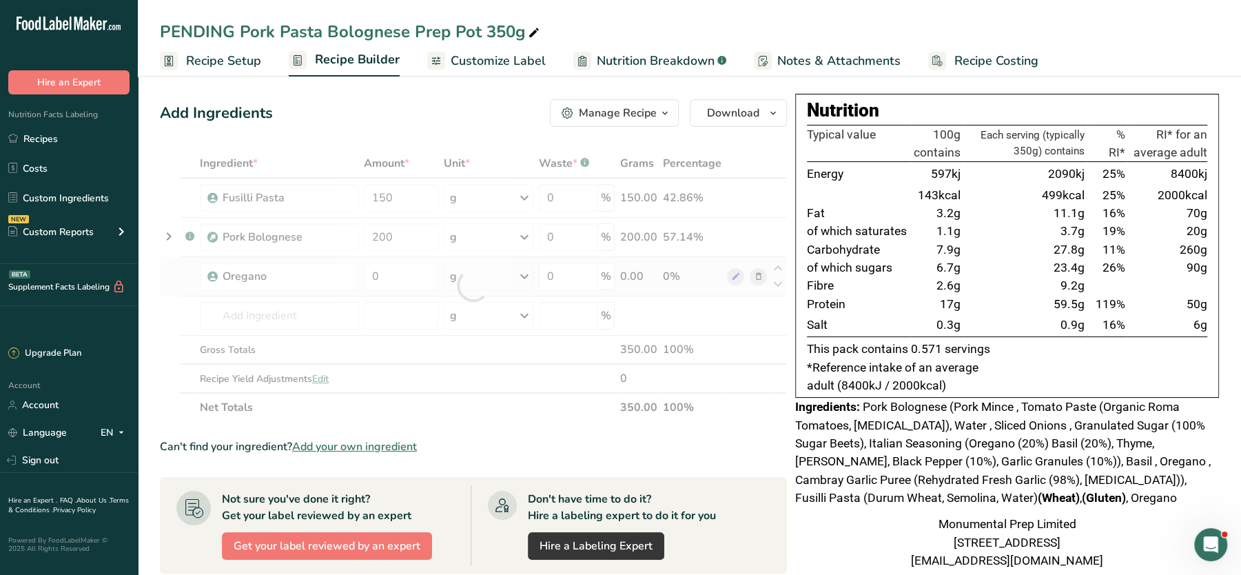
click at [933, 296] on td "17g" at bounding box center [937, 304] width 52 height 18
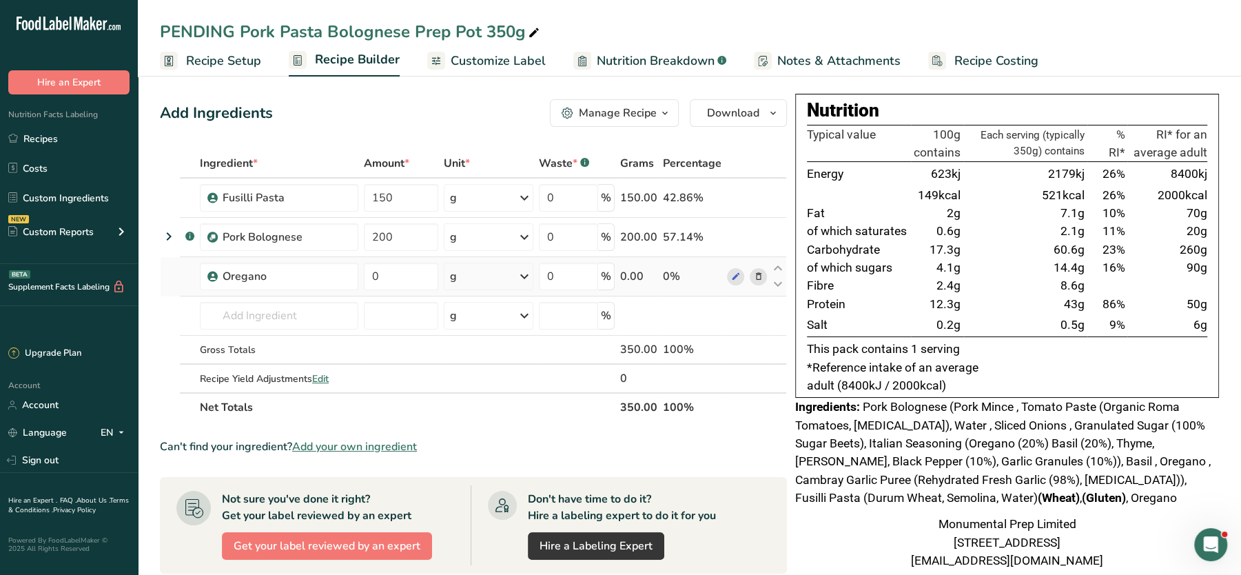
click at [966, 267] on td "14.4g" at bounding box center [1025, 267] width 124 height 18
drag, startPoint x: 1057, startPoint y: 265, endPoint x: 1092, endPoint y: 267, distance: 34.5
click at [1092, 267] on tr "of which sugars 4.1g 14.4g 16% 90g" at bounding box center [1007, 267] width 400 height 18
drag, startPoint x: 1092, startPoint y: 267, endPoint x: 1066, endPoint y: 293, distance: 37.0
click at [1066, 293] on td "8.6g" at bounding box center [1025, 285] width 124 height 18
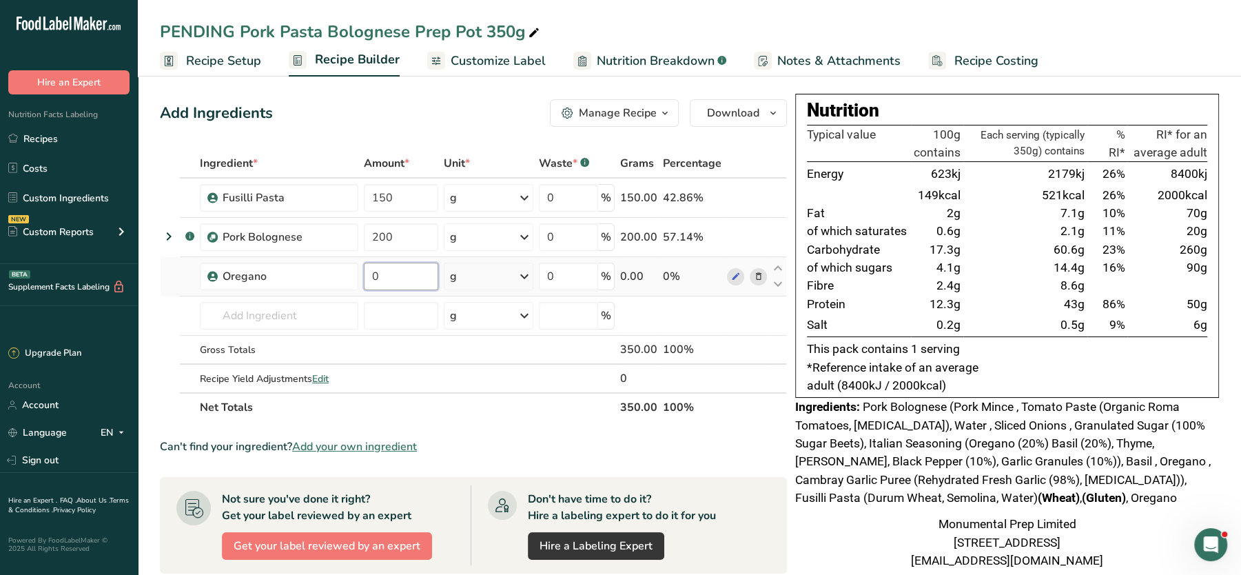
drag, startPoint x: 391, startPoint y: 279, endPoint x: 371, endPoint y: 277, distance: 20.1
click at [371, 277] on input "0" at bounding box center [401, 276] width 74 height 28
type input "0.5"
click at [991, 227] on td "2.1g" at bounding box center [1025, 231] width 124 height 18
click at [273, 315] on input "text" at bounding box center [279, 316] width 158 height 28
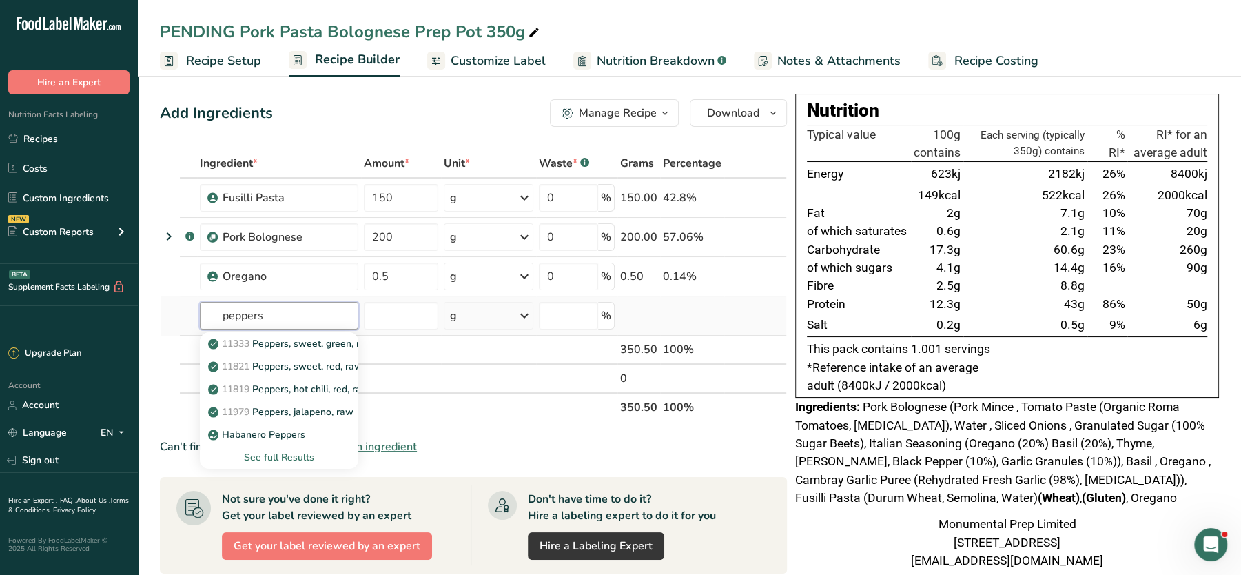
drag, startPoint x: 282, startPoint y: 315, endPoint x: 173, endPoint y: 325, distance: 109.3
click at [173, 325] on tr "peppers 11333 Peppers, sweet, green, raw 11821 Peppers, sweet, red, raw 11819 P…" at bounding box center [473, 315] width 625 height 39
type input "s"
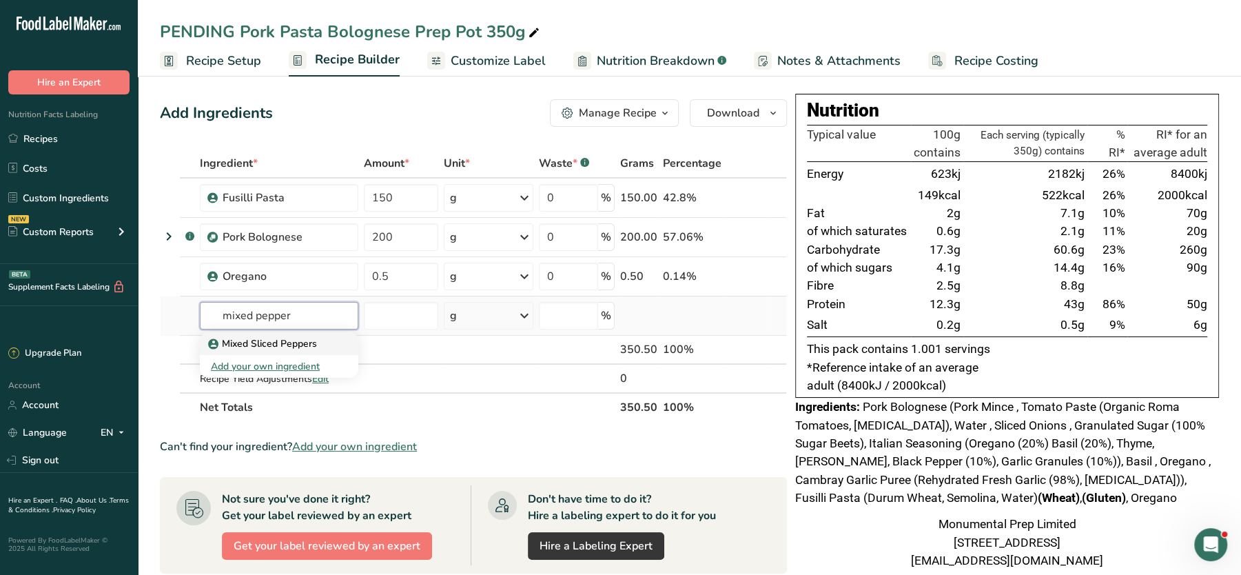
type input "mixed pepper"
click at [289, 351] on link "Mixed Sliced Peppers" at bounding box center [279, 343] width 158 height 23
type input "Mixed Sliced Peppers"
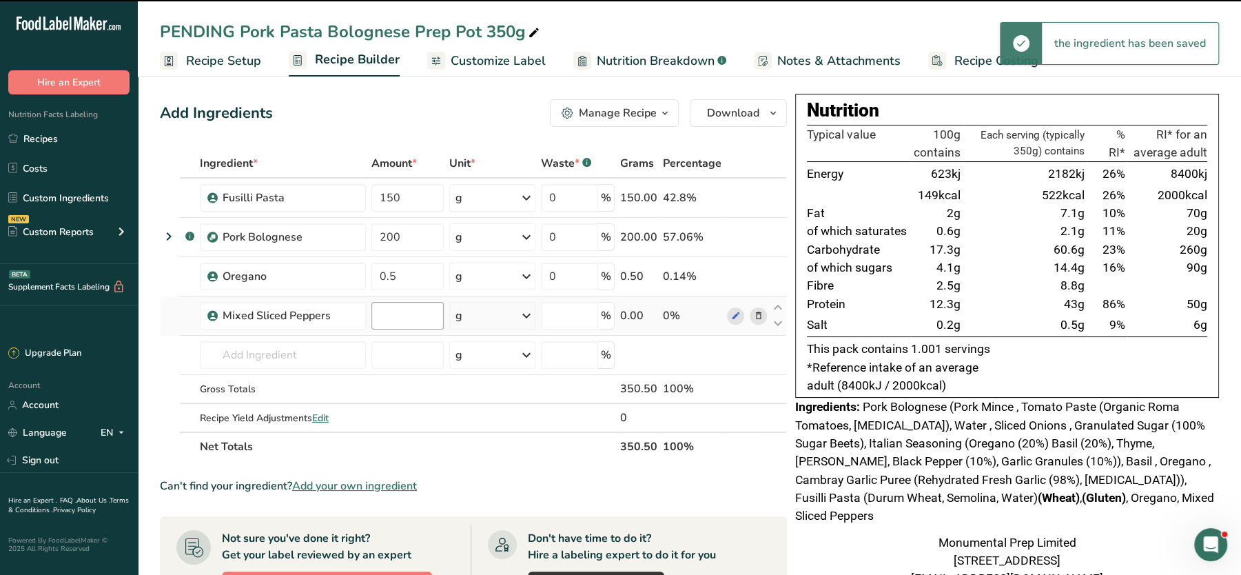
type input "0"
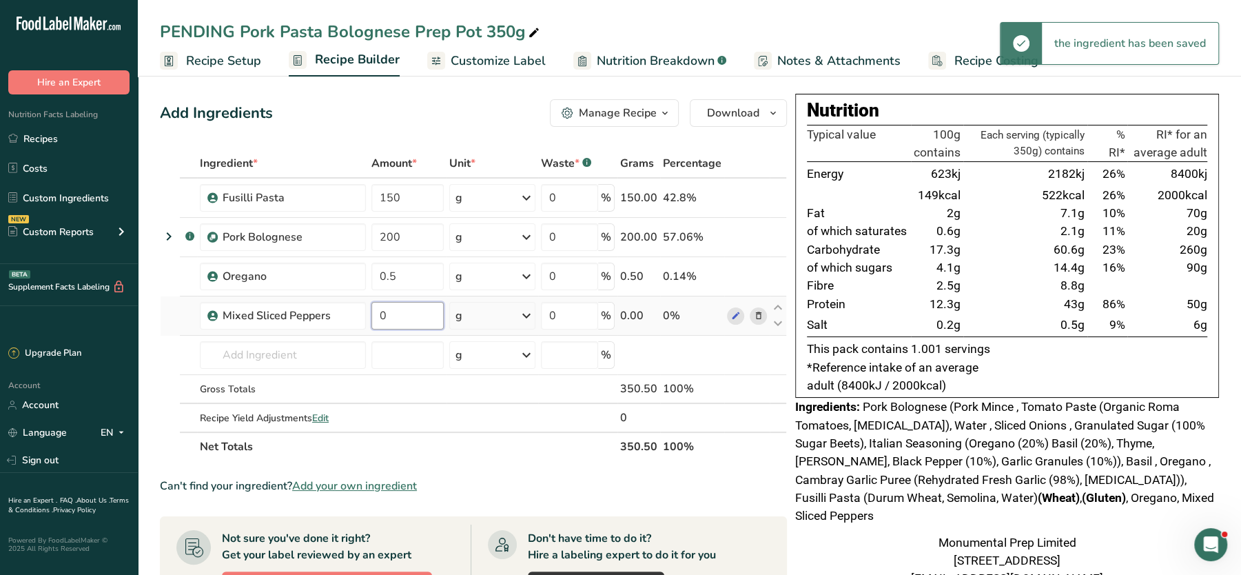
click at [398, 318] on input "0" at bounding box center [407, 316] width 72 height 28
type input "50"
click at [969, 276] on td "8.8g" at bounding box center [1025, 285] width 124 height 18
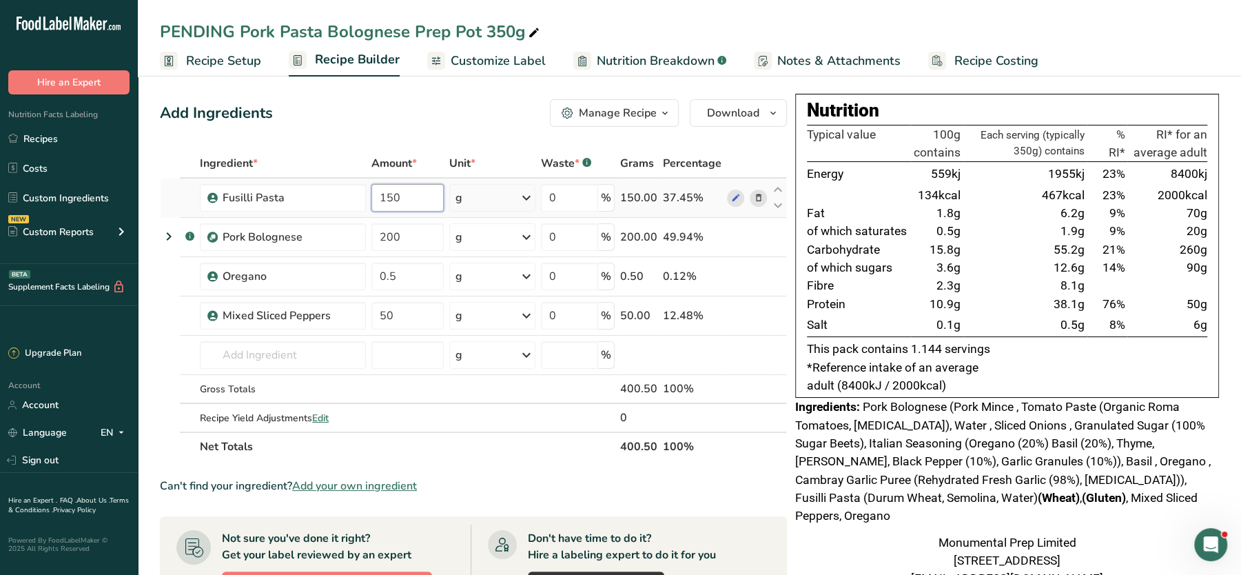
drag, startPoint x: 417, startPoint y: 207, endPoint x: 377, endPoint y: 208, distance: 40.7
click at [377, 208] on input "150" at bounding box center [407, 198] width 72 height 28
type input "130"
click at [447, 112] on div "Add Ingredients Manage Recipe Delete Recipe Duplicate Recipe Scale Recipe Save …" at bounding box center [473, 113] width 627 height 28
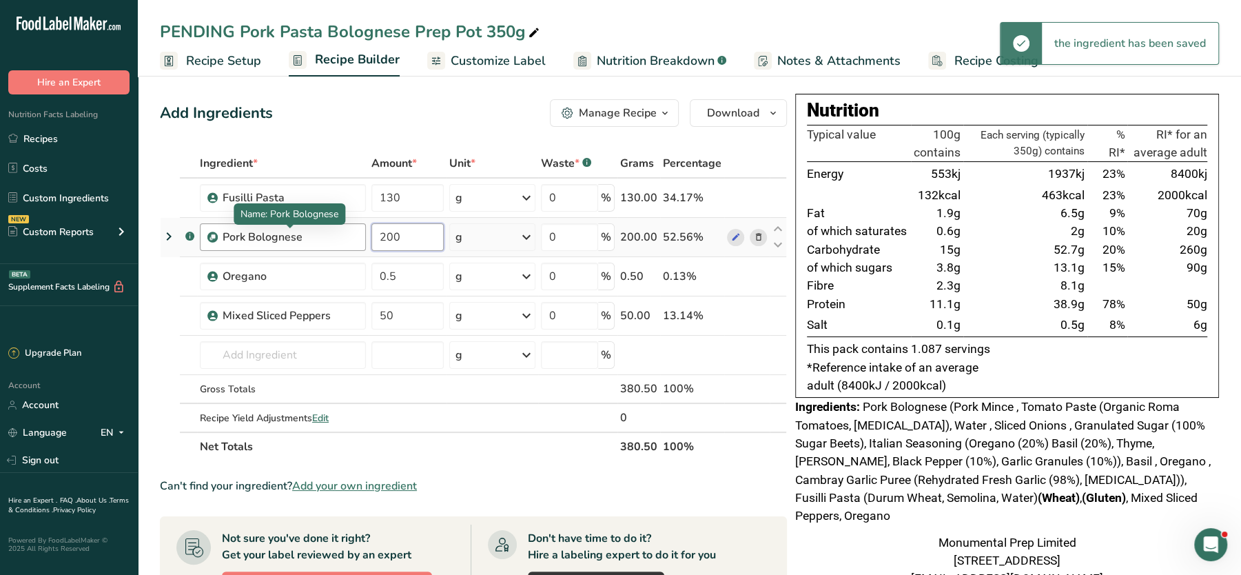
drag, startPoint x: 423, startPoint y: 239, endPoint x: 348, endPoint y: 231, distance: 75.5
click at [348, 231] on tr ".a-a{fill:#347362;}.b-a{fill:#fff;} Pork Bolognese 200 g Weight Units g kg mg S…" at bounding box center [473, 237] width 625 height 39
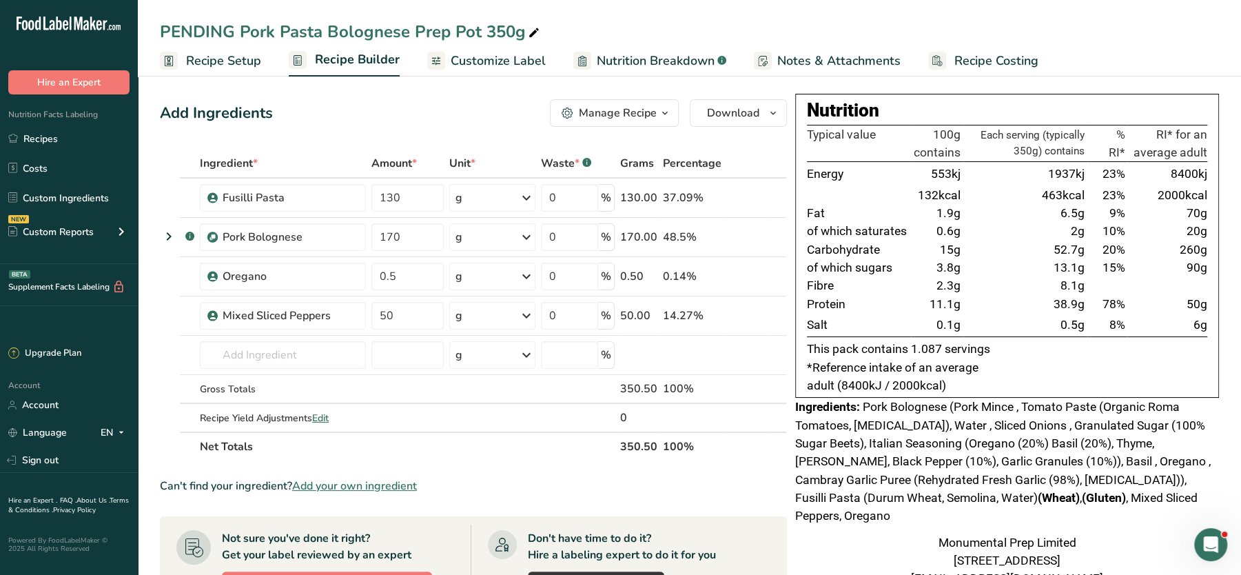
click at [1047, 269] on td "13.1g" at bounding box center [1025, 267] width 124 height 18
click at [413, 220] on td "170" at bounding box center [408, 237] width 78 height 39
click at [406, 233] on input "170" at bounding box center [407, 237] width 72 height 28
drag, startPoint x: 415, startPoint y: 235, endPoint x: 332, endPoint y: 236, distance: 82.7
click at [332, 236] on tr ".a-a{fill:#347362;}.b-a{fill:#fff;} Pork Bolognese 170 g Weight Units g kg mg S…" at bounding box center [473, 237] width 625 height 39
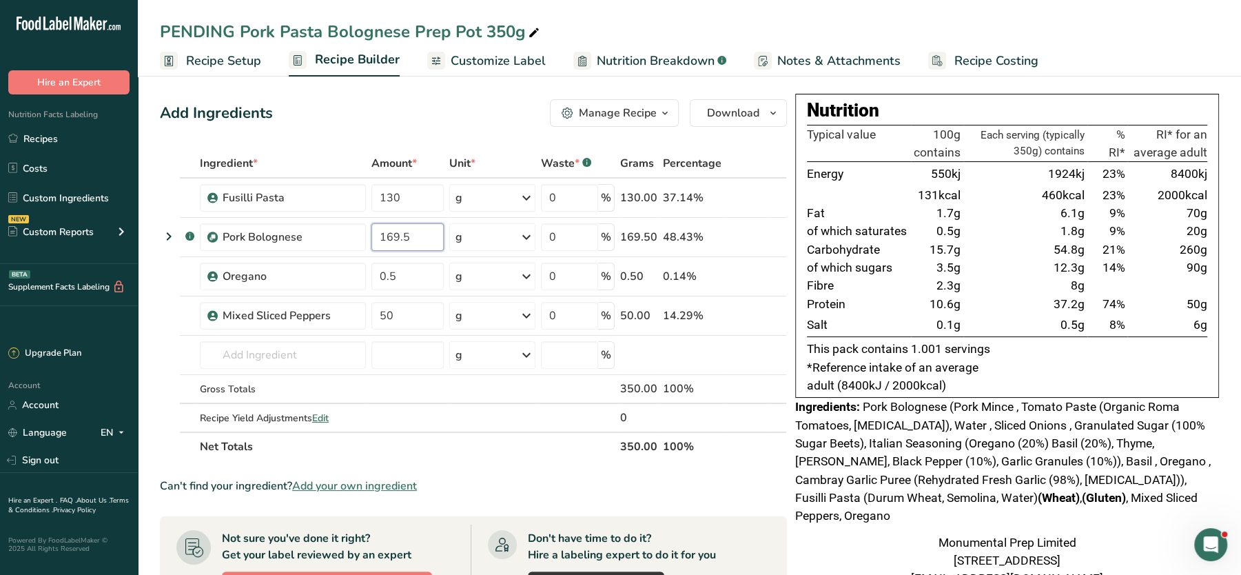
type input "169.5"
click at [966, 234] on td "1.8g" at bounding box center [1025, 231] width 124 height 18
drag, startPoint x: 1035, startPoint y: 158, endPoint x: 1074, endPoint y: 329, distance: 174.5
click at [1074, 329] on table "Typical value 100g contains Each serving (typically 350g) contains % RI* RI* fo…" at bounding box center [1007, 231] width 400 height 213
drag, startPoint x: 1074, startPoint y: 329, endPoint x: 1000, endPoint y: 329, distance: 73.7
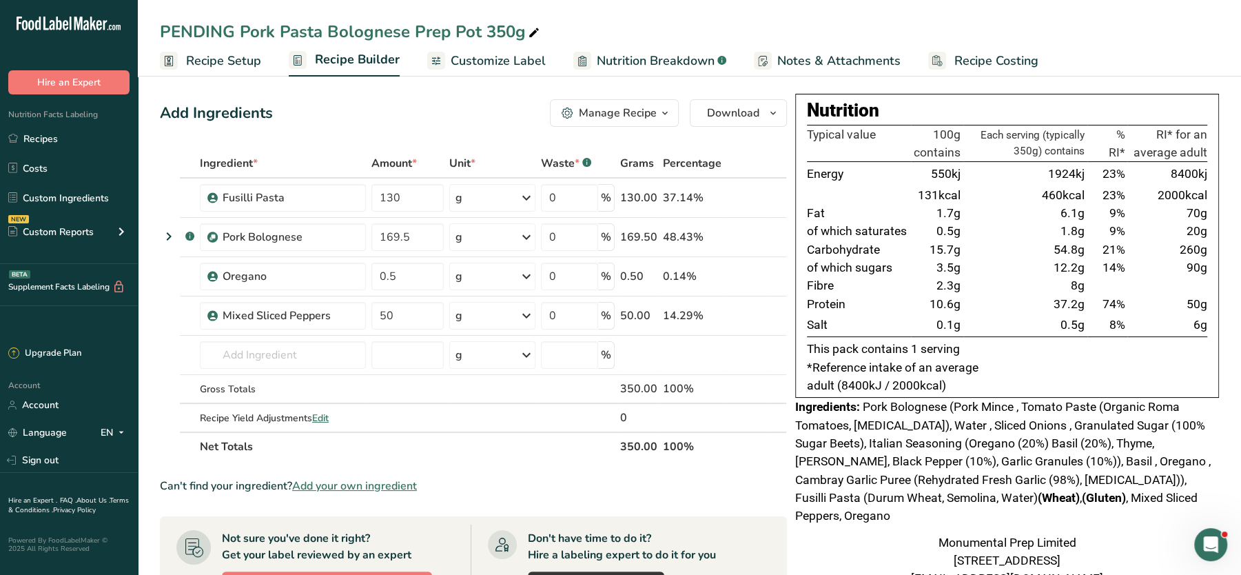
click at [1000, 329] on td "0.5g" at bounding box center [1025, 325] width 124 height 24
click at [920, 289] on td "2.3g" at bounding box center [937, 285] width 52 height 18
drag, startPoint x: 1055, startPoint y: 298, endPoint x: 1091, endPoint y: 300, distance: 35.8
click at [1091, 300] on tr "Protein 10.6g 37.2g 74% 50g" at bounding box center [1007, 304] width 400 height 18
drag, startPoint x: 1091, startPoint y: 300, endPoint x: 1059, endPoint y: 319, distance: 37.7
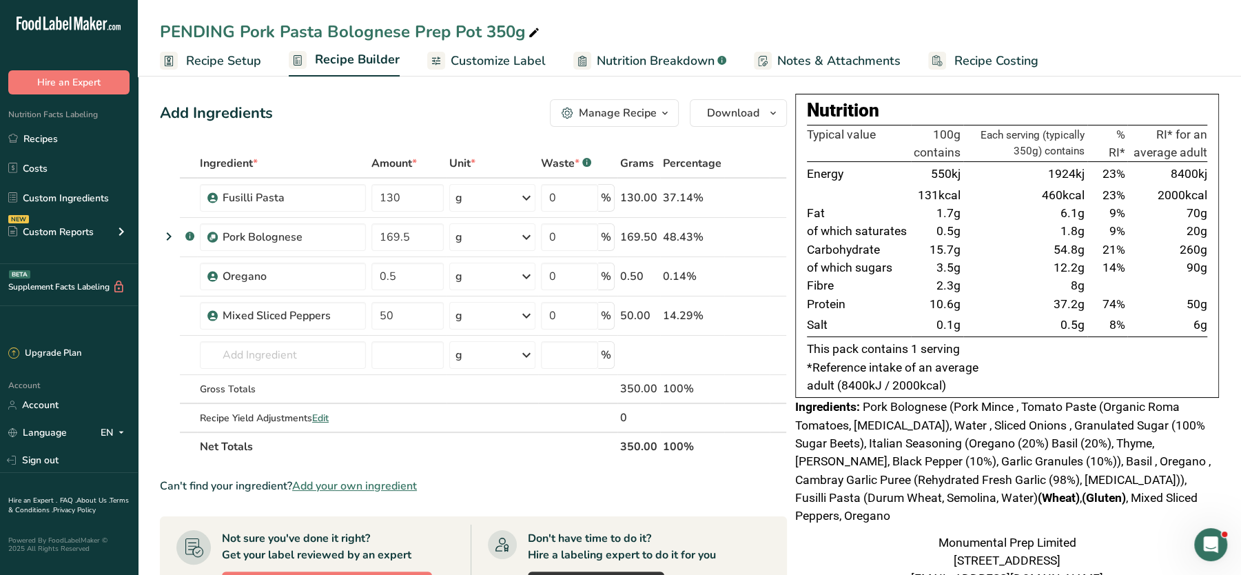
click at [1059, 319] on td "0.5g" at bounding box center [1025, 325] width 124 height 24
click at [966, 310] on td "37.2g" at bounding box center [1025, 304] width 124 height 18
drag, startPoint x: 1056, startPoint y: 298, endPoint x: 1093, endPoint y: 329, distance: 47.9
click at [1093, 329] on tbody "Energy 550kj 1924kj 23% 8400kj 131kcal 460kcal 23% 2000kcal Fat 1.7g 6.1g 9% 70…" at bounding box center [1007, 249] width 400 height 175
drag, startPoint x: 1093, startPoint y: 329, endPoint x: 1020, endPoint y: 234, distance: 119.5
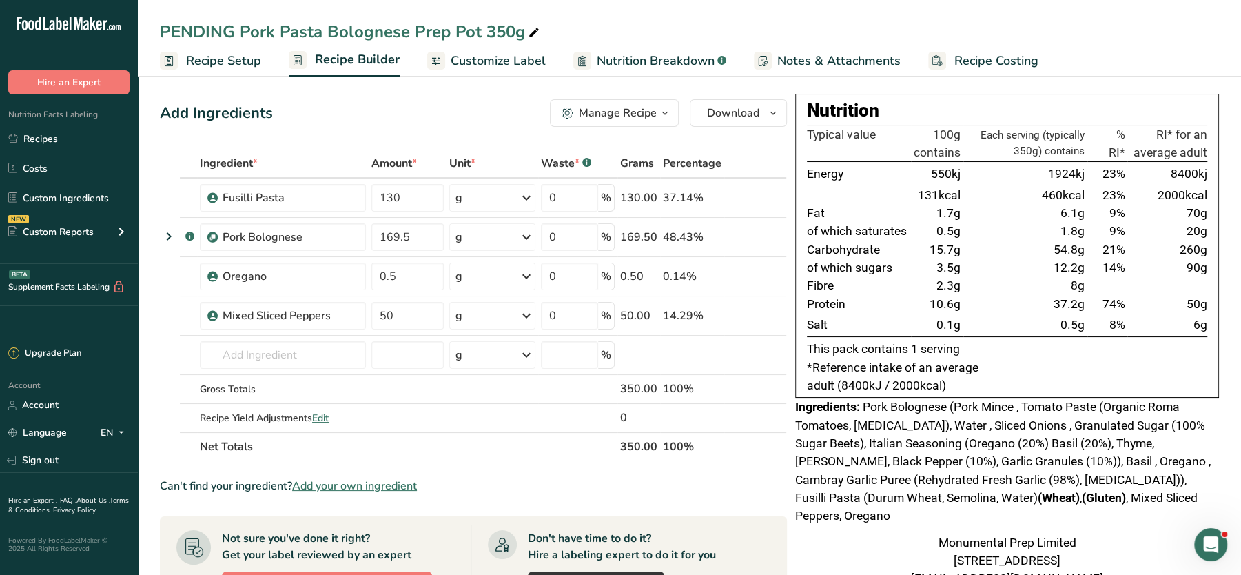
click at [1020, 234] on td "1.8g" at bounding box center [1025, 231] width 124 height 18
click at [465, 115] on div "Add Ingredients Manage Recipe Delete Recipe Duplicate Recipe Scale Recipe Save …" at bounding box center [473, 113] width 627 height 28
click at [945, 62] on link "Recipe Costing" at bounding box center [983, 60] width 110 height 31
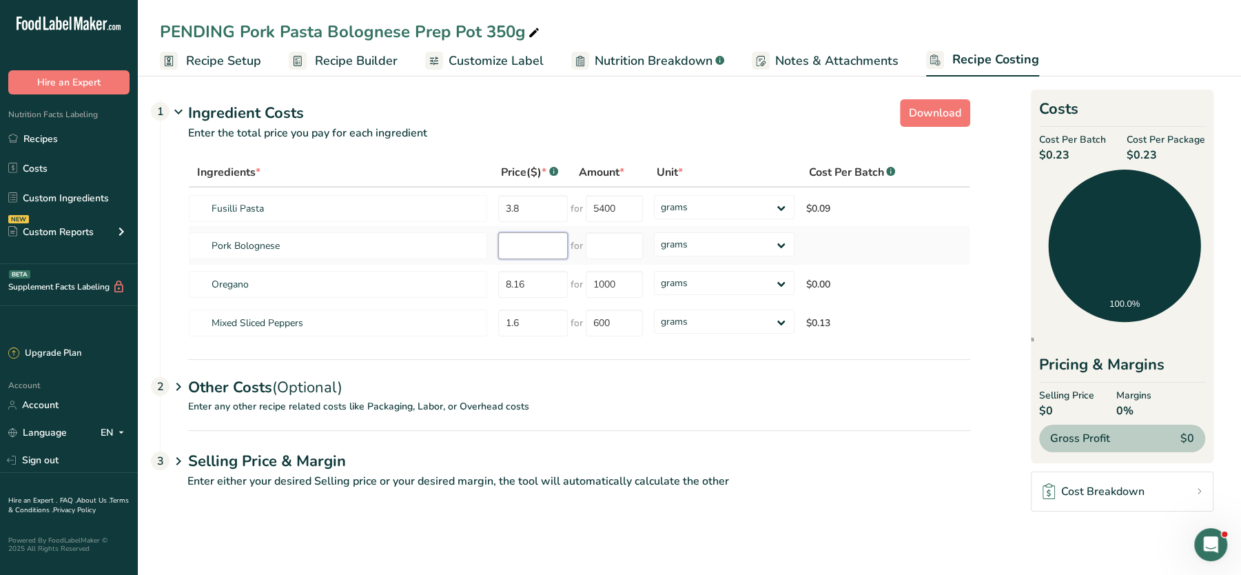
click at [530, 236] on input "number" at bounding box center [533, 245] width 70 height 27
click at [344, 74] on link "Recipe Builder" at bounding box center [343, 60] width 109 height 31
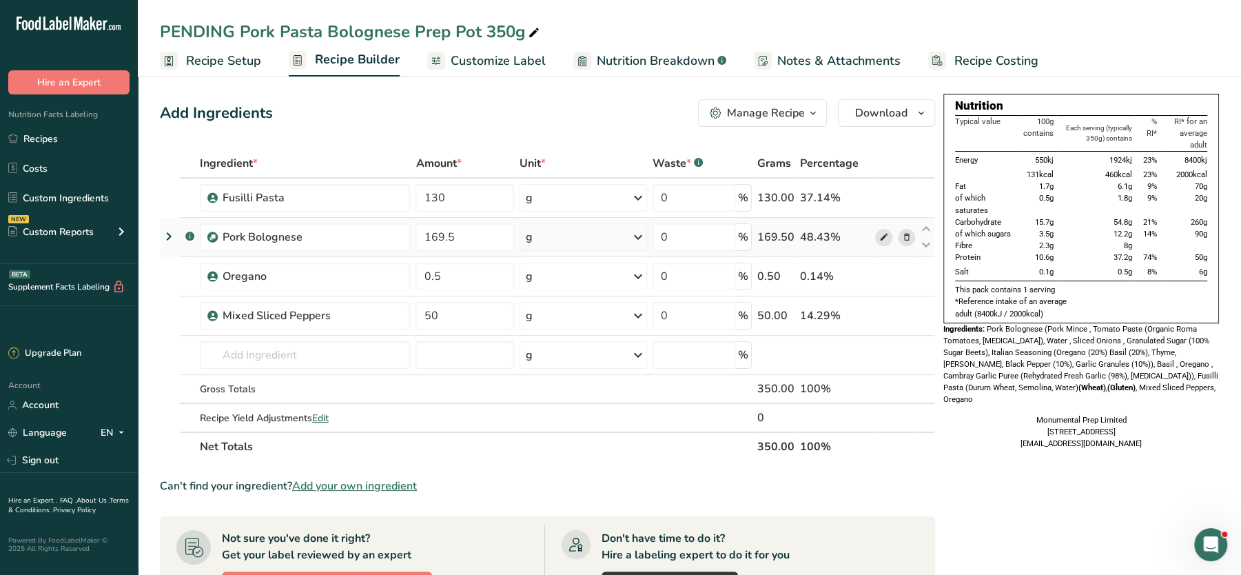
click at [882, 233] on icon at bounding box center [883, 237] width 10 height 14
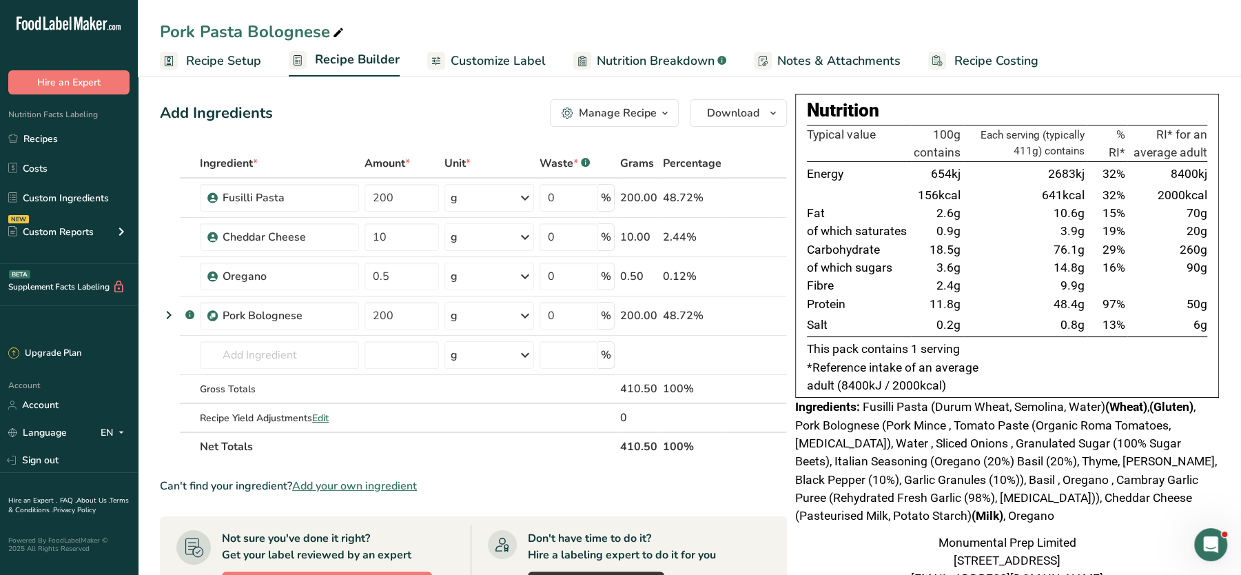
click at [320, 127] on div "Add Ingredients Manage Recipe Delete Recipe Duplicate Recipe Scale Recipe Save …" at bounding box center [477, 510] width 635 height 832
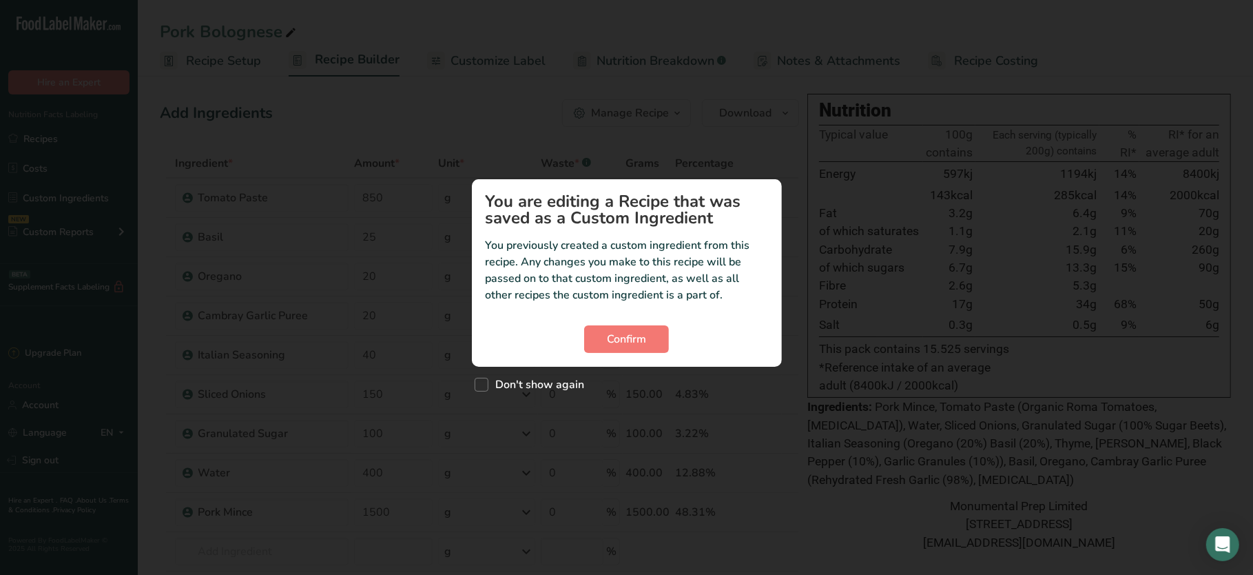
click at [982, 52] on div "Custom ingredient modal" at bounding box center [626, 287] width 1253 height 575
click at [621, 342] on span "Confirm" at bounding box center [626, 339] width 39 height 17
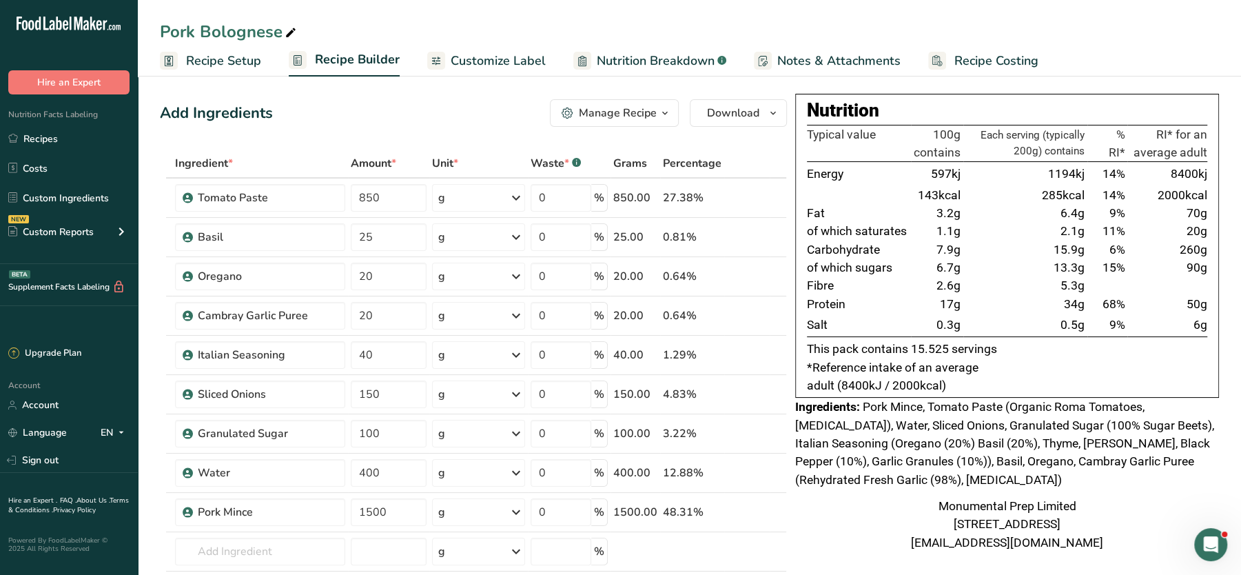
click at [986, 59] on span "Recipe Costing" at bounding box center [996, 61] width 84 height 19
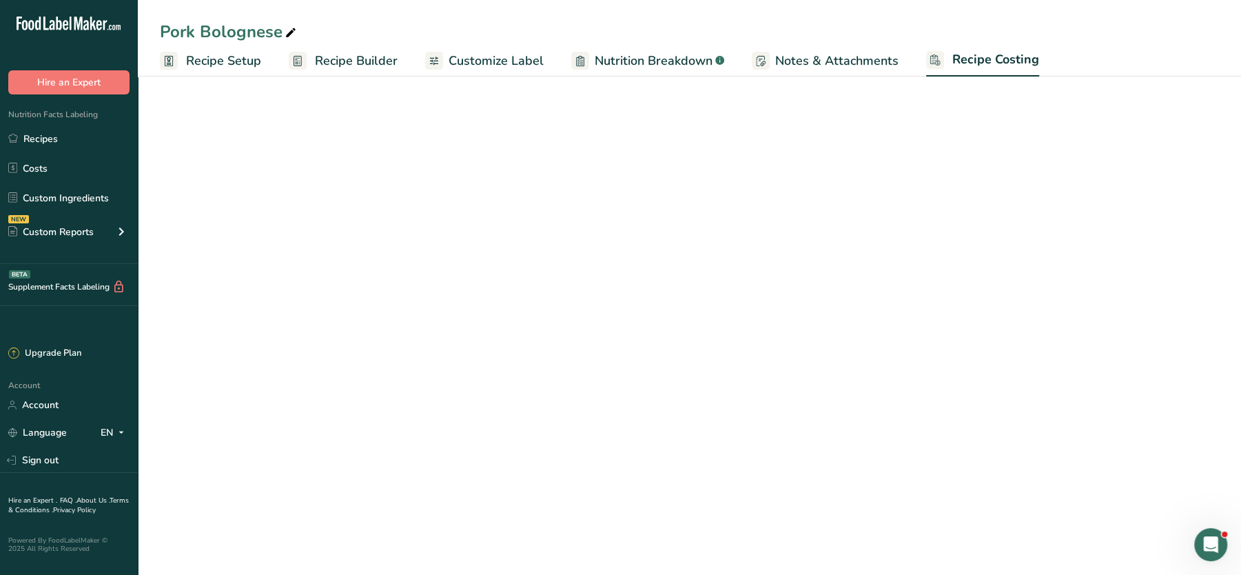
select select "1"
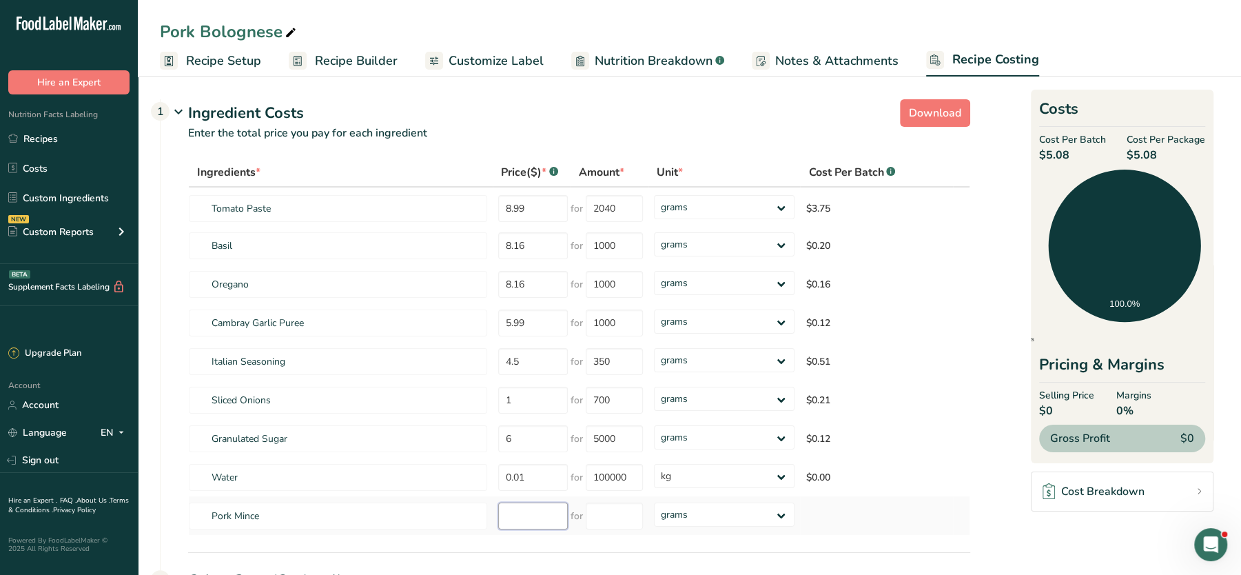
click at [540, 518] on input "number" at bounding box center [533, 515] width 70 height 27
click at [373, 56] on span "Recipe Builder" at bounding box center [356, 61] width 83 height 19
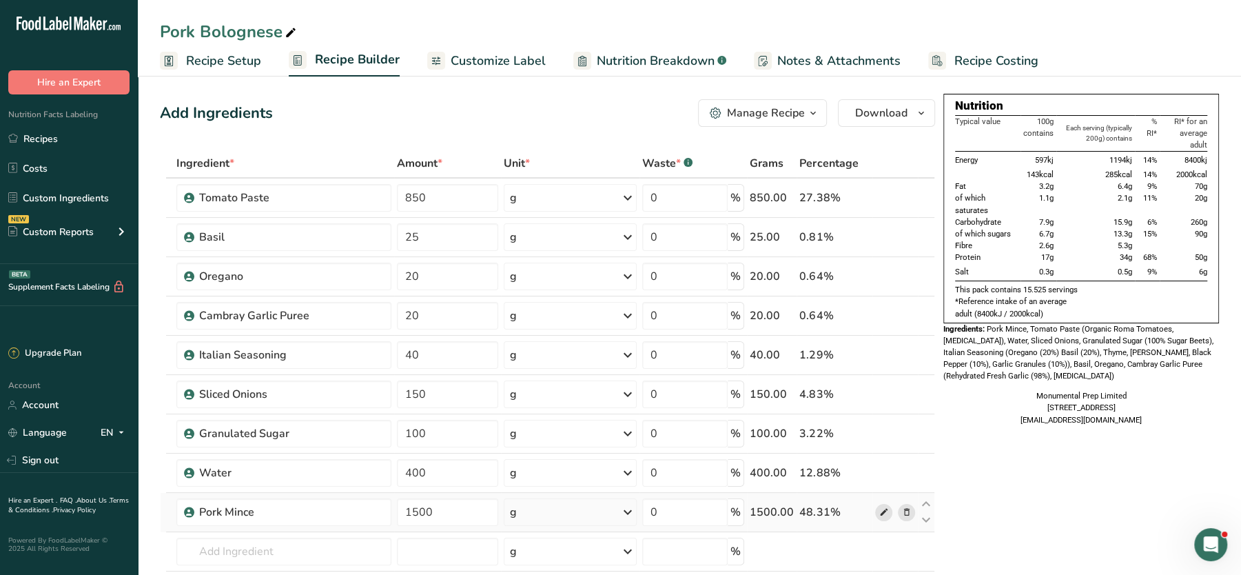
click at [882, 505] on icon at bounding box center [883, 512] width 10 height 14
click at [967, 74] on link "Recipe Costing" at bounding box center [983, 60] width 110 height 31
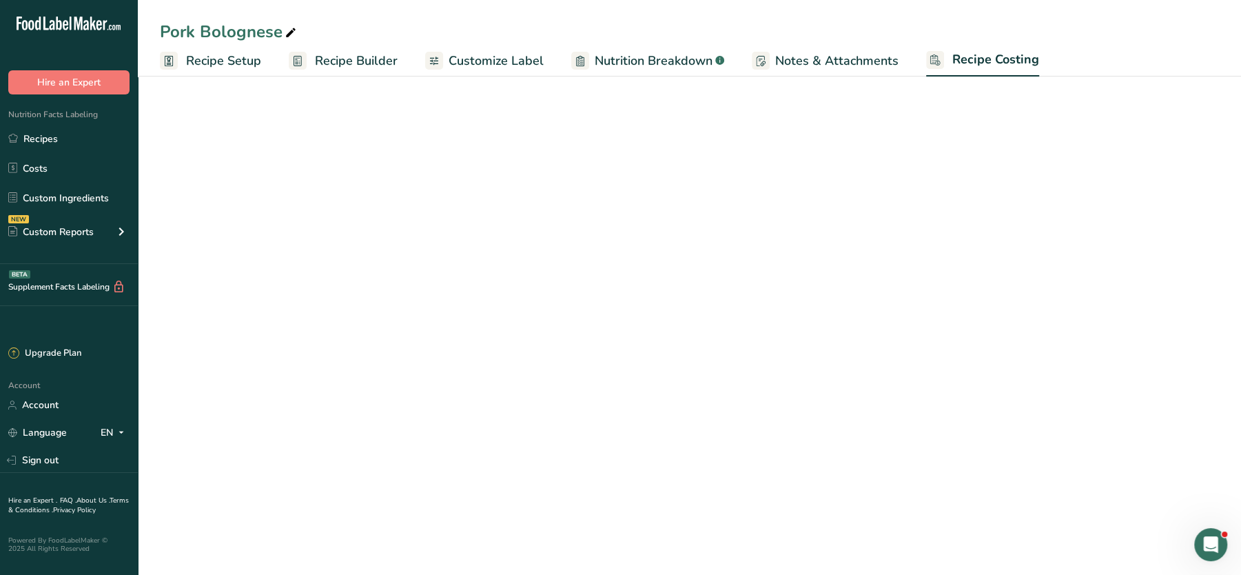
select select "1"
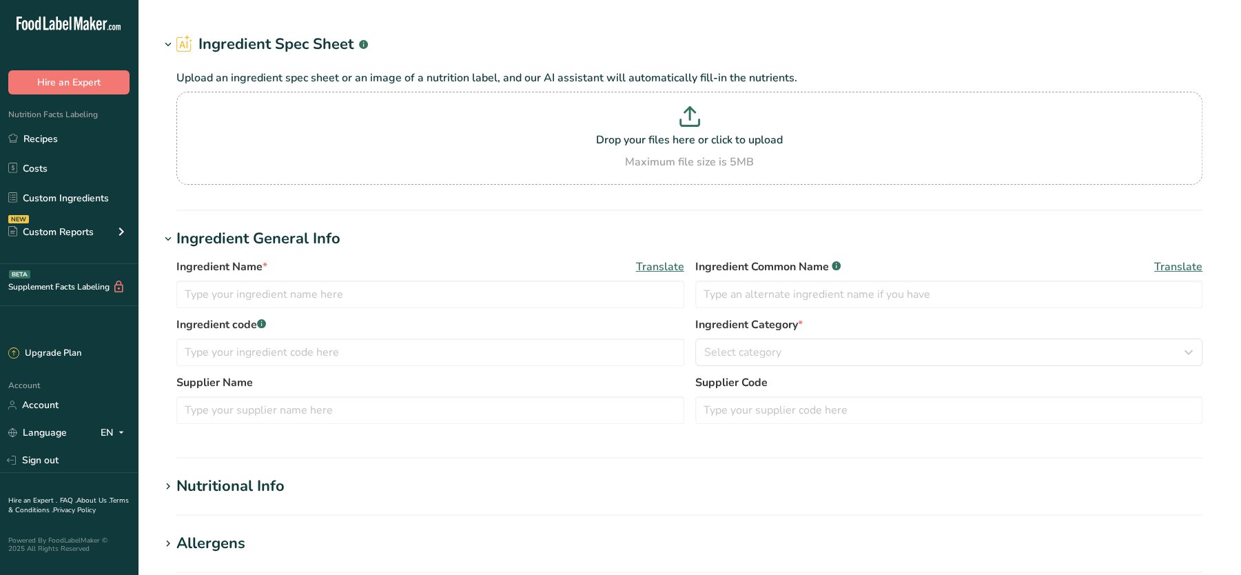
type input "Pork Mince"
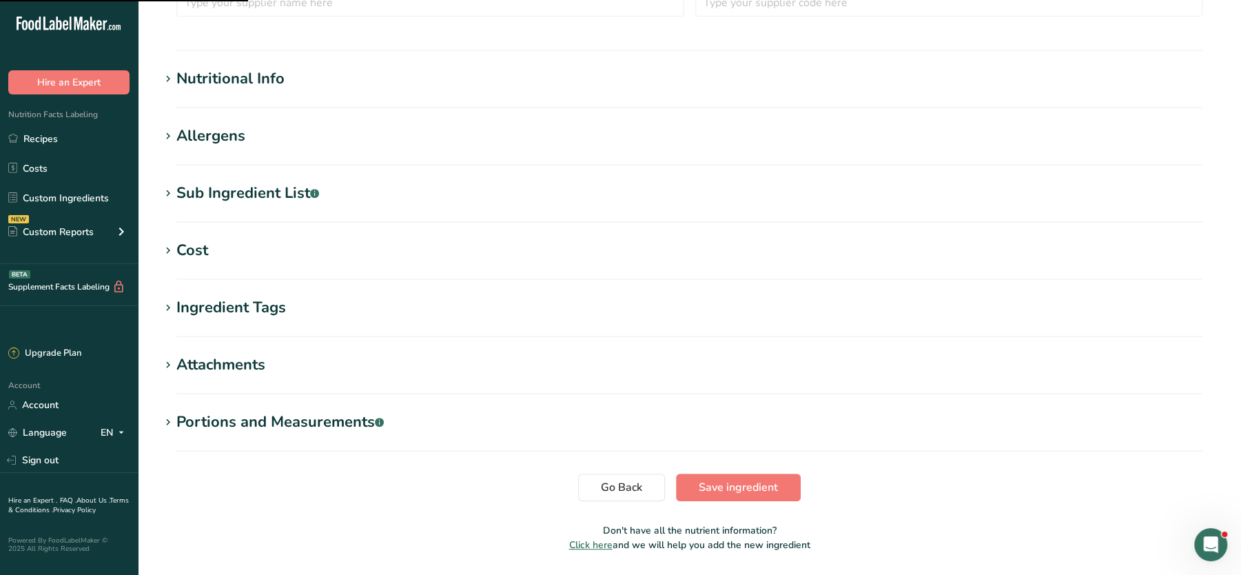
click at [222, 256] on h1 "Cost" at bounding box center [689, 250] width 1059 height 23
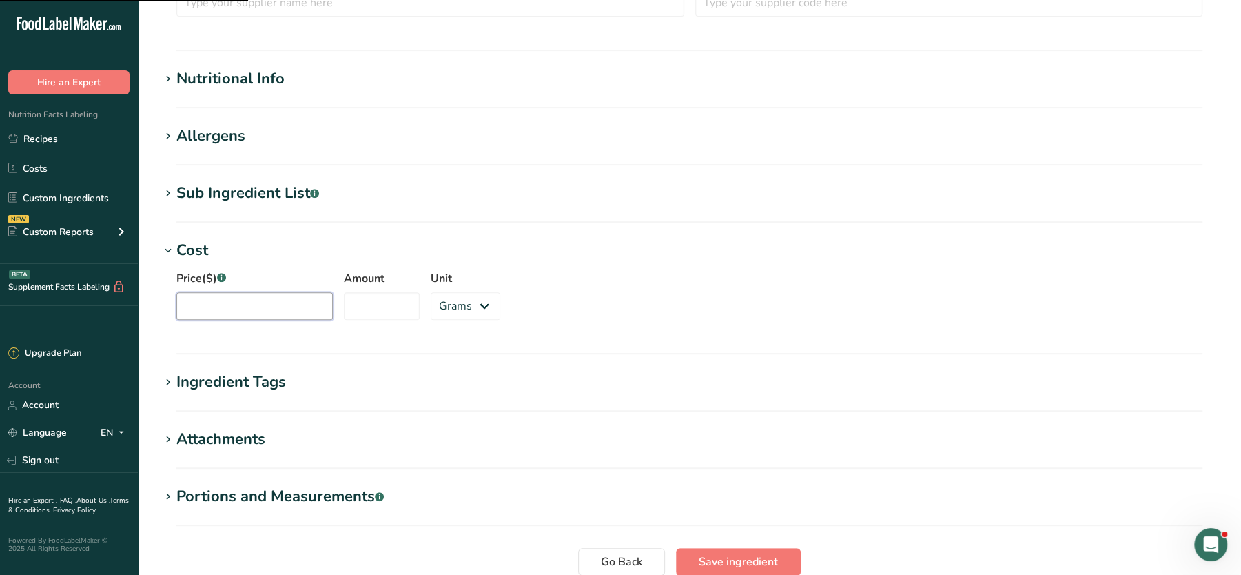
click at [284, 310] on input "Price($) .a-a{fill:#347362;}.b-a{fill:#fff;}" at bounding box center [254, 306] width 156 height 28
click at [241, 307] on input "Price($) .a-a{fill:#347362;}.b-a{fill:#fff;}" at bounding box center [254, 306] width 156 height 28
type input "5.6"
click at [331, 305] on div "Price($) .a-a{fill:#347362;}.b-a{fill:#fff;} 5.6 Amount Unit Grams kg mg mcg lb…" at bounding box center [689, 299] width 1059 height 74
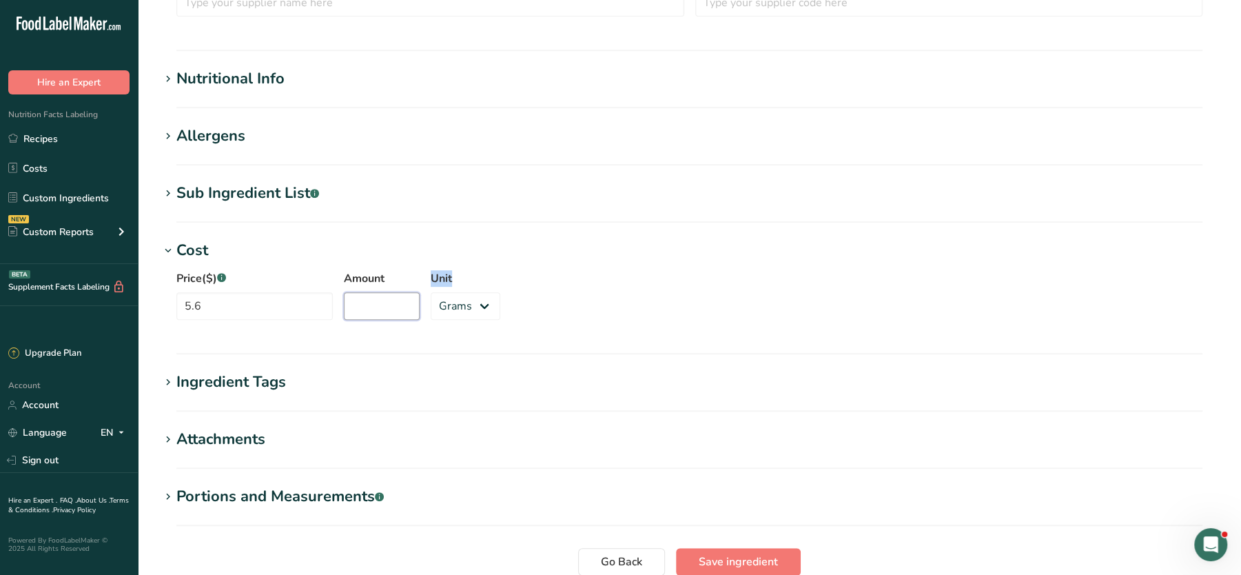
drag, startPoint x: 331, startPoint y: 305, endPoint x: 373, endPoint y: 305, distance: 42.7
click at [373, 305] on input "Amount" at bounding box center [382, 306] width 76 height 28
type input "1000"
click at [738, 280] on div "Price($) .a-a{fill:#347362;}.b-a{fill:#fff;} 5.6 Amount 1000 Unit Grams kg mg m…" at bounding box center [689, 299] width 1059 height 74
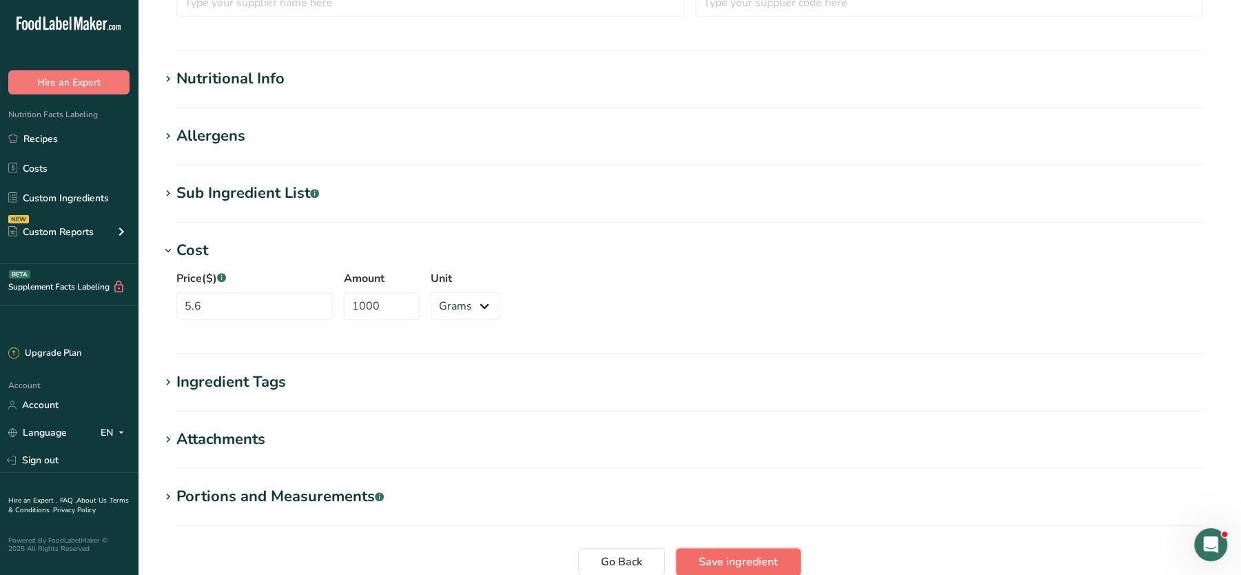
click at [721, 553] on span "Save ingredient" at bounding box center [738, 561] width 79 height 17
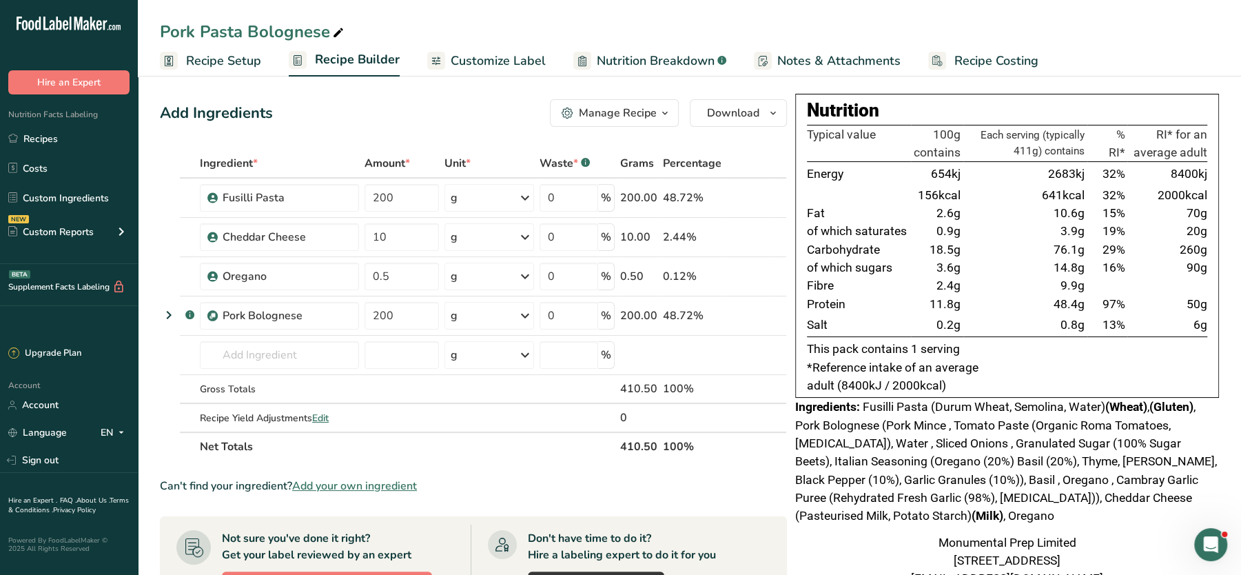
click at [954, 65] on span "Recipe Costing" at bounding box center [996, 61] width 84 height 19
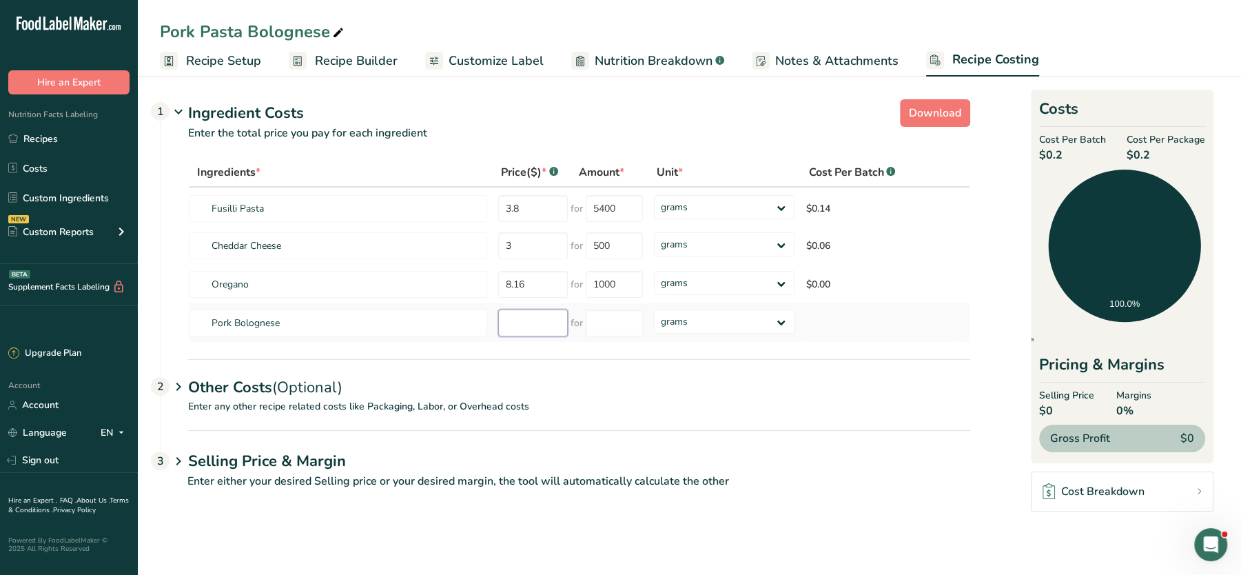
click at [535, 319] on input "number" at bounding box center [533, 322] width 70 height 27
type input "5.60"
click at [606, 326] on input "number" at bounding box center [614, 322] width 56 height 27
type input "1000"
click at [992, 501] on section "Download Ingredient Costs 1 Enter the total price you pay for each ingredient I…" at bounding box center [689, 300] width 1059 height 412
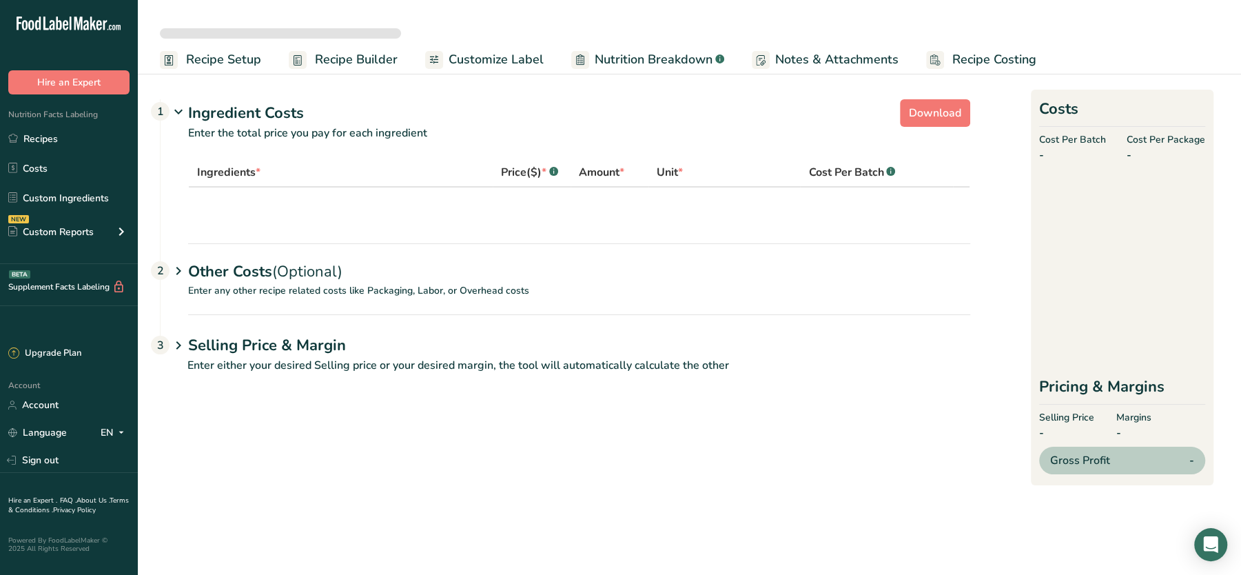
select select "1"
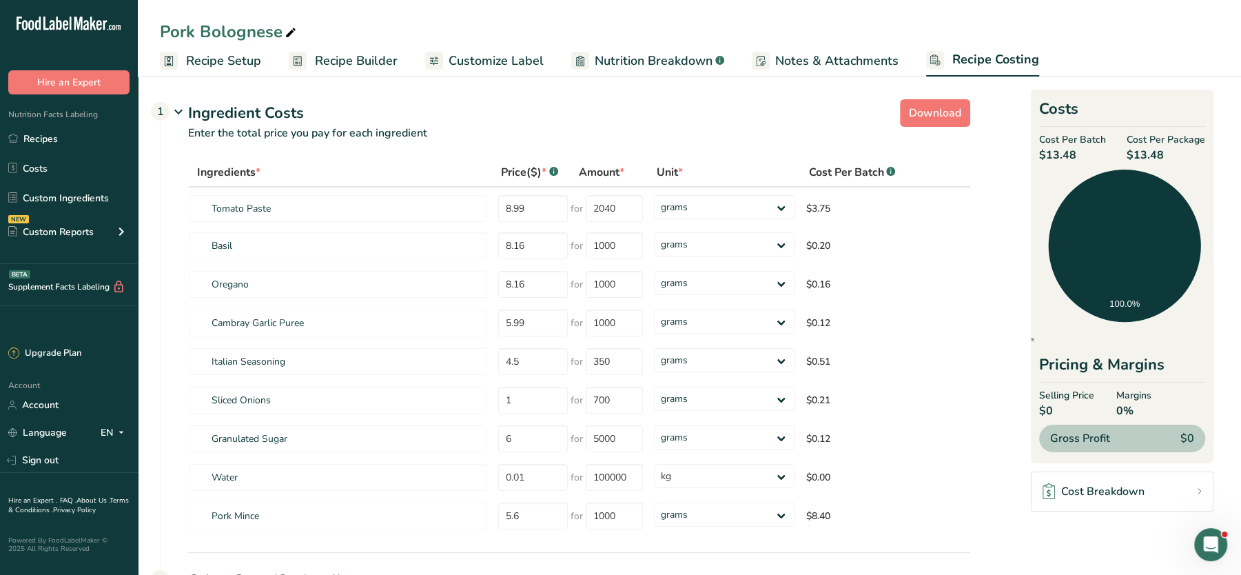
click at [349, 56] on span "Recipe Builder" at bounding box center [356, 61] width 83 height 19
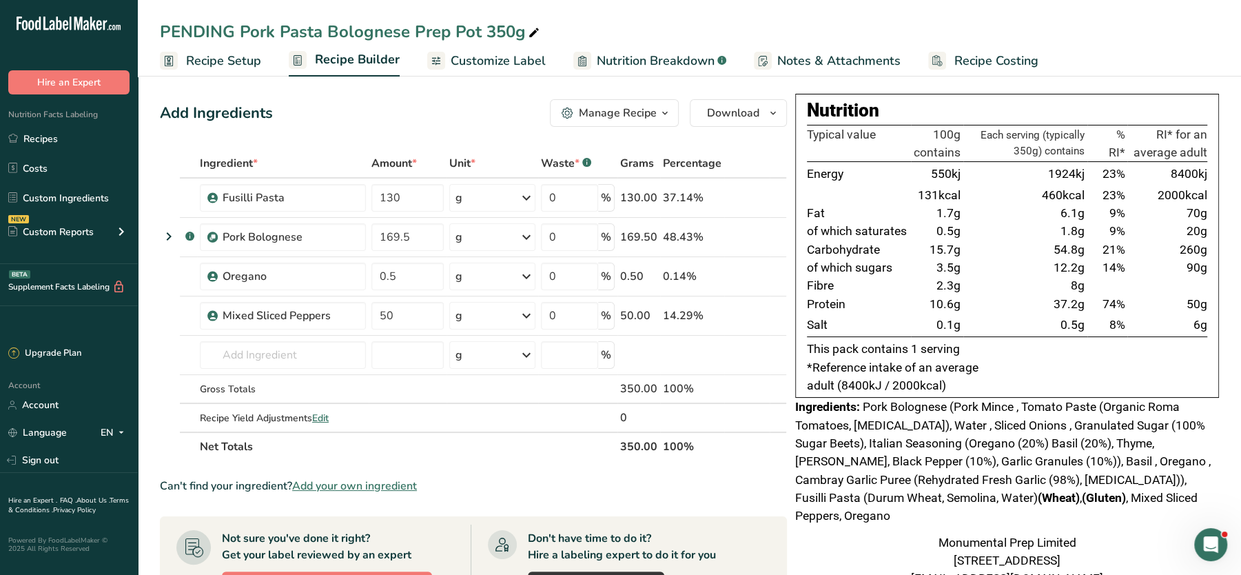
click at [966, 63] on span "Recipe Costing" at bounding box center [996, 61] width 84 height 19
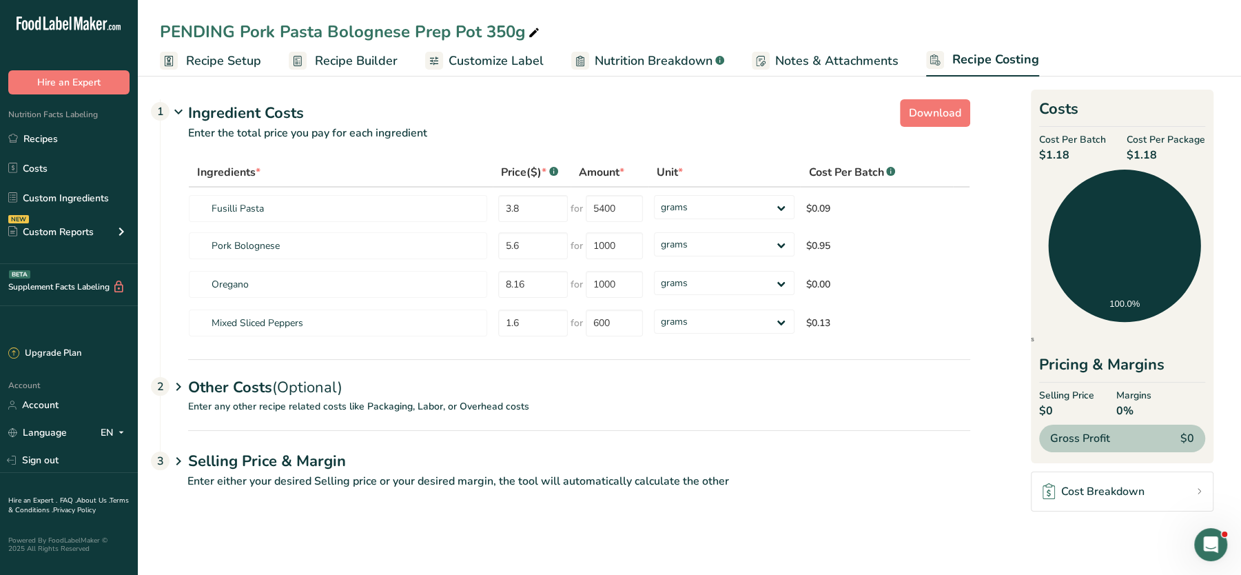
click at [999, 523] on section "Download Ingredient Costs 1 Enter the total price you pay for each ingredient I…" at bounding box center [689, 300] width 1103 height 456
click at [310, 384] on span "(Optional)" at bounding box center [307, 387] width 70 height 21
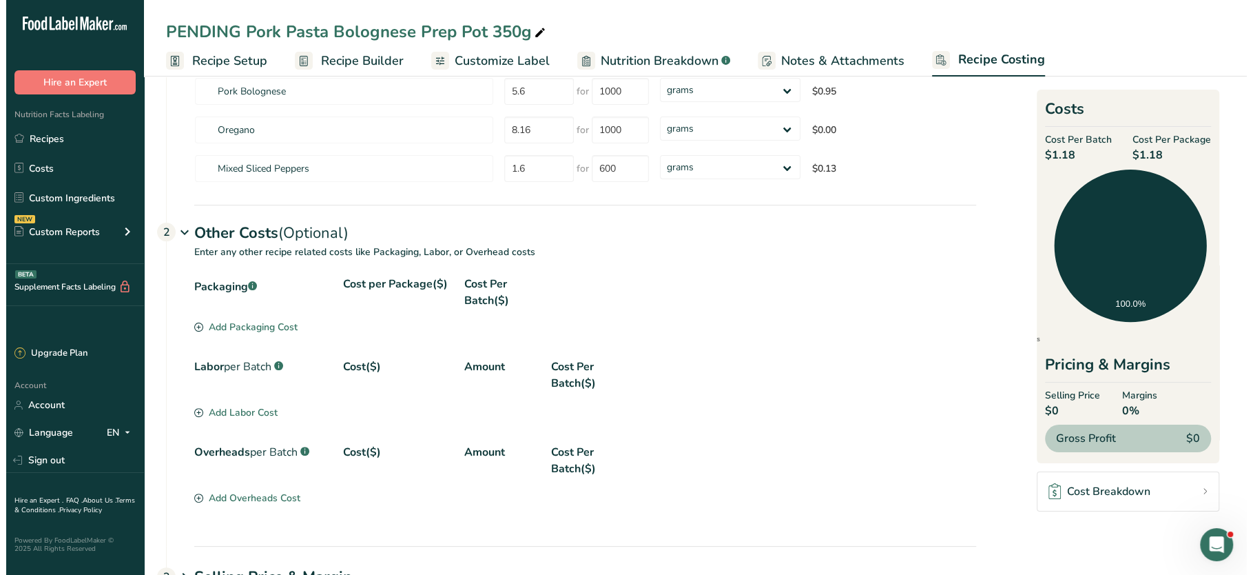
scroll to position [156, 0]
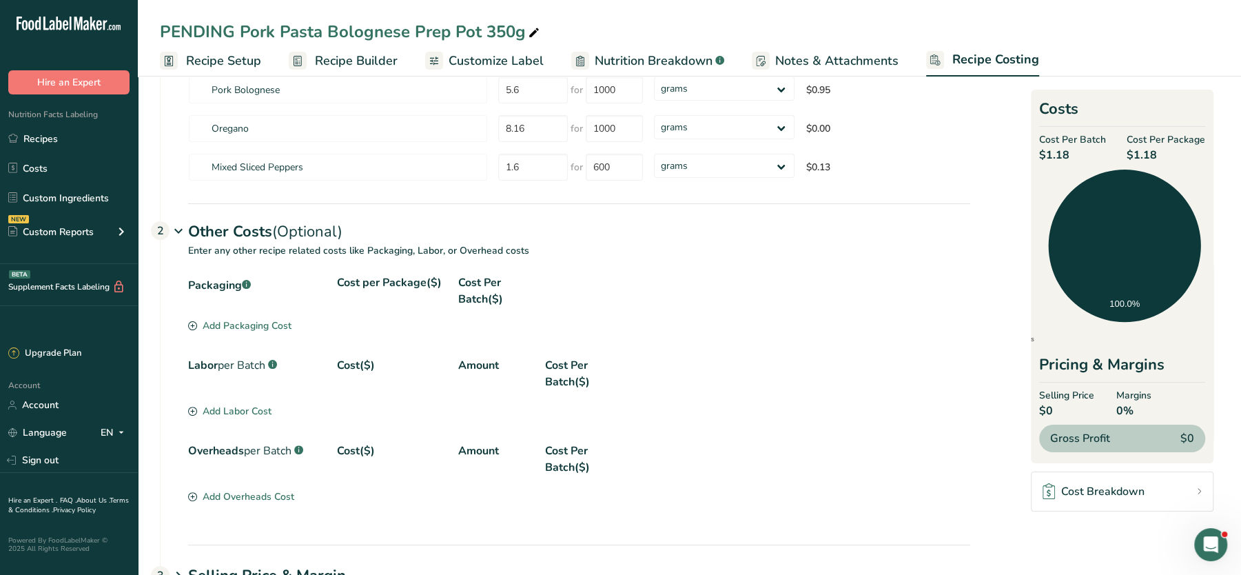
click at [269, 320] on div "Add Packaging Cost" at bounding box center [239, 325] width 103 height 14
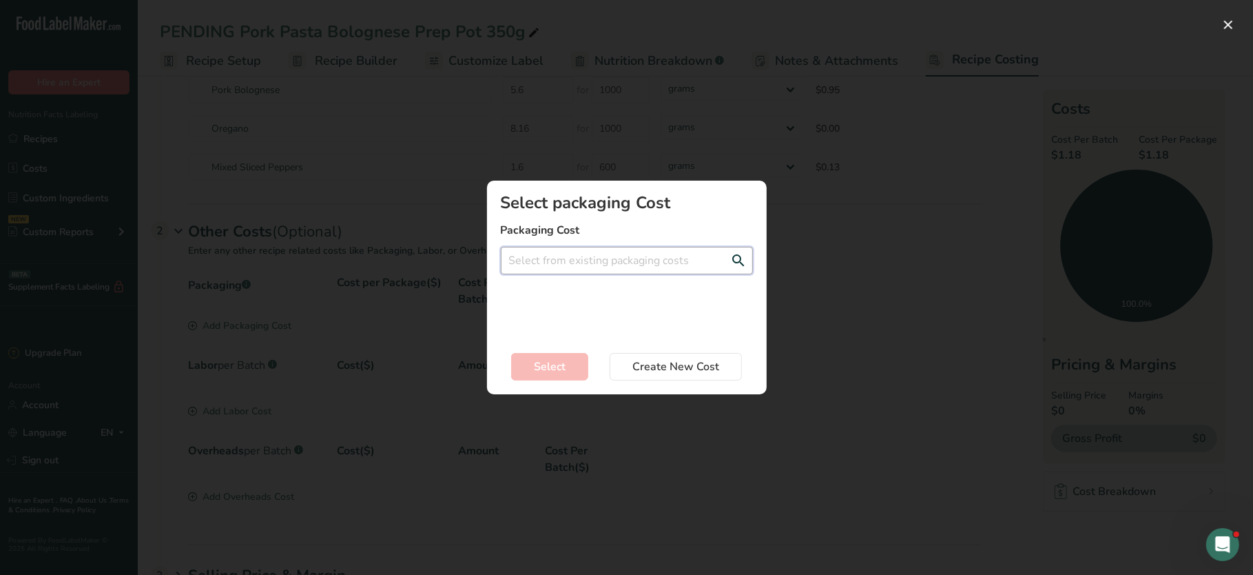
click at [688, 258] on input "Add New Recipe Cost Modal" at bounding box center [627, 261] width 252 height 28
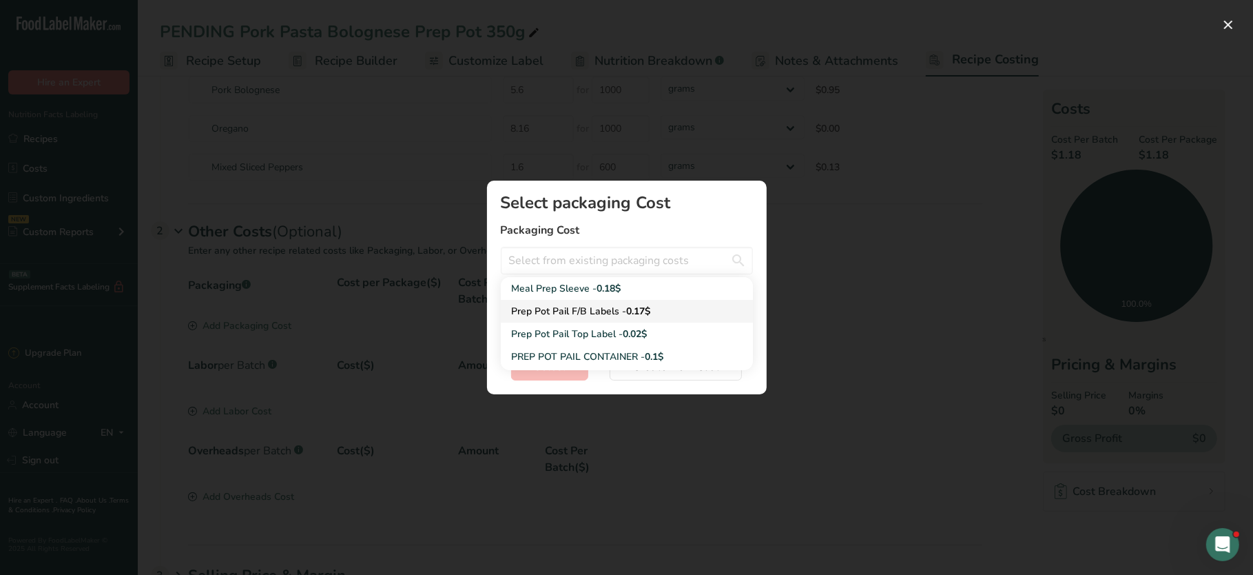
click at [608, 308] on div "Prep Pot Pail F/B Labels - 0.17$" at bounding box center [616, 311] width 208 height 14
type input "Prep Pot Pail F/B Labels - 0.17$"
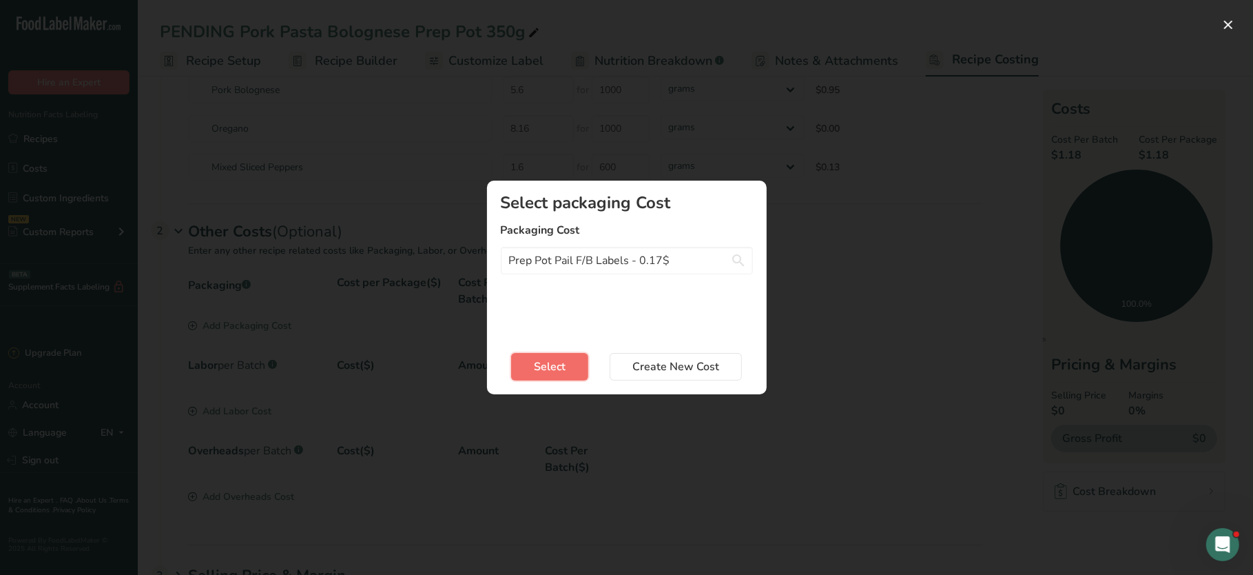
click at [558, 365] on span "Select" at bounding box center [550, 366] width 32 height 17
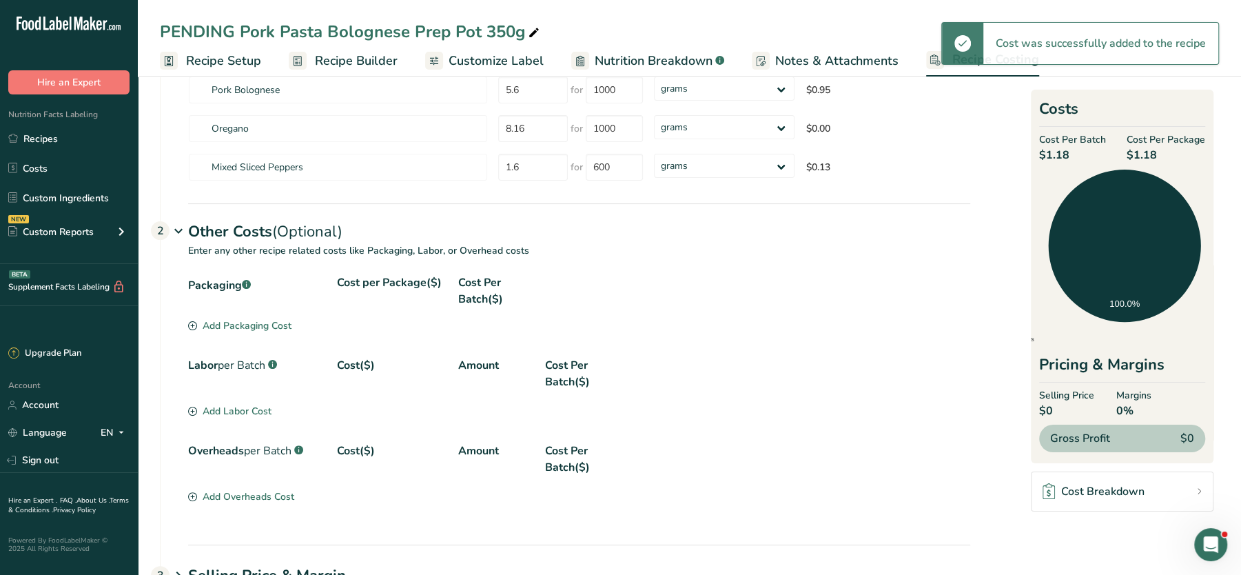
click at [258, 404] on div "Add Labor Cost" at bounding box center [229, 411] width 83 height 14
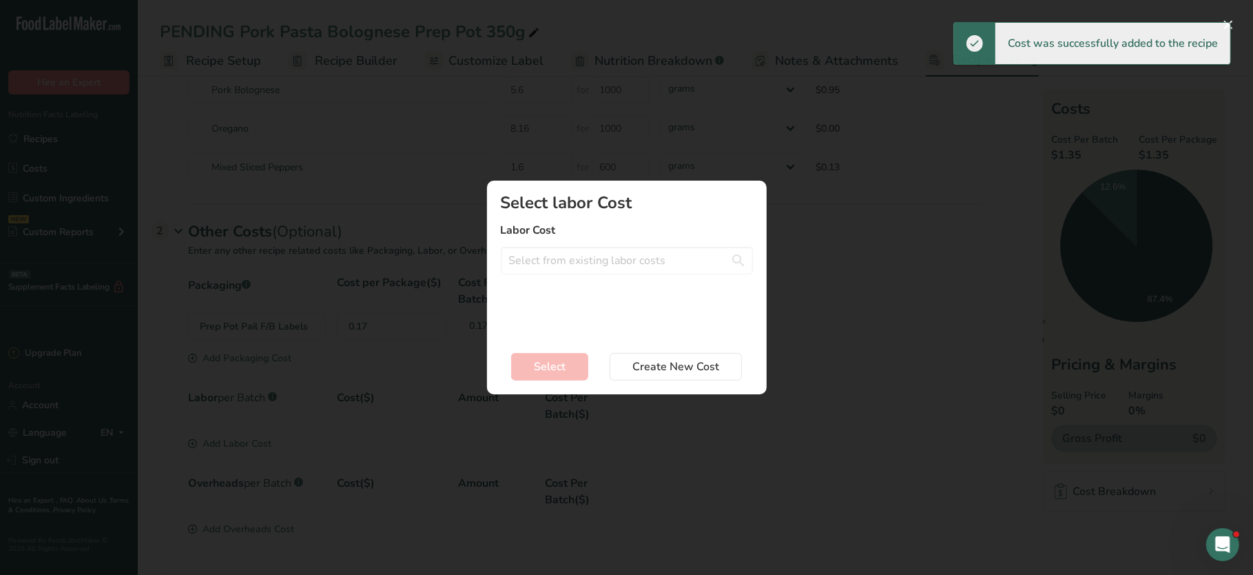
click at [682, 456] on div "Add New Recipe Cost Modal" at bounding box center [626, 287] width 1253 height 575
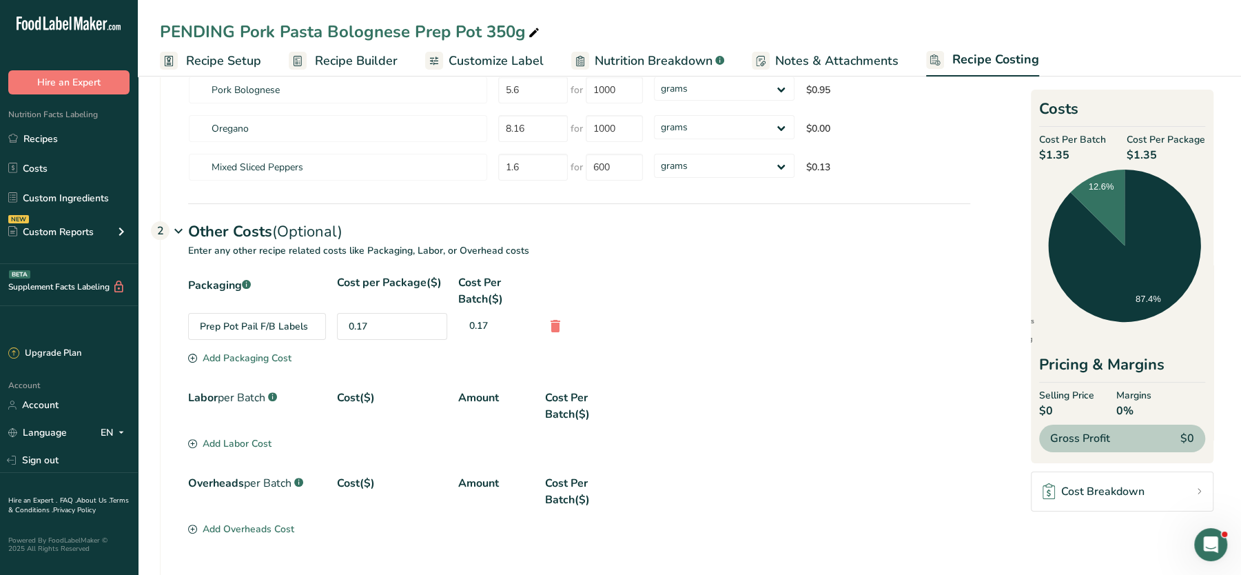
click at [220, 352] on div "Add Packaging Cost" at bounding box center [239, 358] width 103 height 14
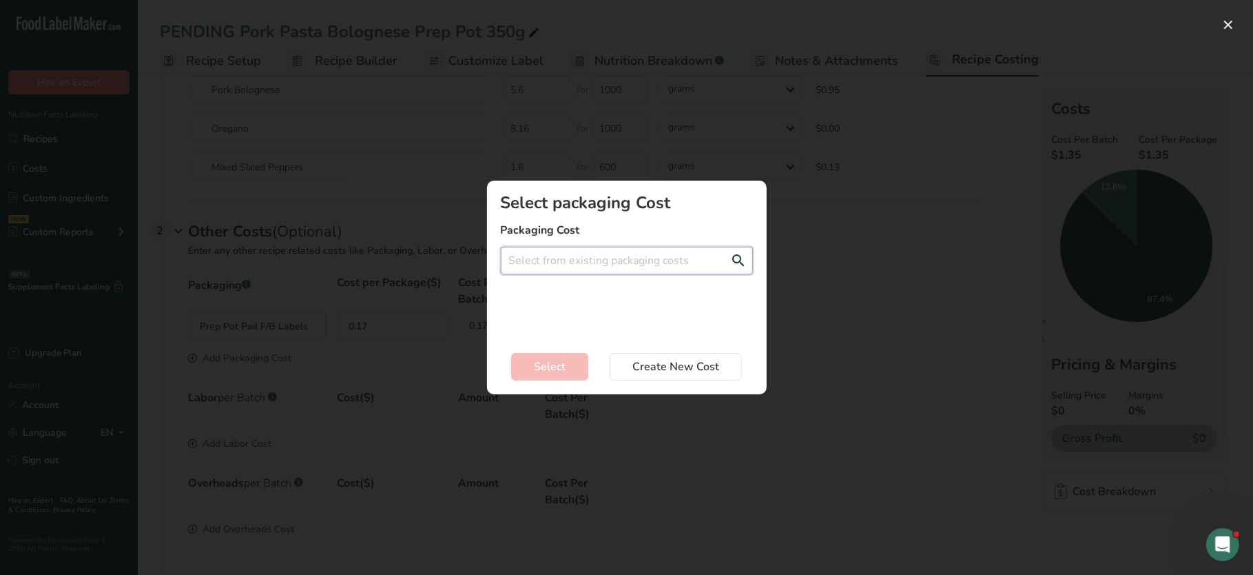
click at [692, 259] on input "Add New Recipe Cost Modal" at bounding box center [627, 261] width 252 height 28
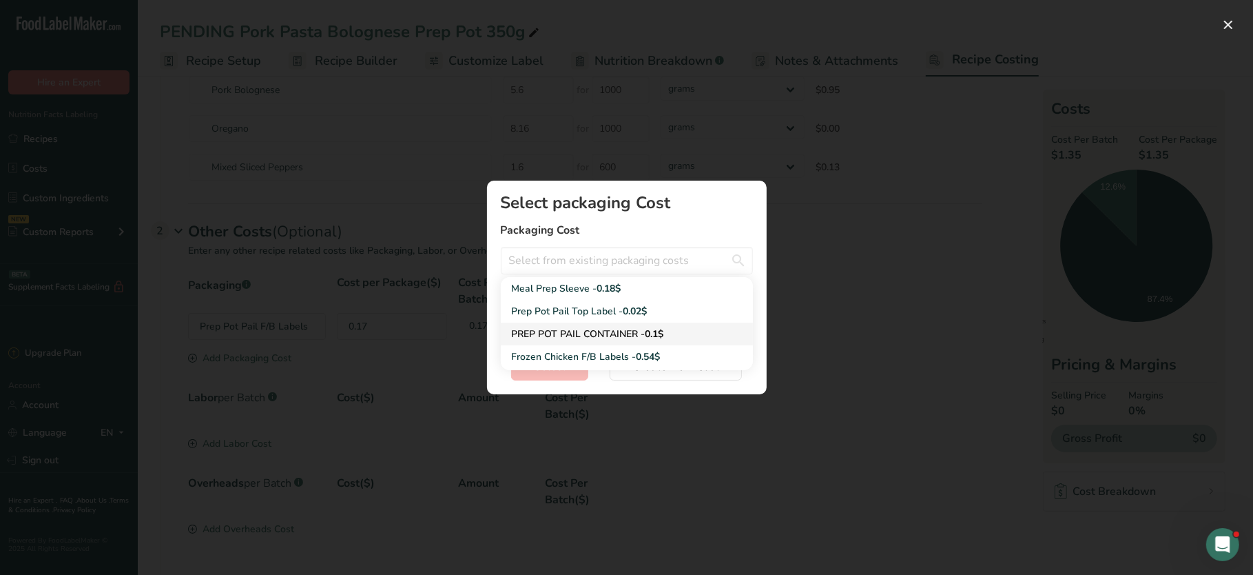
click at [620, 329] on div "PREP POT PAIL CONTAINER - 0.1$" at bounding box center [616, 334] width 208 height 14
type input "PREP POT PAIL CONTAINER - 0.1$"
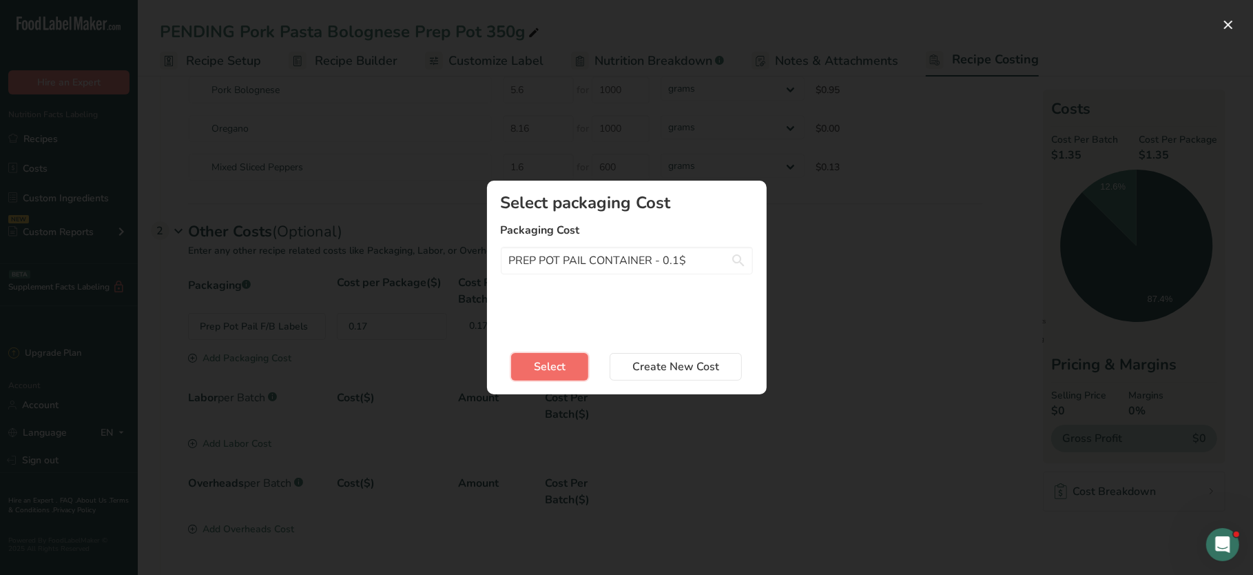
click at [559, 377] on button "Select" at bounding box center [549, 367] width 77 height 28
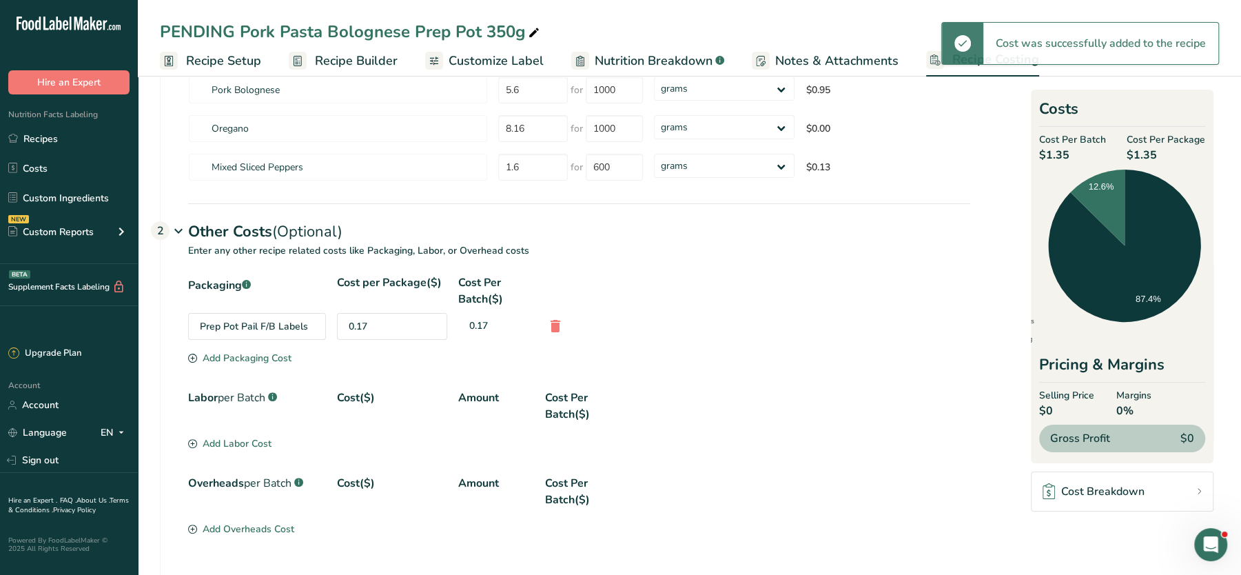
click at [276, 353] on div "Add Packaging Cost" at bounding box center [239, 358] width 103 height 14
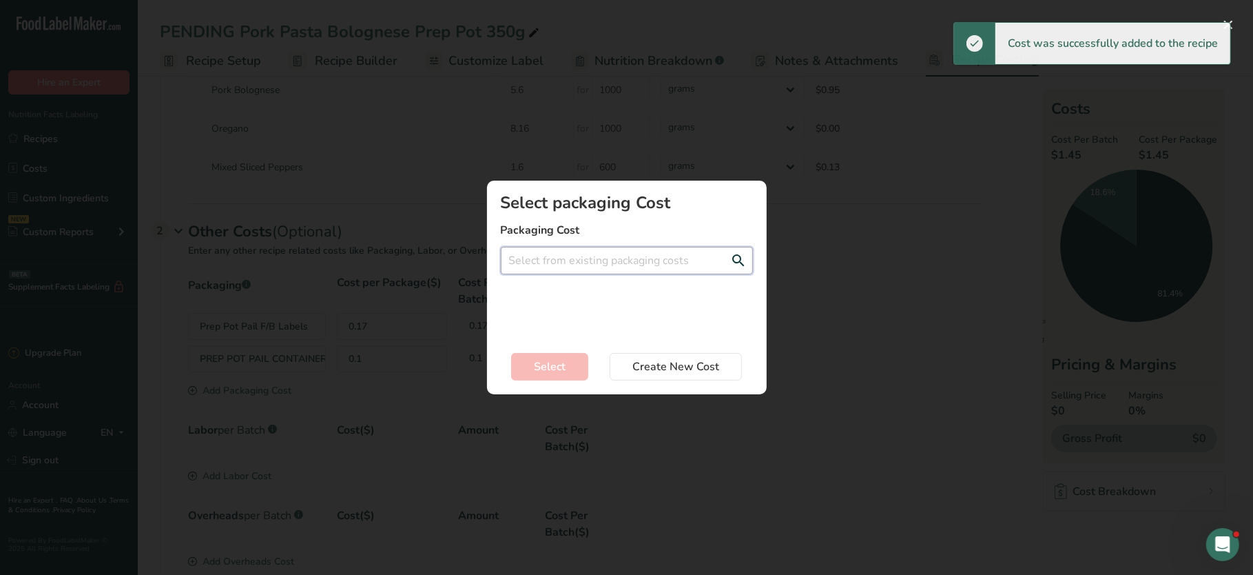
click at [720, 263] on input "Add New Recipe Cost Modal" at bounding box center [627, 261] width 252 height 28
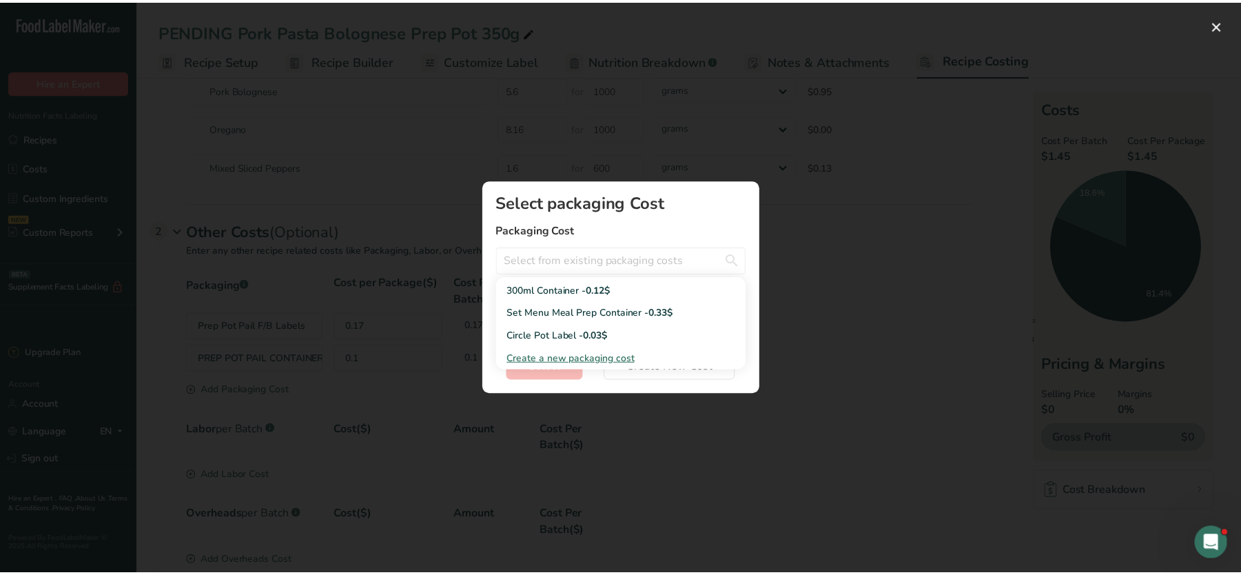
scroll to position [0, 0]
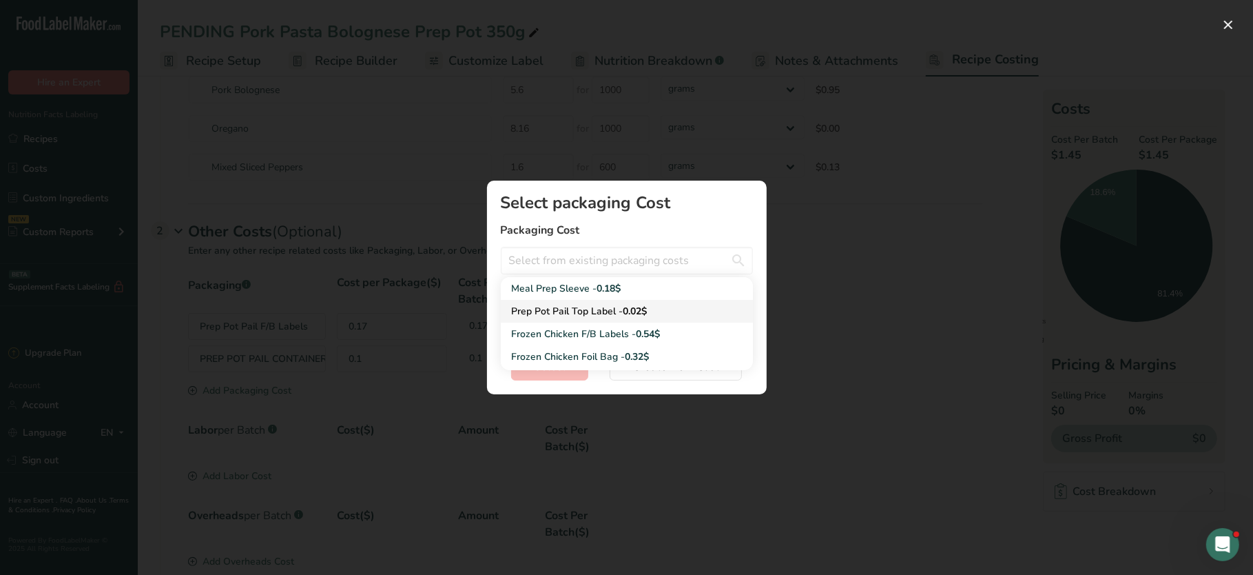
click at [583, 309] on div "Prep Pot Pail Top Label - 0.02$" at bounding box center [616, 311] width 208 height 14
type input "Prep Pot Pail Top Label - 0.02$"
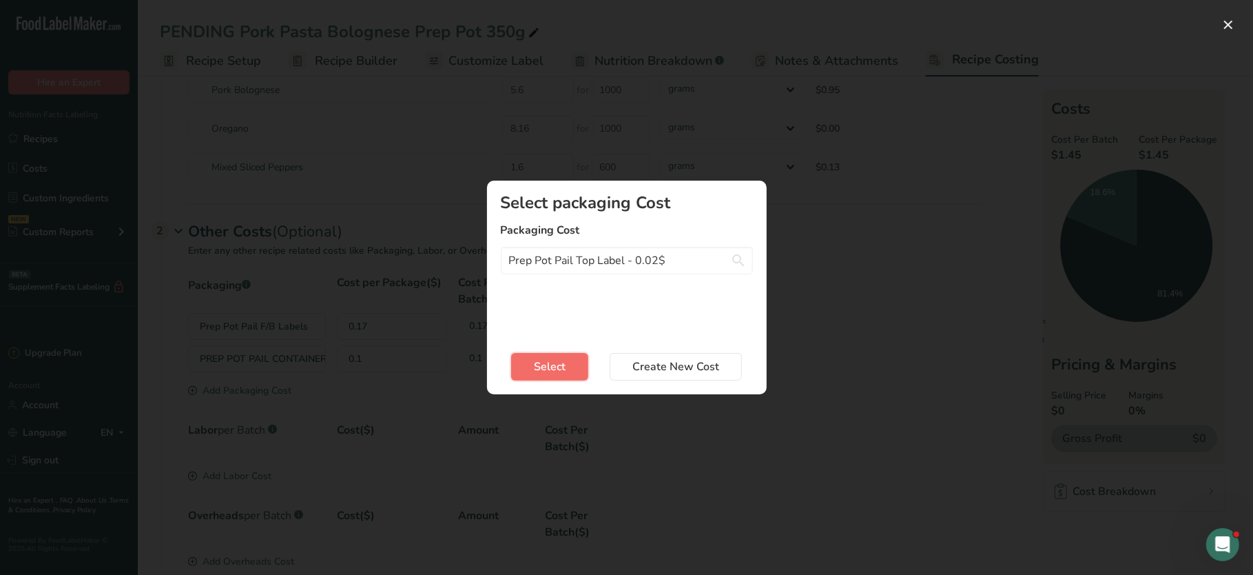
click at [557, 370] on span "Select" at bounding box center [550, 366] width 32 height 17
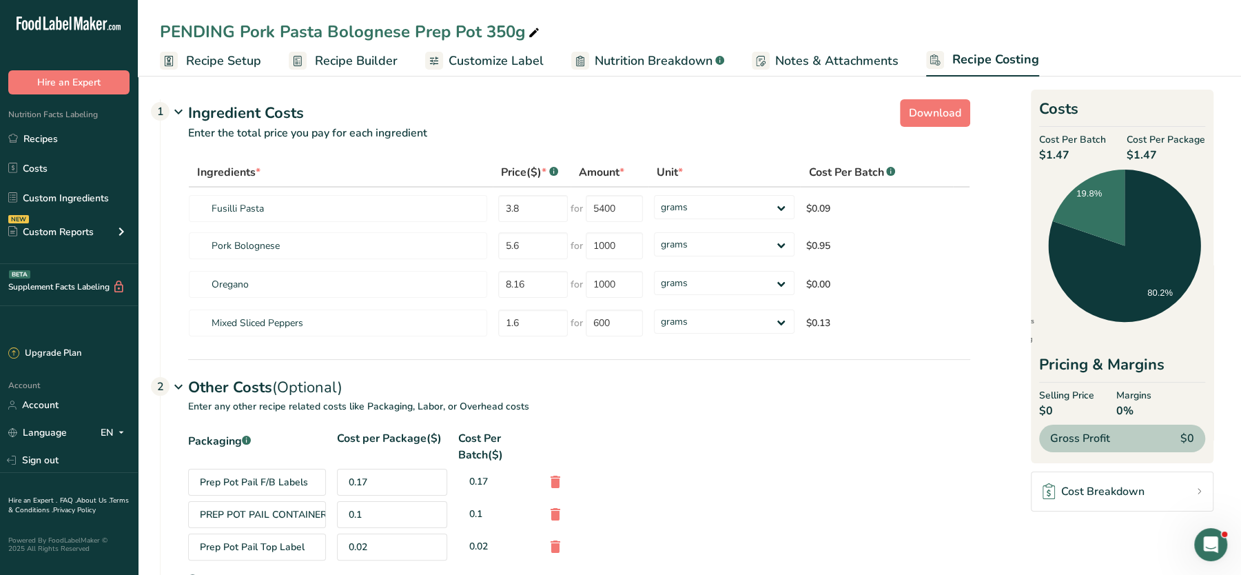
click at [302, 63] on rect at bounding box center [298, 61] width 18 height 18
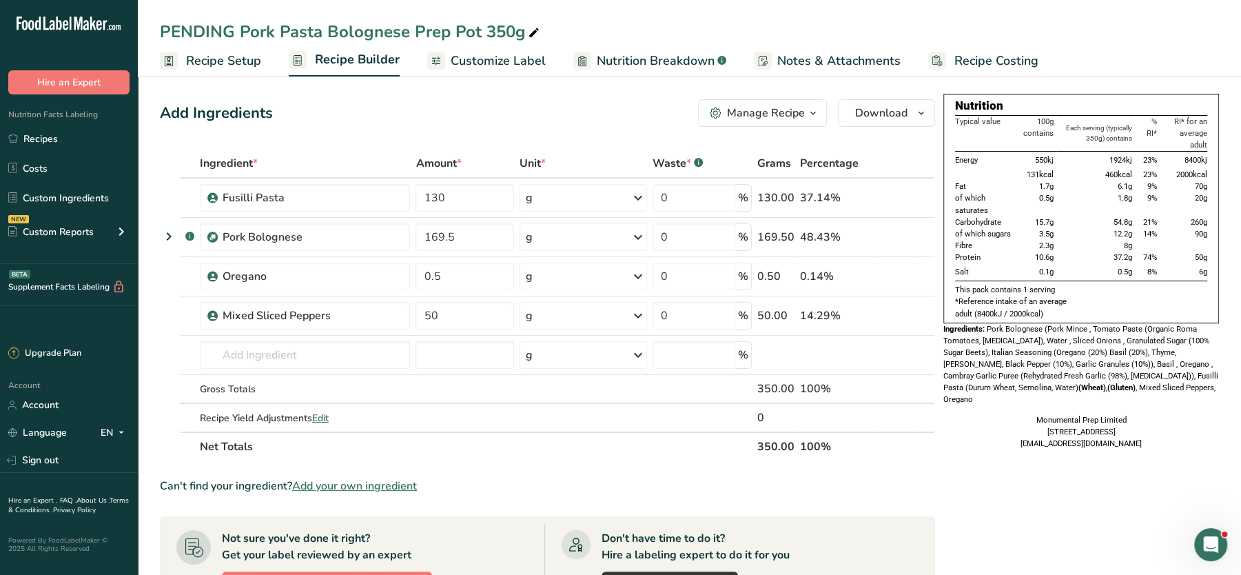
drag, startPoint x: 1106, startPoint y: 156, endPoint x: 1144, endPoint y: 272, distance: 121.8
click at [1144, 272] on tbody "Energy 550kj 1924kj 23% 8400kj 131kcal 460kcal 23% 2000kcal Fat 1.7g 6.1g 9% 70…" at bounding box center [1081, 217] width 252 height 130
drag, startPoint x: 1144, startPoint y: 272, endPoint x: 1088, endPoint y: 253, distance: 59.0
click at [1088, 253] on td "37.2g" at bounding box center [1095, 257] width 78 height 12
click at [1042, 170] on span "131kcal" at bounding box center [1039, 174] width 27 height 10
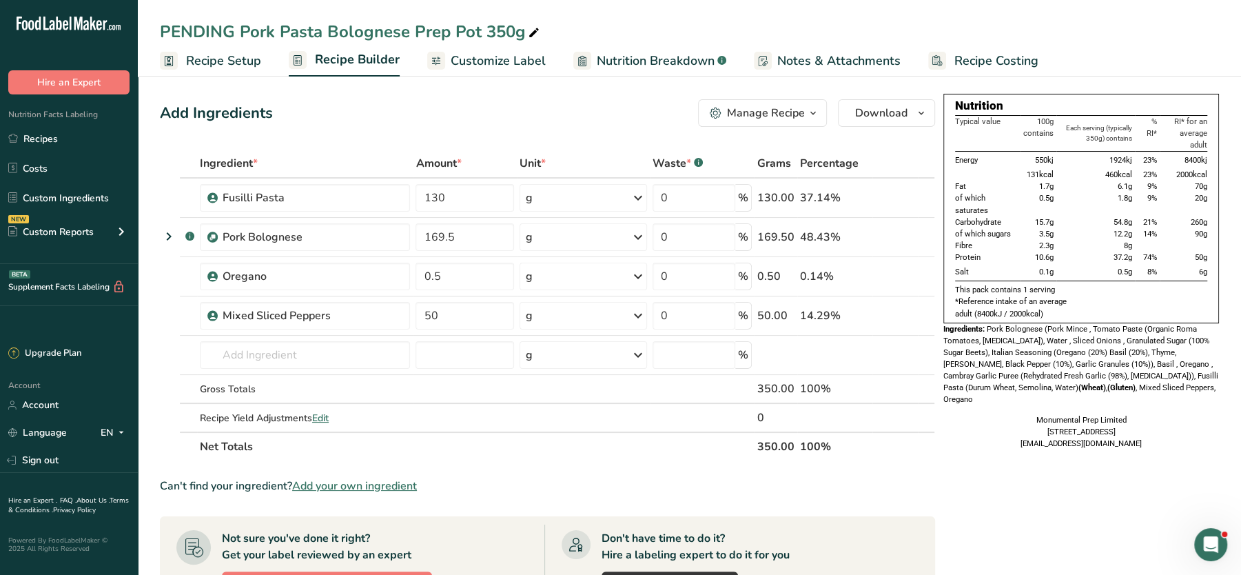
drag, startPoint x: 964, startPoint y: 161, endPoint x: 1159, endPoint y: 281, distance: 229.2
click at [1159, 281] on div "Nutrition Typical value 100g contains Each serving (typically 350g) contains % …" at bounding box center [1081, 208] width 276 height 229
drag, startPoint x: 1159, startPoint y: 281, endPoint x: 1092, endPoint y: 324, distance: 80.3
click at [1092, 324] on span "Pork Bolognese (Pork Mince , Tomato Paste (Organic Roma Tomatoes, [MEDICAL_DATA…" at bounding box center [1080, 364] width 275 height 81
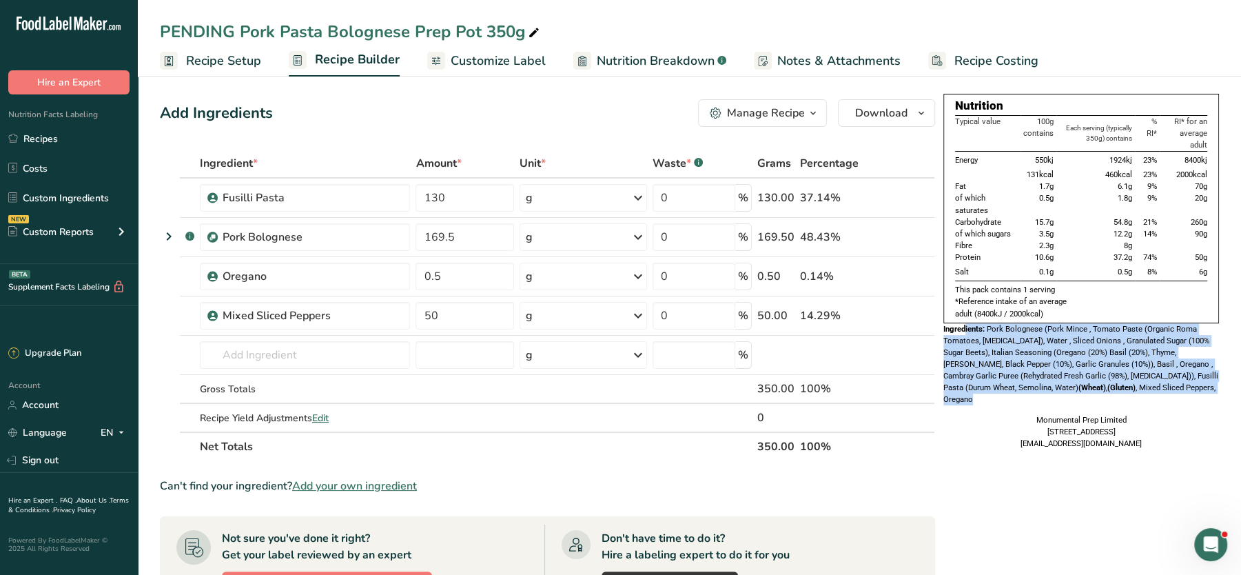
drag, startPoint x: 966, startPoint y: 325, endPoint x: 1182, endPoint y: 391, distance: 225.3
click at [1182, 391] on div "Ingredients: Pork Bolognese (Pork Mince , Tomato Paste (Organic Roma Tomatoes, …" at bounding box center [1081, 364] width 276 height 83
drag, startPoint x: 1182, startPoint y: 391, endPoint x: 1121, endPoint y: 347, distance: 75.1
click at [1121, 347] on div "Ingredients: Pork Bolognese (Pork Mince , Tomato Paste (Organic Roma Tomatoes, …" at bounding box center [1081, 364] width 276 height 83
click at [1022, 344] on div "Ingredients: Pork Bolognese (Pork Mince , Tomato Paste (Organic Roma Tomatoes, …" at bounding box center [1081, 364] width 276 height 83
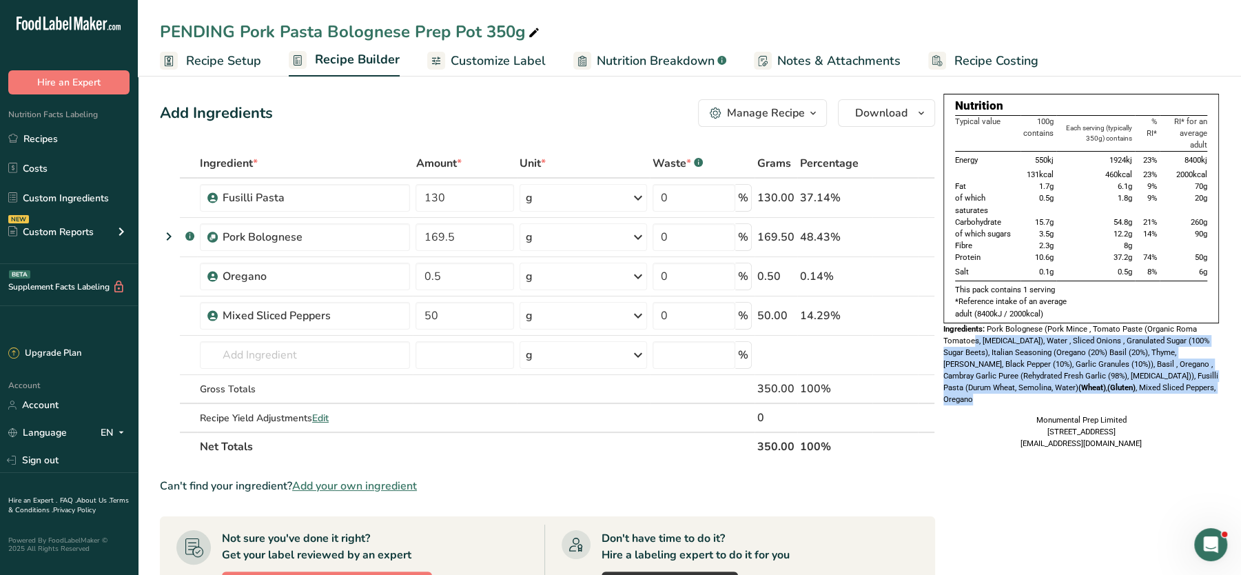
drag, startPoint x: 973, startPoint y: 335, endPoint x: 1195, endPoint y: 385, distance: 228.0
click at [1195, 385] on div "Ingredients: Pork Bolognese (Pork Mince , Tomato Paste (Organic Roma Tomatoes, …" at bounding box center [1081, 364] width 276 height 83
drag, startPoint x: 1195, startPoint y: 385, endPoint x: 1088, endPoint y: 355, distance: 110.8
click at [1088, 355] on span "Pork Bolognese (Pork Mince , Tomato Paste (Organic Roma Tomatoes, [MEDICAL_DATA…" at bounding box center [1080, 364] width 275 height 81
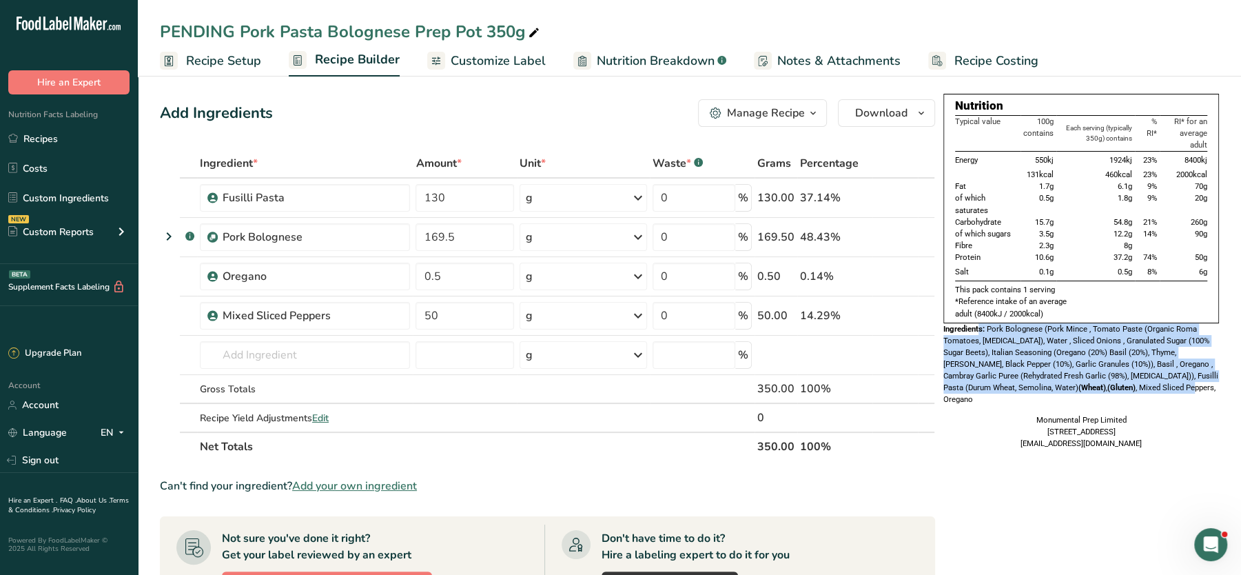
drag, startPoint x: 977, startPoint y: 329, endPoint x: 1125, endPoint y: 385, distance: 157.6
click at [1125, 385] on div "Ingredients: Pork Bolognese (Pork Mince , Tomato Paste (Organic Roma Tomatoes, …" at bounding box center [1081, 364] width 276 height 83
drag, startPoint x: 1125, startPoint y: 385, endPoint x: 1074, endPoint y: 386, distance: 51.0
click at [1074, 386] on span "Pork Bolognese (Pork Mince , Tomato Paste (Organic Roma Tomatoes, [MEDICAL_DATA…" at bounding box center [1080, 364] width 275 height 81
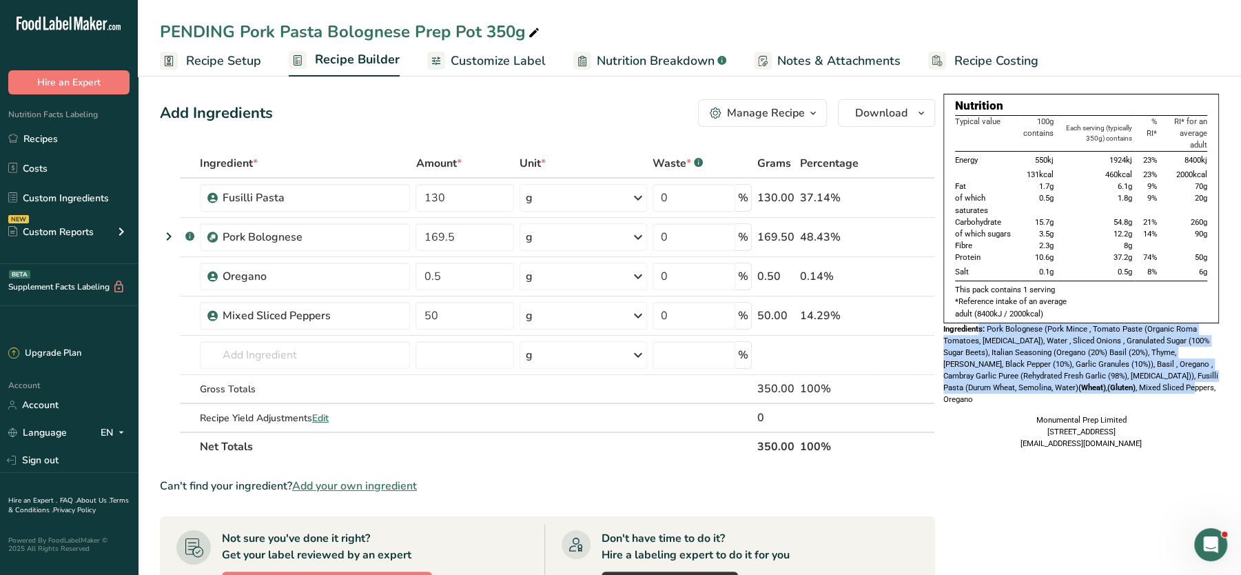
drag, startPoint x: 1074, startPoint y: 386, endPoint x: 1039, endPoint y: 387, distance: 34.4
click at [1107, 387] on b "(Gluten)" at bounding box center [1121, 387] width 28 height 10
